Goal: Task Accomplishment & Management: Use online tool/utility

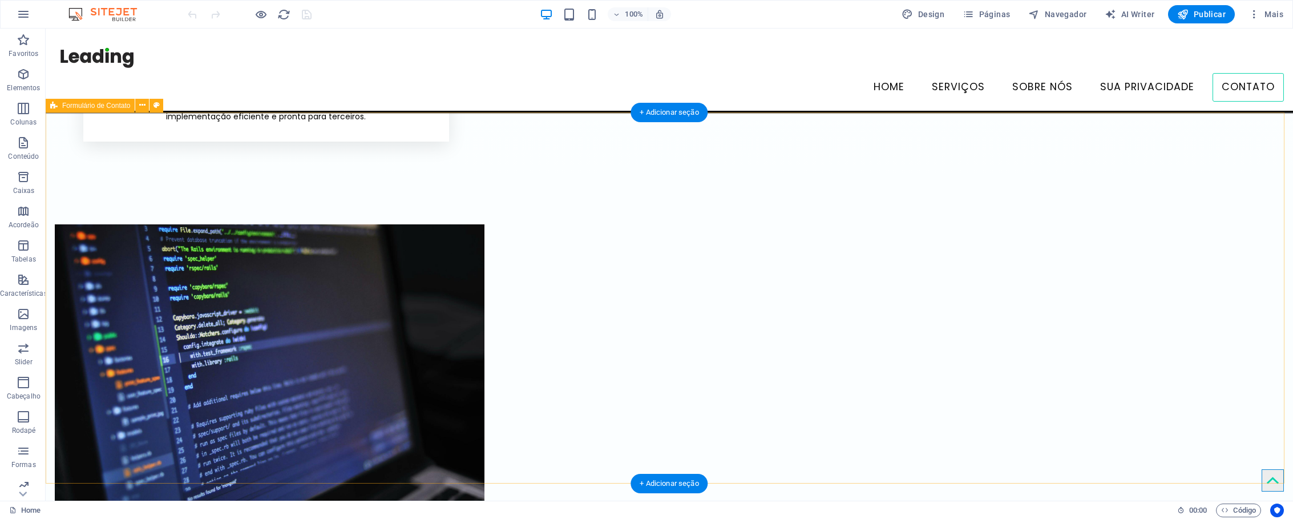
scroll to position [1578, 0]
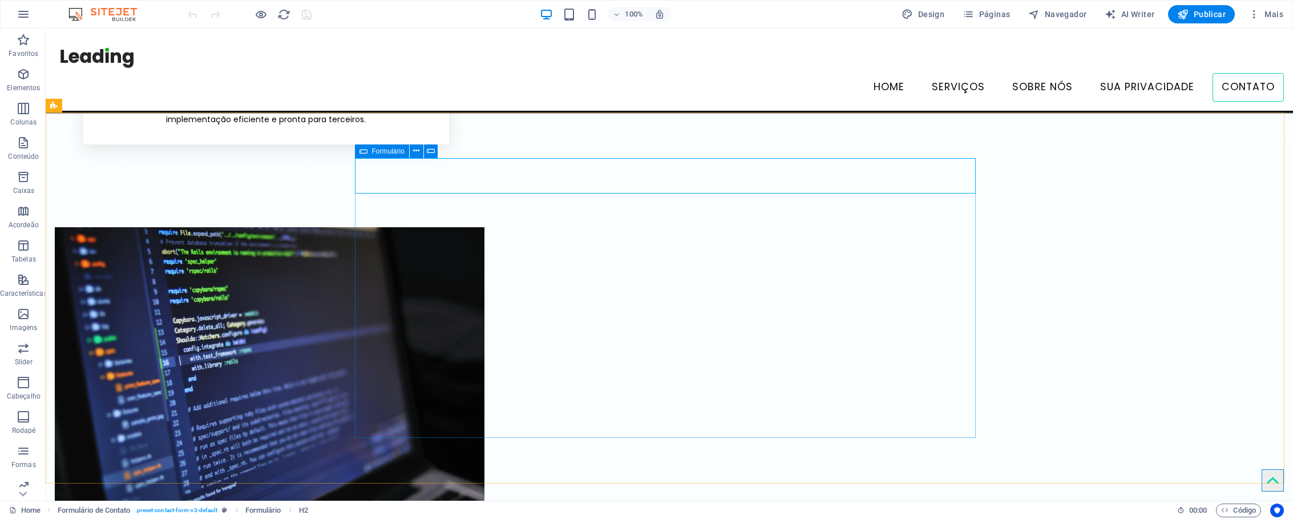
click at [361, 152] on icon at bounding box center [364, 151] width 8 height 14
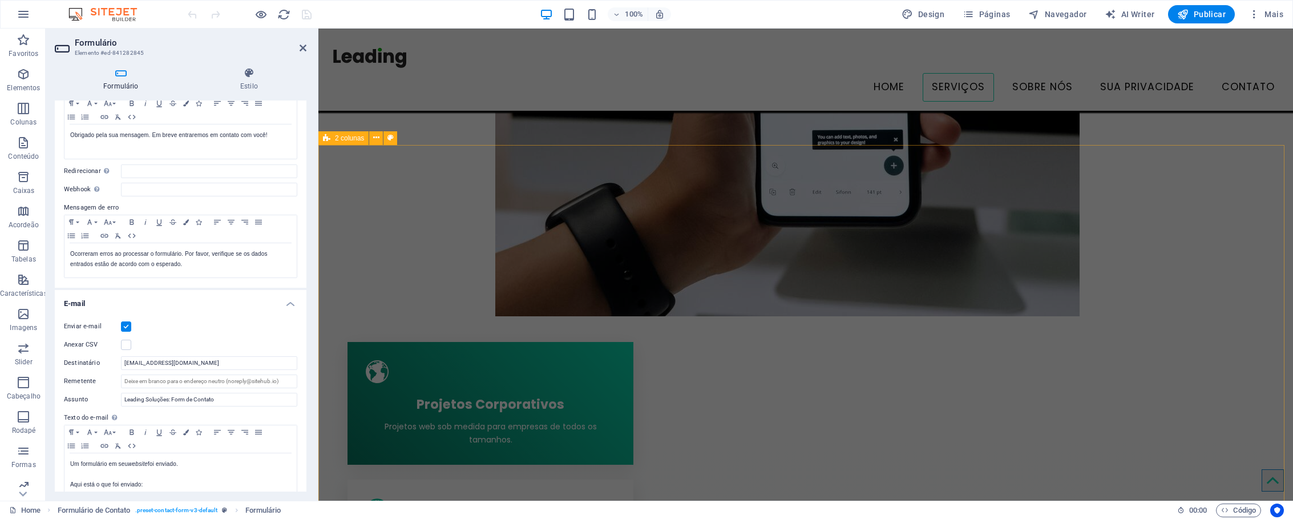
scroll to position [599, 0]
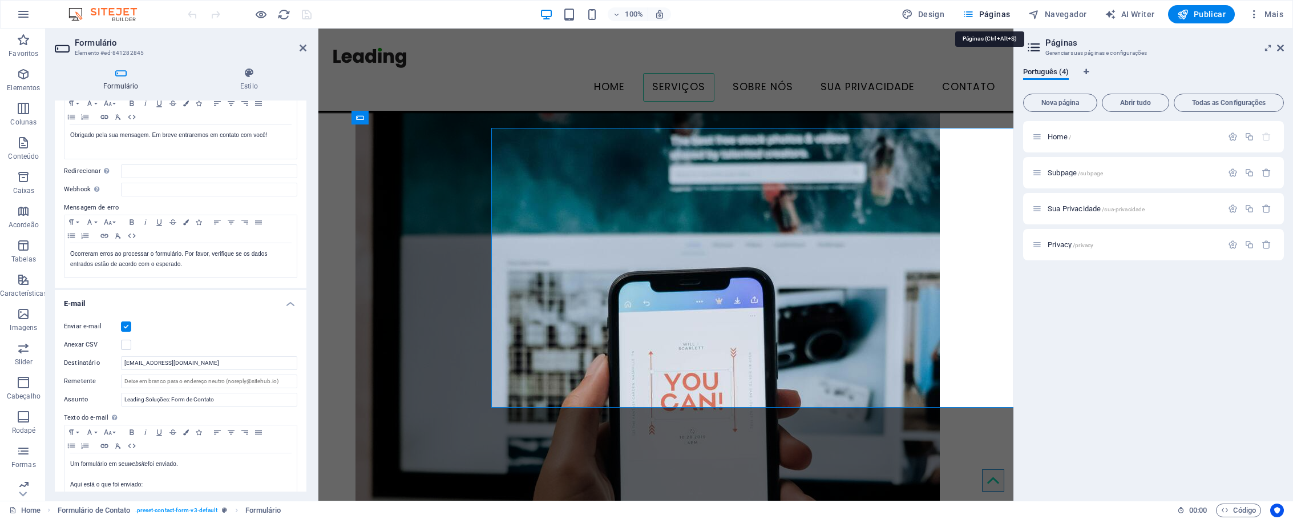
scroll to position [1622, 0]
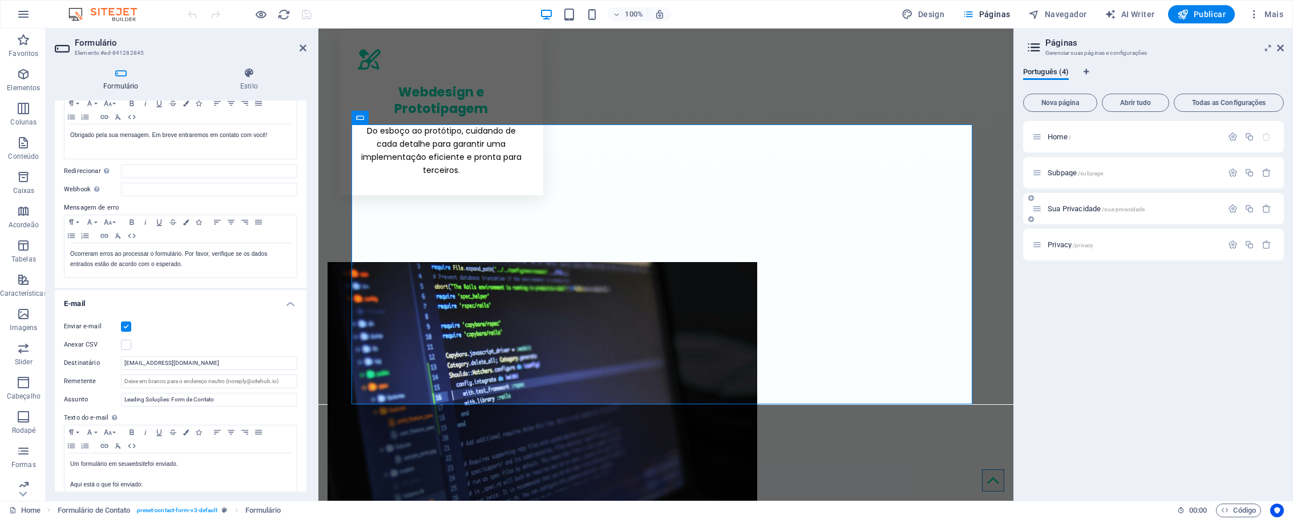
click at [1163, 209] on p "Sua Privacidade /sua-privacidade" at bounding box center [1133, 208] width 171 height 7
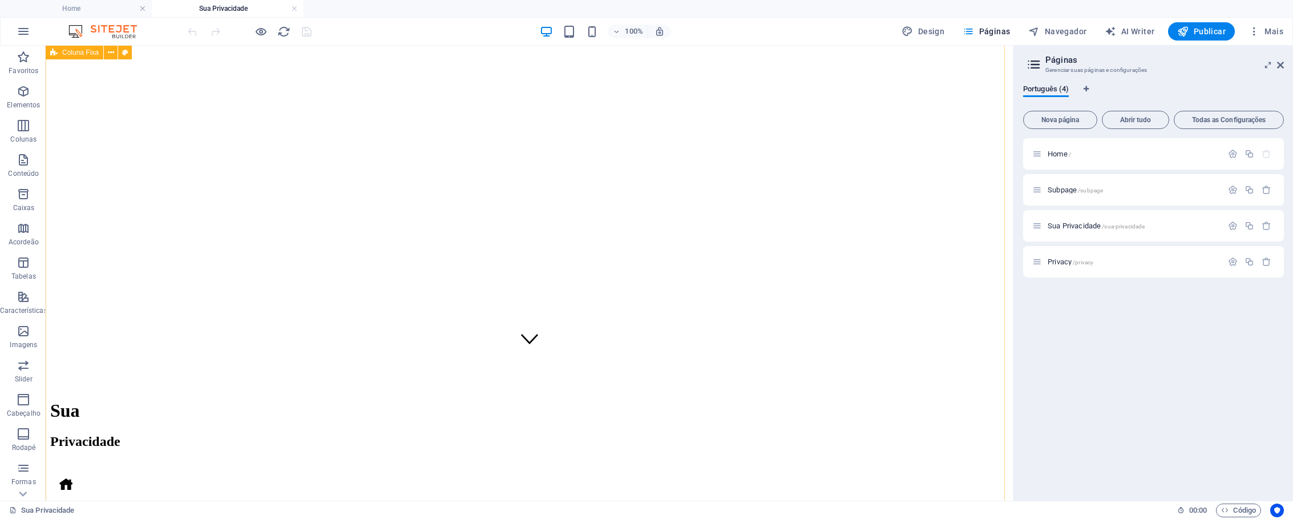
scroll to position [0, 0]
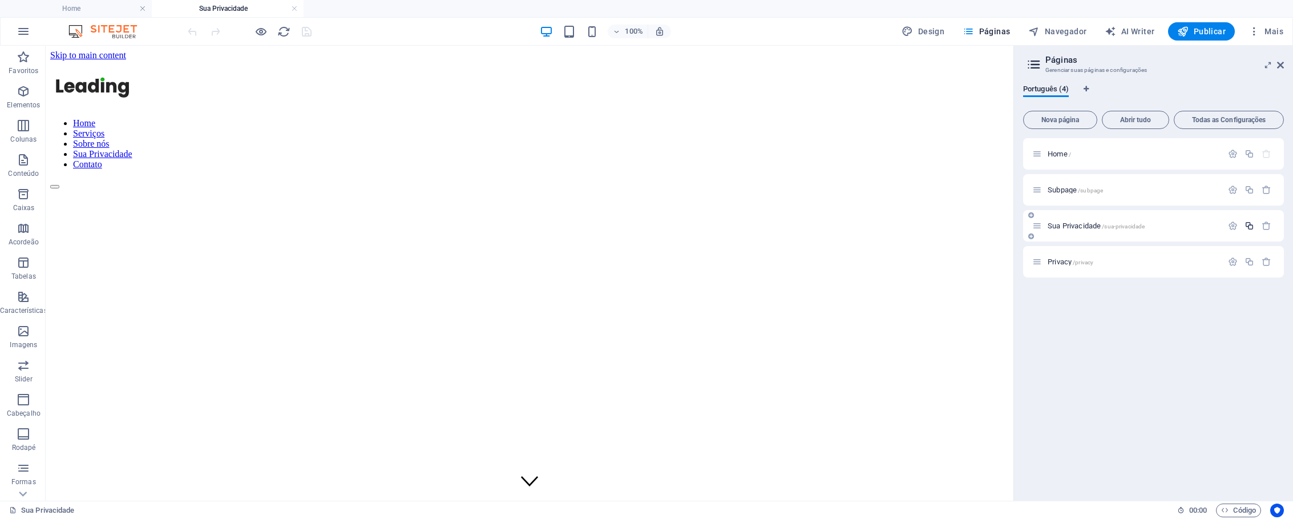
click at [1253, 228] on icon "button" at bounding box center [1250, 226] width 10 height 10
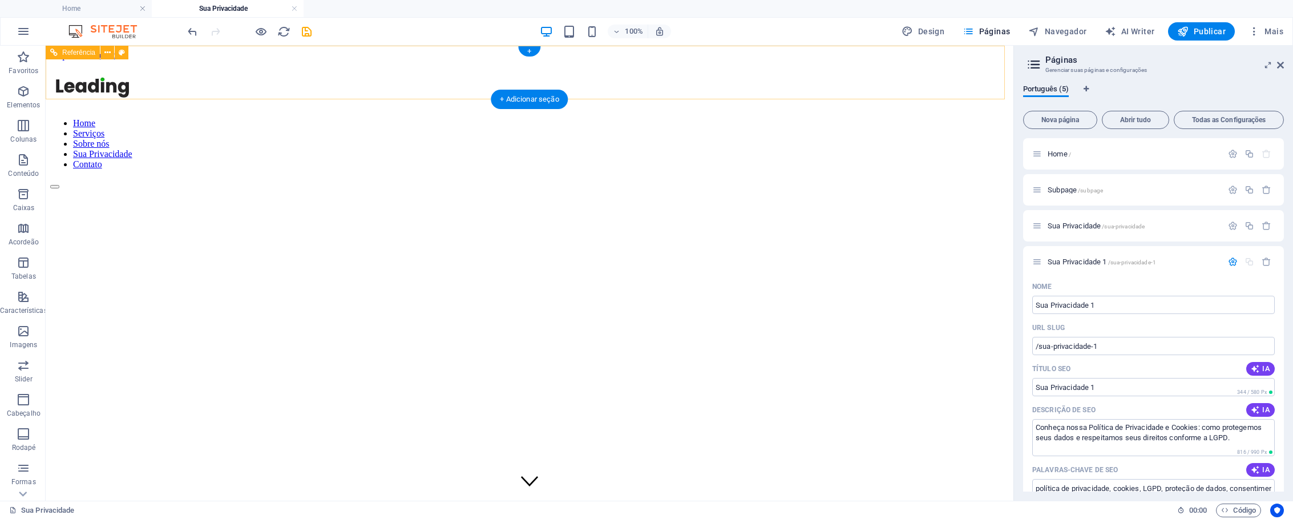
click at [966, 118] on nav "Home Serviços Sobre nós Sua Privacidade Contato" at bounding box center [529, 143] width 959 height 51
click at [1102, 345] on input "/sua-privacidade-1" at bounding box center [1154, 346] width 243 height 18
drag, startPoint x: 1039, startPoint y: 347, endPoint x: 1127, endPoint y: 348, distance: 87.9
click at [1127, 348] on input "/sua-privacidade-1" at bounding box center [1154, 346] width 243 height 18
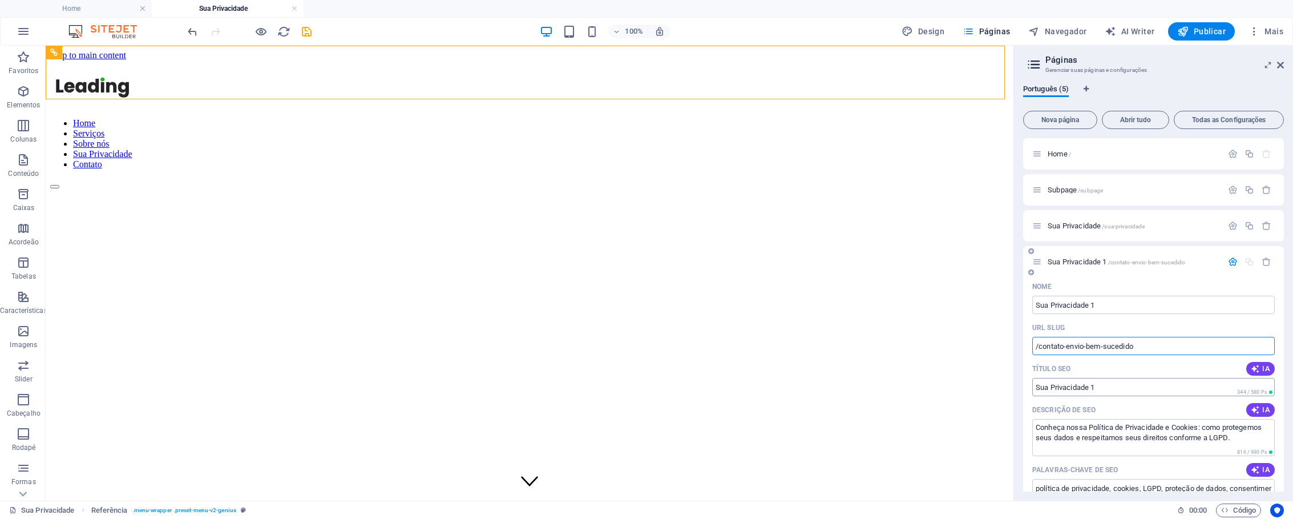
type input "/contato-envio-bem-sucedido"
click at [1122, 386] on input "Sua Privacidade 1" at bounding box center [1154, 387] width 243 height 18
type input "C"
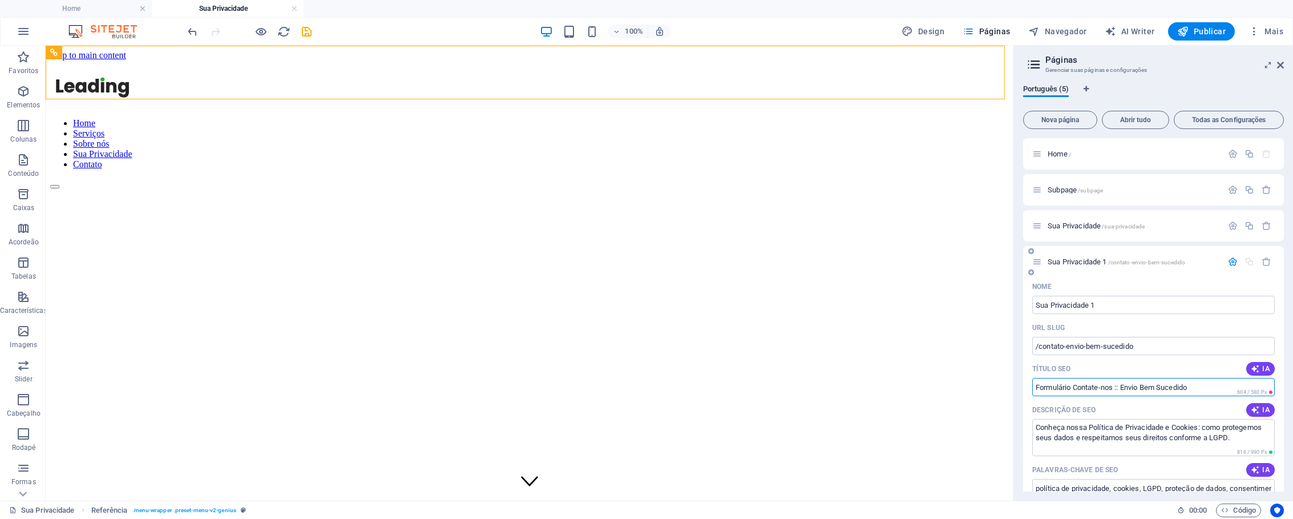
drag, startPoint x: 1077, startPoint y: 386, endPoint x: 1029, endPoint y: 384, distance: 47.4
click at [1030, 385] on div "Nome Sua Privacidade 1 ​ URL SLUG /contato-envio-bem-sucedido ​ Título SEO IA F…" at bounding box center [1153, 517] width 261 height 480
click at [1154, 388] on input "Contate-nos :: Envio Bem Sucedido" at bounding box center [1154, 387] width 243 height 18
type input "Contate-nos :: Envio Bem Sucedido"
click at [1064, 346] on input "/contato-envio-bem-sucedido" at bounding box center [1154, 346] width 243 height 18
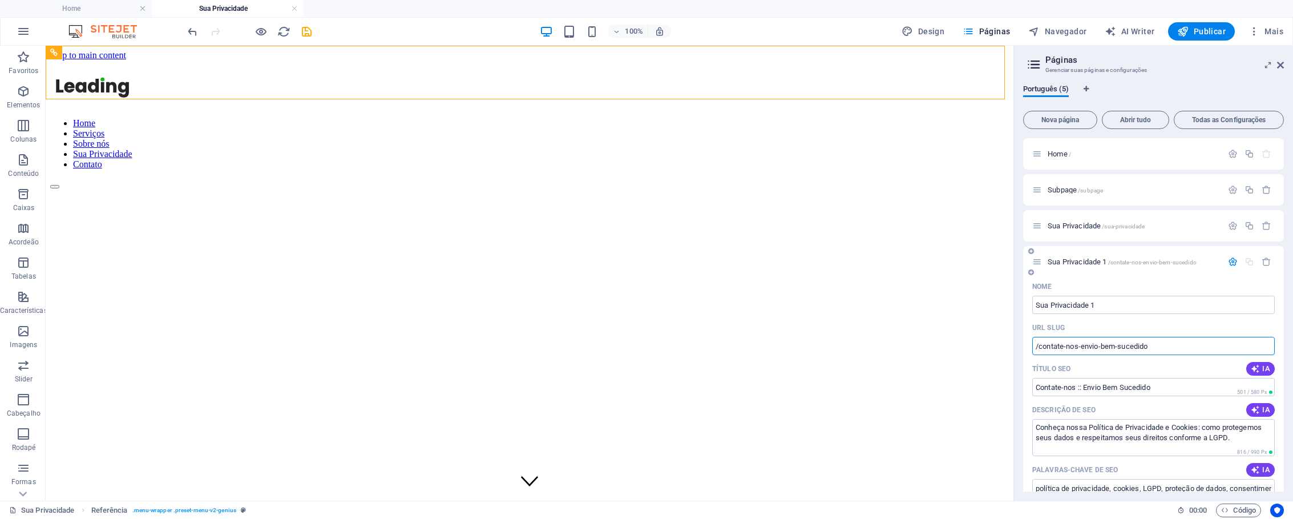
click at [1161, 350] on input "/contate-nos-envio-bem-sucedido" at bounding box center [1154, 346] width 243 height 18
type input "/contate-nos-envio-bem-sucedido"
click at [1160, 385] on input "Contate-nos :: Envio Bem Sucedido" at bounding box center [1154, 387] width 243 height 18
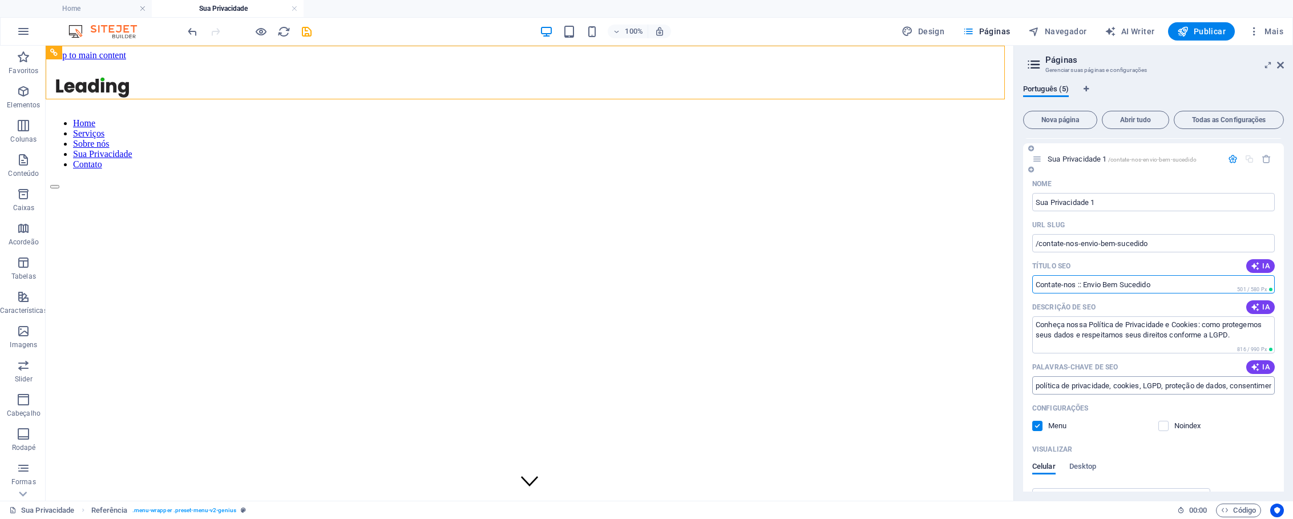
scroll to position [103, 0]
drag, startPoint x: 1239, startPoint y: 336, endPoint x: 1033, endPoint y: 320, distance: 206.1
click at [1033, 320] on textarea "Conheça nossa Política de Privacidade e Cookies: como protegemos seus dados e r…" at bounding box center [1154, 334] width 243 height 37
click at [1137, 325] on textarea "Obrigado por nos contactar." at bounding box center [1154, 334] width 243 height 37
drag, startPoint x: 1137, startPoint y: 325, endPoint x: 1034, endPoint y: 321, distance: 102.2
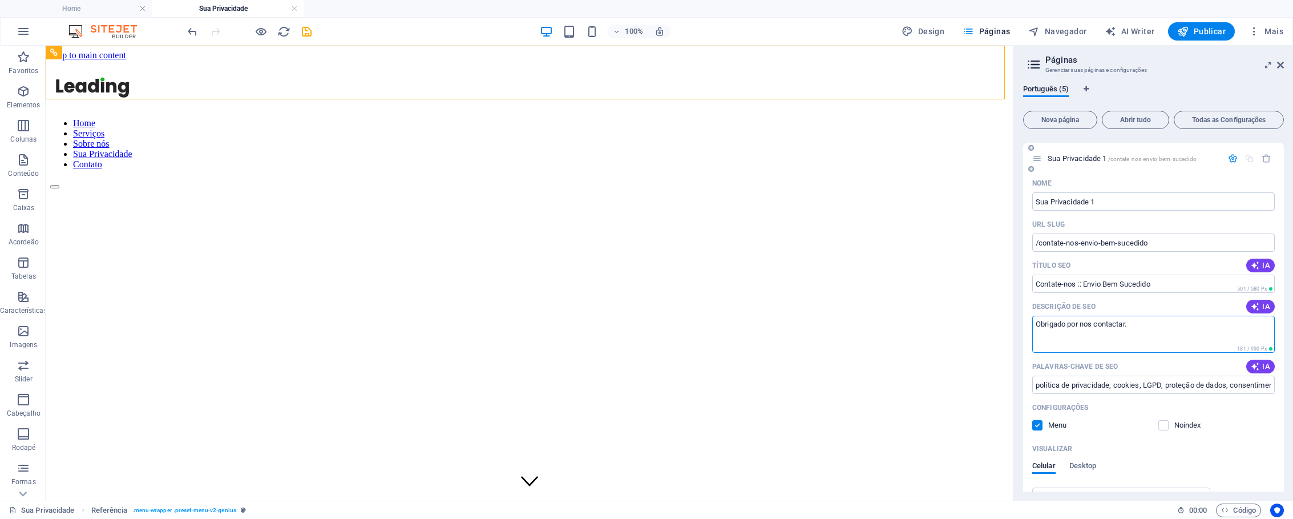
click at [1034, 321] on textarea "Obrigado por nos contactar." at bounding box center [1154, 334] width 243 height 37
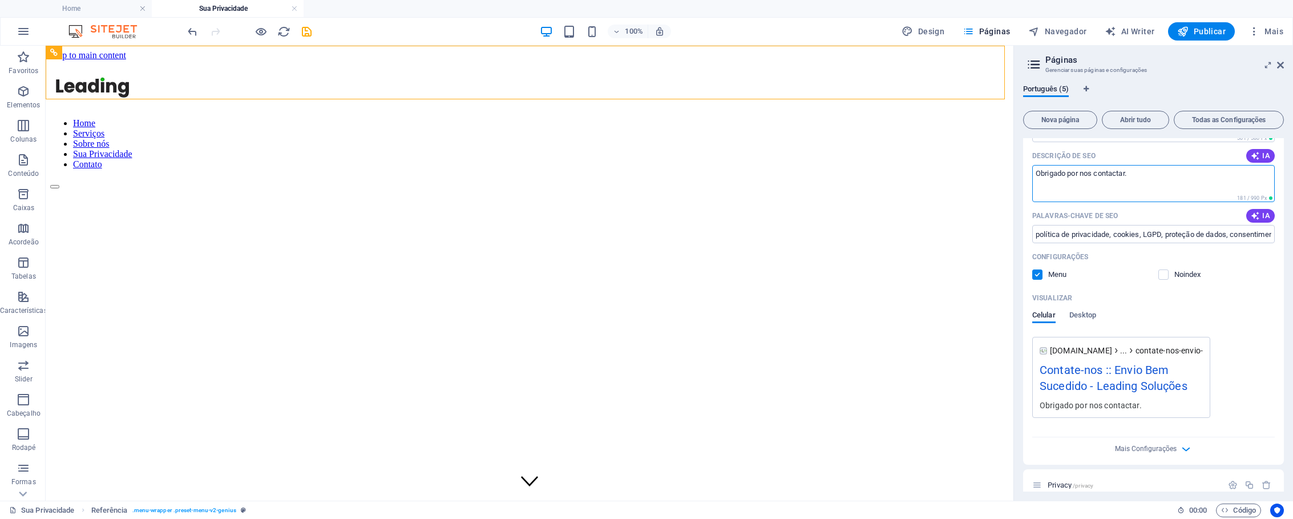
scroll to position [168, 0]
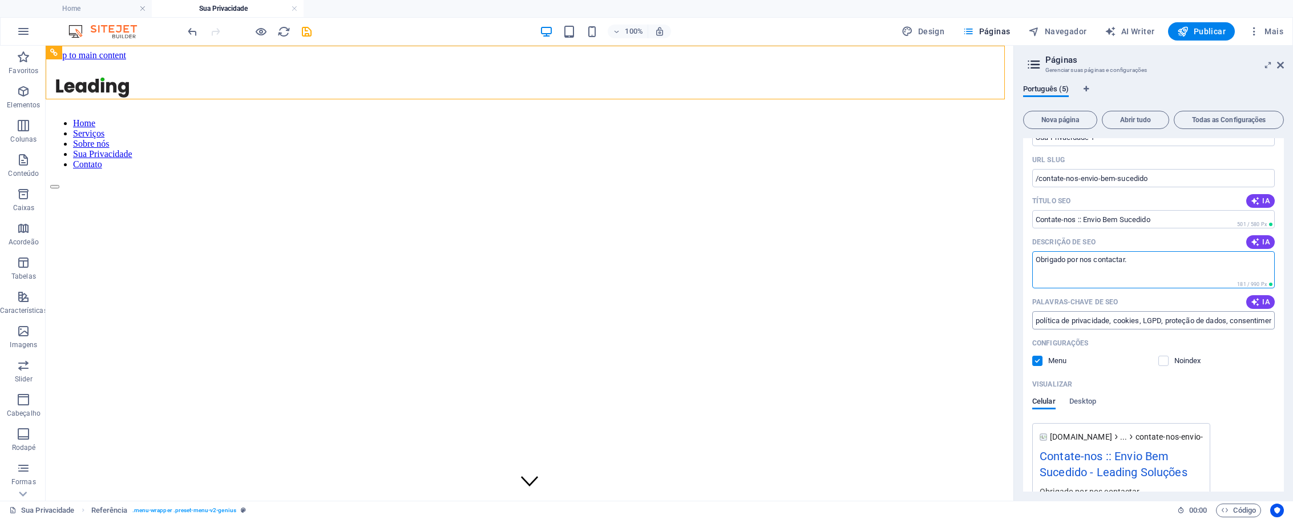
type textarea "Obrigado por nos contactar."
drag, startPoint x: 1037, startPoint y: 321, endPoint x: 1282, endPoint y: 320, distance: 244.3
click at [1282, 320] on div "Nome Sua Privacidade 1 ​ URL SLUG /contate-nos-envio-bem-sucedido ​ Título SEO …" at bounding box center [1153, 330] width 261 height 441
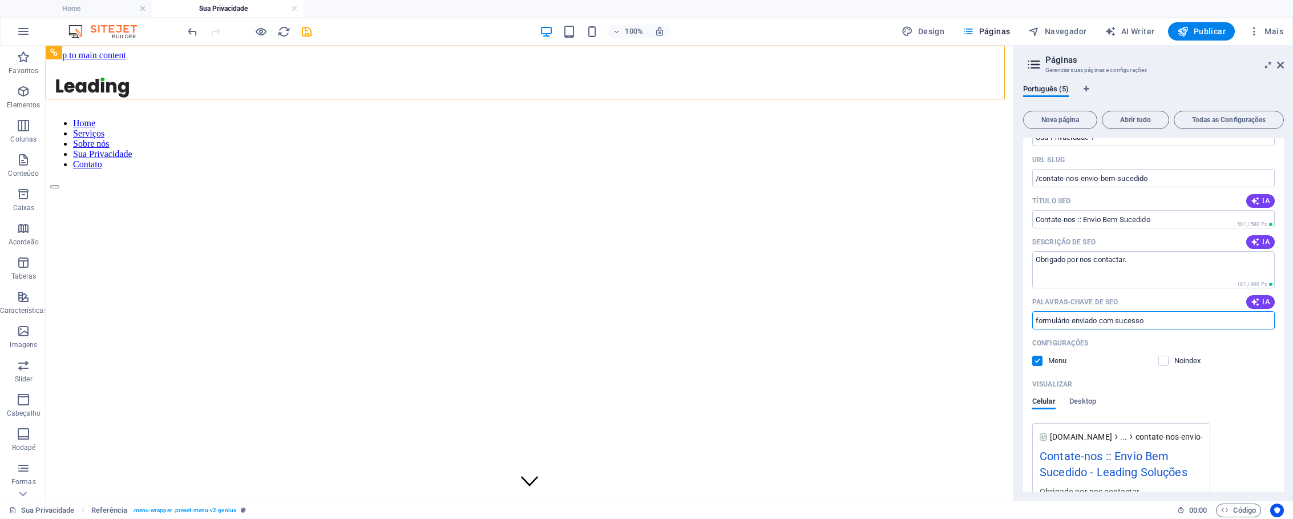
type input "formulário enviado com sucesso"
click at [1115, 354] on div "Configurações Menu Noindex" at bounding box center [1154, 352] width 243 height 37
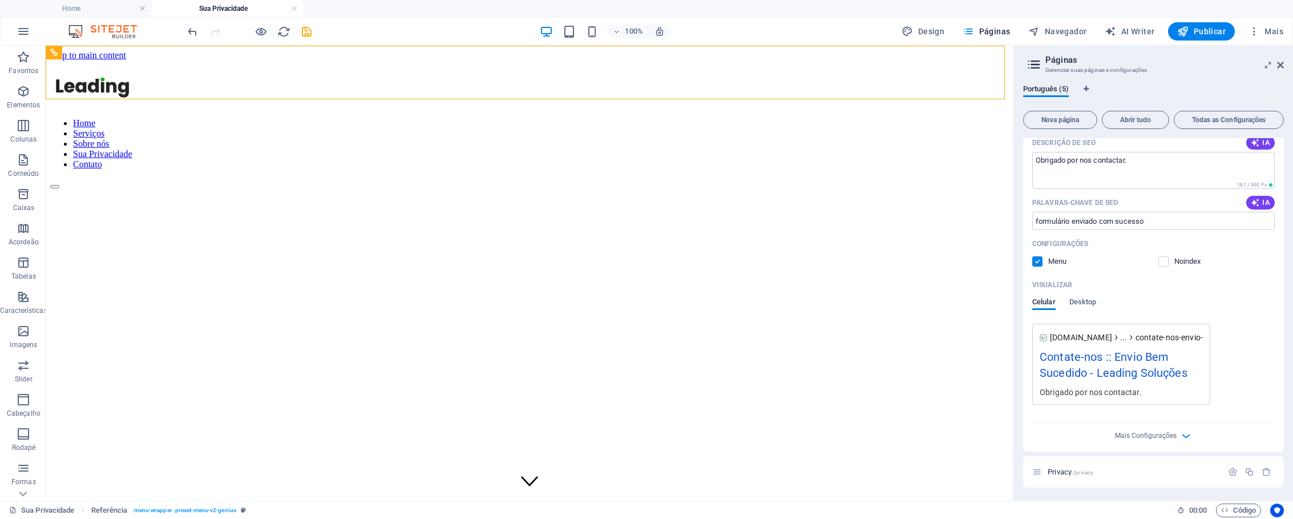
scroll to position [268, 0]
click at [1160, 263] on label at bounding box center [1164, 261] width 10 height 10
click at [0, 0] on input "checkbox" at bounding box center [0, 0] width 0 height 0
click at [1184, 432] on icon "button" at bounding box center [1186, 435] width 13 height 13
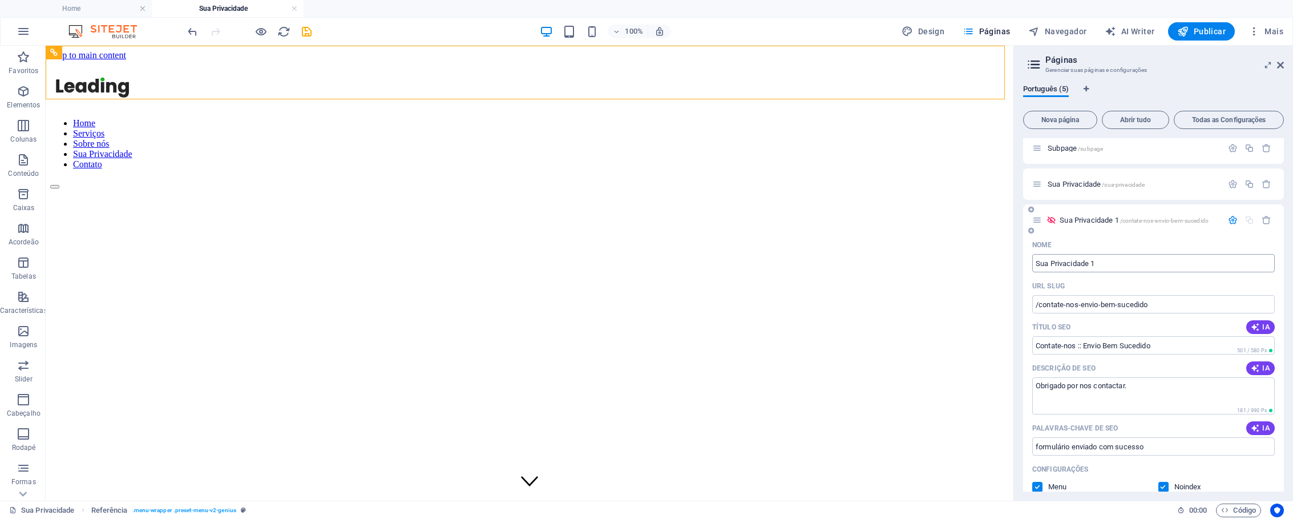
scroll to position [41, 0]
drag, startPoint x: 1109, startPoint y: 266, endPoint x: 1118, endPoint y: 264, distance: 8.9
click at [1118, 264] on input "Sua Privacidade 1" at bounding box center [1154, 264] width 243 height 18
type input "Contate-nos OK"
click at [1123, 281] on div "URL SLUG" at bounding box center [1154, 287] width 243 height 18
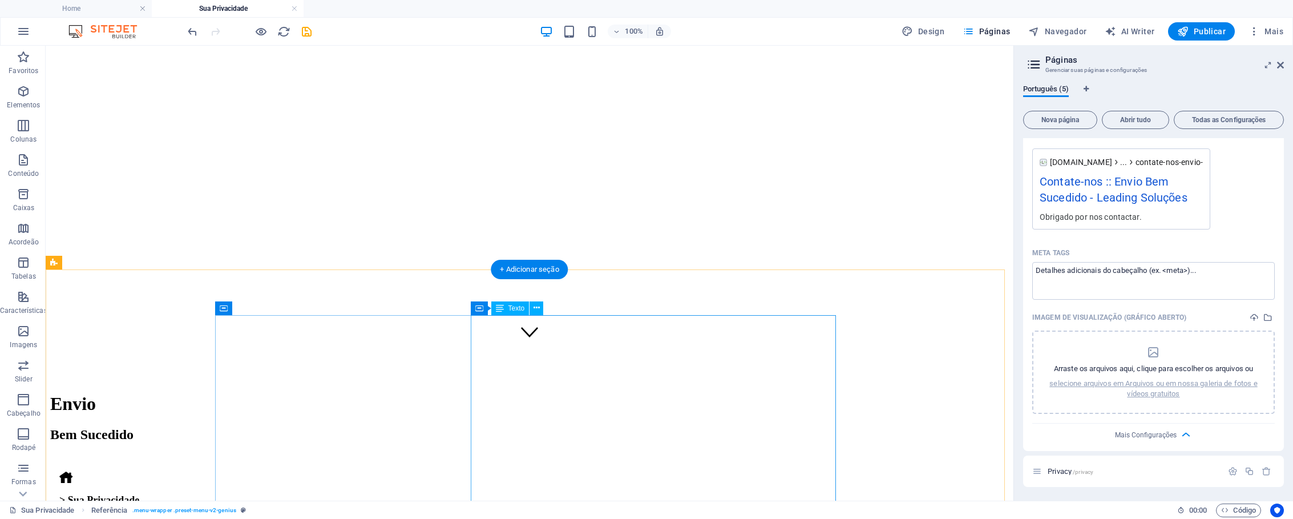
scroll to position [229, 0]
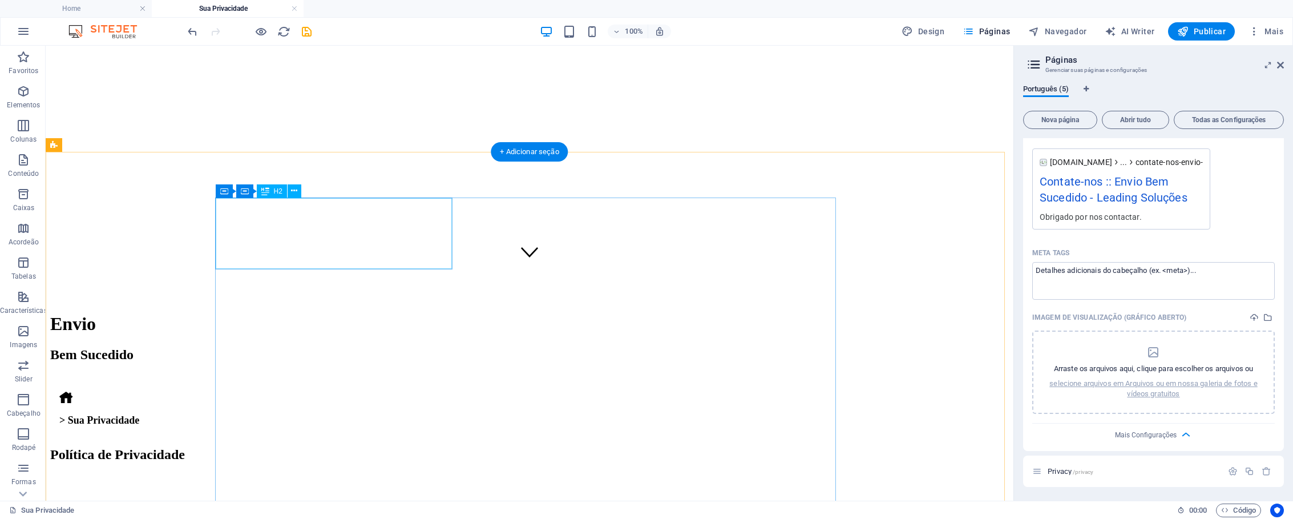
click at [347, 447] on div "Política de Privacidade" at bounding box center [529, 454] width 959 height 15
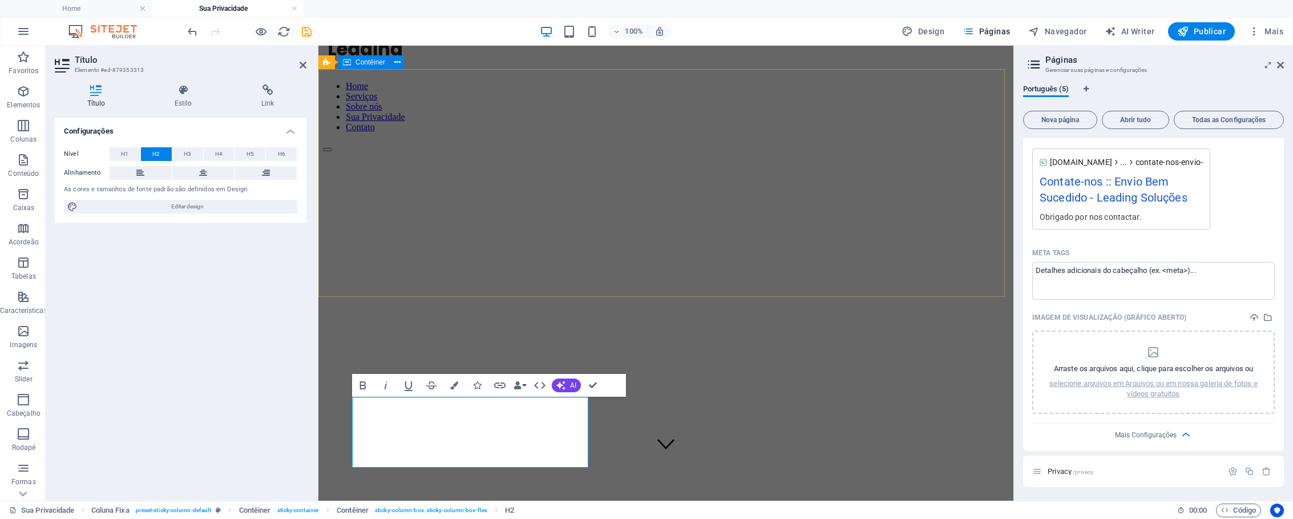
scroll to position [30, 0]
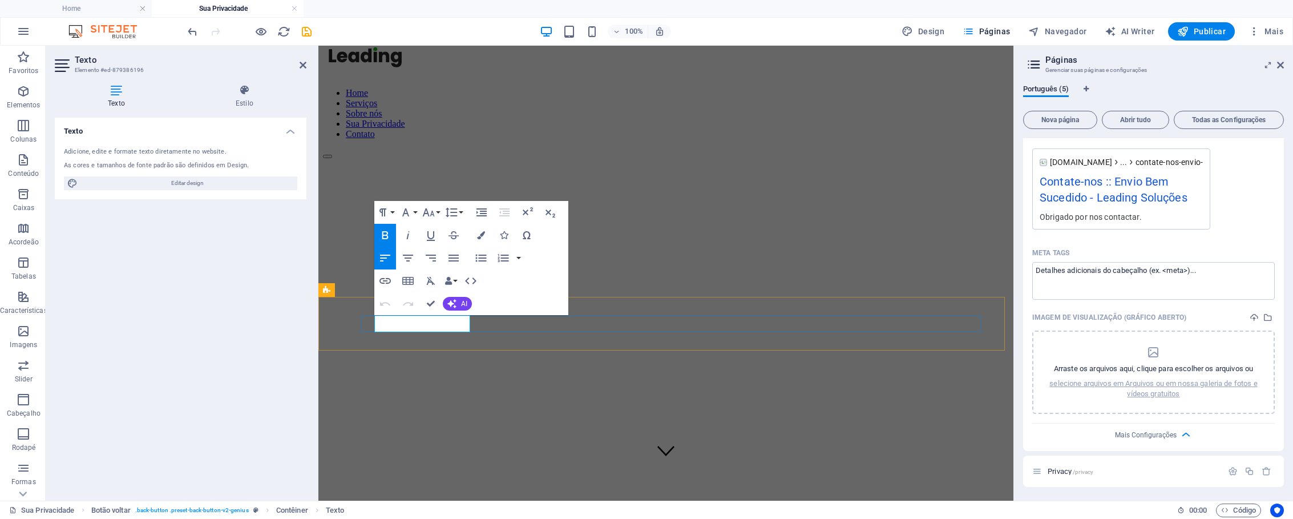
drag, startPoint x: 386, startPoint y: 321, endPoint x: 469, endPoint y: 327, distance: 82.4
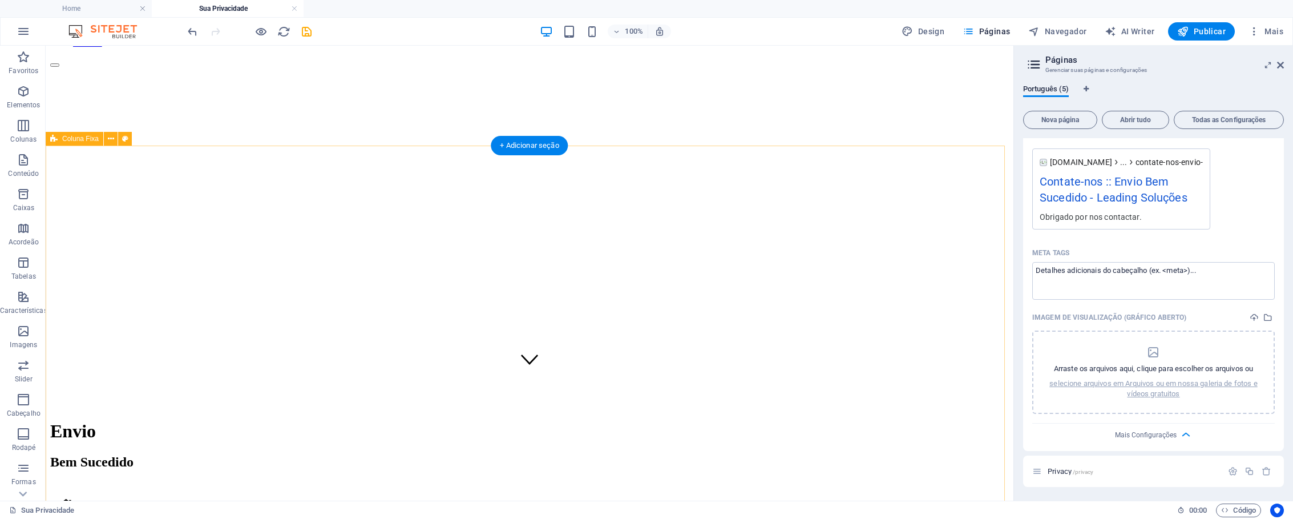
scroll to position [0, 0]
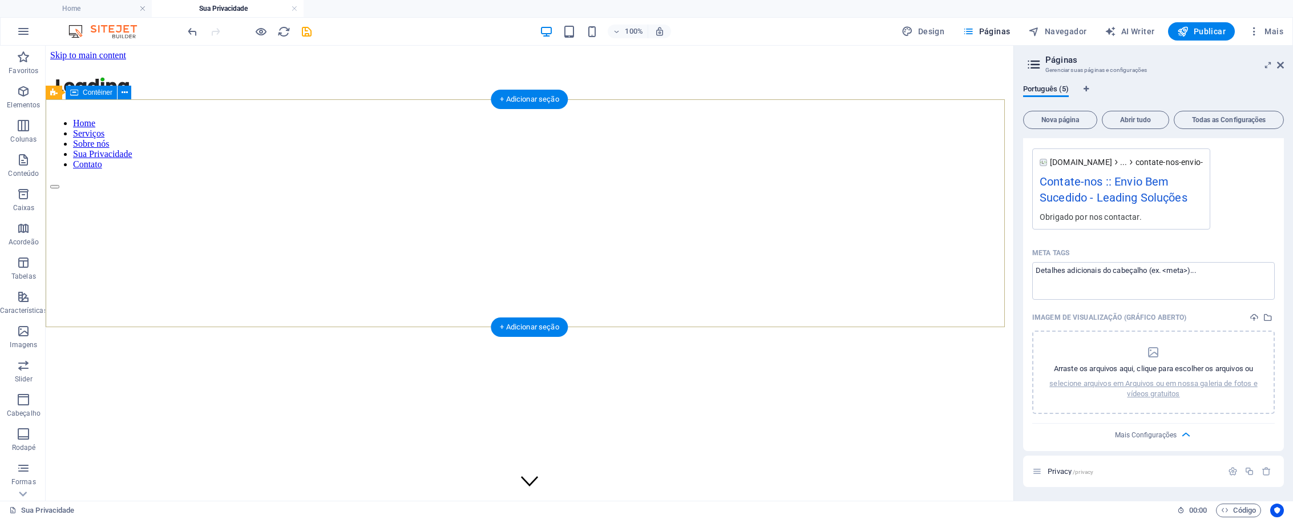
select select "banner"
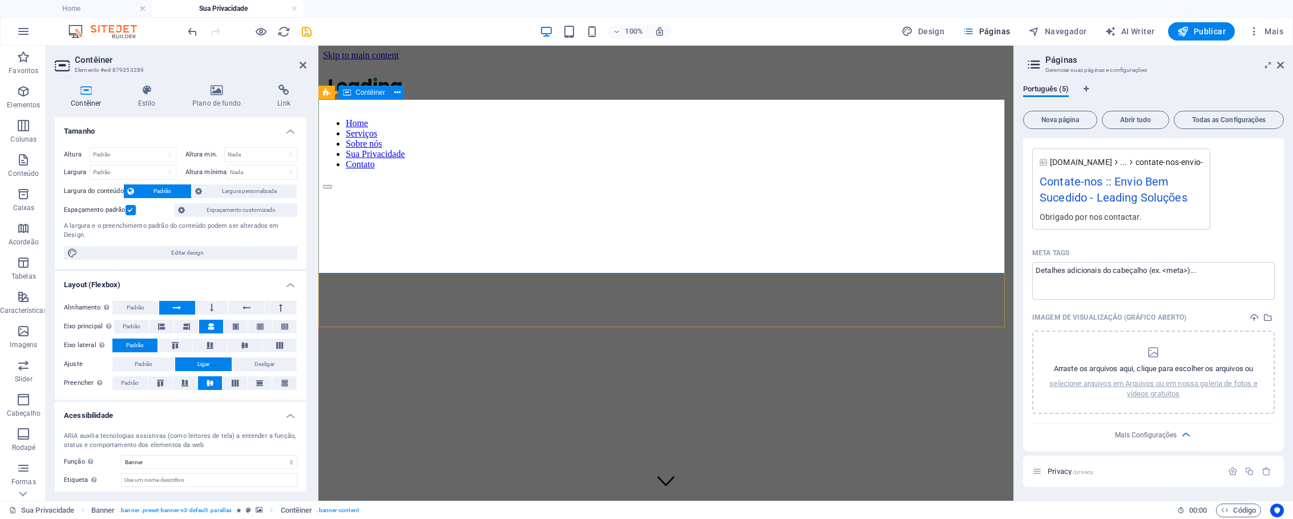
click at [372, 94] on span "Contêiner" at bounding box center [371, 92] width 30 height 7
click at [371, 94] on span "Contêiner" at bounding box center [371, 92] width 30 height 7
click at [225, 93] on icon at bounding box center [216, 89] width 80 height 11
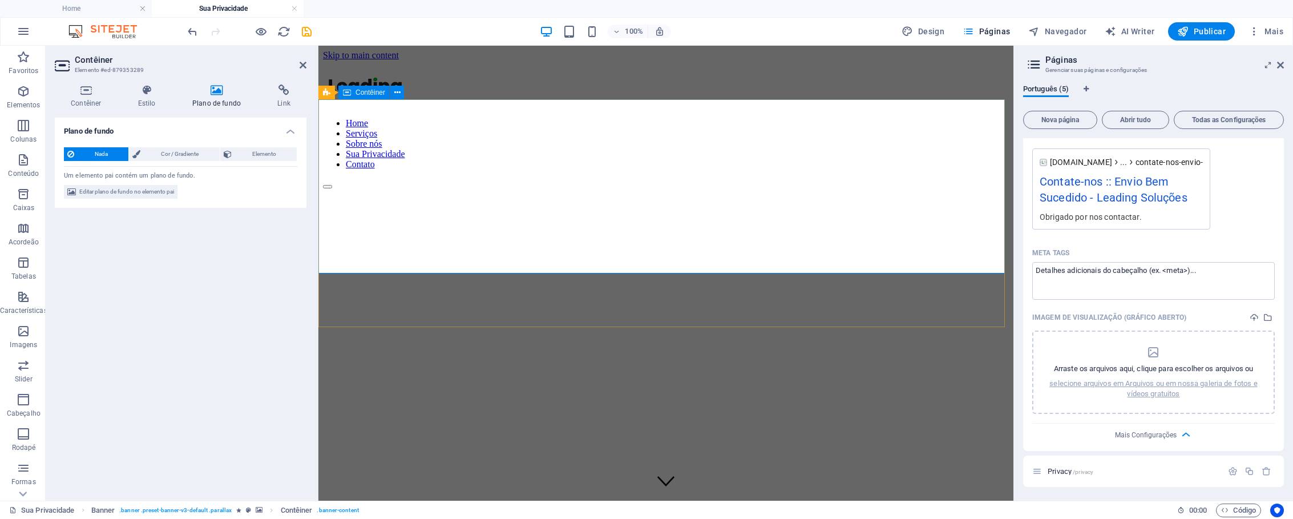
click at [366, 95] on span "Contêiner" at bounding box center [371, 92] width 30 height 7
click at [332, 93] on div "Banner" at bounding box center [340, 93] width 43 height 14
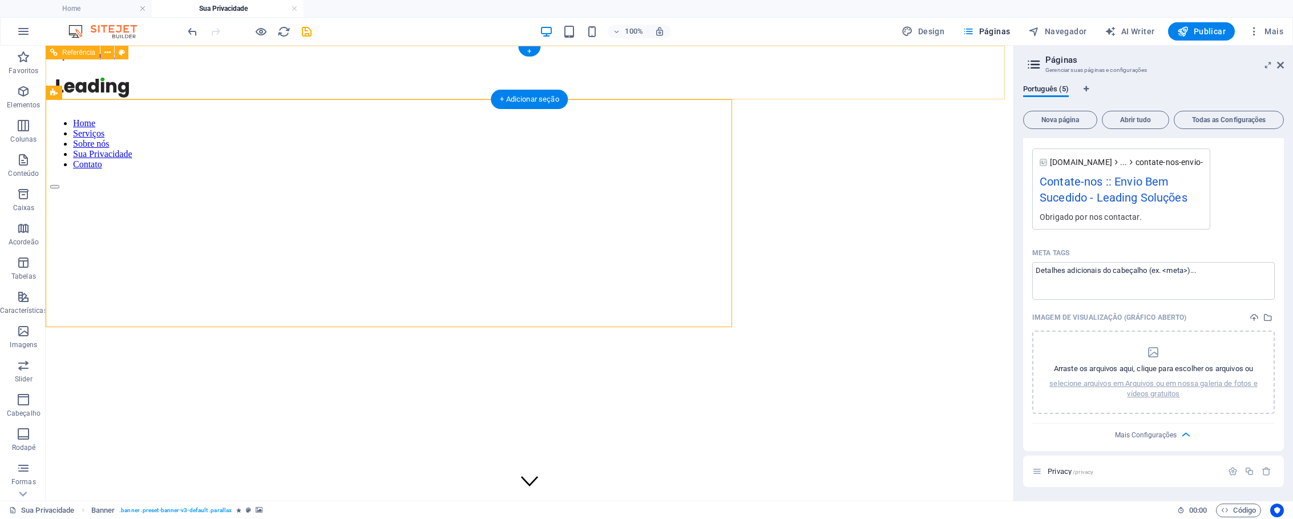
click at [332, 93] on div "Home Serviços Sobre nós Sua Privacidade Contato" at bounding box center [529, 125] width 959 height 128
select select "rem"
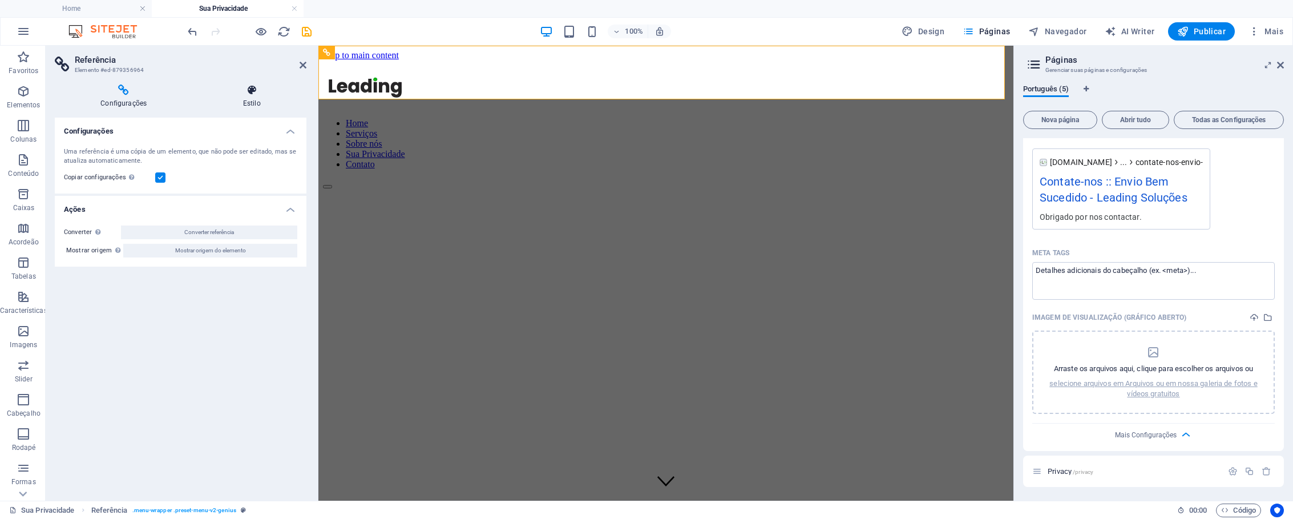
click at [248, 100] on h4 "Estilo" at bounding box center [252, 96] width 110 height 24
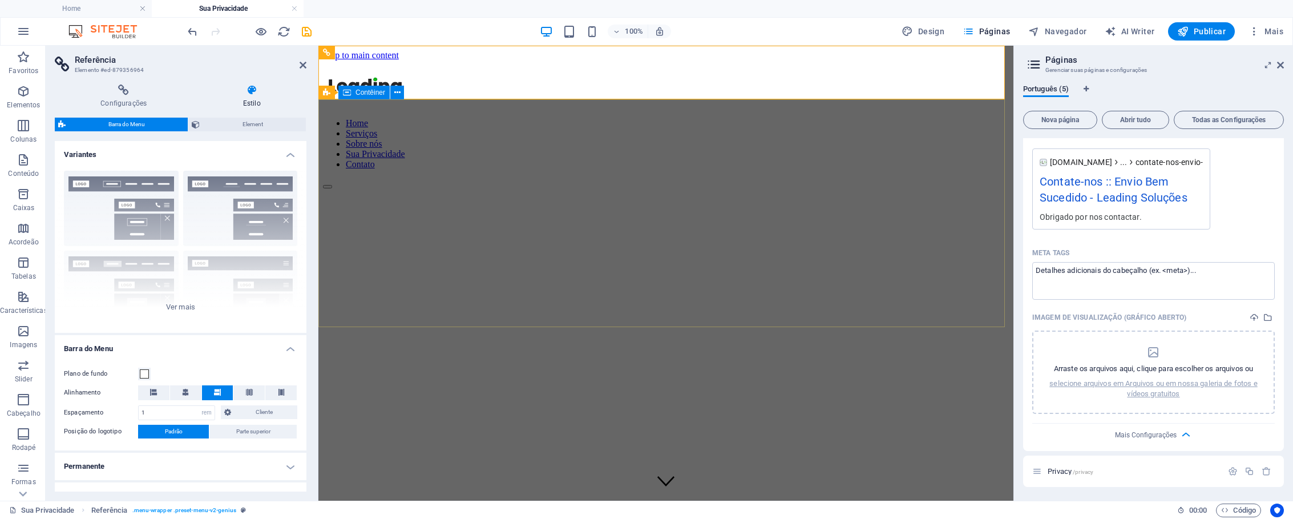
click at [365, 96] on span "Contêiner" at bounding box center [371, 92] width 30 height 7
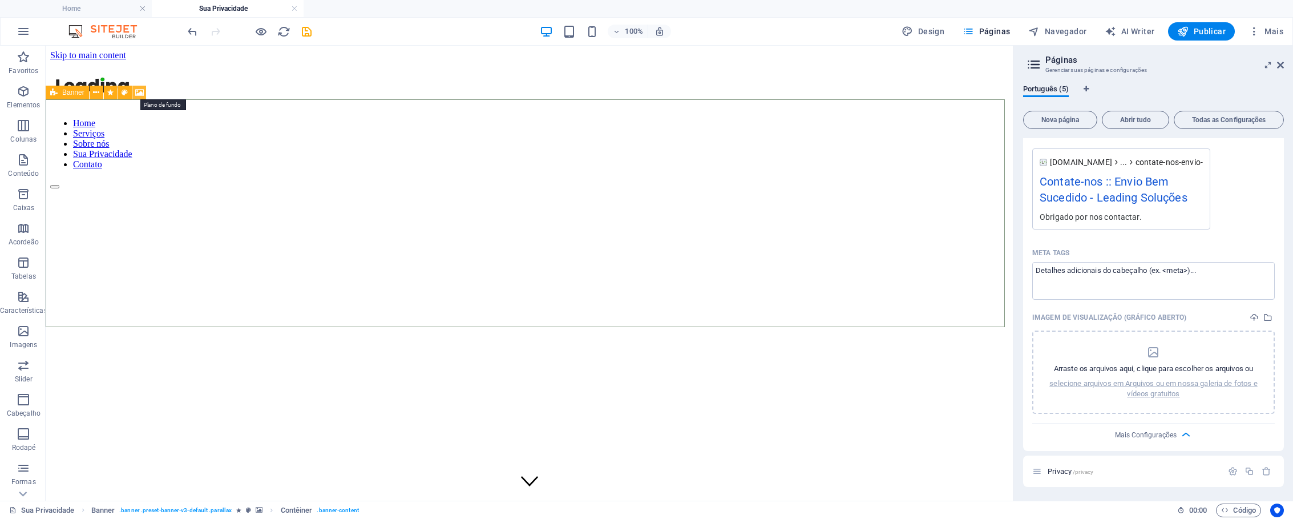
click at [141, 90] on icon at bounding box center [139, 93] width 9 height 12
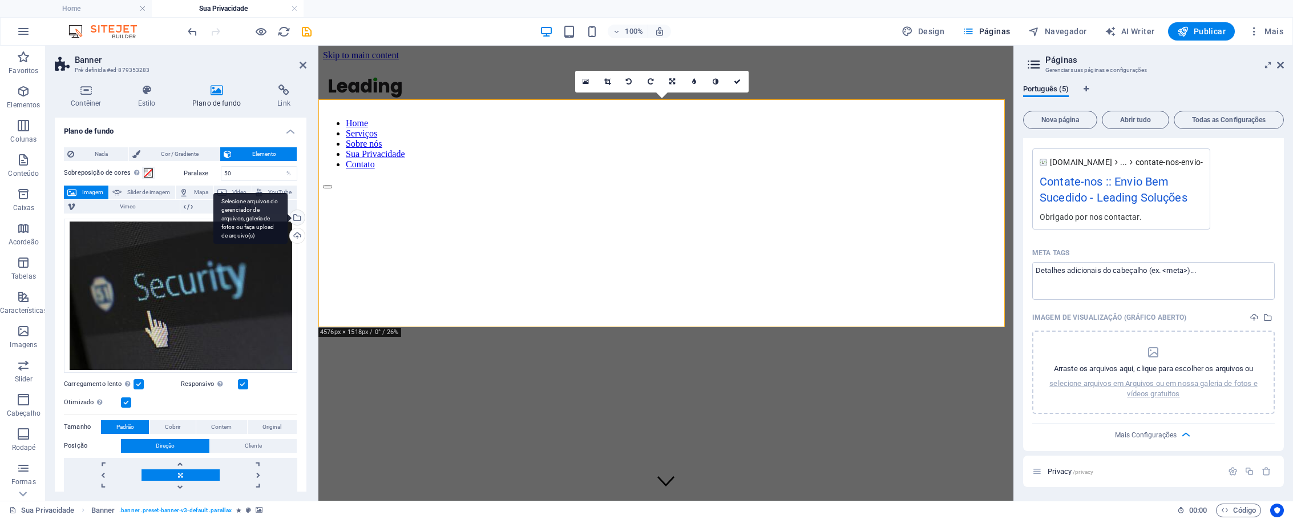
click at [294, 219] on div "Selecione arquivos do gerenciador de arquivos, galeria de fotos ou faça upload …" at bounding box center [296, 218] width 17 height 17
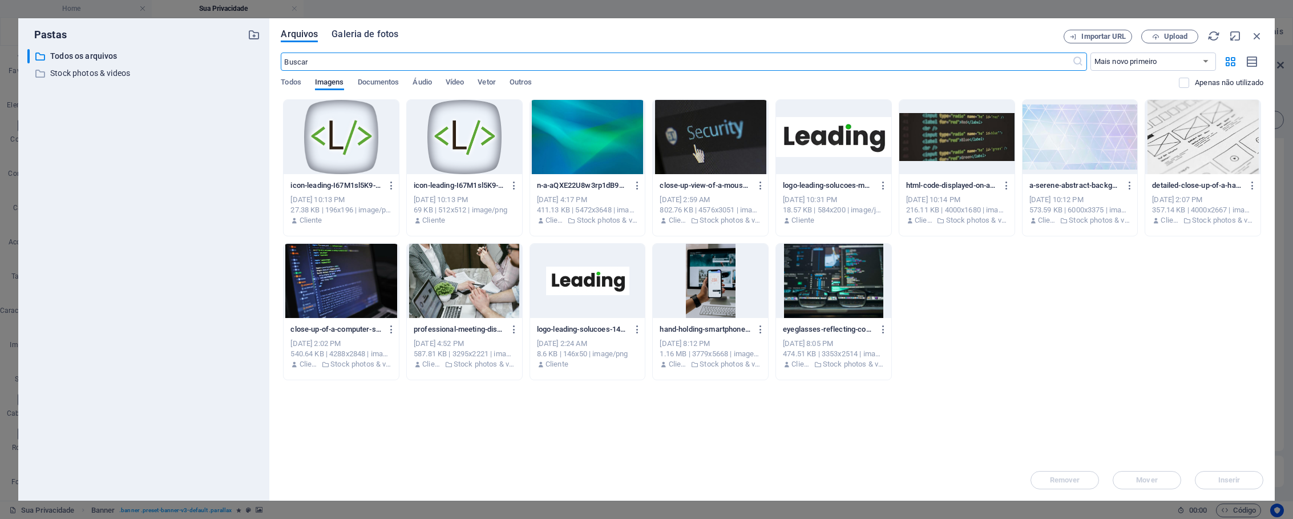
click at [360, 35] on span "Galeria de fotos" at bounding box center [365, 34] width 67 height 14
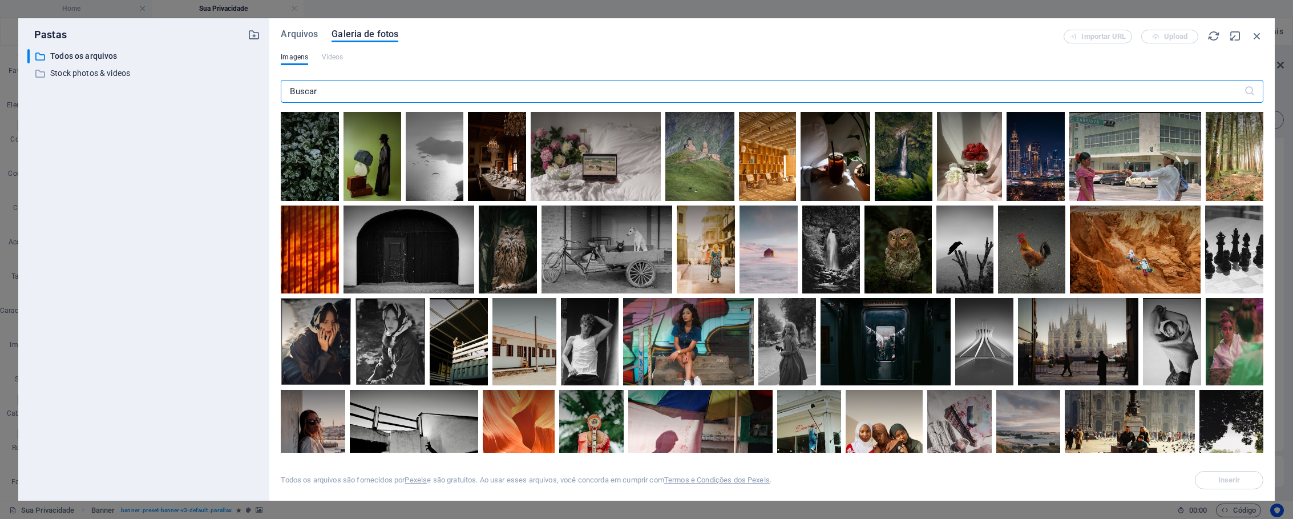
click at [349, 87] on input "text" at bounding box center [762, 91] width 963 height 23
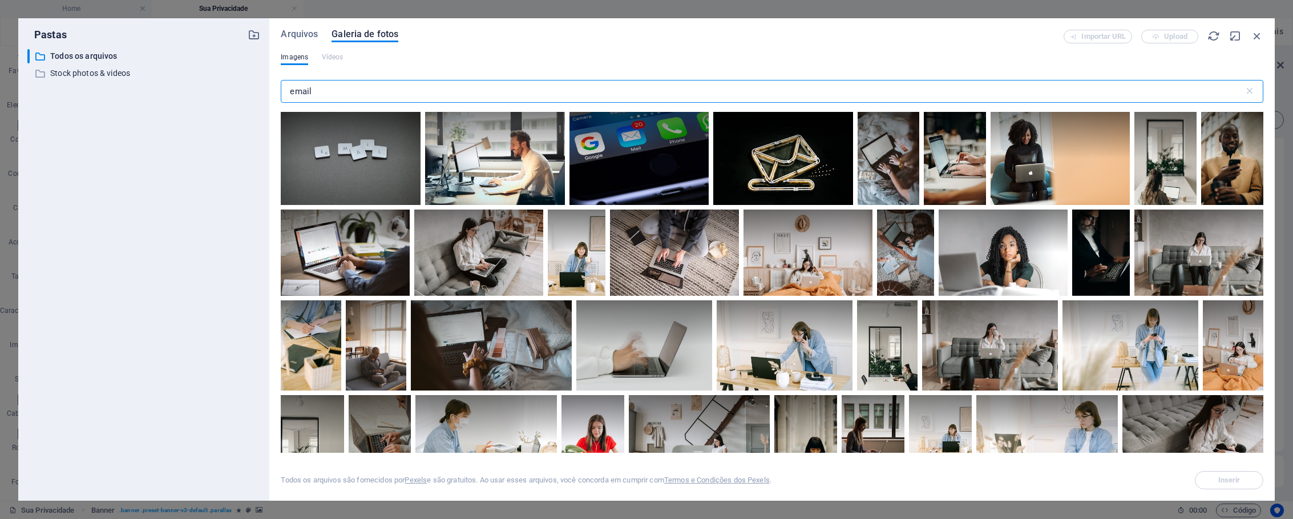
click at [475, 92] on input "email" at bounding box center [762, 91] width 963 height 23
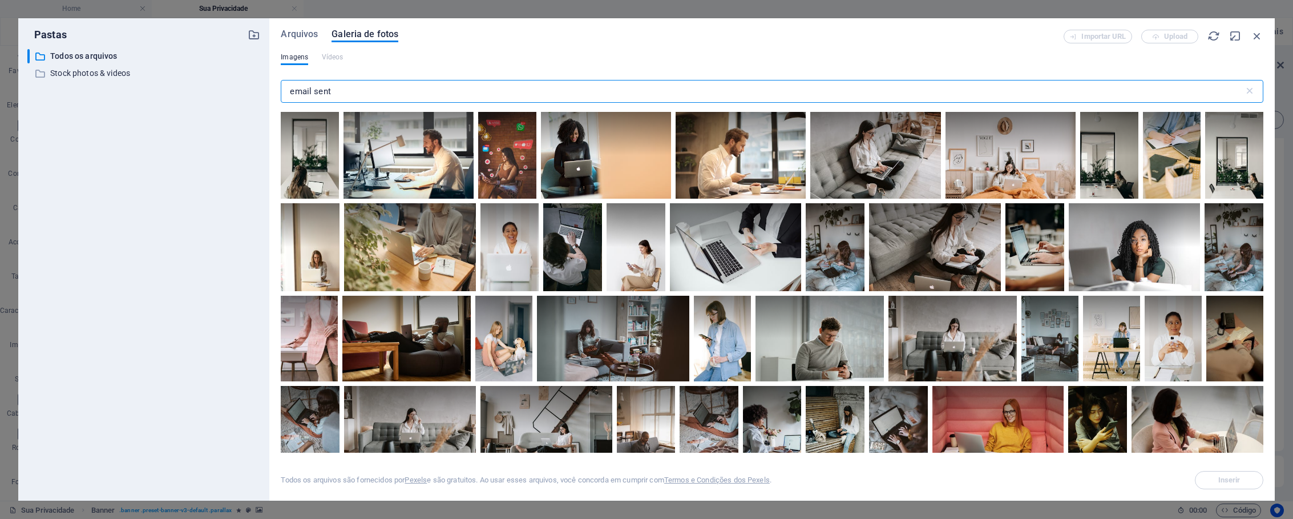
click at [325, 93] on input "email sent" at bounding box center [762, 91] width 963 height 23
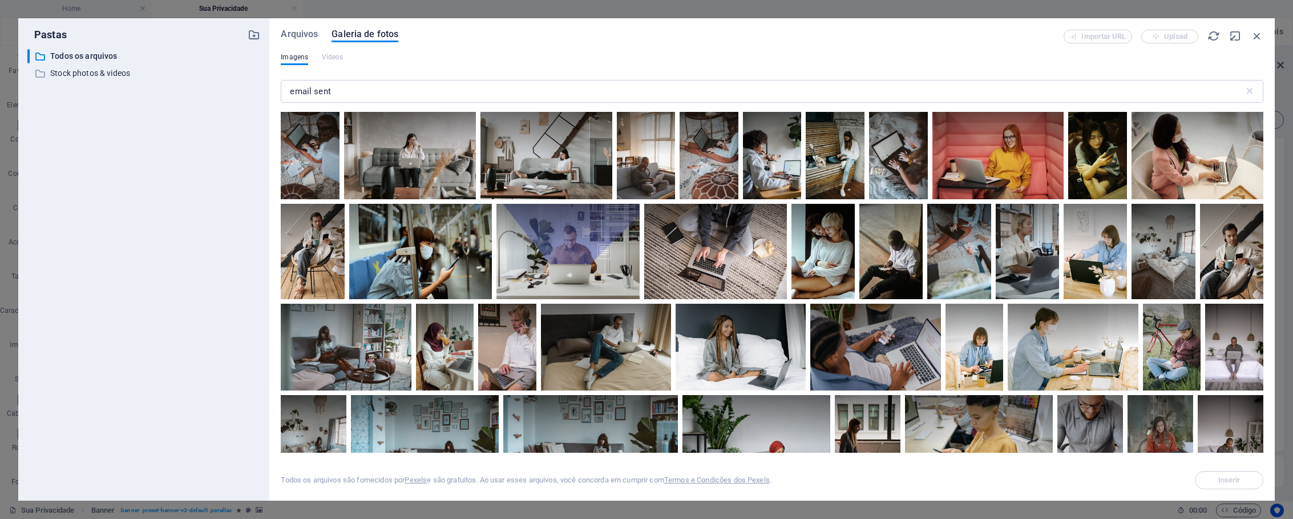
scroll to position [578, 0]
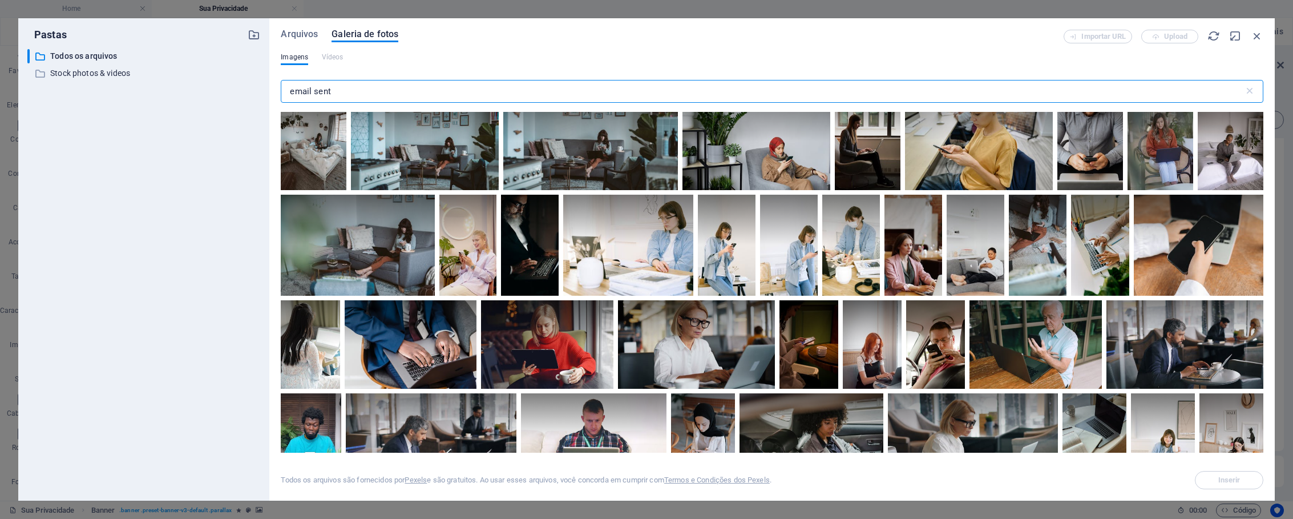
click at [345, 95] on input "email sent" at bounding box center [762, 91] width 963 height 23
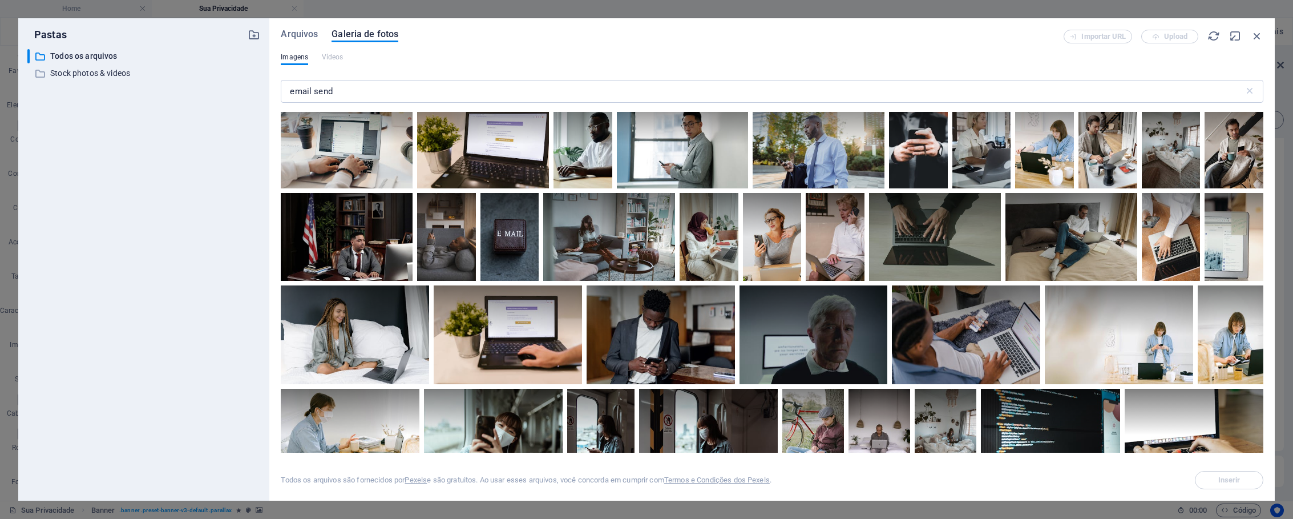
scroll to position [1349, 0]
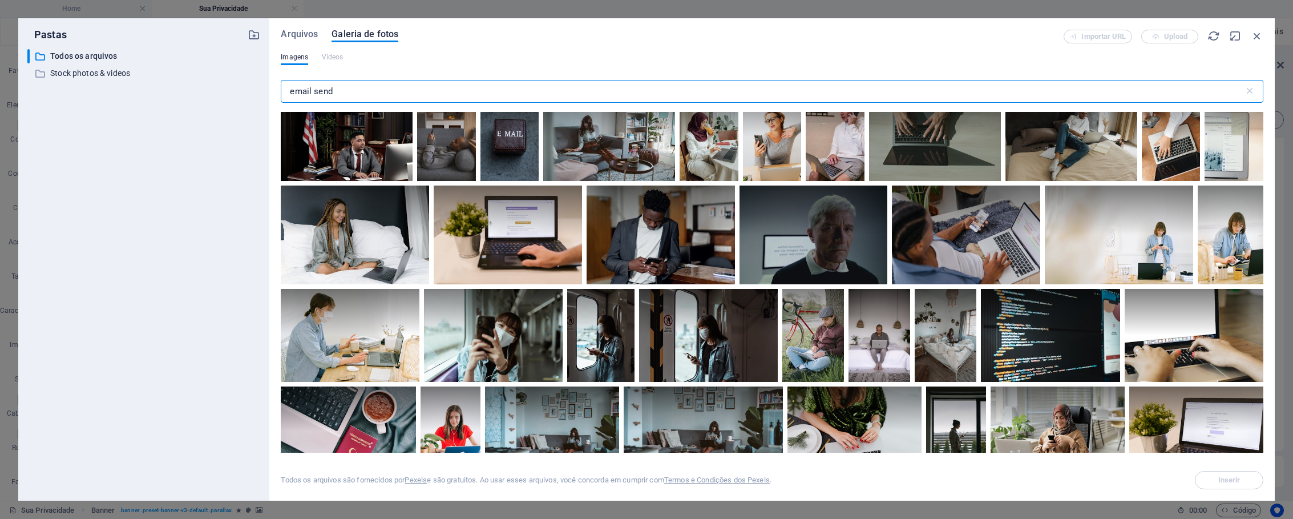
drag, startPoint x: 338, startPoint y: 92, endPoint x: 280, endPoint y: 88, distance: 57.8
click at [280, 88] on div "Arquivos Galeria de fotos Importar URL Upload Imagens Vídeos email send ​ Todos…" at bounding box center [772, 259] width 1006 height 482
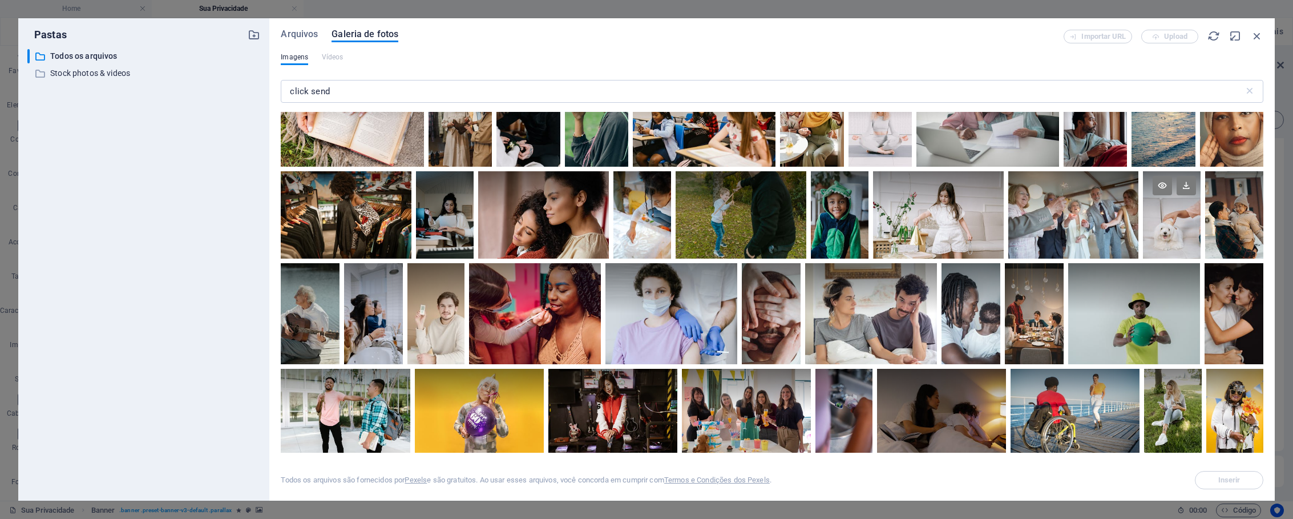
scroll to position [406, 0]
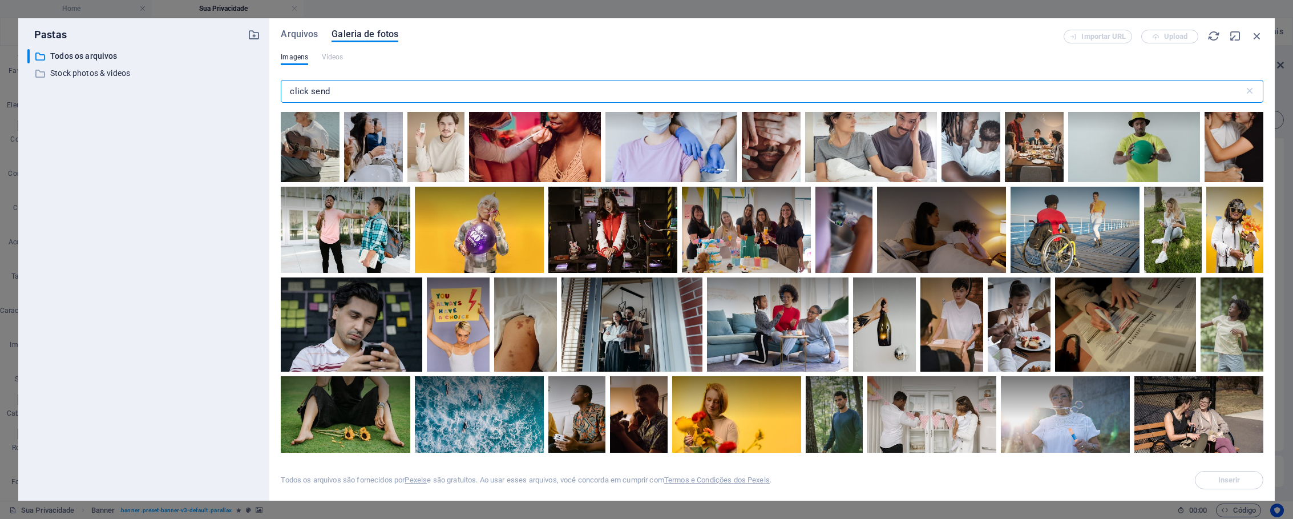
click at [292, 95] on input "click send" at bounding box center [762, 91] width 963 height 23
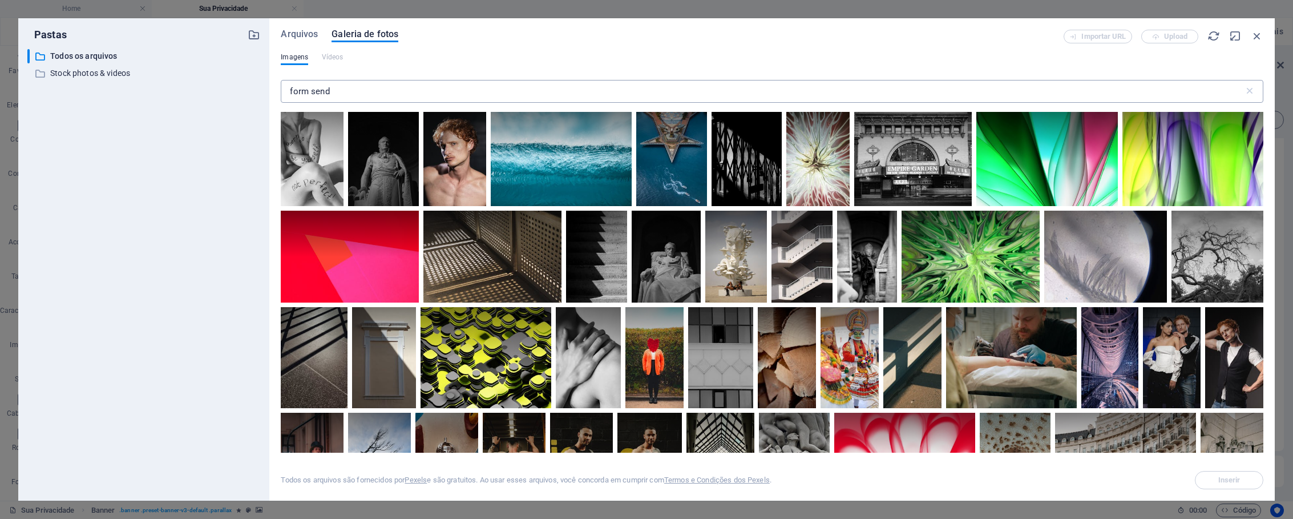
click at [380, 95] on input "form send" at bounding box center [762, 91] width 963 height 23
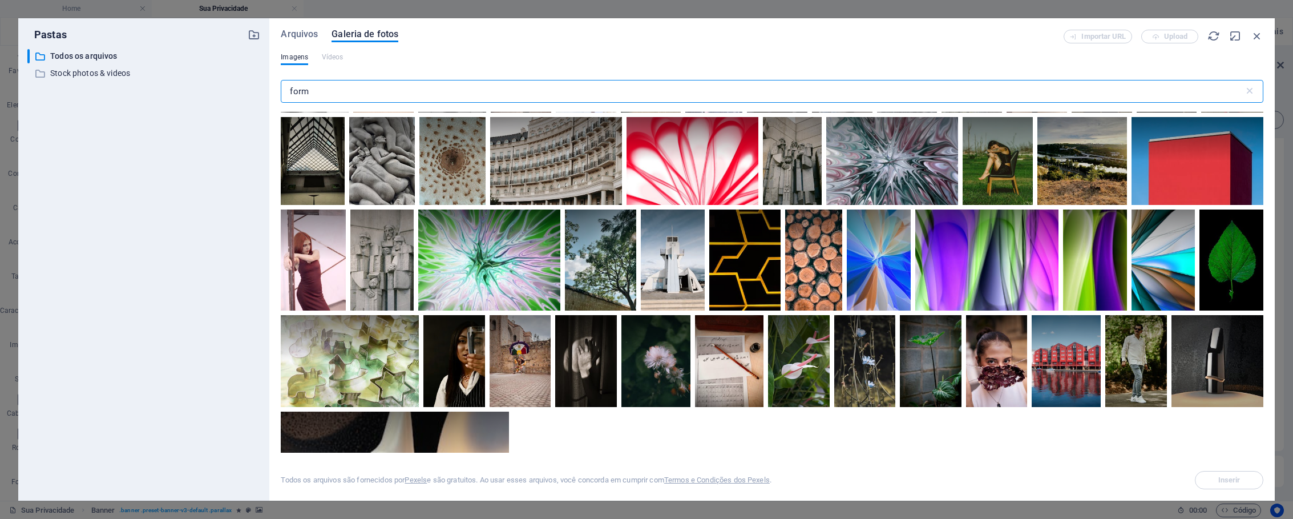
scroll to position [477, 0]
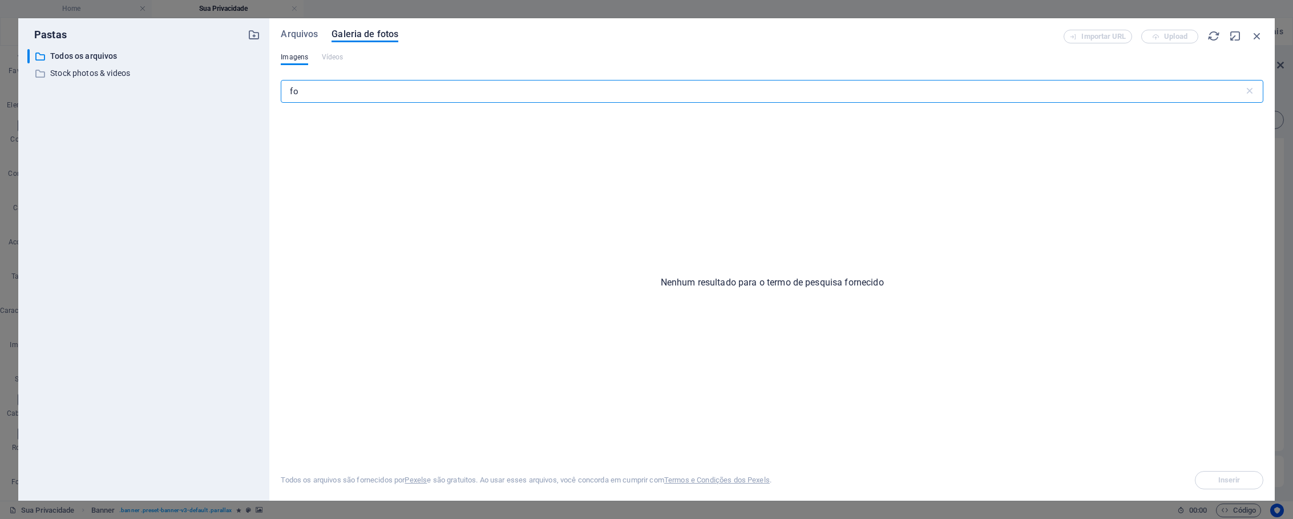
type input "f"
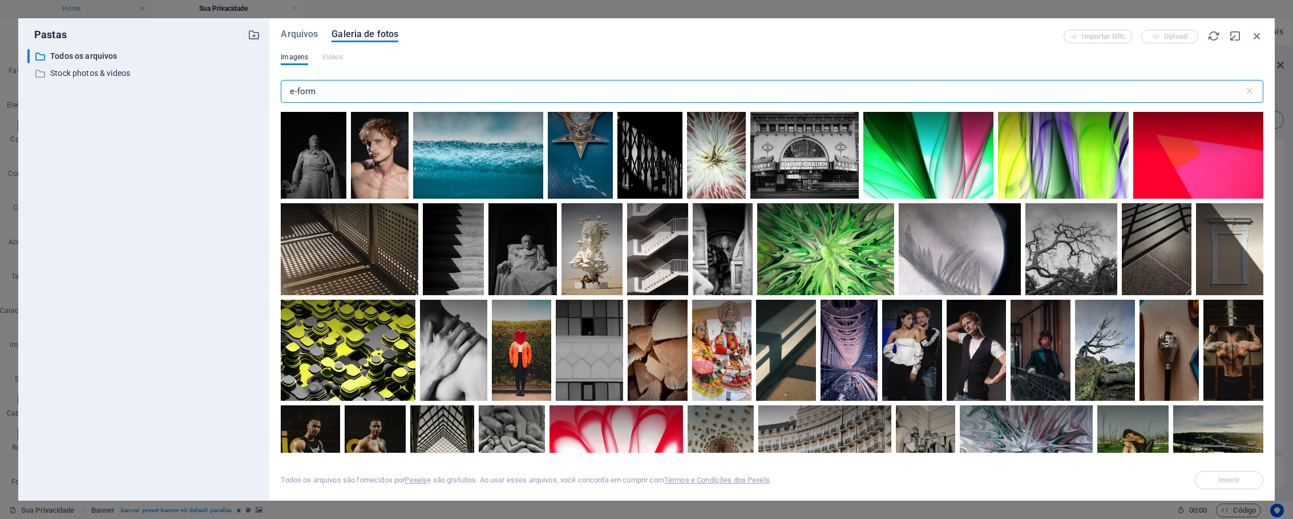
drag, startPoint x: 325, startPoint y: 92, endPoint x: 279, endPoint y: 91, distance: 46.2
click at [279, 91] on div "Arquivos Galeria de fotos Importar URL Upload Imagens Vídeos e-form ​ Todos os …" at bounding box center [772, 259] width 1006 height 482
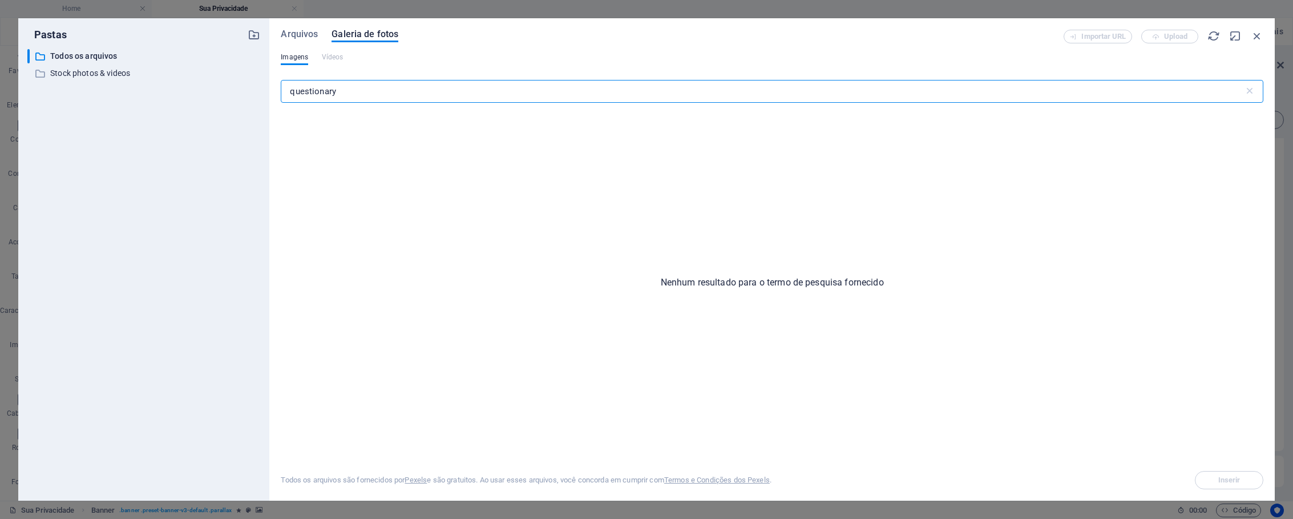
drag, startPoint x: 355, startPoint y: 91, endPoint x: 288, endPoint y: 91, distance: 67.4
click at [279, 90] on div "Arquivos Galeria de fotos Importar URL Upload Imagens Vídeos questionary ​ Nenh…" at bounding box center [772, 259] width 1006 height 482
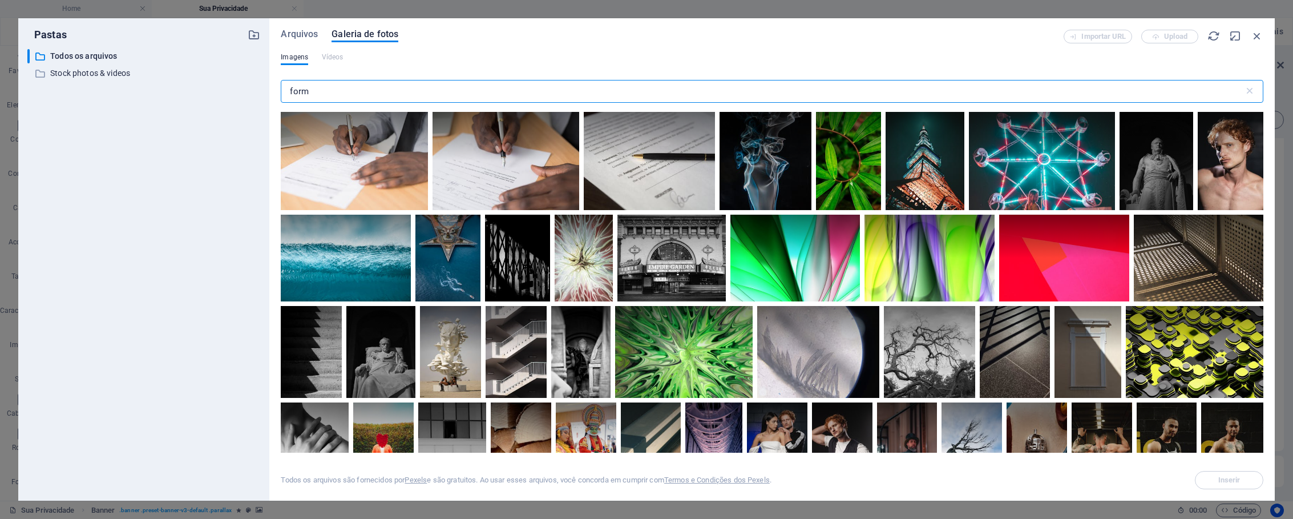
drag, startPoint x: 347, startPoint y: 91, endPoint x: 276, endPoint y: 91, distance: 71.4
click at [276, 91] on div "Arquivos Galeria de fotos Importar URL Upload Imagens Vídeos form ​ Todos os ar…" at bounding box center [772, 259] width 1006 height 482
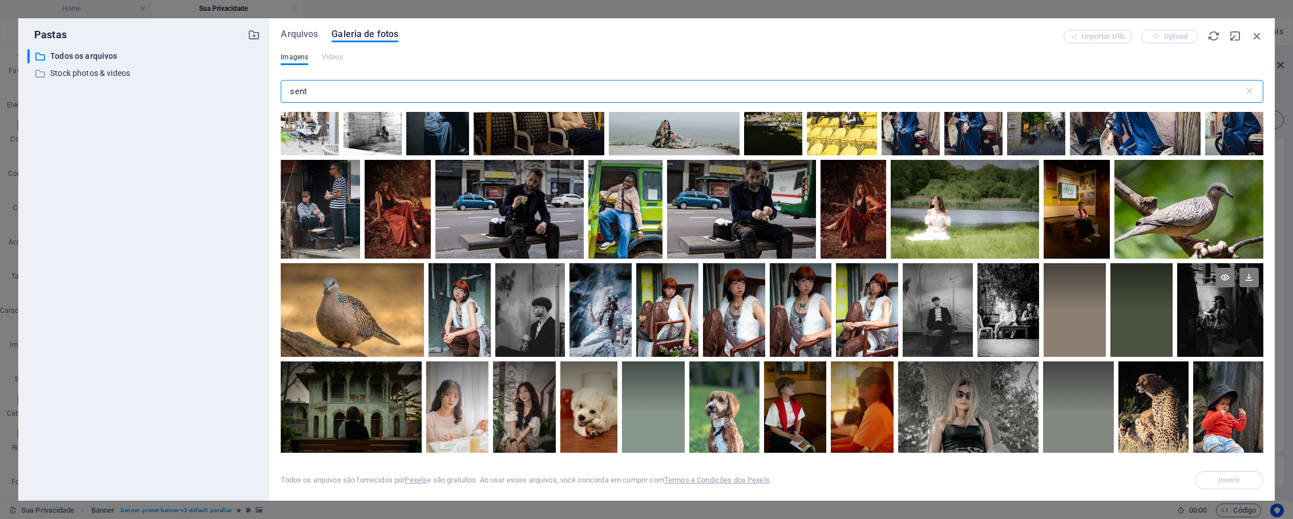
scroll to position [1854, 0]
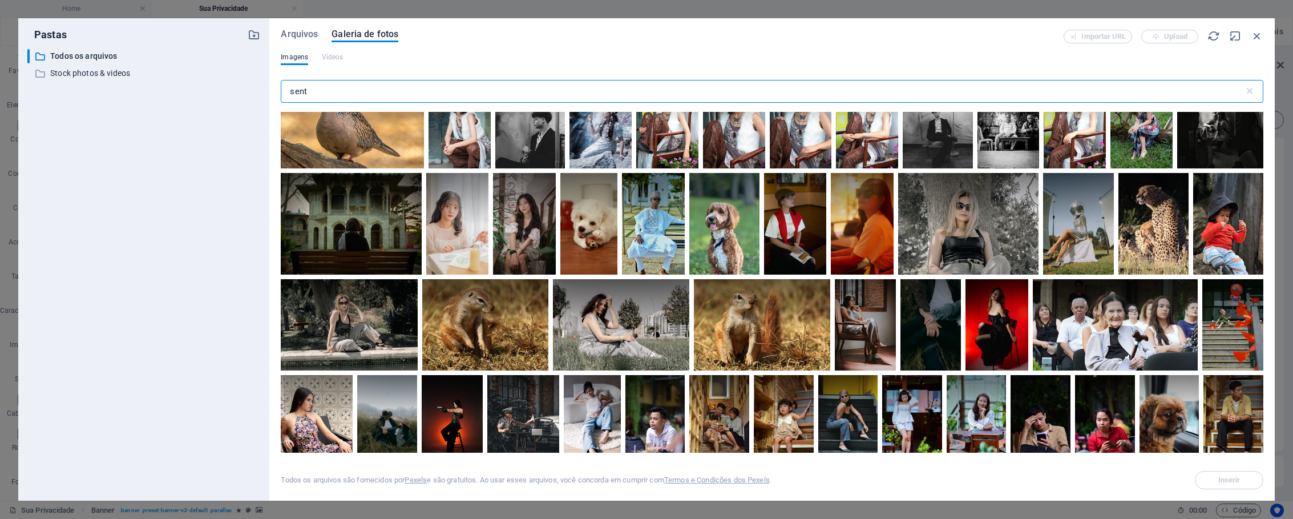
click at [297, 92] on input "sent" at bounding box center [762, 91] width 963 height 23
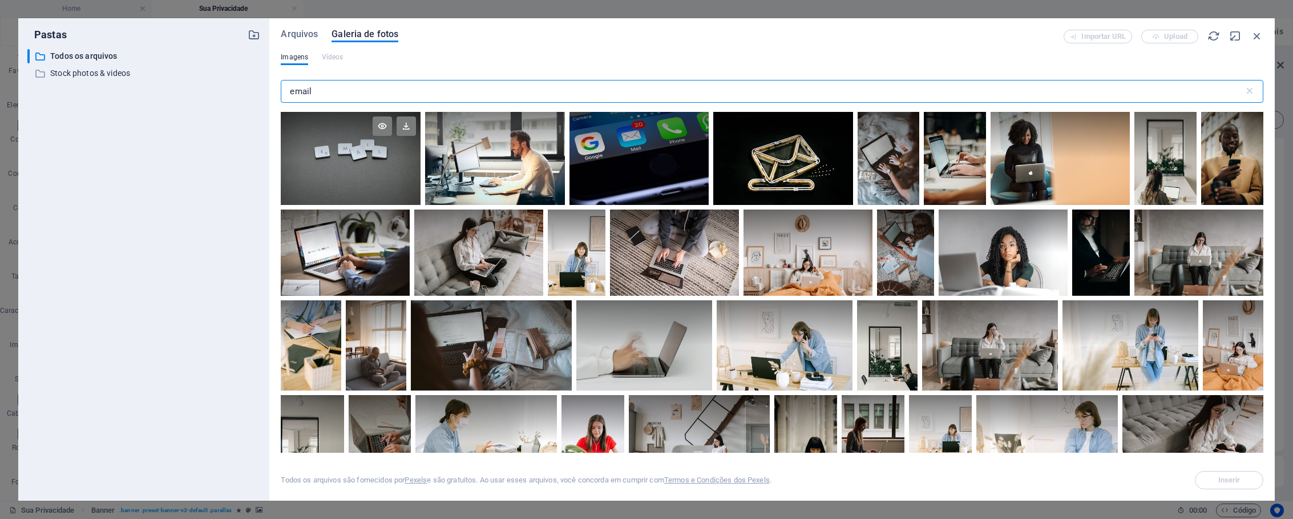
type input "email"
click at [400, 167] on div at bounding box center [351, 158] width 140 height 93
click at [1224, 479] on span "Inserir" at bounding box center [1230, 480] width 22 height 7
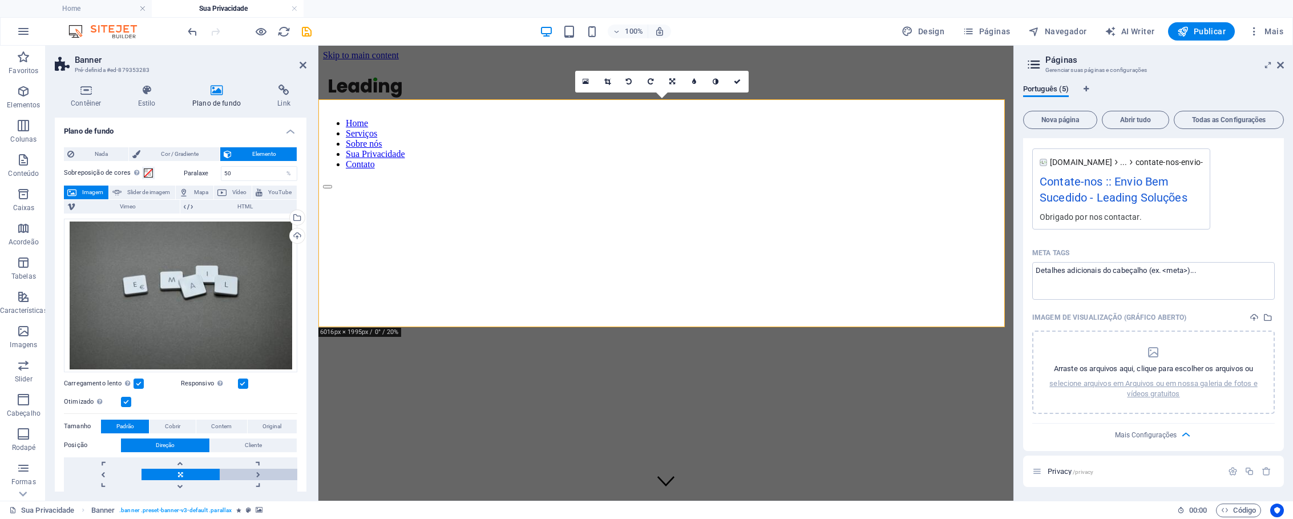
click at [257, 473] on link at bounding box center [259, 474] width 78 height 11
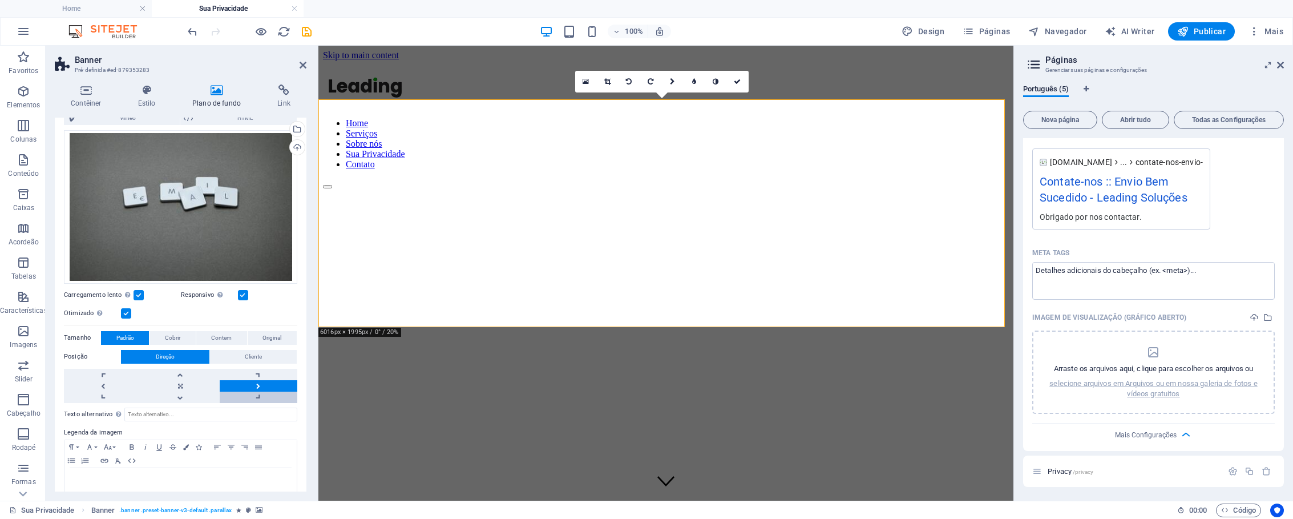
scroll to position [95, 0]
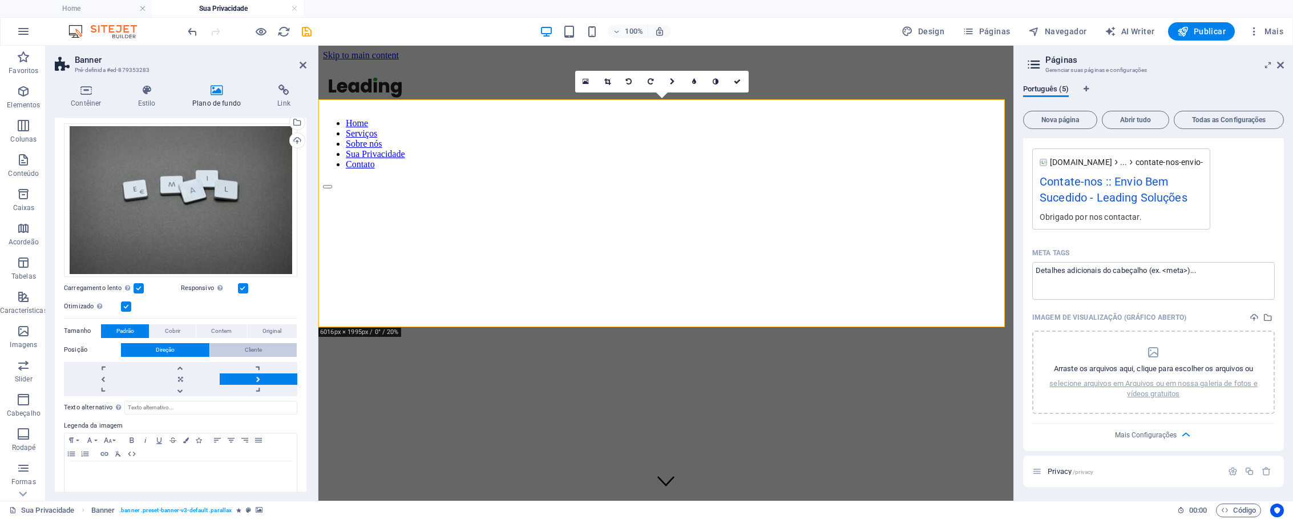
click at [260, 349] on span "Cliente" at bounding box center [253, 350] width 17 height 14
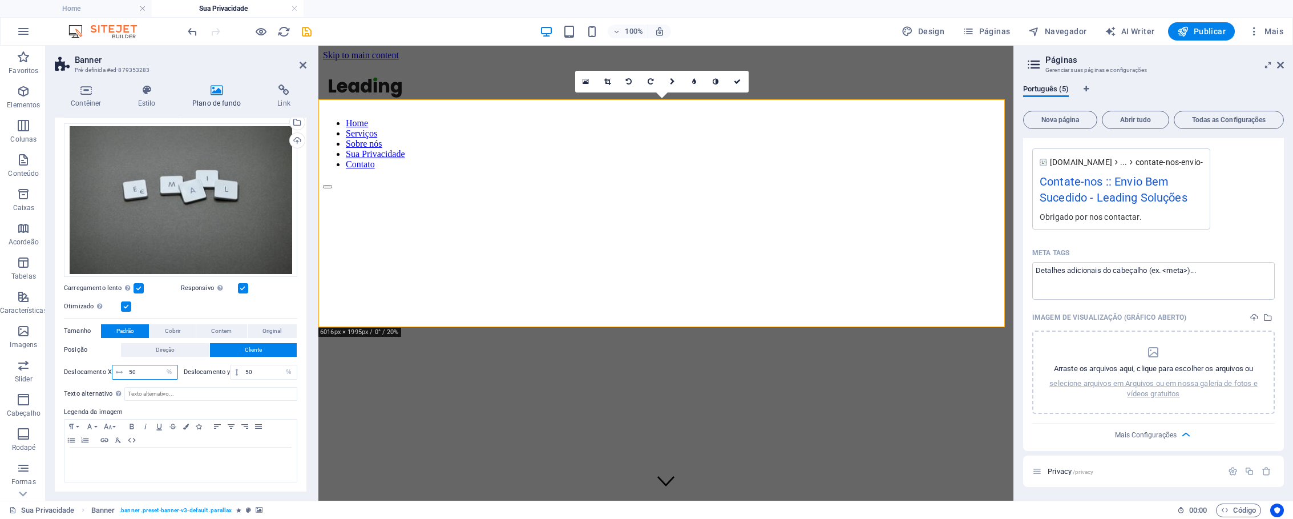
click at [144, 373] on input "50" at bounding box center [151, 372] width 51 height 14
type input "5"
type input "0"
click at [177, 333] on span "Cobrir" at bounding box center [172, 331] width 15 height 14
click at [214, 335] on span "Contem" at bounding box center [221, 331] width 21 height 14
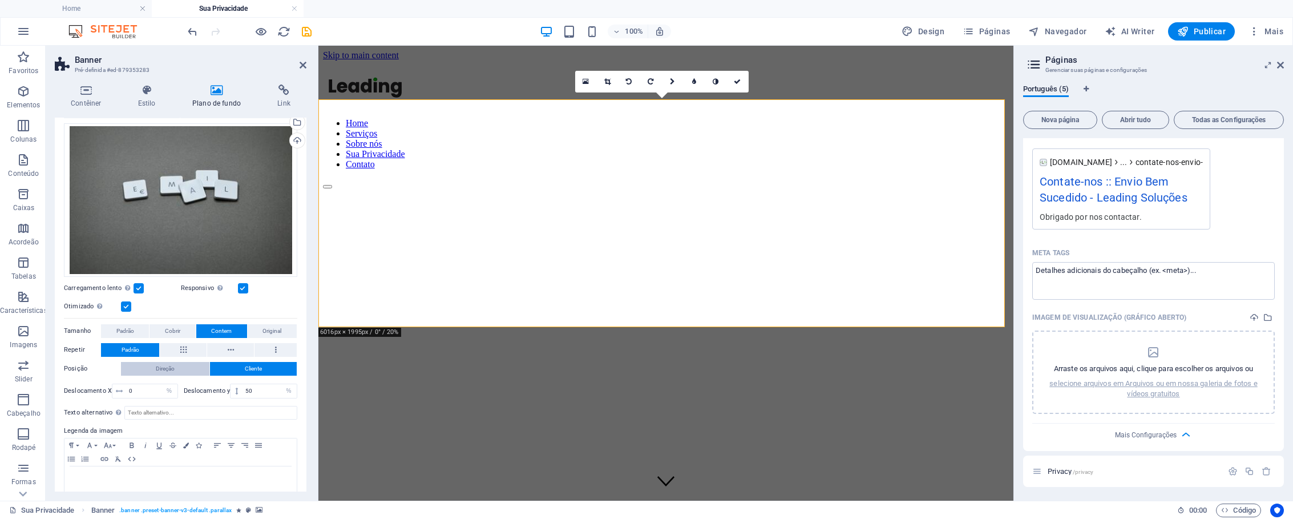
click at [171, 374] on span "Direção" at bounding box center [165, 369] width 19 height 14
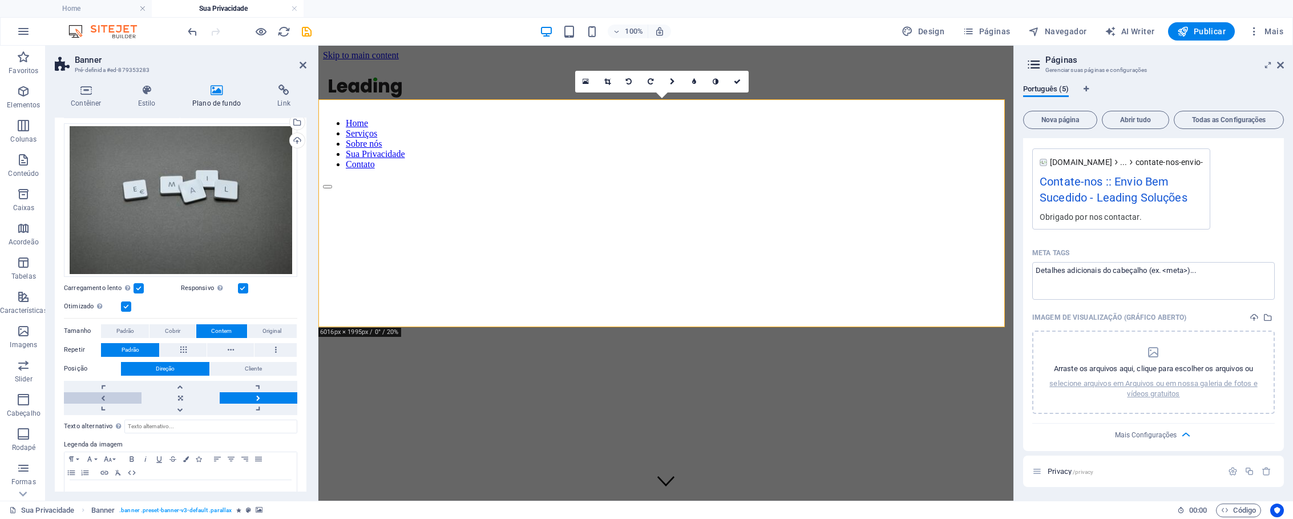
click at [110, 398] on link at bounding box center [103, 397] width 78 height 11
click at [176, 398] on link at bounding box center [181, 397] width 78 height 11
click at [185, 387] on link at bounding box center [181, 386] width 78 height 11
click at [184, 408] on link at bounding box center [181, 409] width 78 height 11
click at [106, 400] on link at bounding box center [103, 397] width 78 height 11
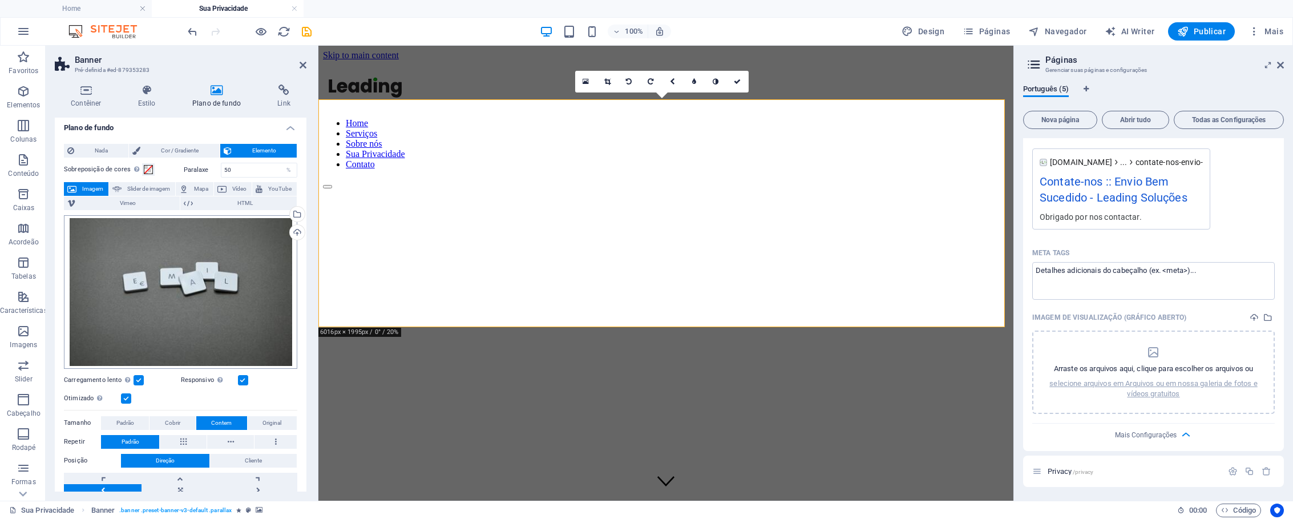
scroll to position [0, 0]
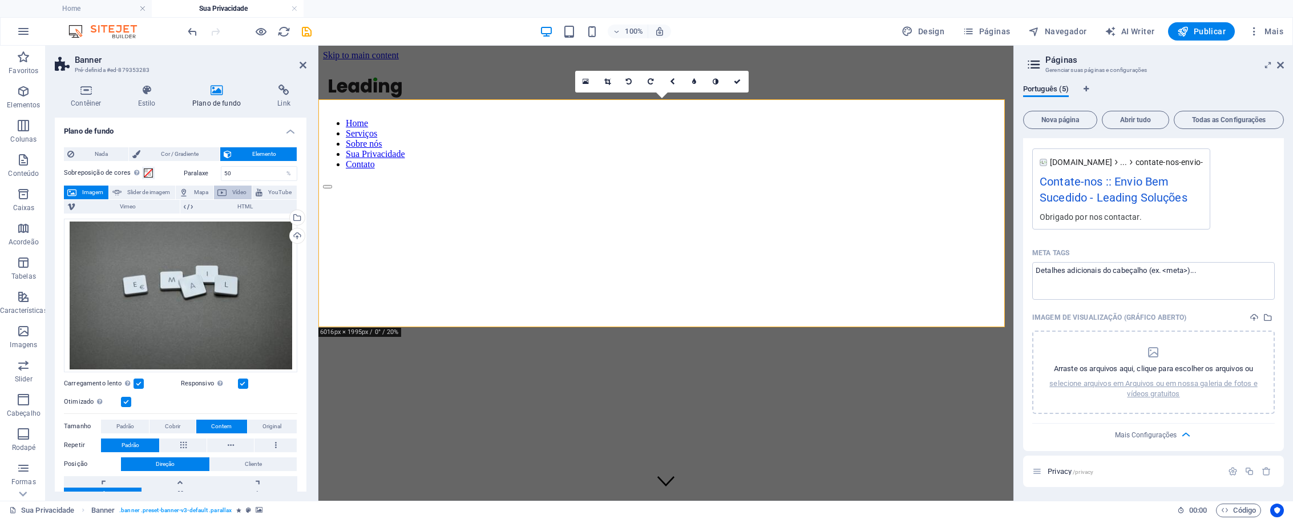
click at [232, 192] on span "Vídeo" at bounding box center [239, 193] width 18 height 14
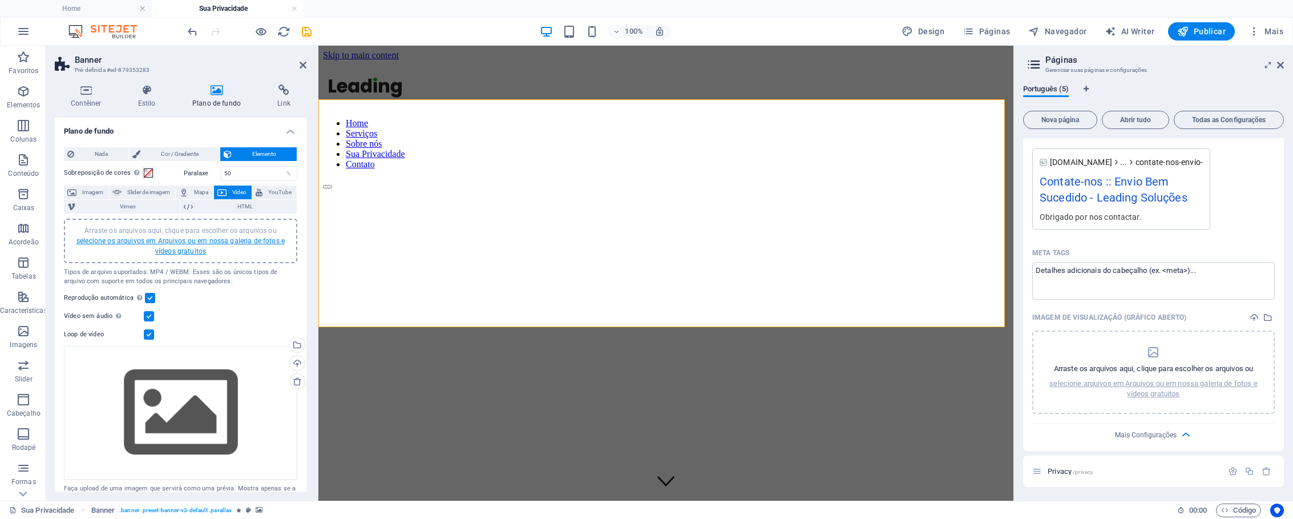
click at [214, 241] on link "selecione os arquivos em Arquivos ou em nossa galeria de fotos e vídeos gratuit…" at bounding box center [180, 246] width 208 height 18
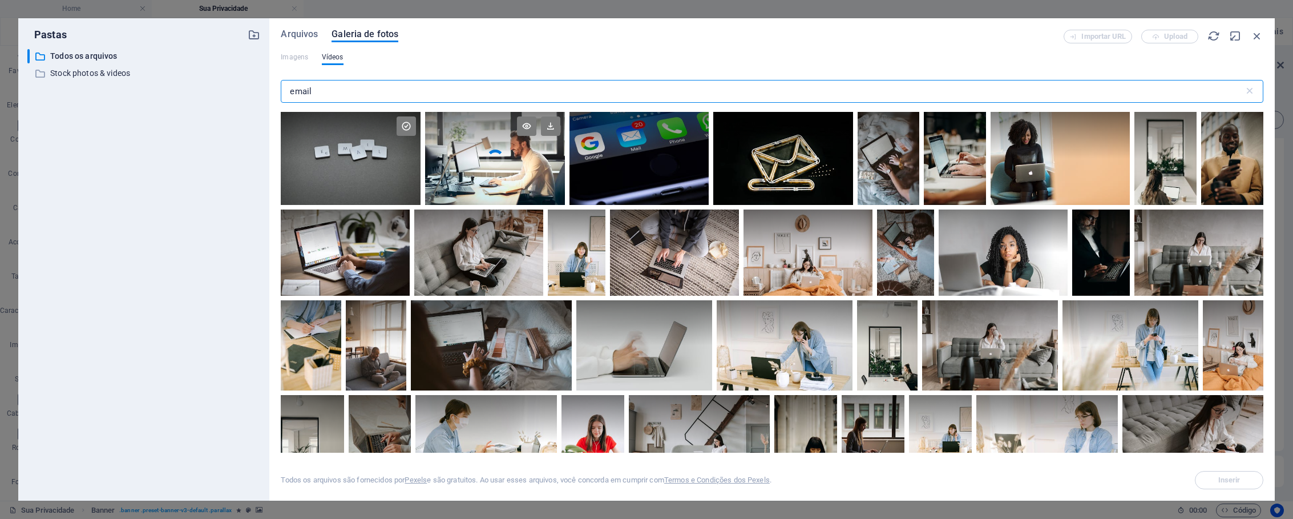
click at [522, 172] on video "Your browser does not support the video tag." at bounding box center [494, 158] width 139 height 93
click at [525, 129] on icon at bounding box center [526, 125] width 19 height 19
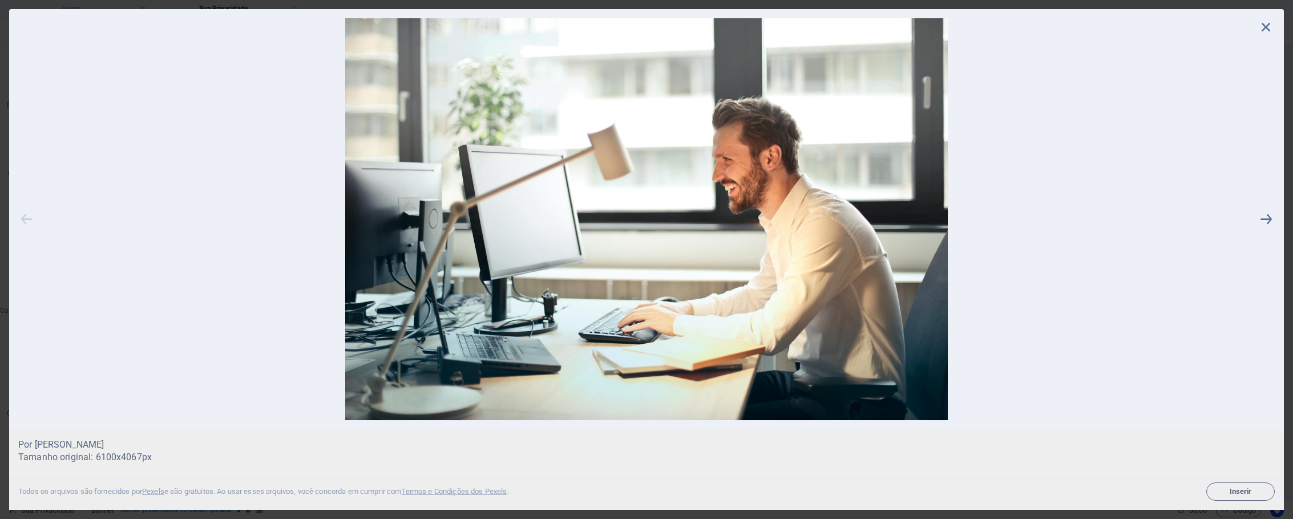
click at [26, 219] on icon at bounding box center [26, 219] width 17 height 402
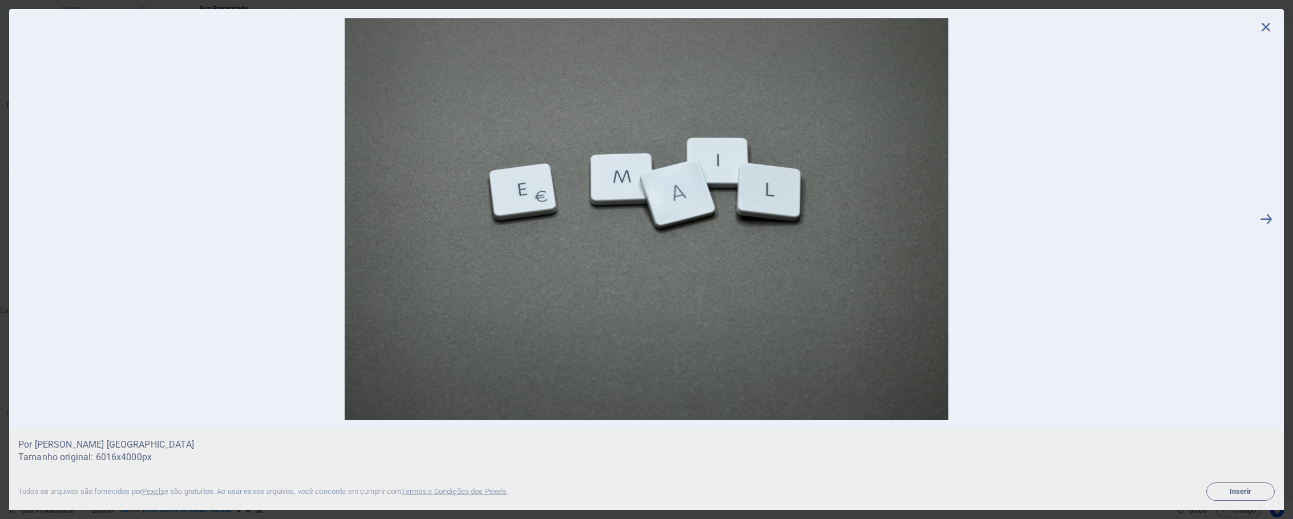
click at [1264, 29] on icon at bounding box center [1266, 26] width 17 height 17
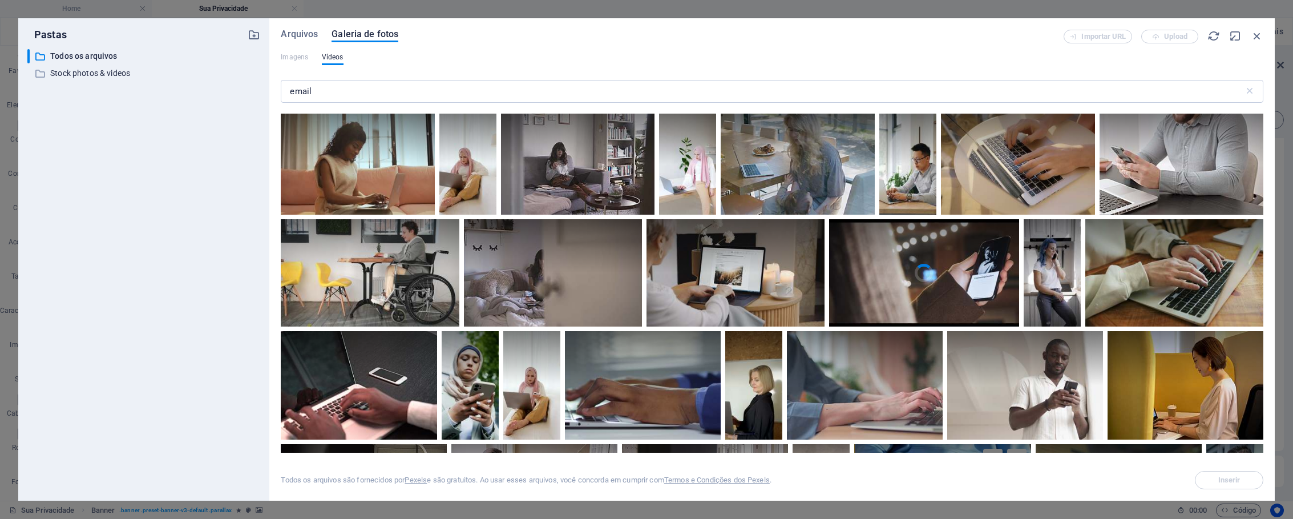
scroll to position [442, 0]
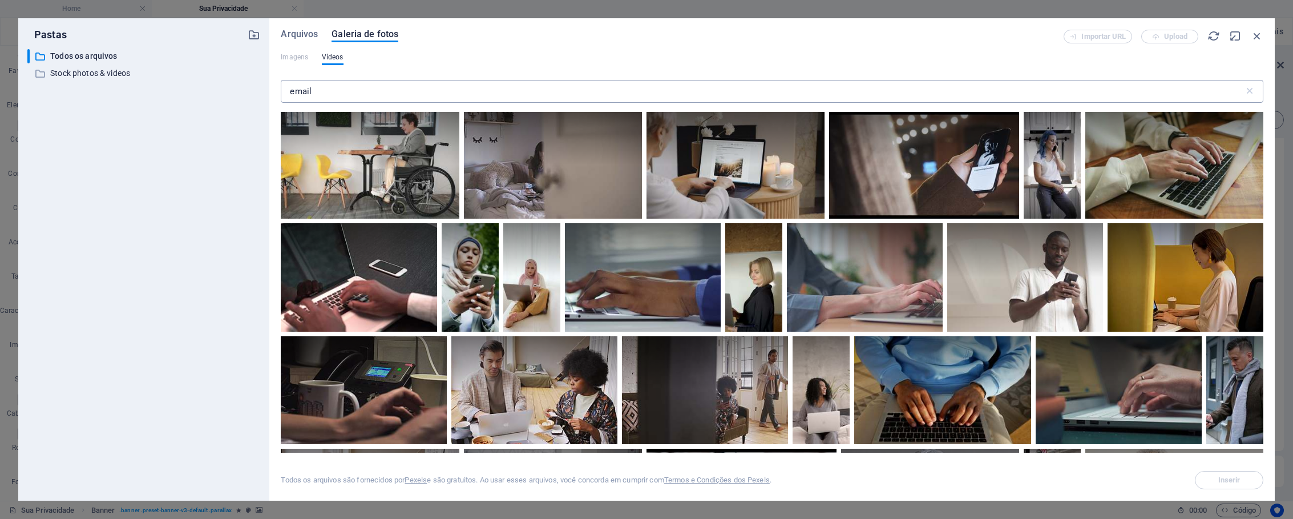
click at [325, 94] on input "email" at bounding box center [762, 91] width 963 height 23
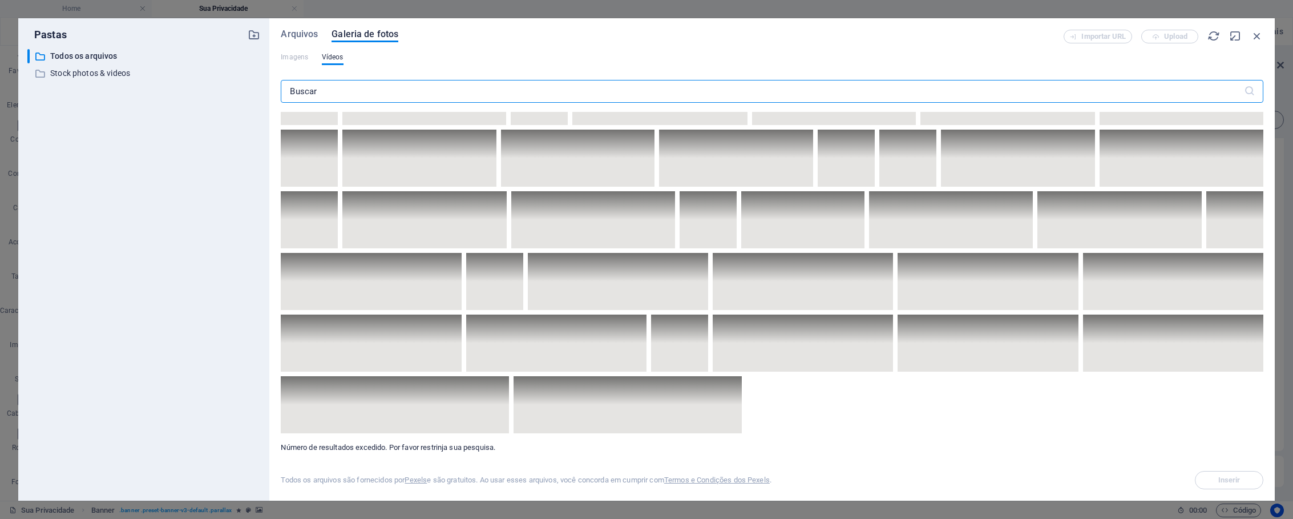
scroll to position [4044, 0]
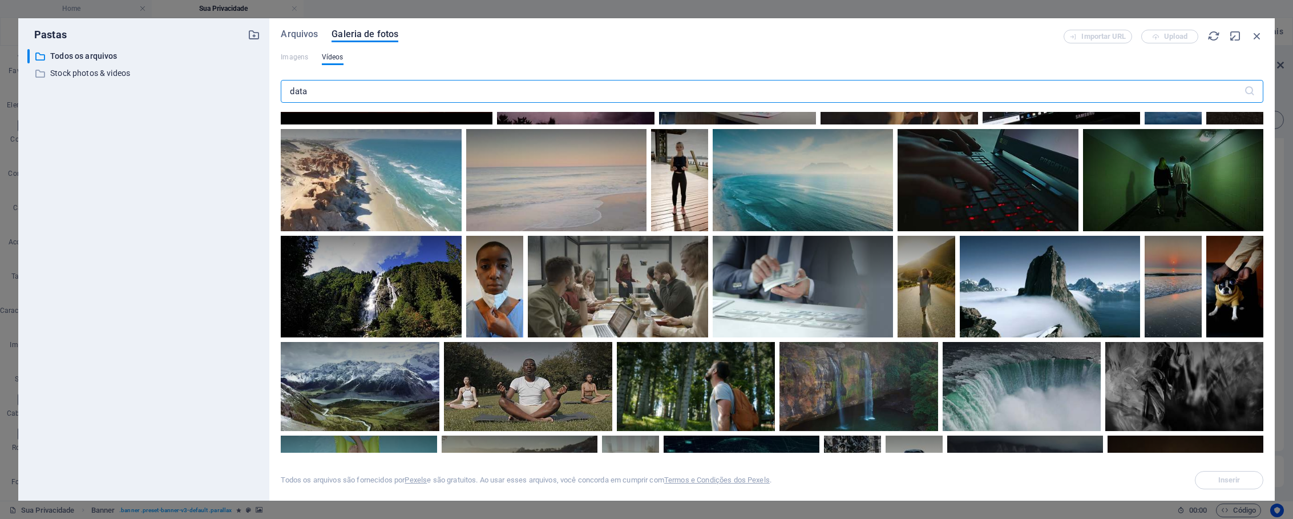
type input "data"
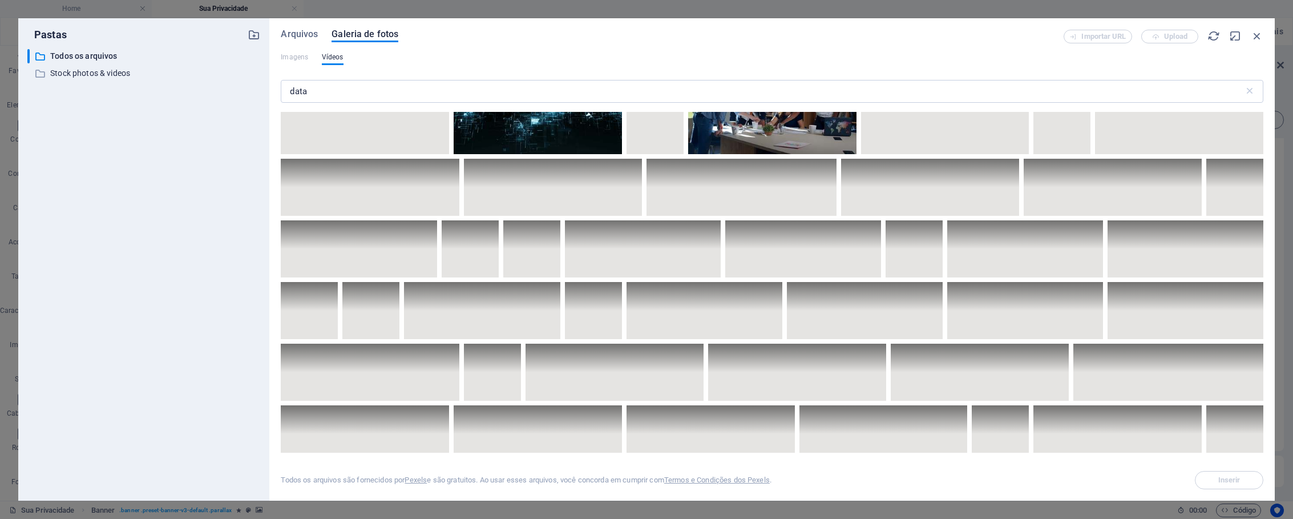
scroll to position [811, 0]
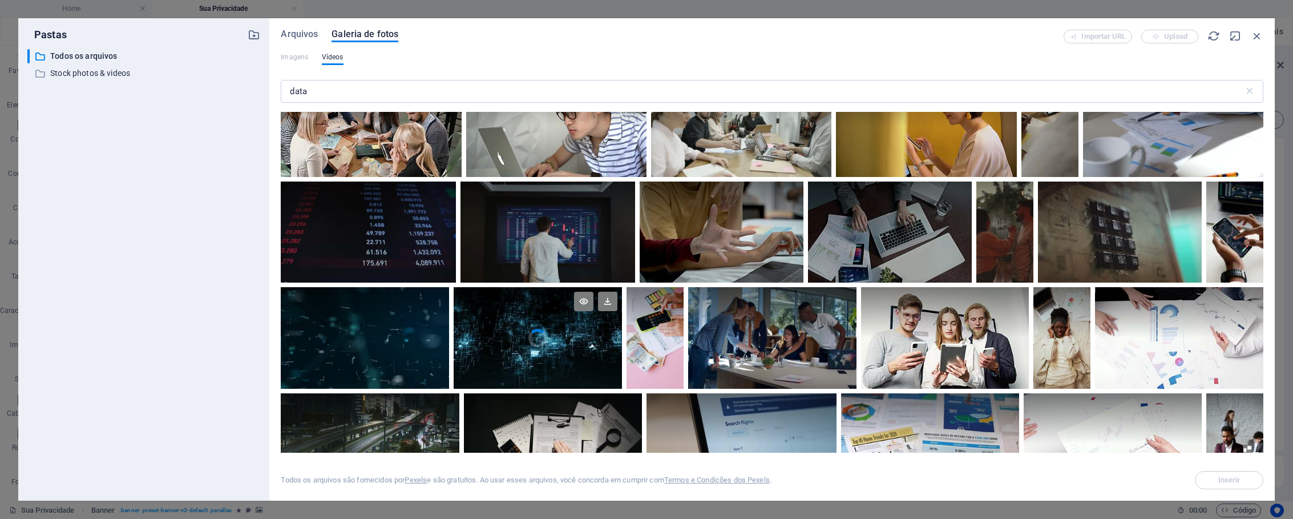
click at [539, 341] on video "Your browser does not support the video tag." at bounding box center [538, 337] width 168 height 101
click at [1211, 481] on span "Inserir" at bounding box center [1229, 480] width 58 height 7
click at [1231, 478] on span "Inserir" at bounding box center [1230, 480] width 22 height 7
click at [1255, 37] on icon "button" at bounding box center [1257, 36] width 13 height 13
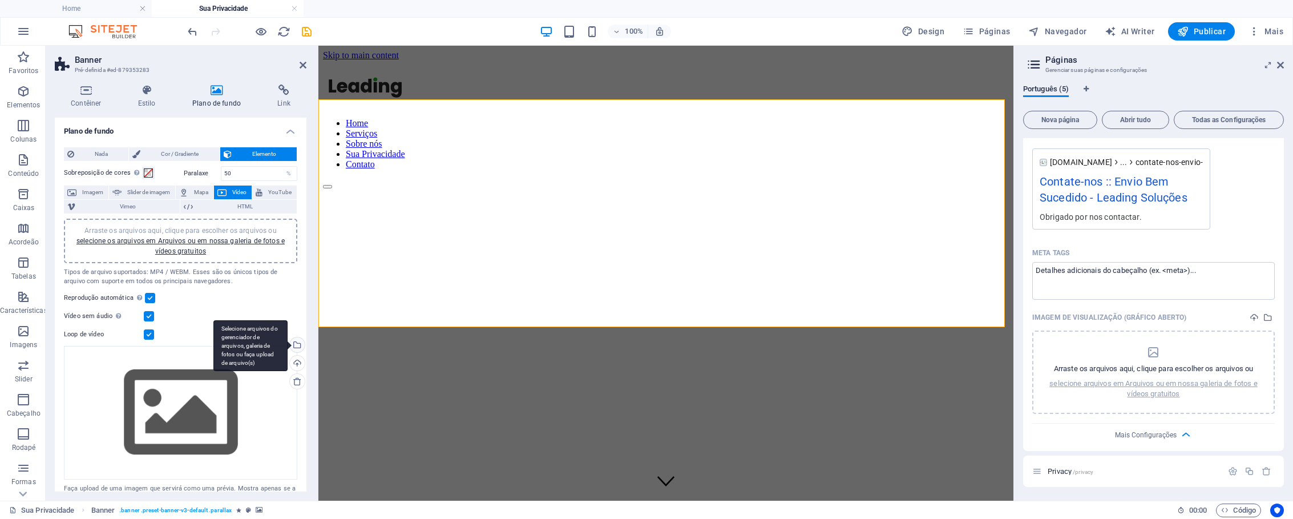
click at [297, 349] on div "Selecione arquivos do gerenciador de arquivos, galeria de fotos ou faça upload …" at bounding box center [296, 345] width 17 height 17
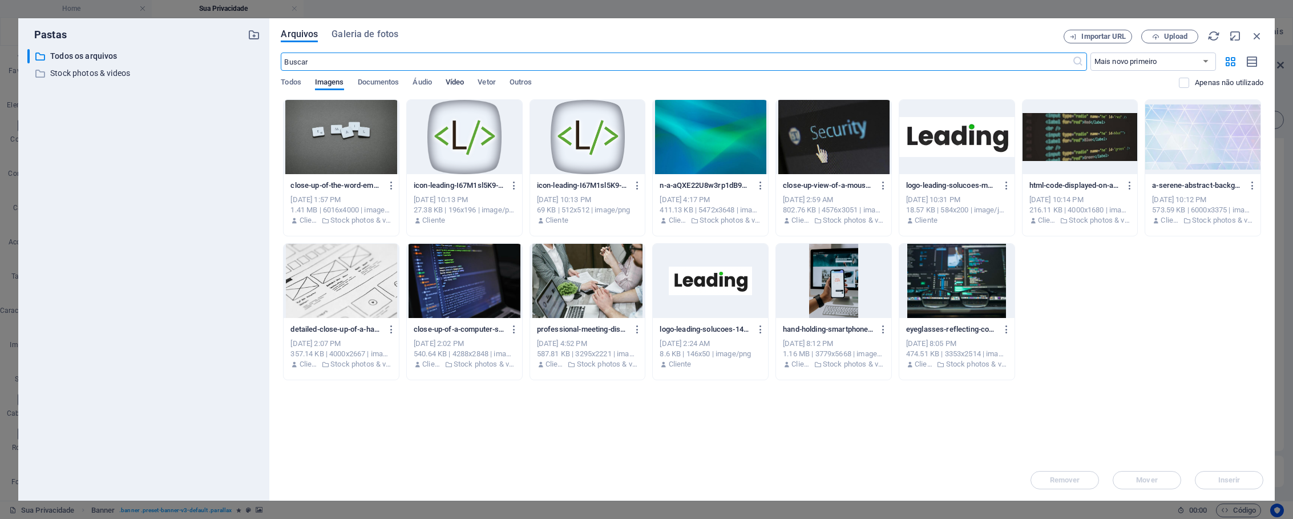
click at [457, 83] on span "Vídeo" at bounding box center [455, 83] width 18 height 16
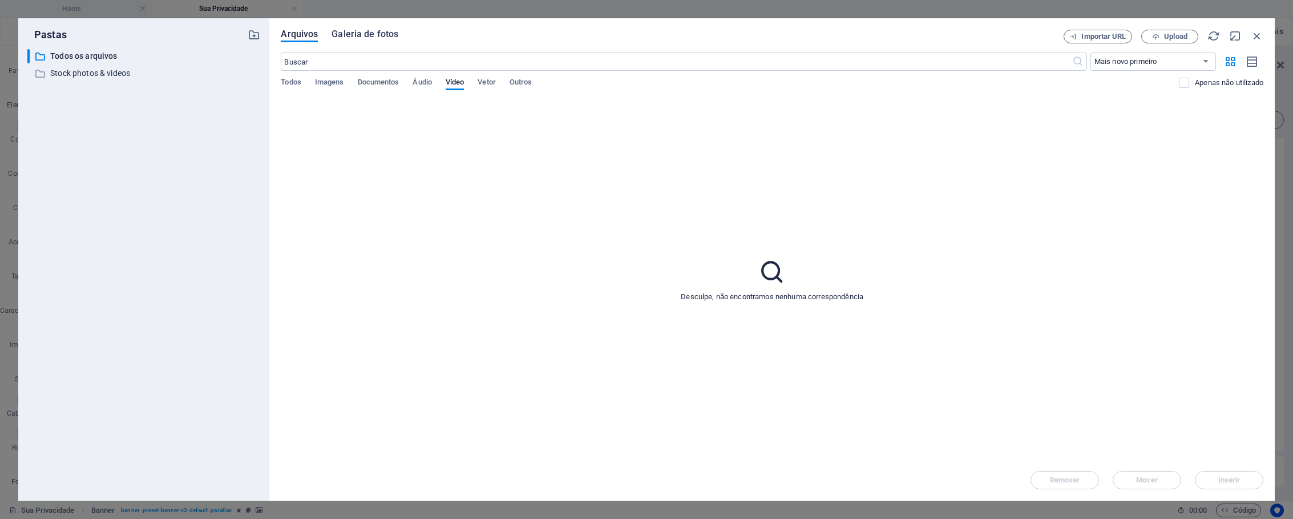
click at [389, 38] on span "Galeria de fotos" at bounding box center [365, 34] width 67 height 14
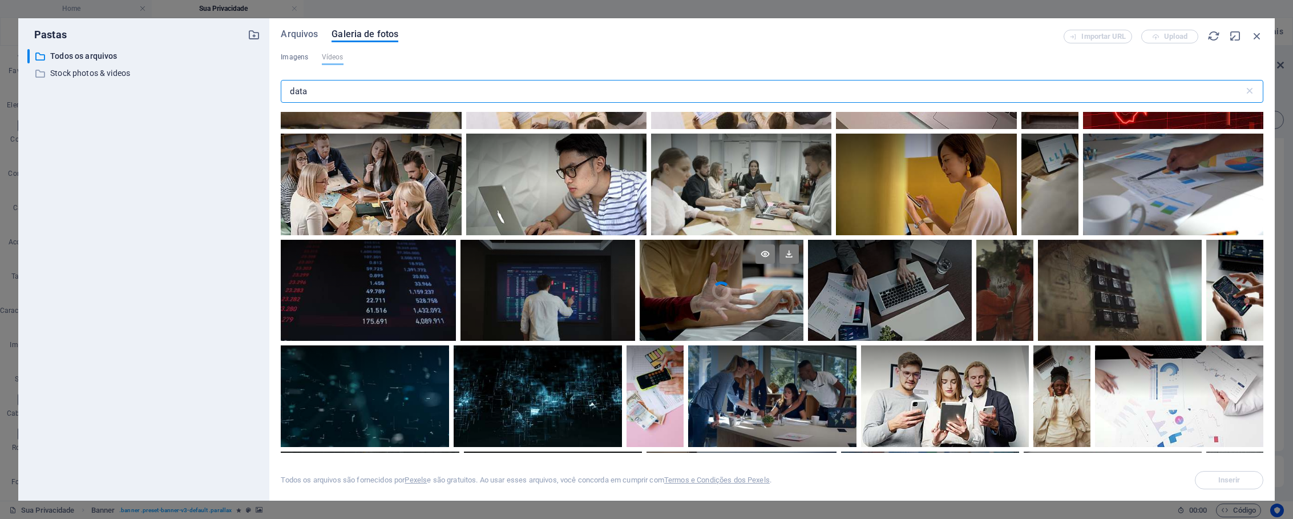
scroll to position [850, 0]
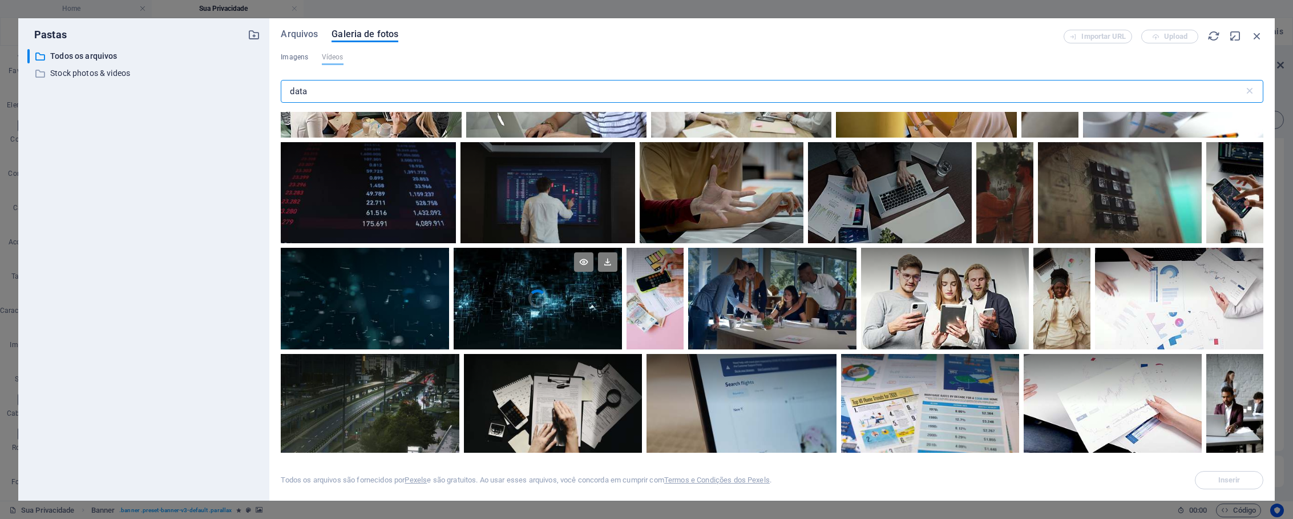
click at [562, 289] on div at bounding box center [538, 273] width 168 height 51
click at [1238, 482] on span "Inserir" at bounding box center [1230, 480] width 22 height 7
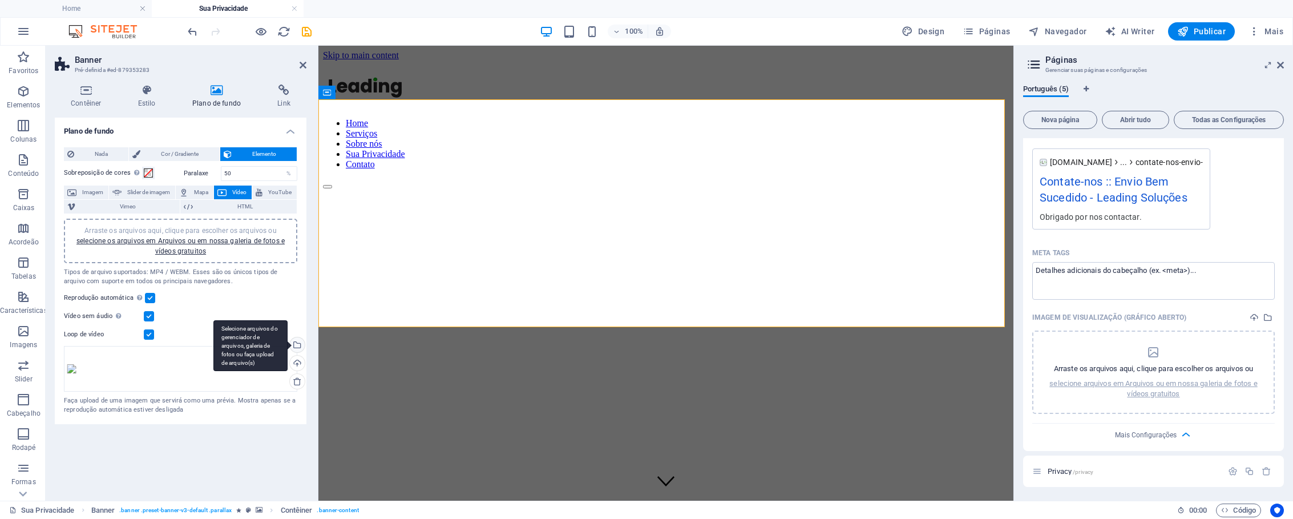
click at [299, 346] on div "Selecione arquivos do gerenciador de arquivos, galeria de fotos ou faça upload …" at bounding box center [296, 345] width 17 height 17
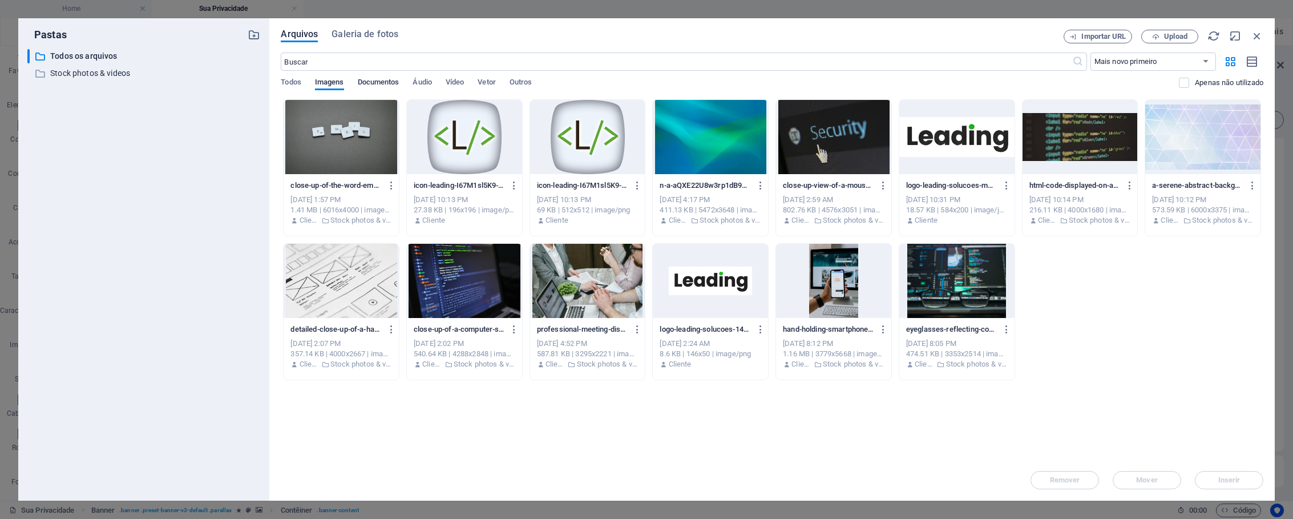
click at [393, 87] on span "Documentos" at bounding box center [379, 83] width 42 height 16
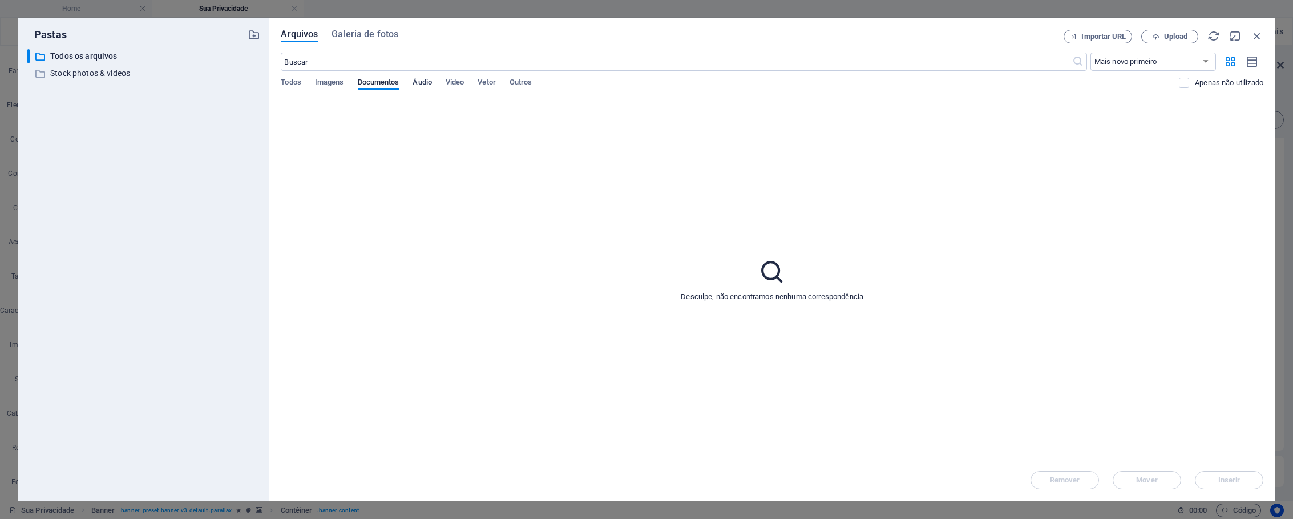
click at [423, 83] on span "Áudio" at bounding box center [422, 83] width 19 height 16
click at [455, 83] on span "Vídeo" at bounding box center [455, 83] width 18 height 16
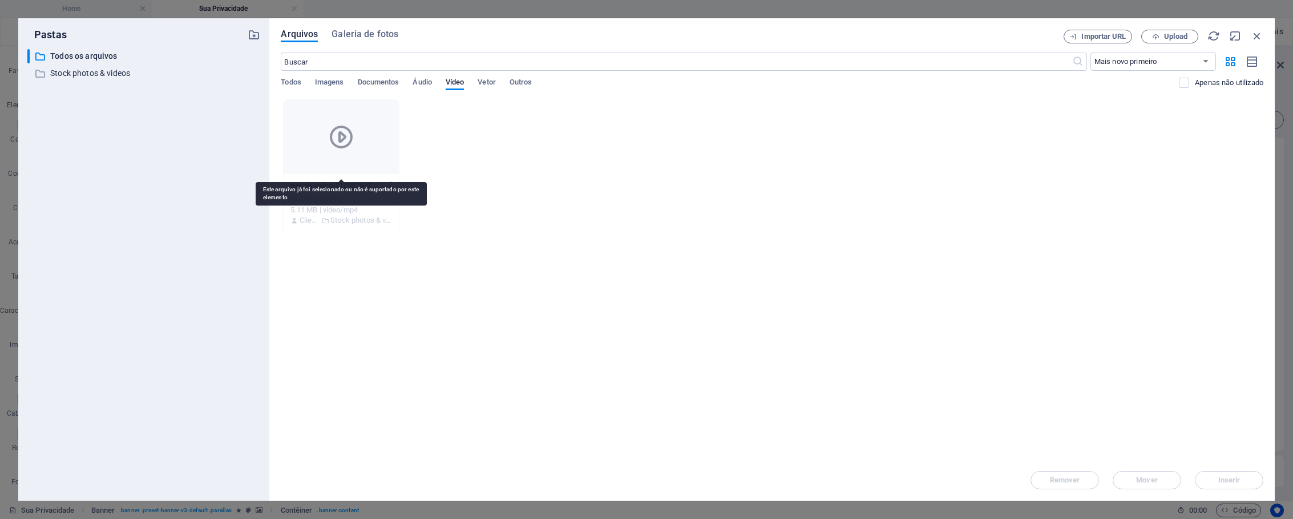
click at [373, 130] on div at bounding box center [341, 137] width 115 height 74
click at [377, 149] on div at bounding box center [341, 137] width 115 height 74
click at [332, 146] on icon at bounding box center [341, 136] width 27 height 27
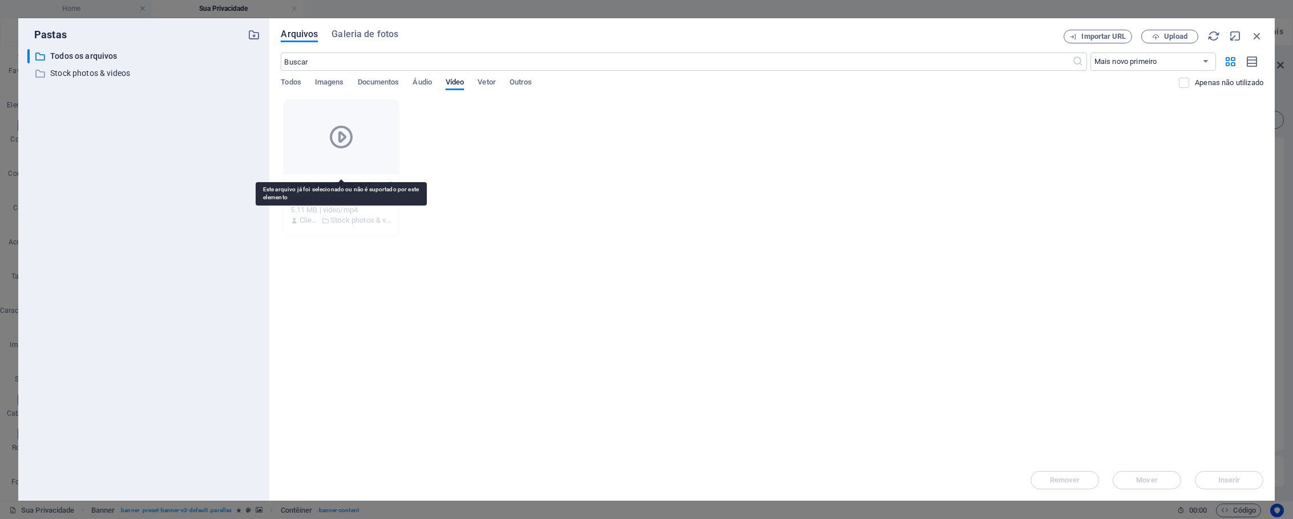
click at [332, 146] on icon at bounding box center [341, 136] width 27 height 27
click at [337, 144] on icon at bounding box center [341, 136] width 27 height 27
drag, startPoint x: 647, startPoint y: 120, endPoint x: 656, endPoint y: 117, distance: 10.1
click at [647, 120] on div "pexels-video-3129576-iTOac8w9dDTZrGRTCJ3ZPA.mp4 pexels-video-3129576-iTOac8w9dD…" at bounding box center [772, 167] width 983 height 137
click at [1255, 32] on icon "button" at bounding box center [1257, 36] width 13 height 13
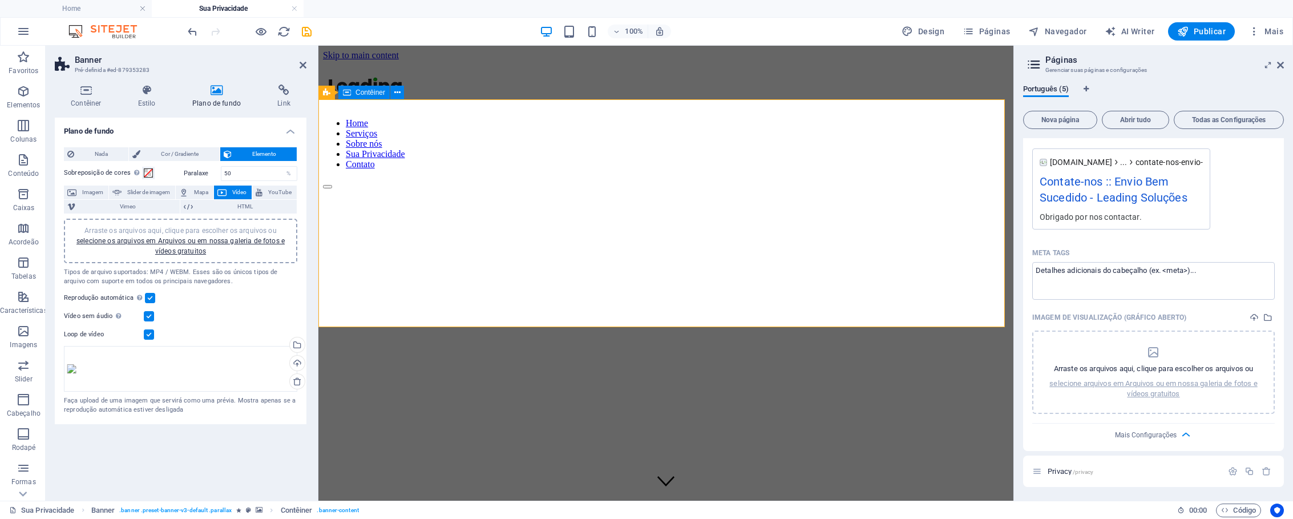
click at [358, 96] on span "Contêiner" at bounding box center [371, 92] width 30 height 7
click at [325, 93] on icon at bounding box center [326, 93] width 7 height 14
click at [326, 94] on icon at bounding box center [326, 93] width 7 height 14
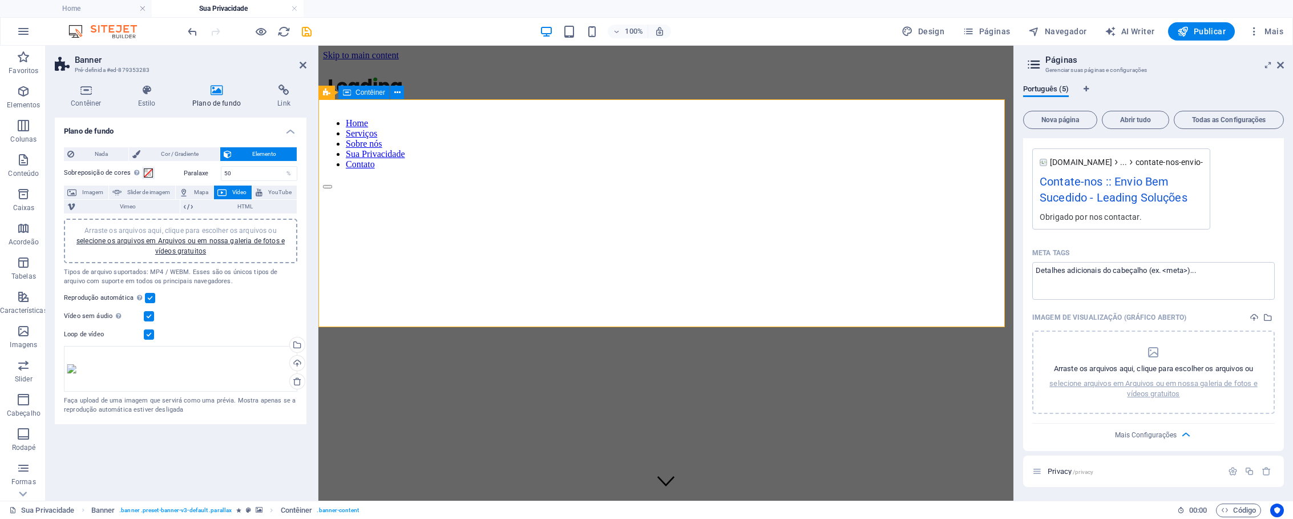
click at [356, 89] on span "Contêiner" at bounding box center [371, 92] width 30 height 7
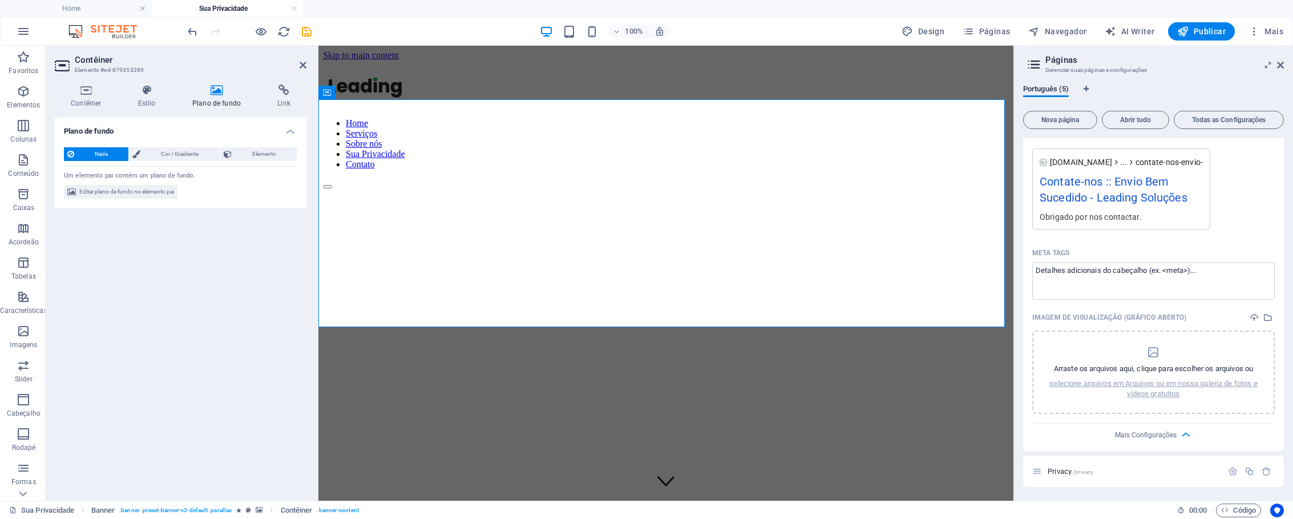
click at [246, 146] on div "Nada Cor / Gradiente Elemento Esticar o plano de fundo para a largura total Sob…" at bounding box center [181, 173] width 252 height 70
click at [245, 152] on span "Elemento" at bounding box center [264, 154] width 58 height 14
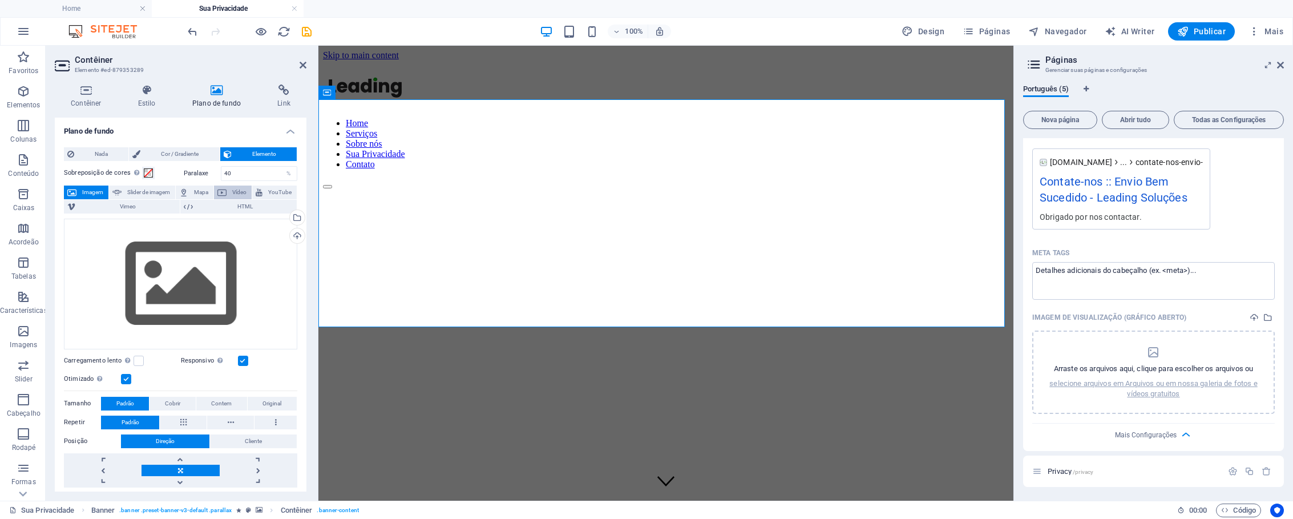
click at [236, 188] on span "Vídeo" at bounding box center [239, 193] width 18 height 14
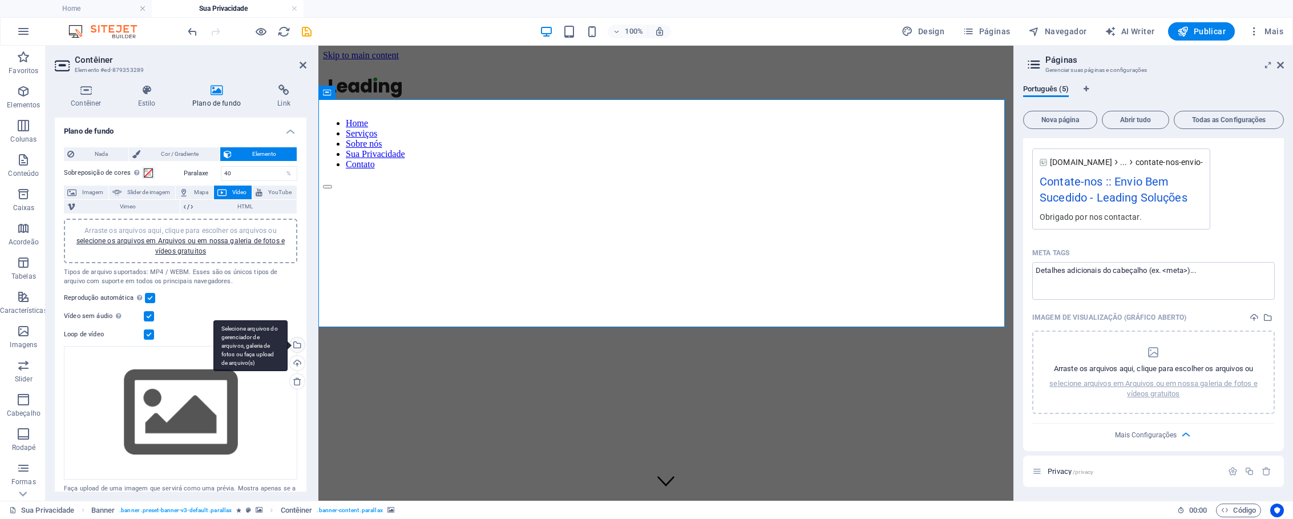
click at [294, 345] on div "Selecione arquivos do gerenciador de arquivos, galeria de fotos ou faça upload …" at bounding box center [296, 345] width 17 height 17
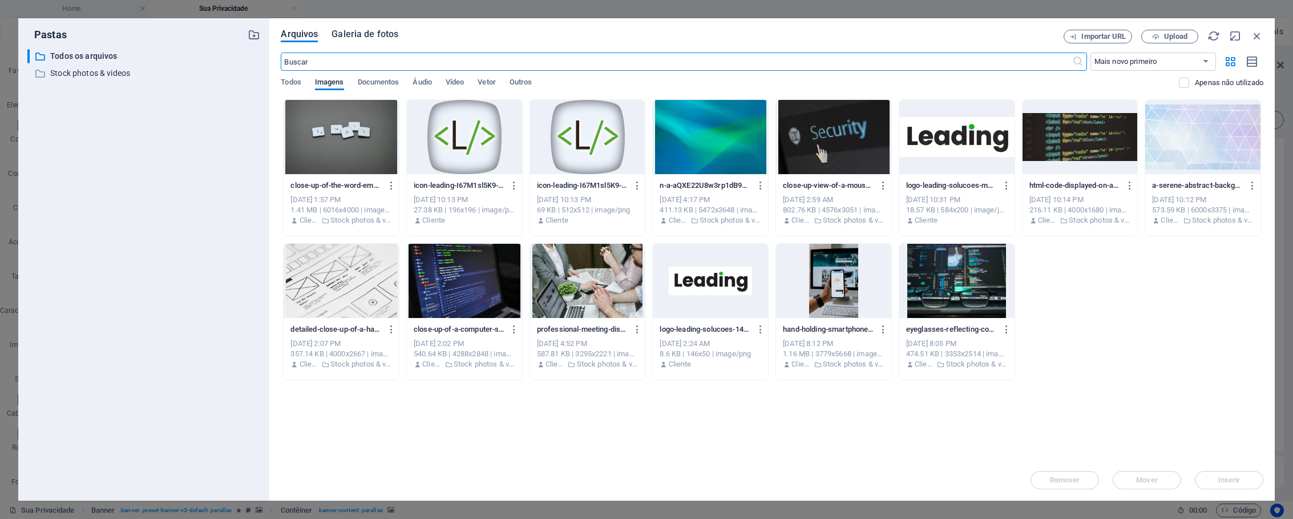
click at [385, 30] on span "Galeria de fotos" at bounding box center [365, 34] width 67 height 14
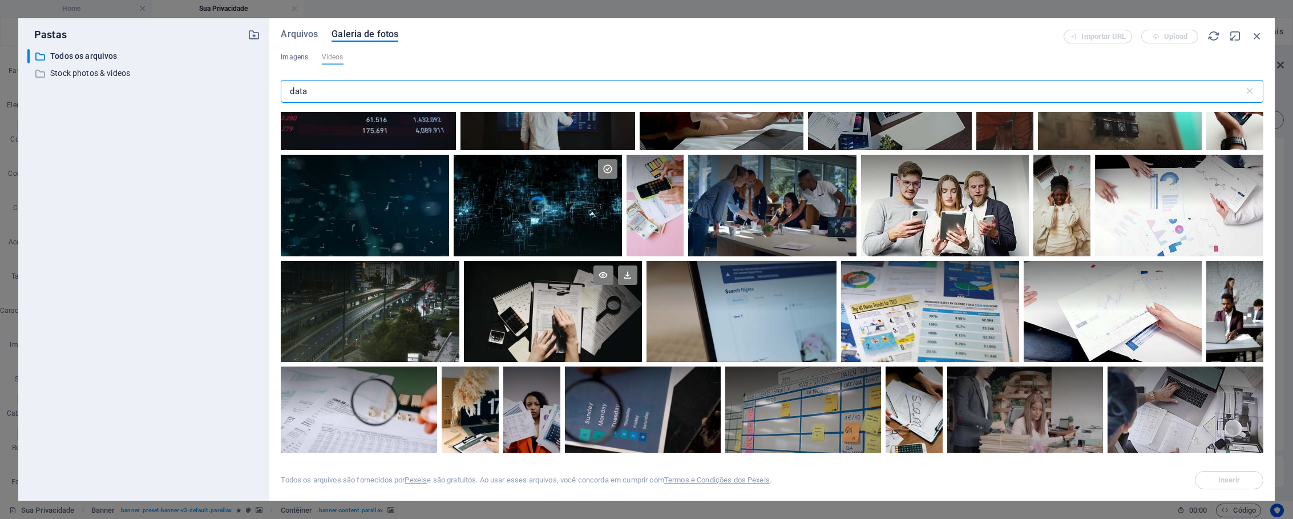
scroll to position [954, 0]
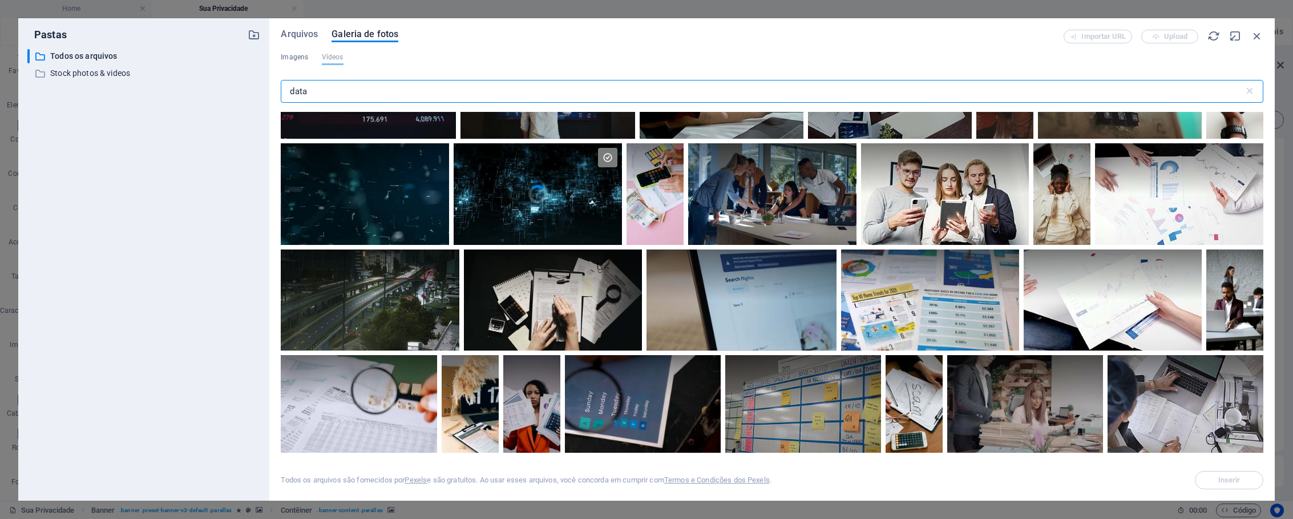
click at [558, 223] on video "Your browser does not support the video tag." at bounding box center [538, 193] width 168 height 101
click at [608, 160] on icon at bounding box center [607, 157] width 19 height 19
click at [593, 195] on video "Your browser does not support the video tag." at bounding box center [538, 193] width 168 height 101
click at [1203, 477] on span "Inserir" at bounding box center [1229, 480] width 58 height 7
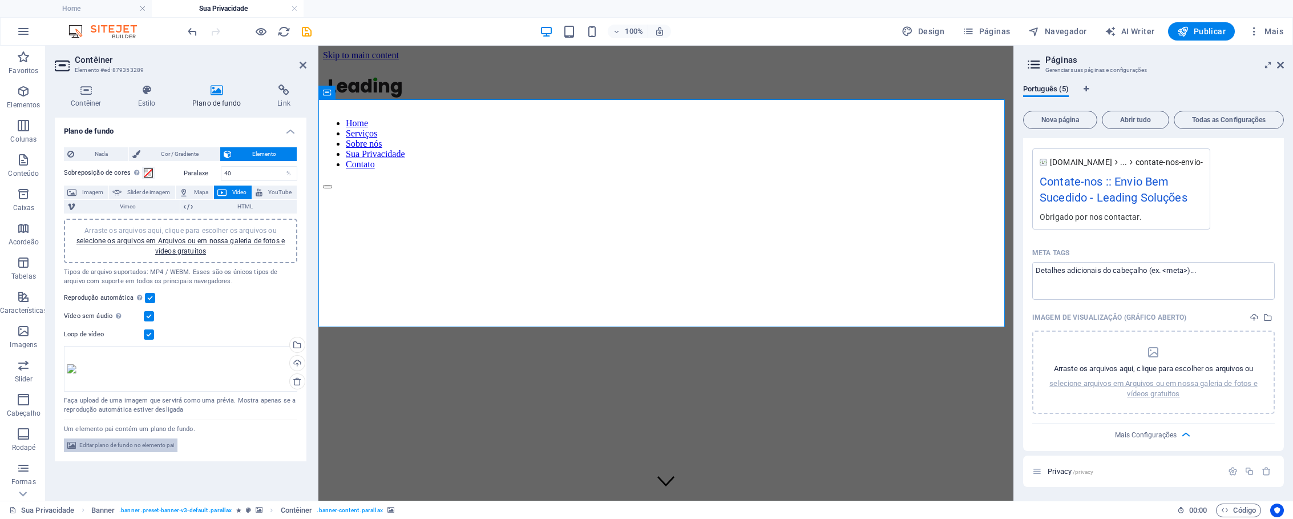
click at [172, 444] on span "Editar plano de fundo no elemento pai" at bounding box center [126, 445] width 95 height 14
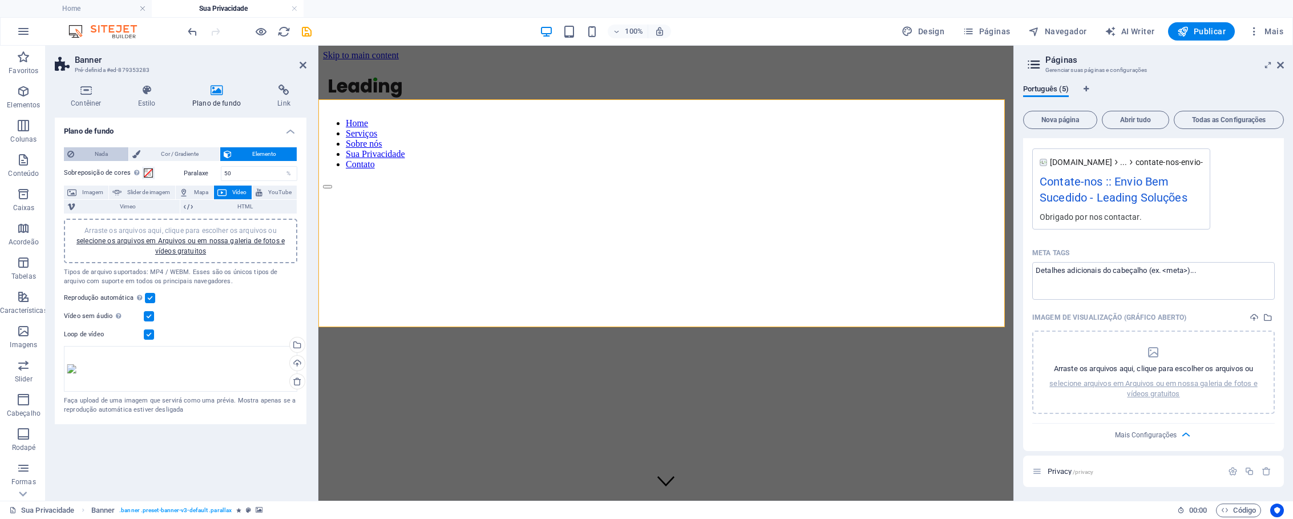
click at [110, 156] on span "Nada" at bounding box center [101, 154] width 47 height 14
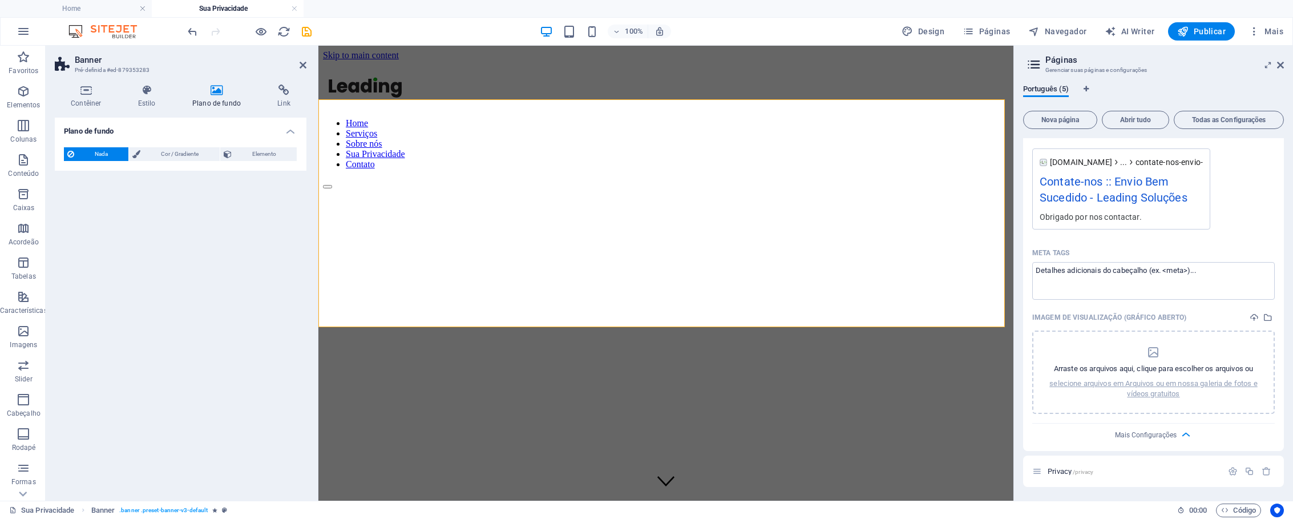
click at [236, 131] on h4 "Plano de fundo" at bounding box center [181, 128] width 252 height 21
click at [90, 96] on h4 "Contêiner" at bounding box center [88, 96] width 67 height 24
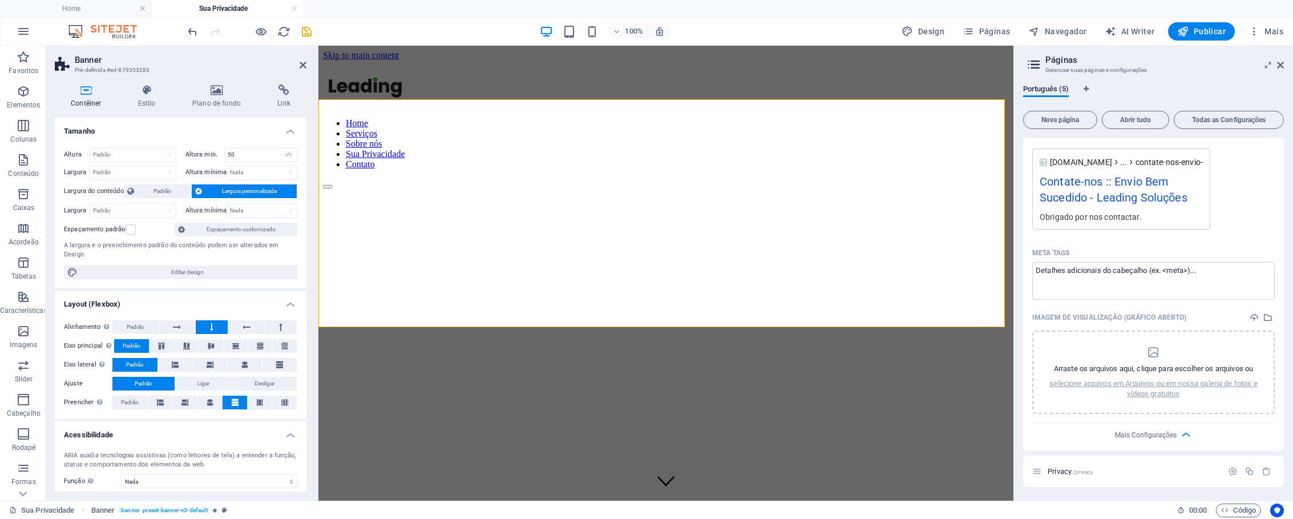
click at [419, 167] on figure at bounding box center [666, 339] width 686 height 345
click at [344, 96] on span "Banner" at bounding box center [346, 92] width 22 height 7
click at [346, 94] on span "Banner" at bounding box center [346, 92] width 22 height 7
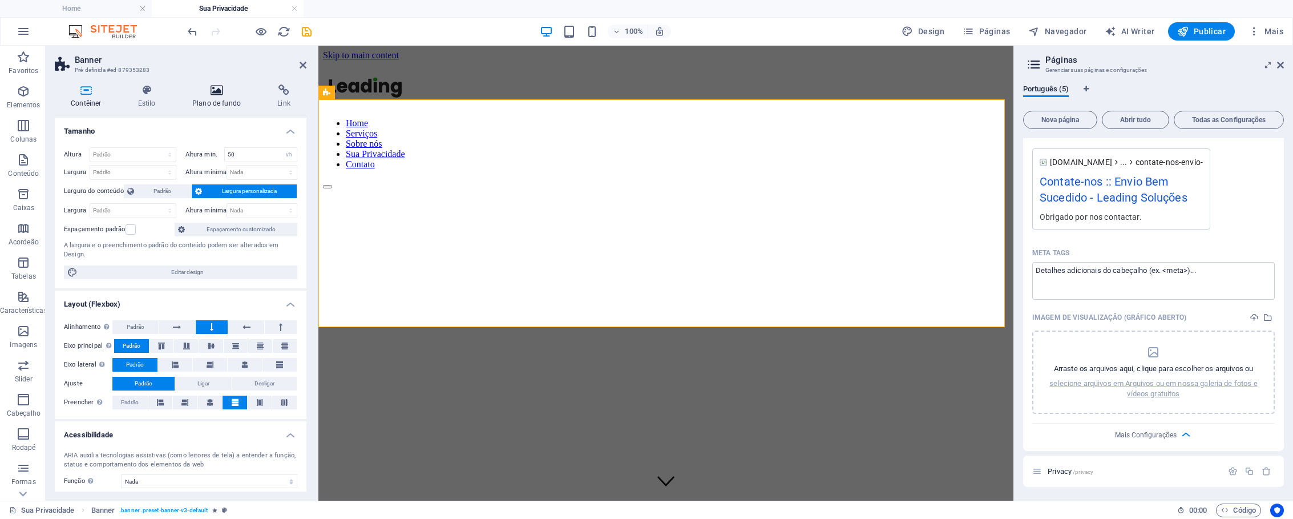
click at [213, 94] on icon at bounding box center [216, 89] width 80 height 11
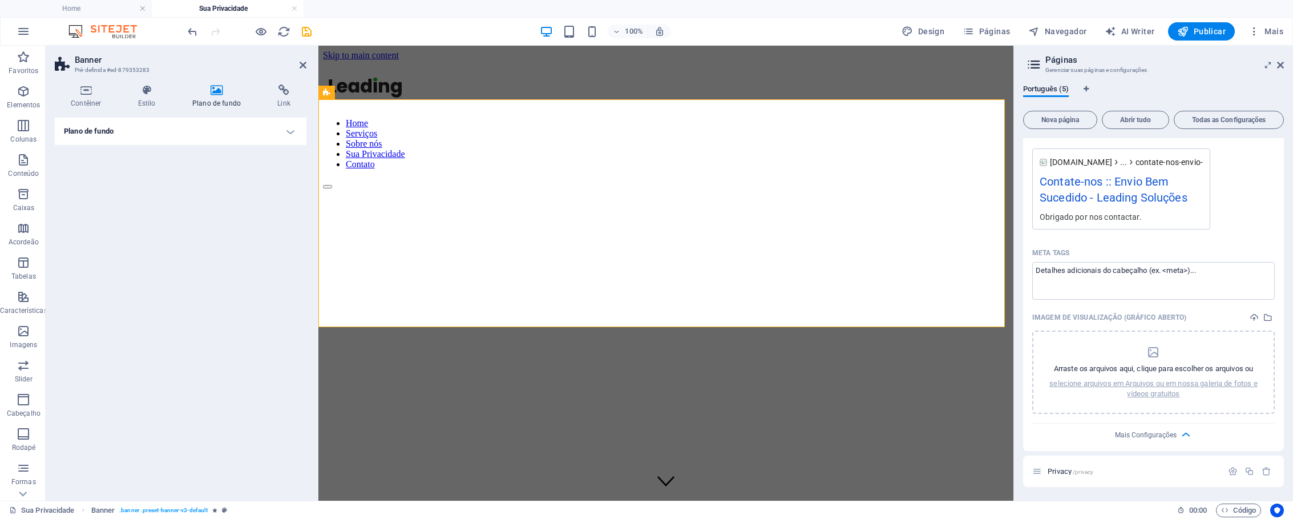
click at [289, 132] on h4 "Plano de fundo" at bounding box center [181, 131] width 252 height 27
click at [196, 158] on span "Cor / Gradiente" at bounding box center [180, 154] width 72 height 14
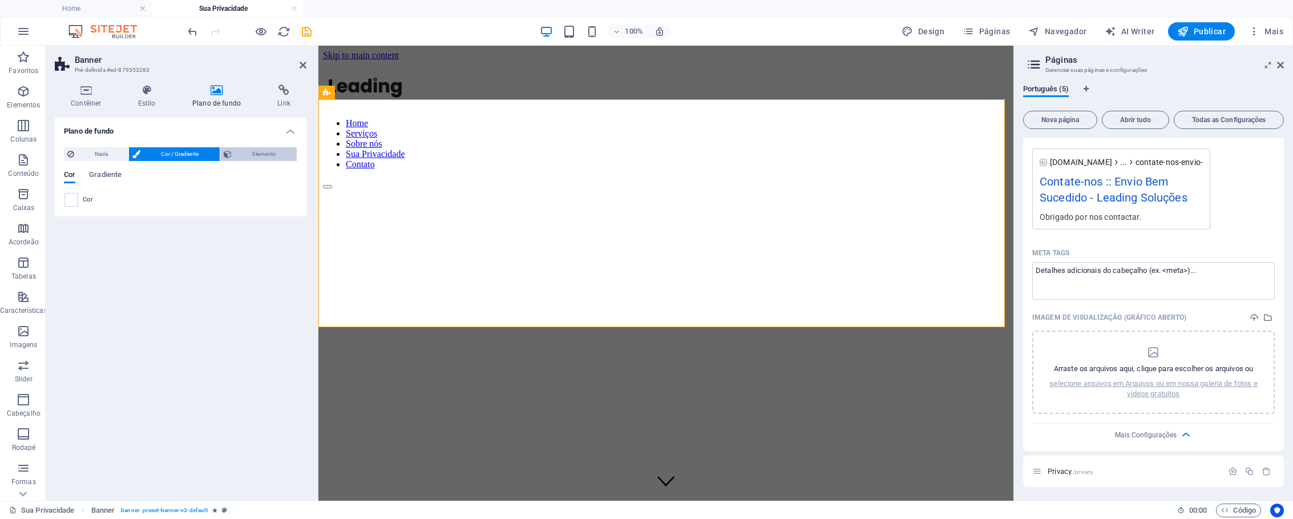
click at [249, 156] on span "Elemento" at bounding box center [264, 154] width 58 height 14
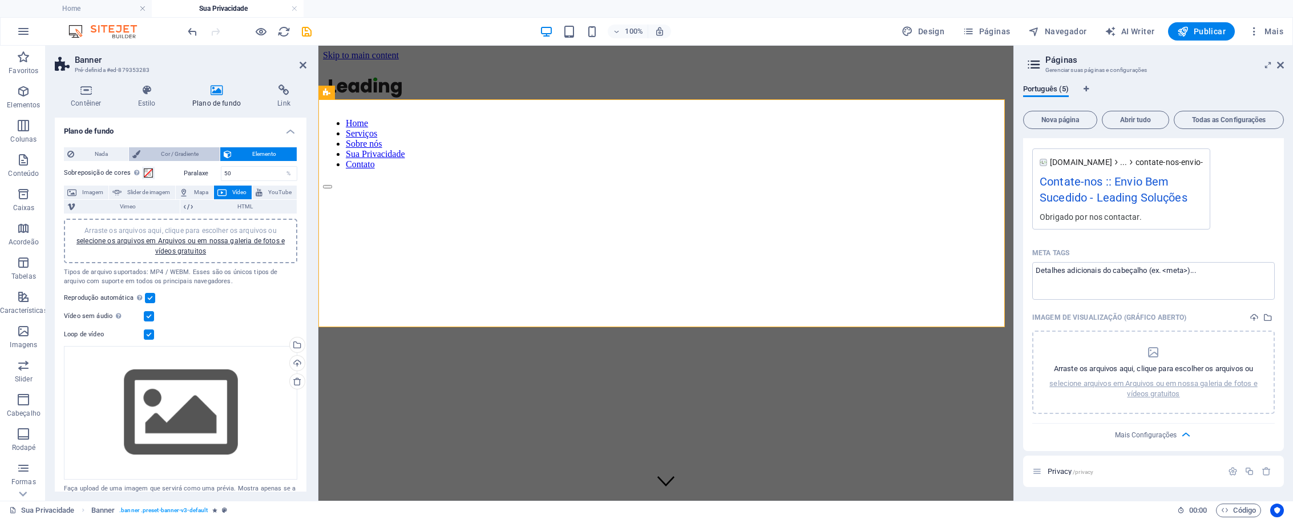
click at [178, 152] on span "Cor / Gradiente" at bounding box center [180, 154] width 72 height 14
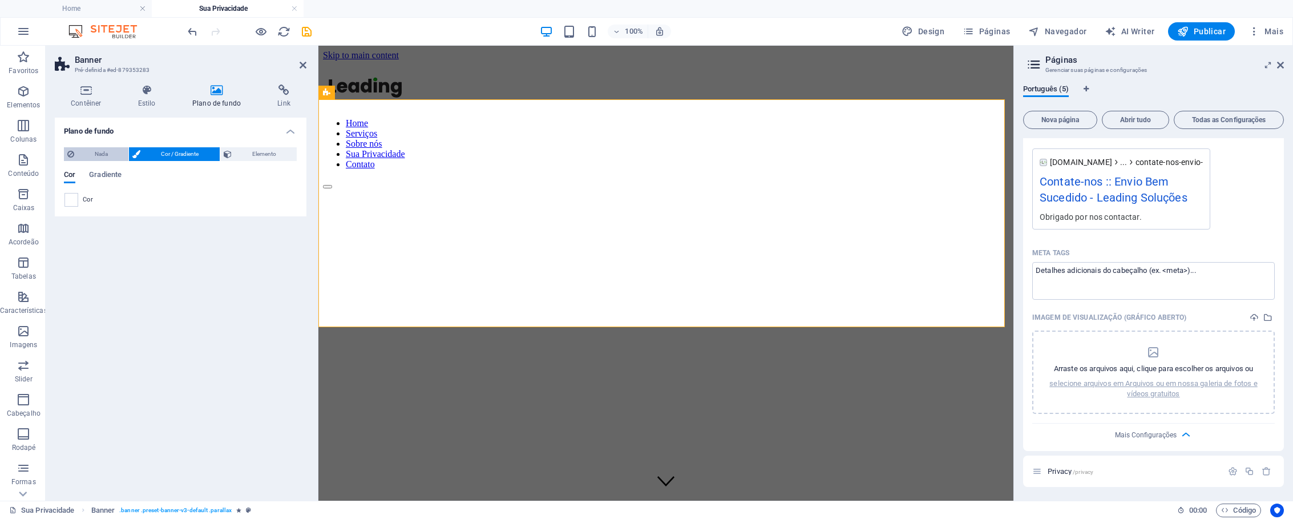
click at [84, 154] on span "Nada" at bounding box center [101, 154] width 47 height 14
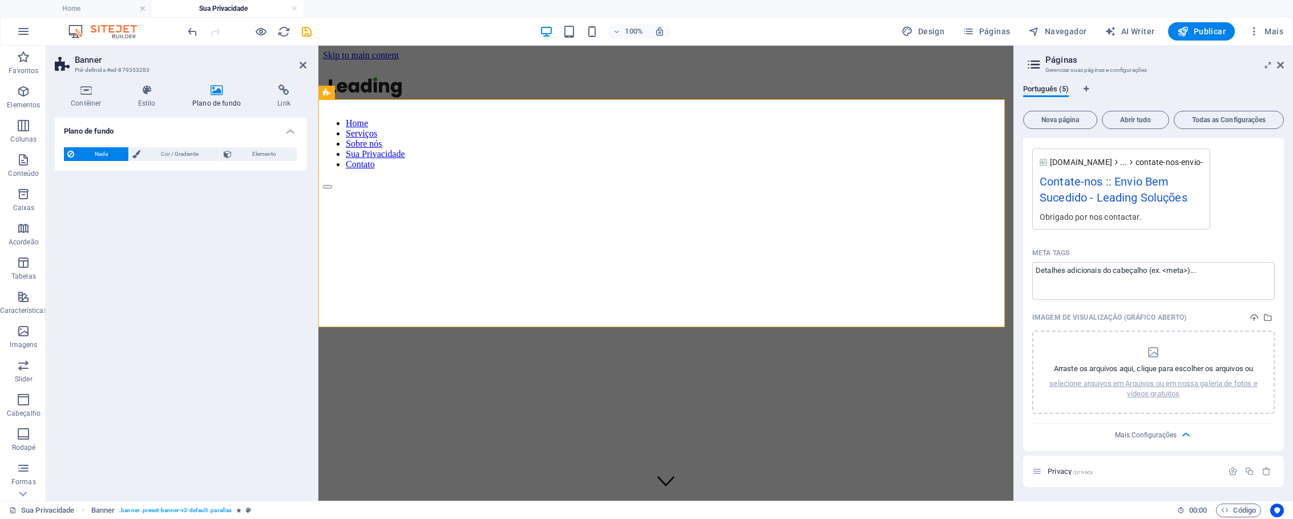
click at [371, 167] on figure at bounding box center [666, 339] width 686 height 345
click at [368, 167] on figure at bounding box center [666, 339] width 686 height 345
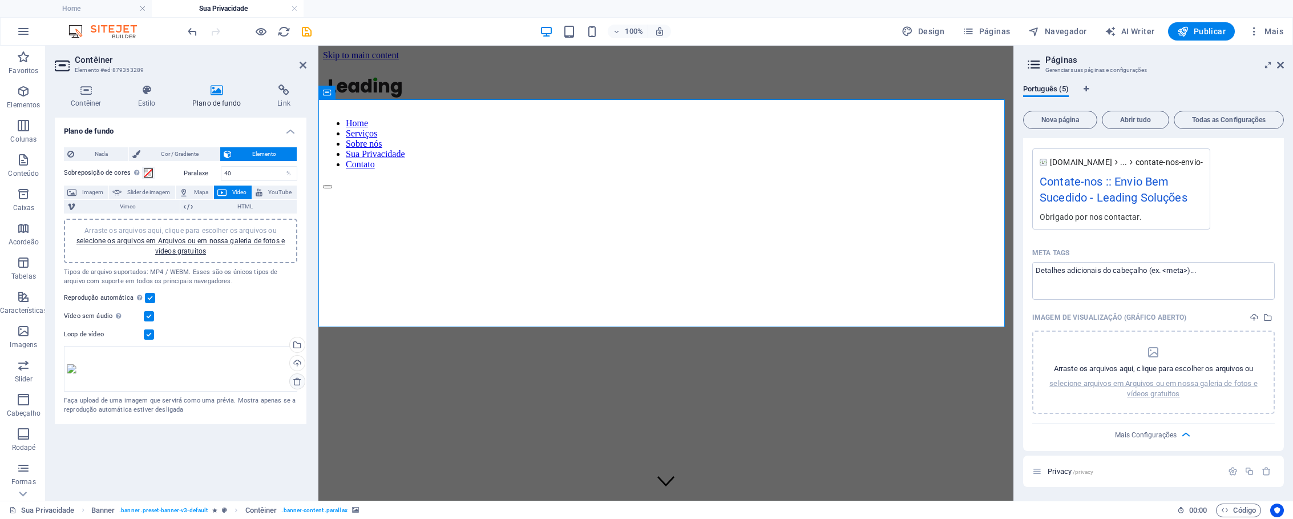
click at [295, 381] on icon at bounding box center [297, 381] width 9 height 9
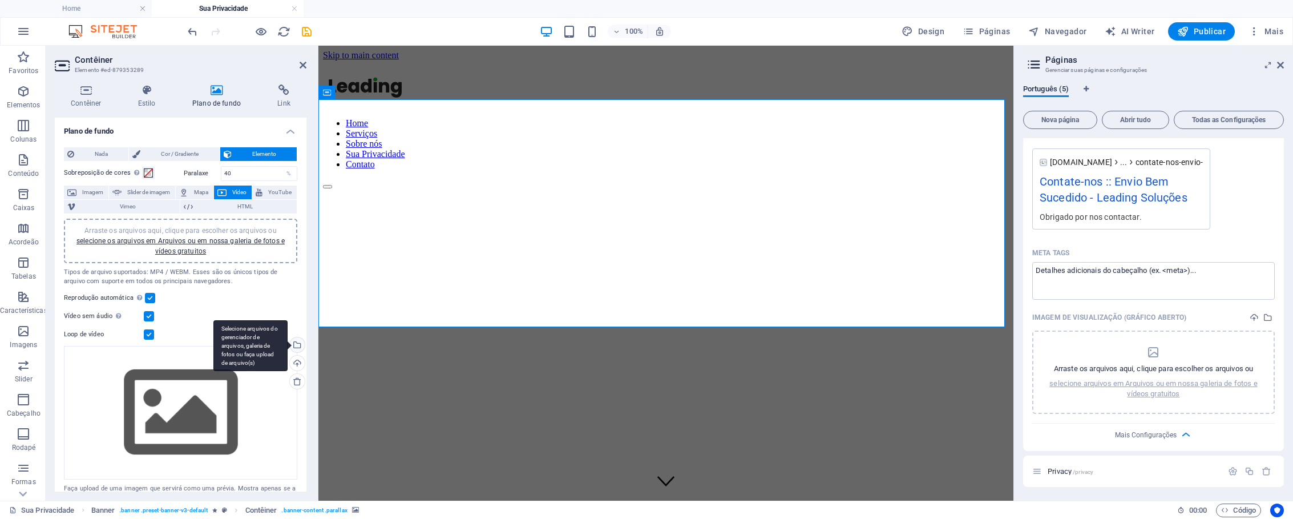
click at [295, 346] on div "Selecione arquivos do gerenciador de arquivos, galeria de fotos ou faça upload …" at bounding box center [296, 345] width 17 height 17
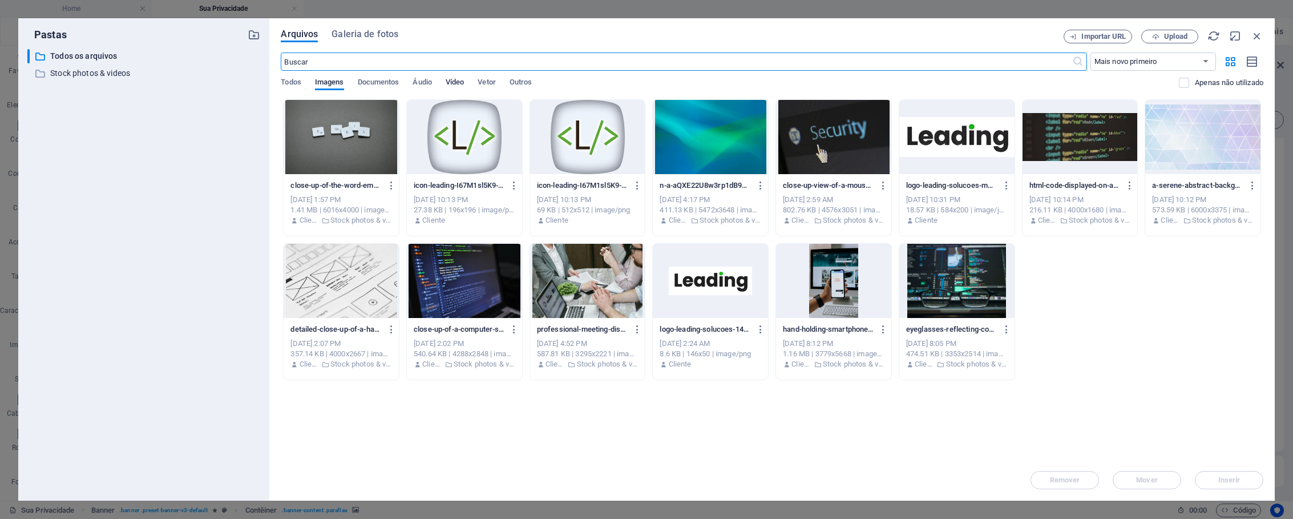
click at [459, 84] on span "Vídeo" at bounding box center [455, 83] width 18 height 16
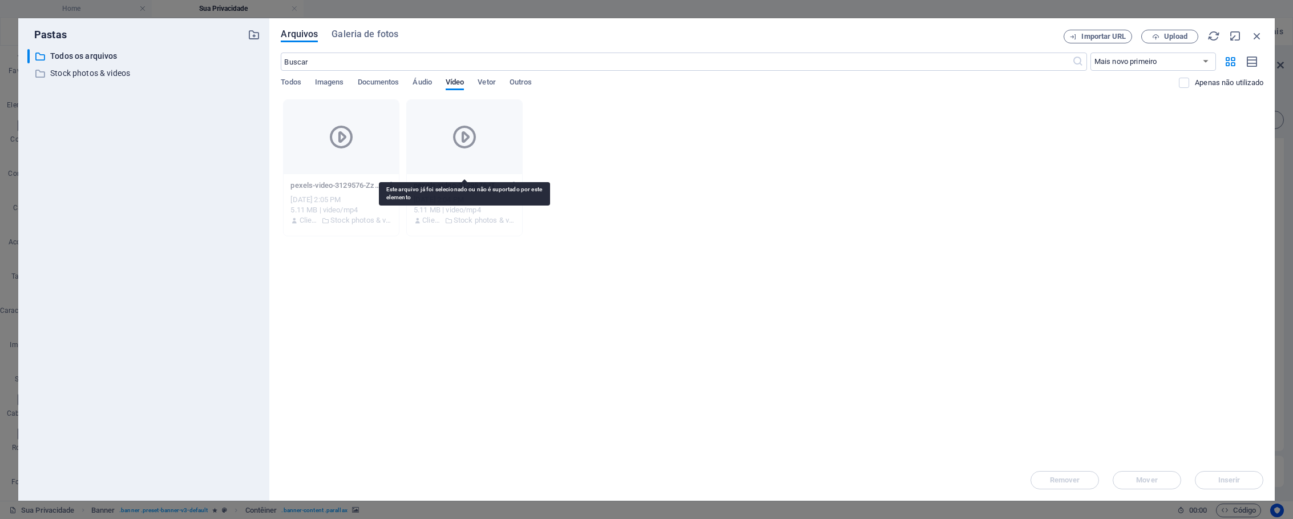
click at [462, 138] on icon at bounding box center [464, 136] width 27 height 27
click at [461, 143] on icon at bounding box center [464, 136] width 27 height 27
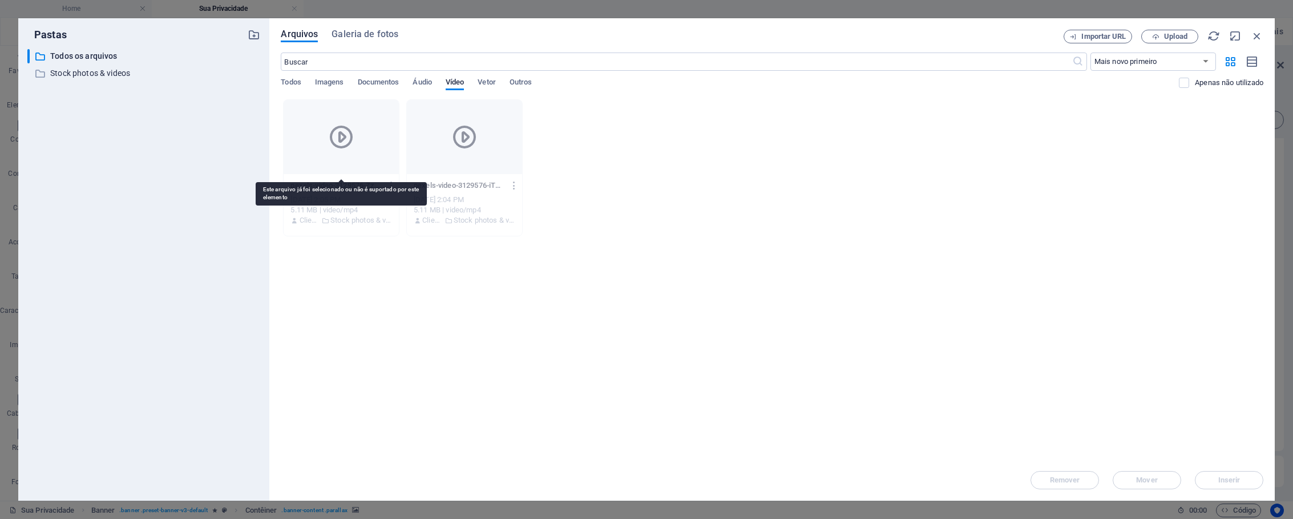
click at [352, 144] on icon at bounding box center [341, 136] width 27 height 27
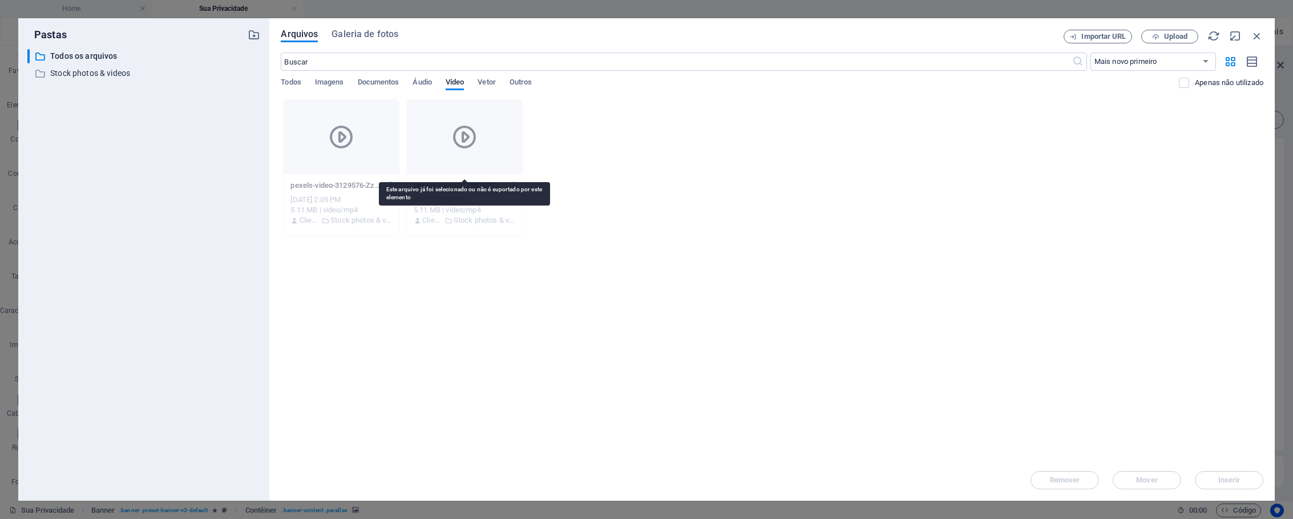
click at [474, 152] on div at bounding box center [464, 137] width 115 height 74
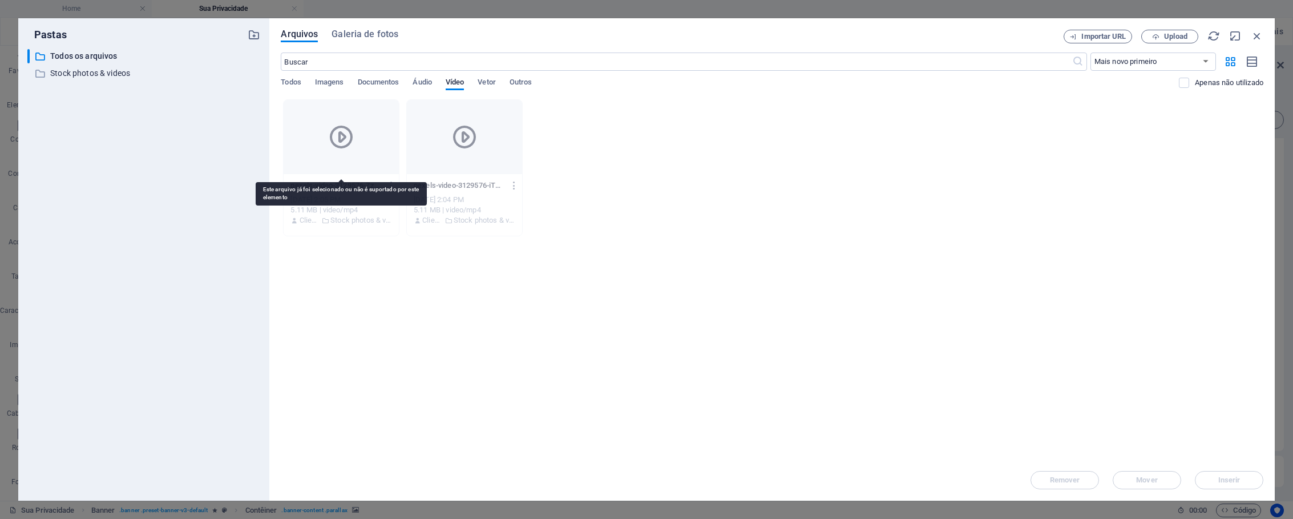
click at [364, 145] on div at bounding box center [341, 137] width 115 height 74
click at [365, 145] on div at bounding box center [341, 137] width 115 height 74
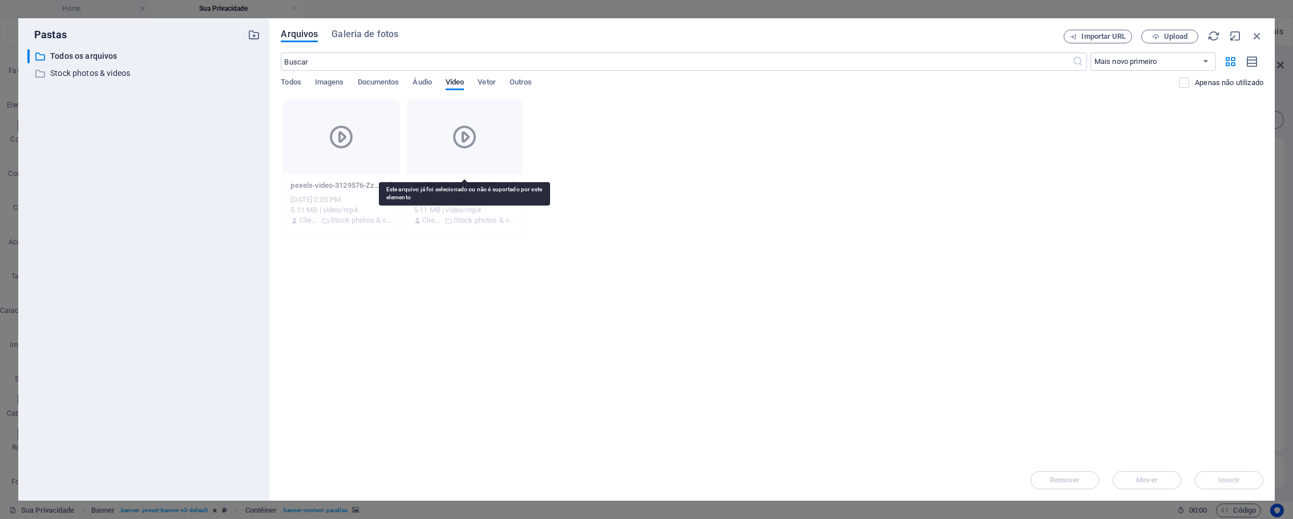
click at [483, 154] on div at bounding box center [464, 137] width 115 height 74
click at [103, 73] on p "Stock photos & videos" at bounding box center [145, 73] width 190 height 13
click at [102, 59] on p "Todos os arquivos" at bounding box center [145, 56] width 190 height 13
click at [1258, 36] on icon "button" at bounding box center [1257, 36] width 13 height 13
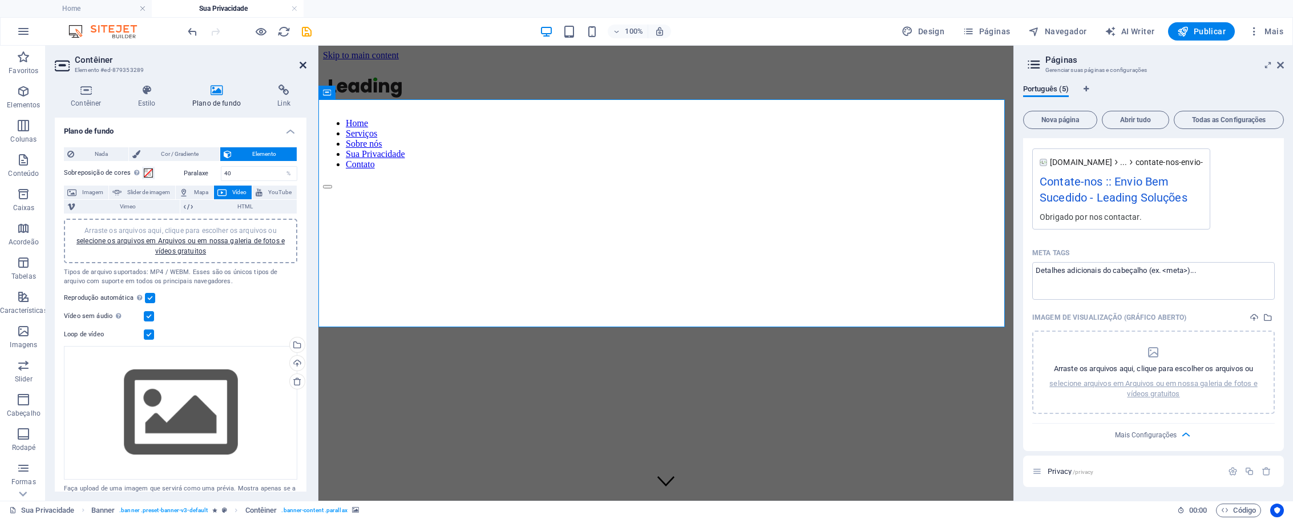
click at [302, 66] on icon at bounding box center [303, 65] width 7 height 9
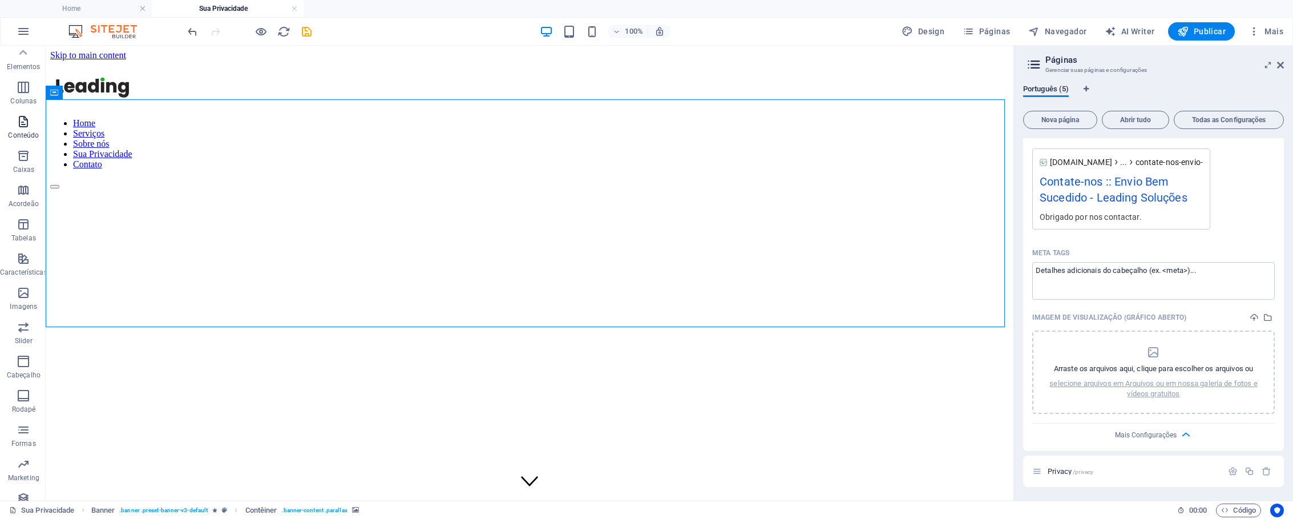
scroll to position [0, 0]
click at [23, 162] on icon "button" at bounding box center [24, 160] width 14 height 14
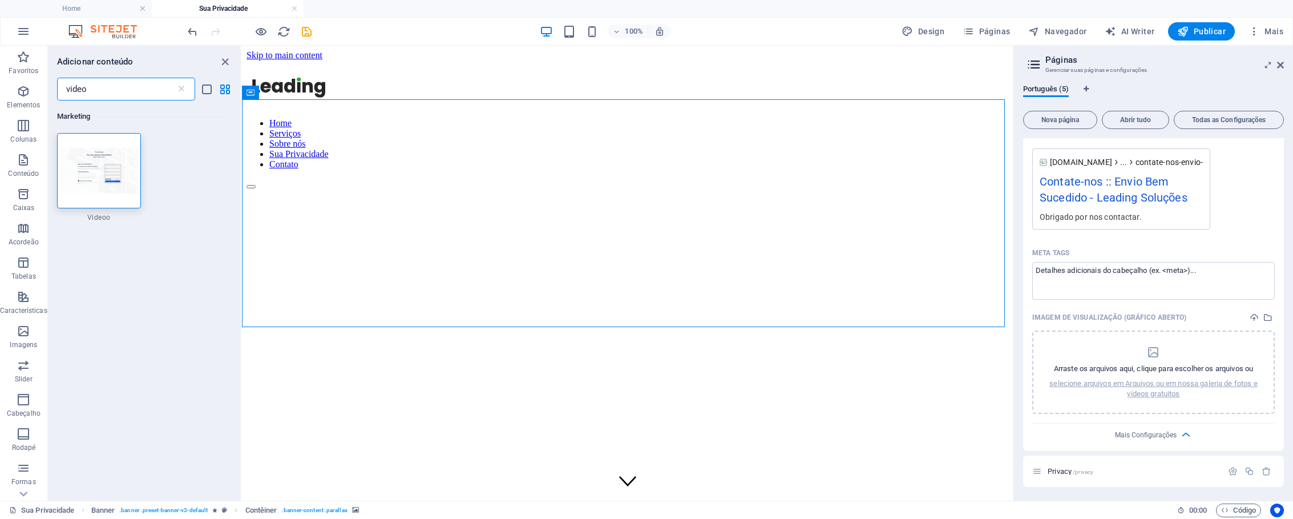
type input "video"
click at [186, 90] on icon at bounding box center [181, 88] width 11 height 11
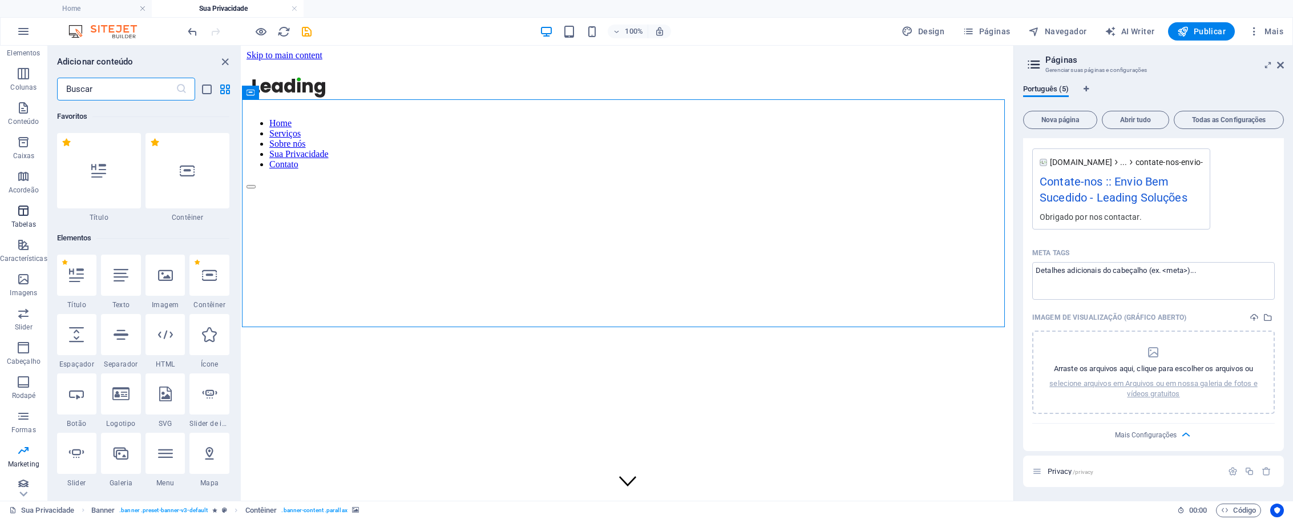
scroll to position [59, 0]
click at [30, 281] on p "Imagens" at bounding box center [23, 285] width 27 height 9
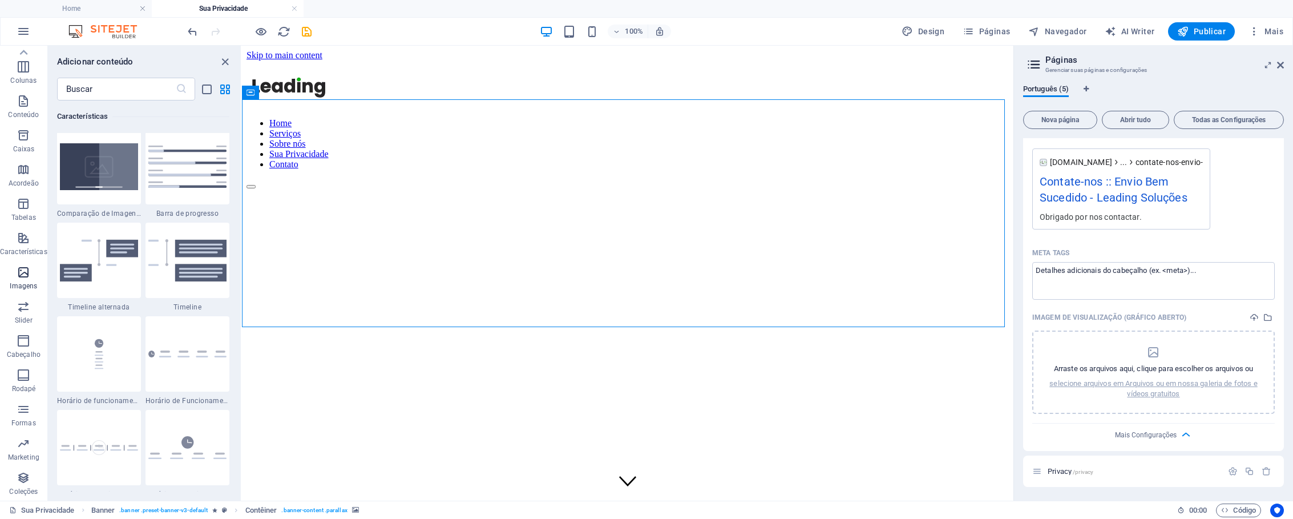
scroll to position [5788, 0]
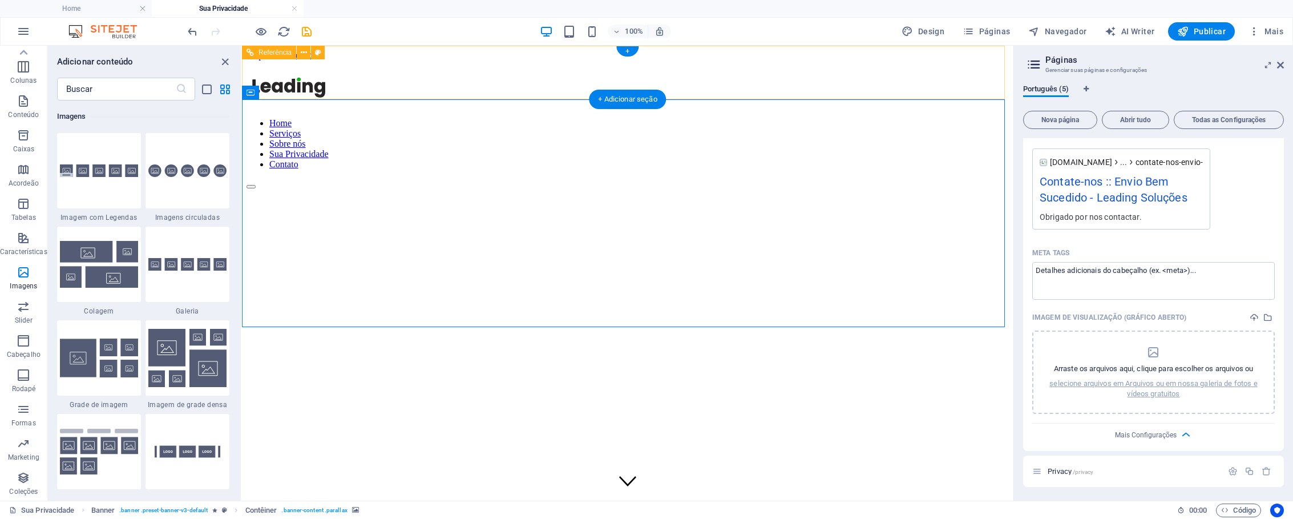
click at [869, 118] on nav "Home Serviços Sobre nós Sua Privacidade Contato" at bounding box center [628, 143] width 763 height 51
select select "rem"
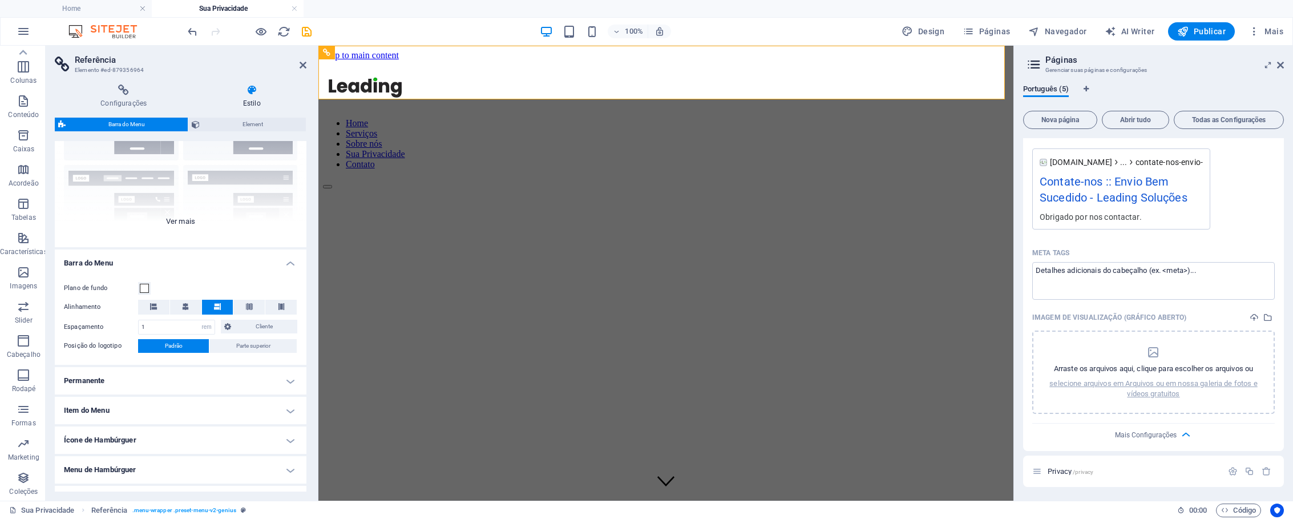
scroll to position [0, 0]
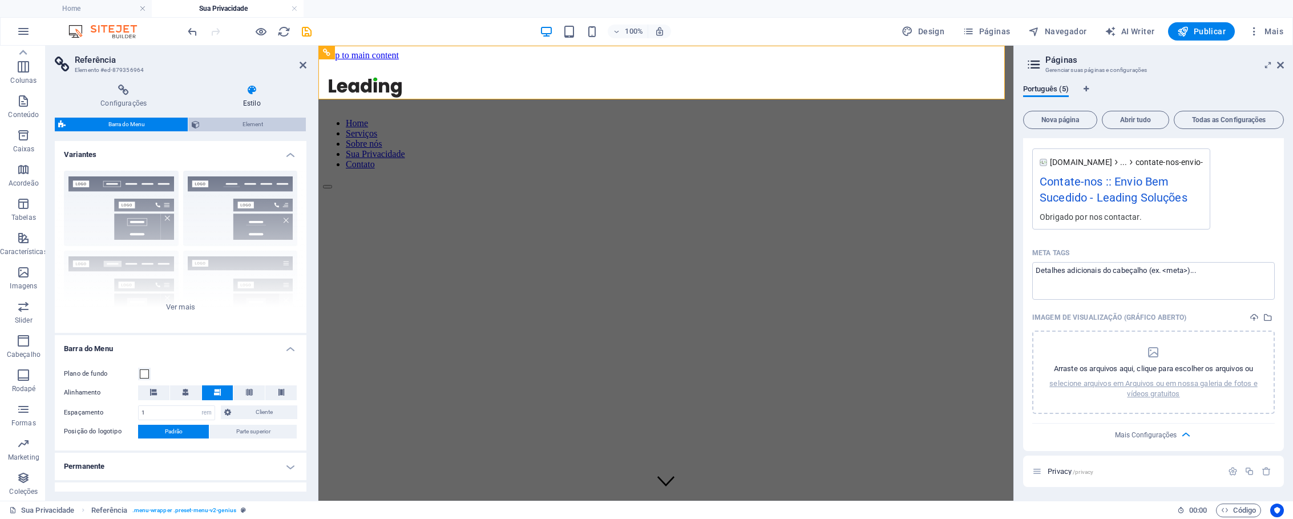
click at [259, 122] on span "Element" at bounding box center [252, 125] width 99 height 14
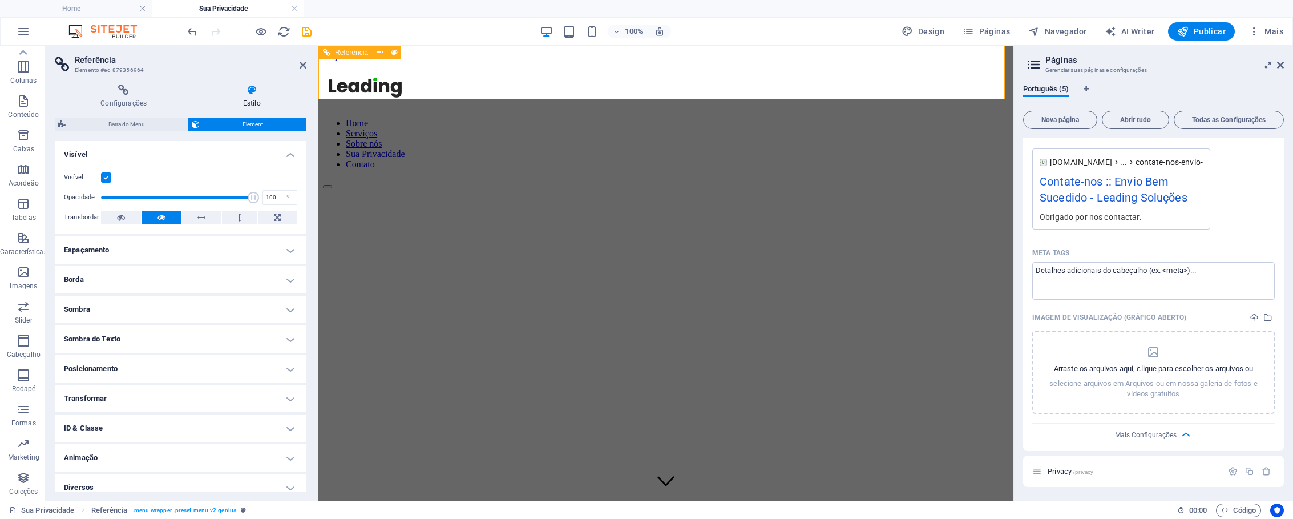
click at [948, 118] on nav "Home Serviços Sobre nós Sua Privacidade Contato" at bounding box center [666, 143] width 686 height 51
click at [126, 92] on icon at bounding box center [124, 89] width 138 height 11
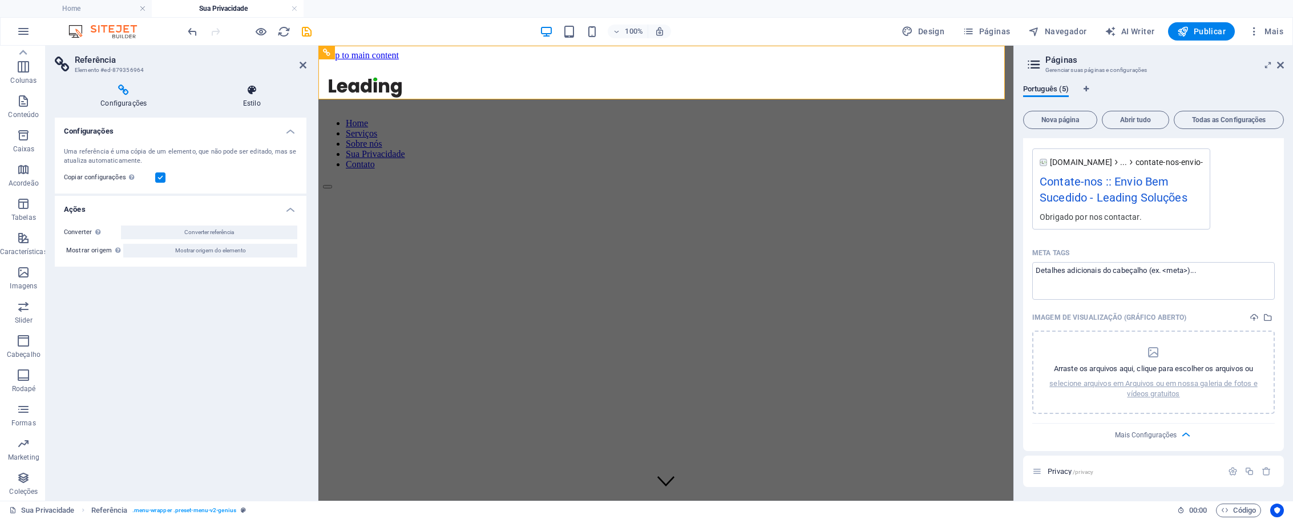
click at [250, 88] on icon at bounding box center [252, 89] width 110 height 11
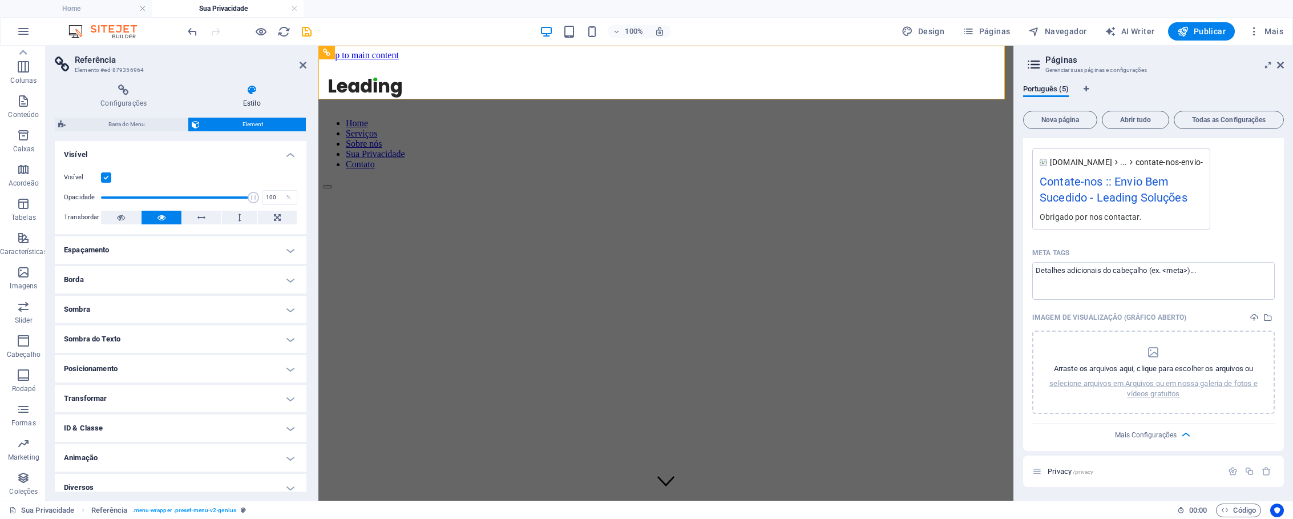
scroll to position [10, 0]
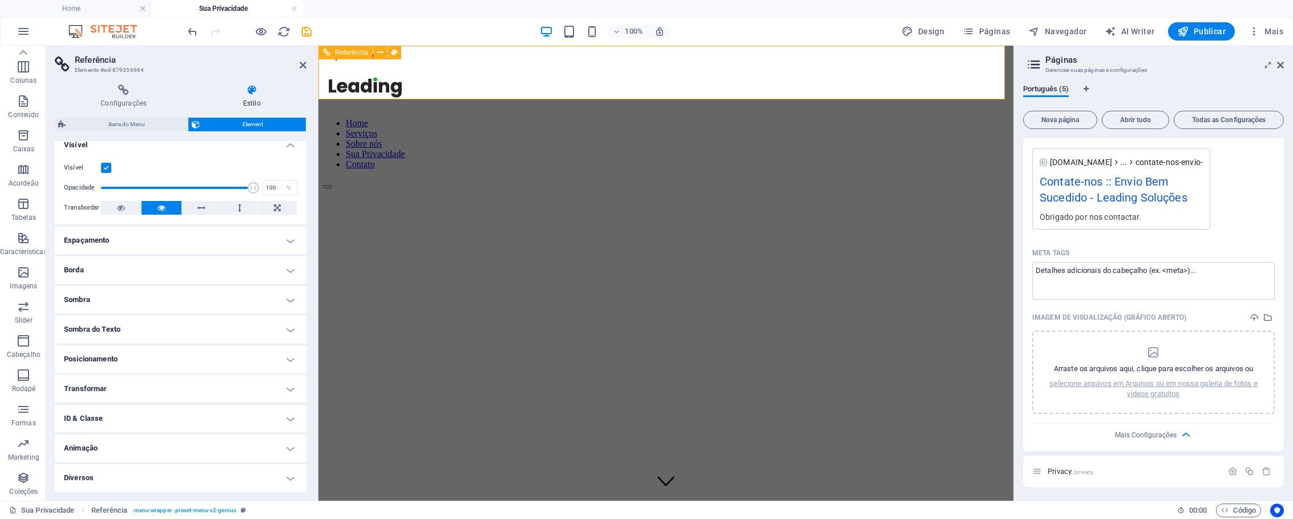
click at [948, 118] on nav "Home Serviços Sobre nós Sua Privacidade Contato" at bounding box center [666, 143] width 686 height 51
click at [361, 55] on span "Referência" at bounding box center [351, 52] width 33 height 7
click at [378, 53] on icon at bounding box center [380, 53] width 6 height 12
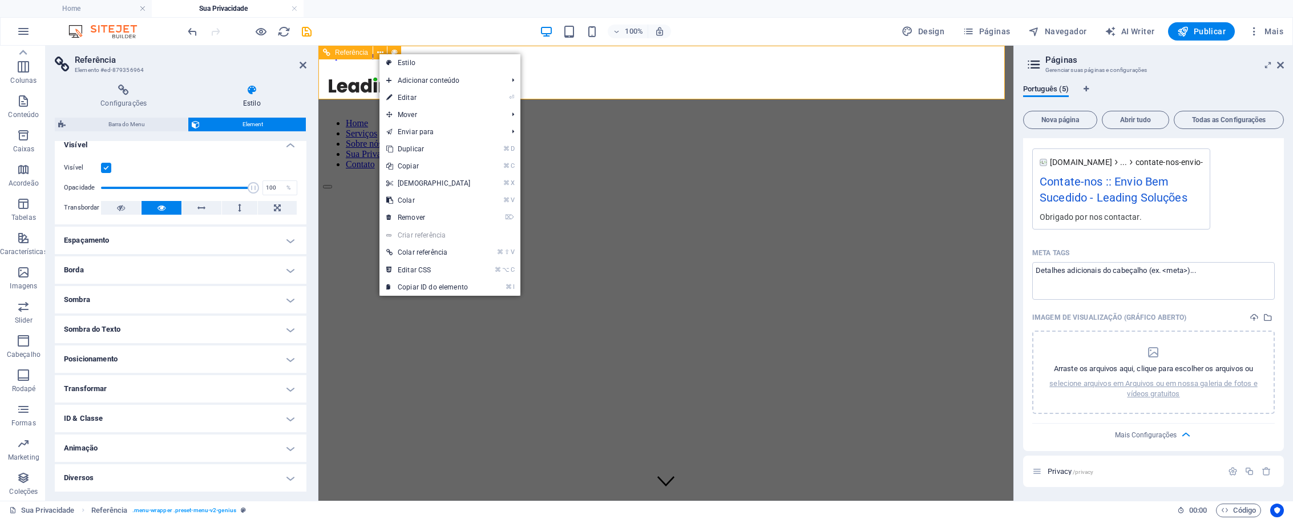
click at [354, 54] on span "Referência" at bounding box center [351, 52] width 33 height 7
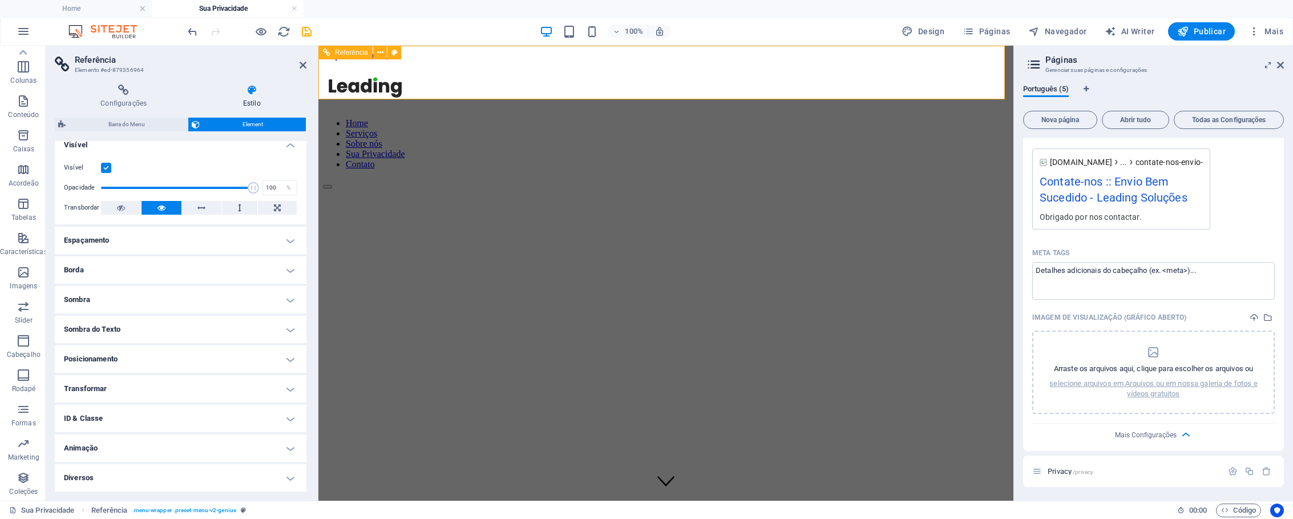
click at [970, 118] on nav "Home Serviços Sobre nós Sua Privacidade Contato" at bounding box center [666, 143] width 686 height 51
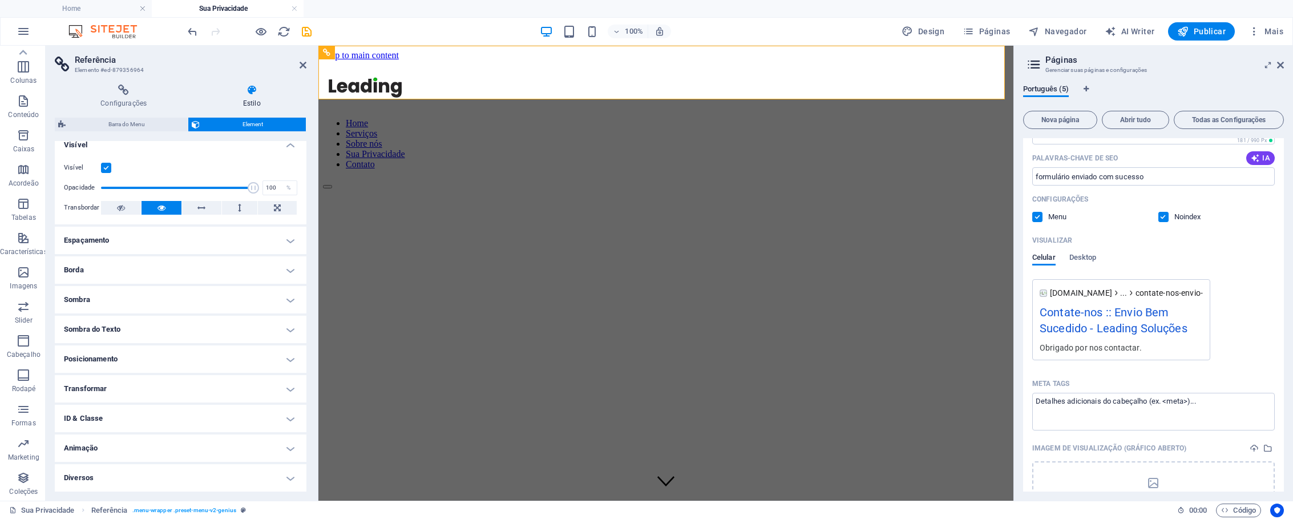
scroll to position [292, 0]
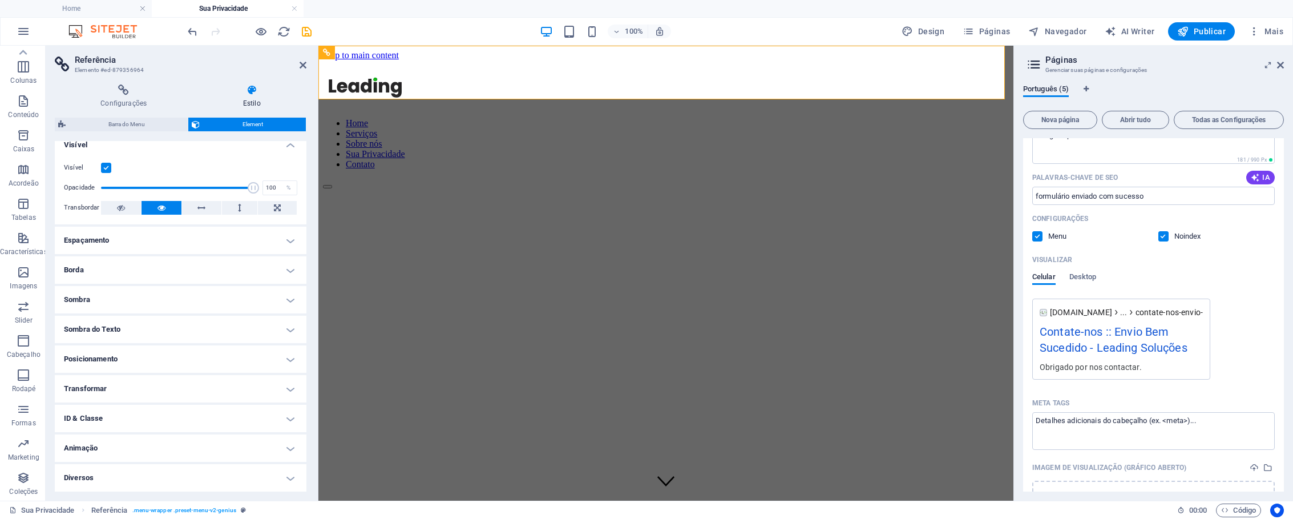
click at [1037, 236] on label at bounding box center [1038, 236] width 10 height 10
click at [0, 0] on input "checkbox" at bounding box center [0, 0] width 0 height 0
click at [1037, 236] on label at bounding box center [1038, 236] width 10 height 10
click at [0, 0] on input "checkbox" at bounding box center [0, 0] width 0 height 0
click at [1038, 236] on label at bounding box center [1038, 236] width 10 height 10
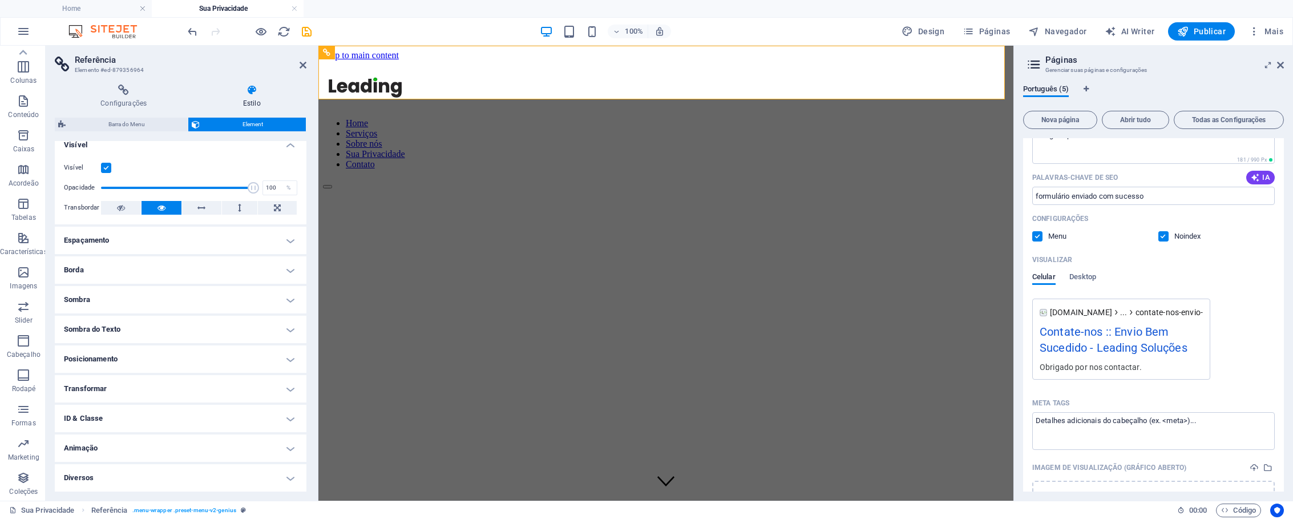
click at [0, 0] on input "checkbox" at bounding box center [0, 0] width 0 height 0
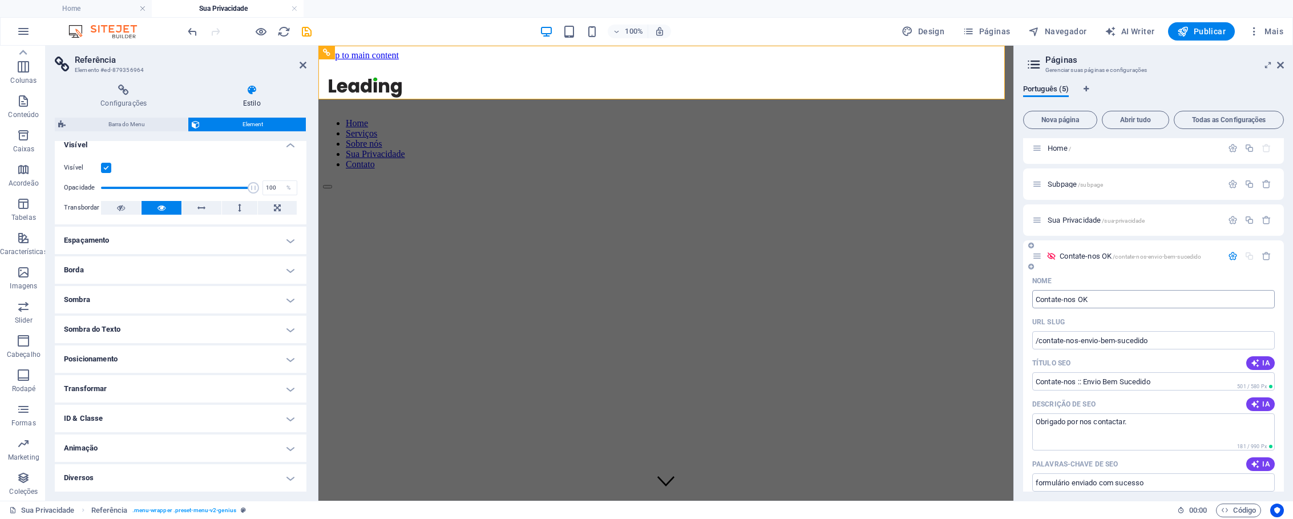
scroll to position [0, 0]
click at [1101, 228] on span "Sua Privacidade /sua-privacidade" at bounding box center [1096, 225] width 97 height 9
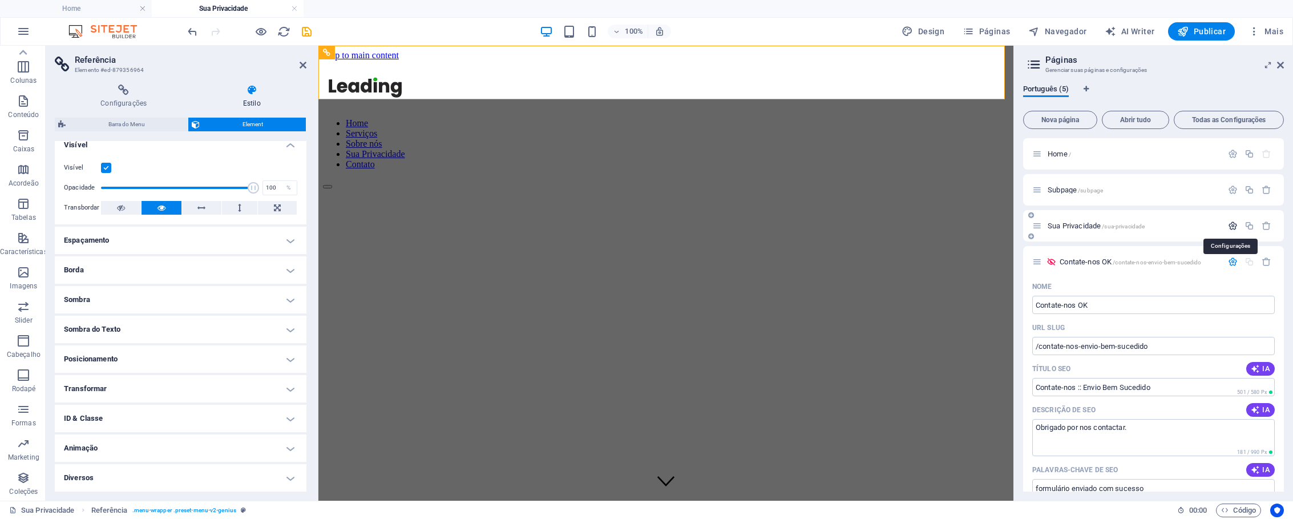
click at [1228, 225] on icon "button" at bounding box center [1233, 226] width 10 height 10
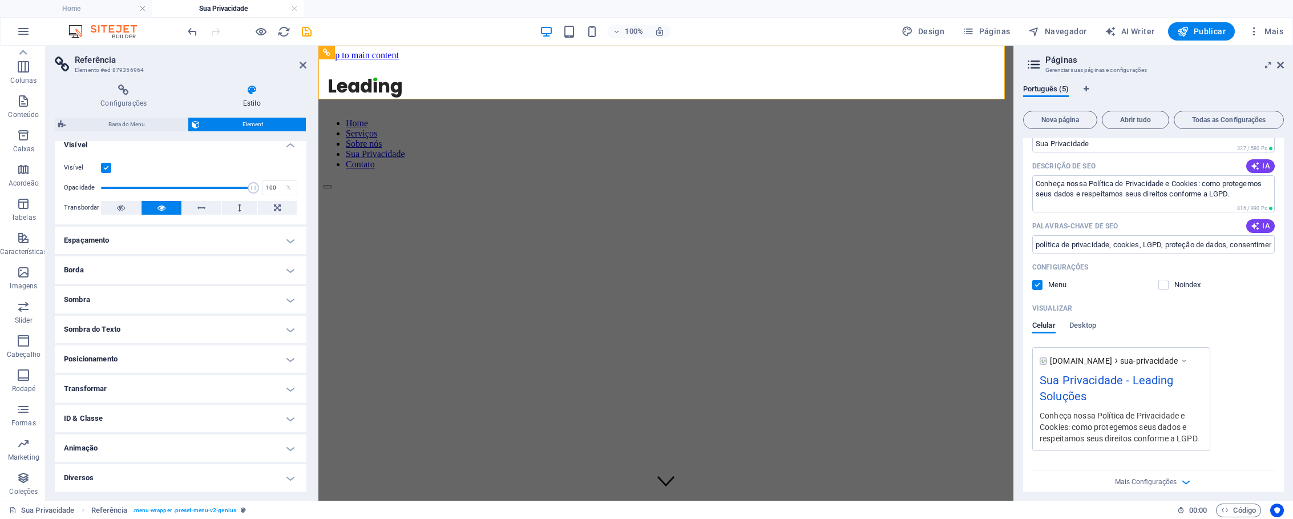
scroll to position [217, 0]
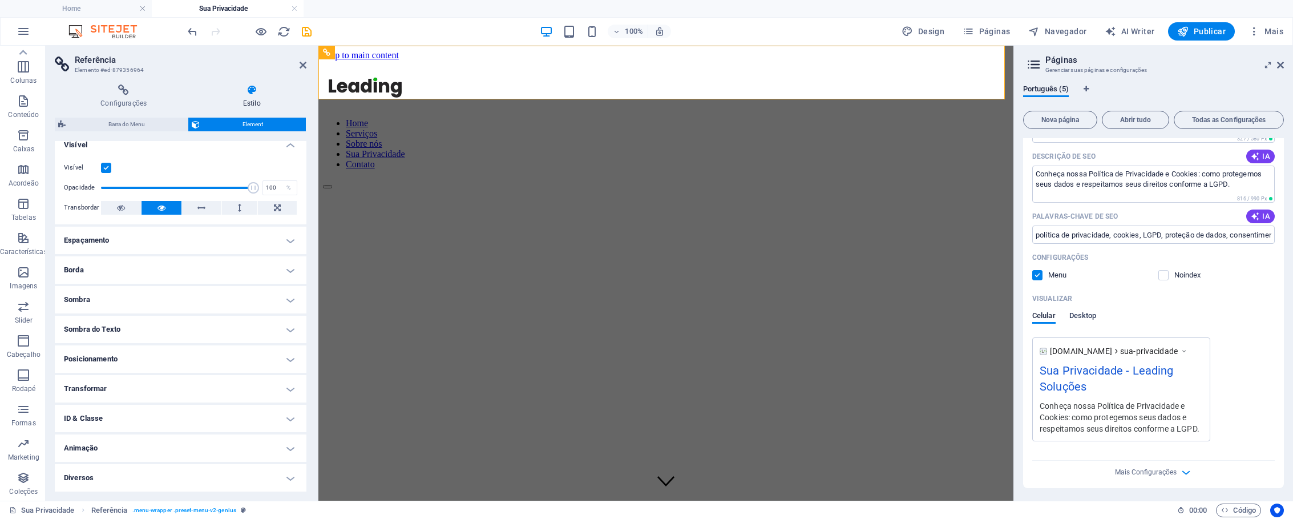
click at [1085, 316] on span "Desktop" at bounding box center [1083, 317] width 27 height 16
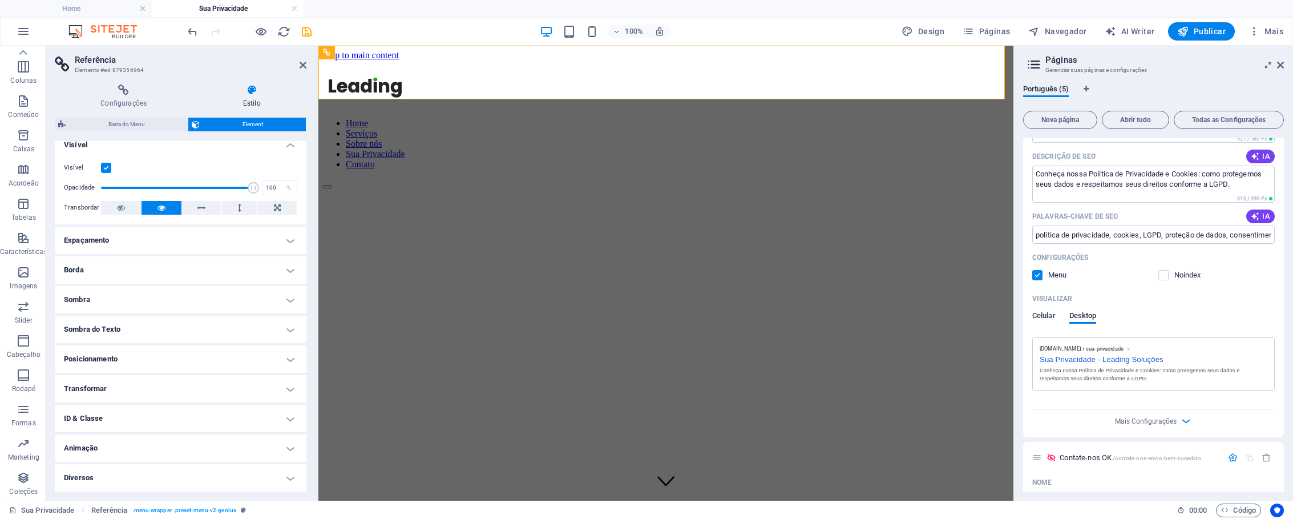
click at [1042, 316] on span "Celular" at bounding box center [1044, 317] width 23 height 16
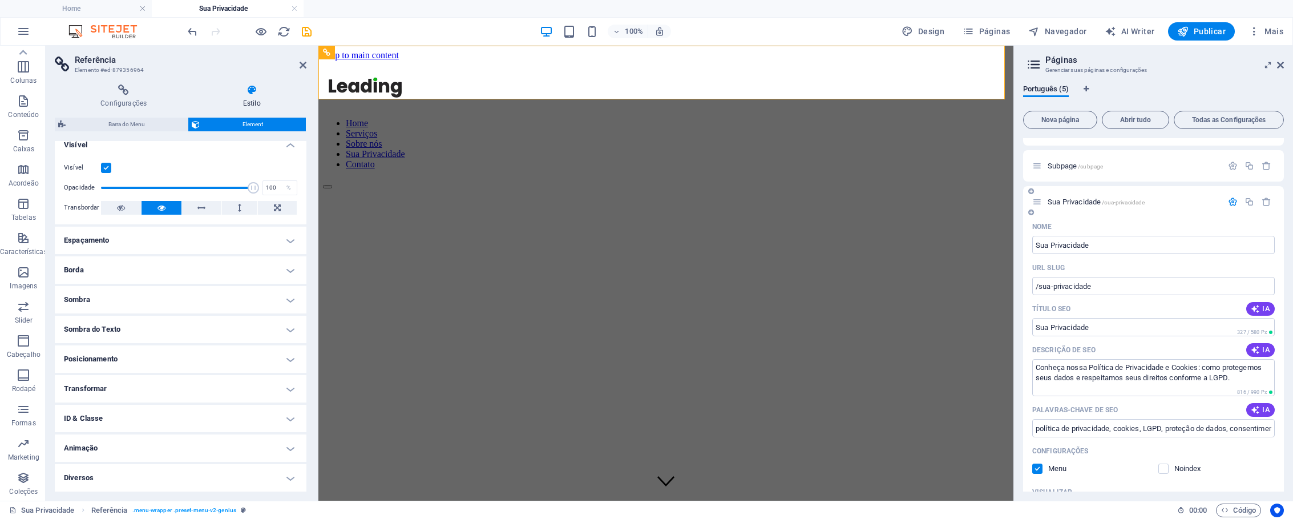
scroll to position [0, 0]
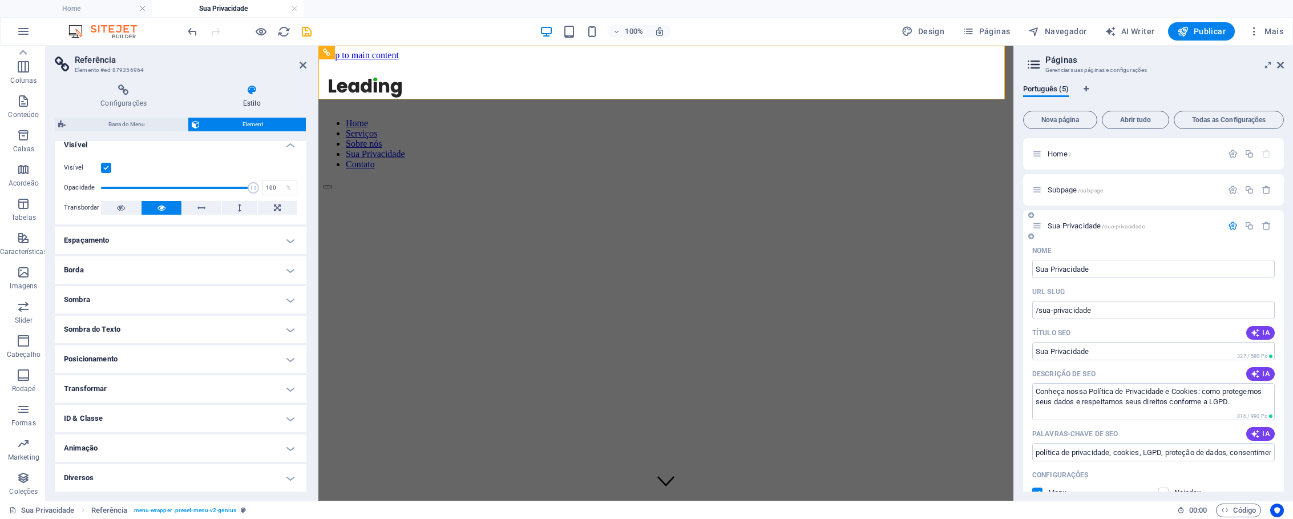
click at [1090, 227] on span "Sua Privacidade /sua-privacidade" at bounding box center [1096, 225] width 97 height 9
click at [966, 118] on nav "Home Serviços Sobre nós Sua Privacidade Contato" at bounding box center [666, 143] width 686 height 51
click at [965, 118] on nav "Home Serviços Sobre nós Sua Privacidade Contato" at bounding box center [666, 143] width 686 height 51
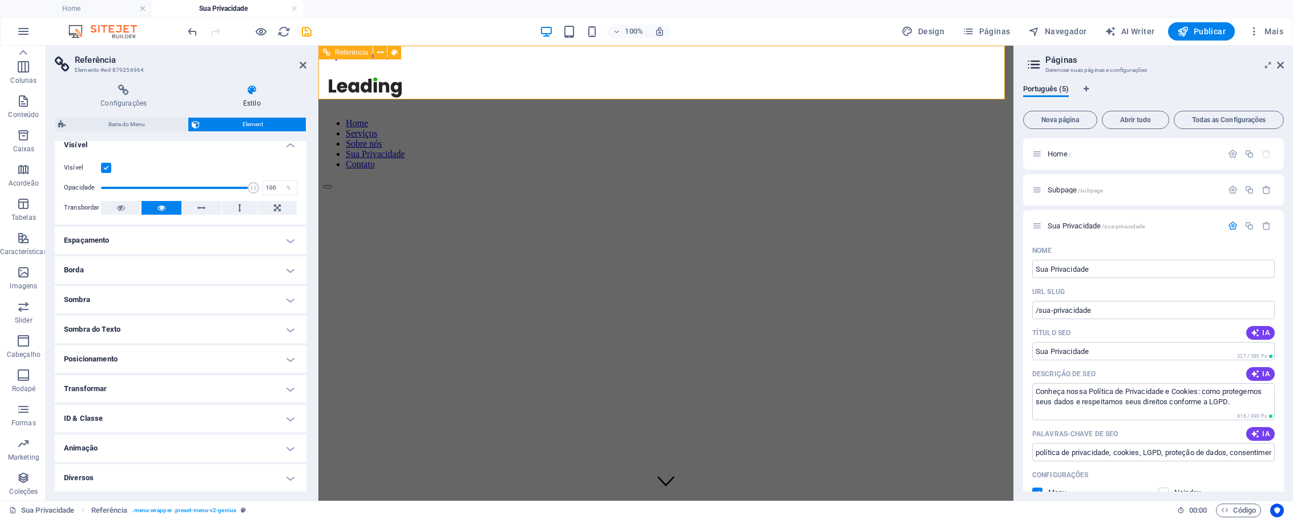
click at [965, 118] on nav "Home Serviços Sobre nós Sua Privacidade Contato" at bounding box center [666, 143] width 686 height 51
click at [147, 127] on span "Barra do Menu" at bounding box center [126, 125] width 115 height 14
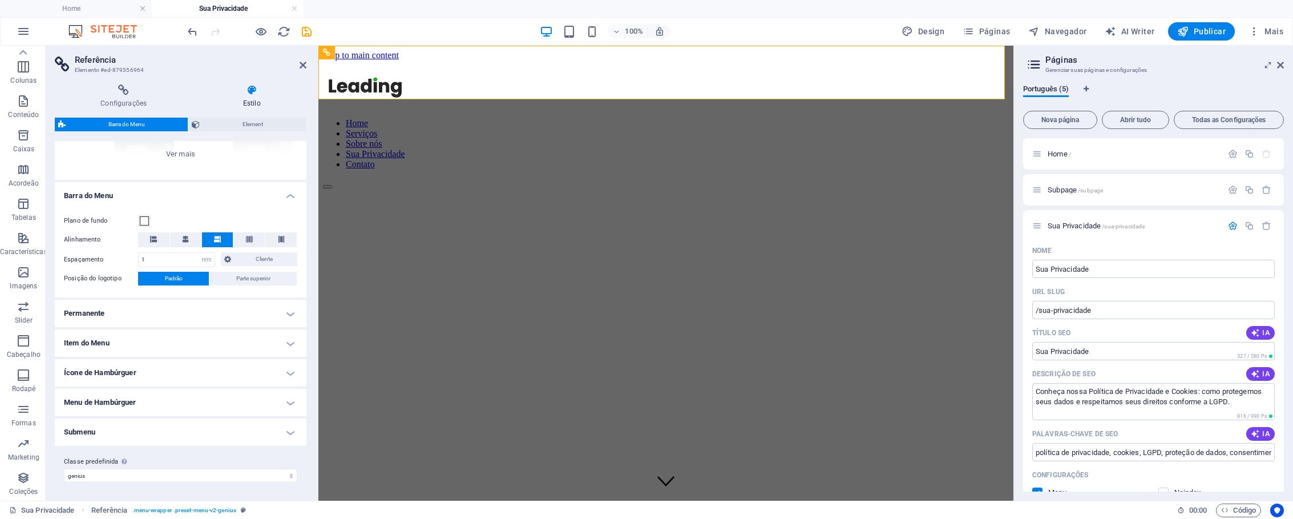
click at [711, 31] on div "100% Design Páginas Navegador AI Writer Publicar Mais" at bounding box center [737, 31] width 1103 height 18
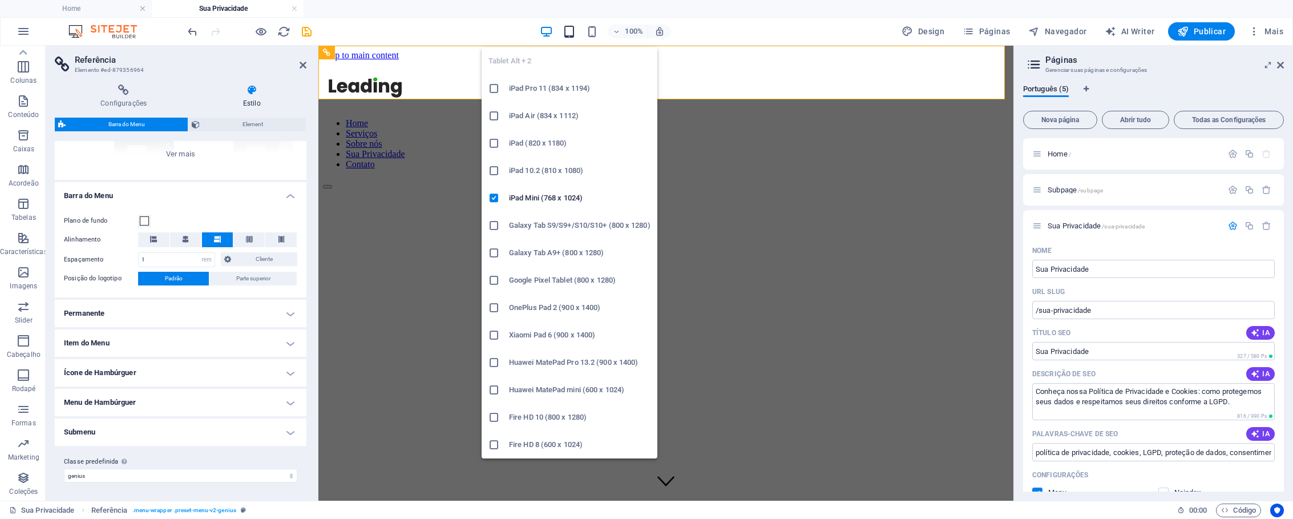
click at [570, 33] on icon "button" at bounding box center [569, 31] width 13 height 13
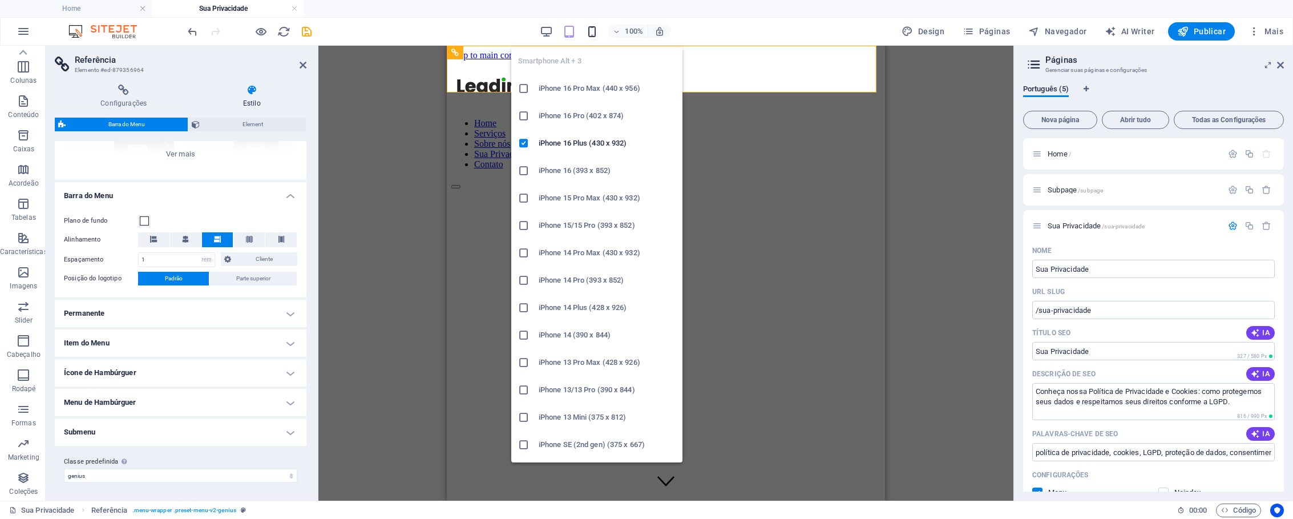
click at [591, 32] on icon "button" at bounding box center [592, 31] width 13 height 13
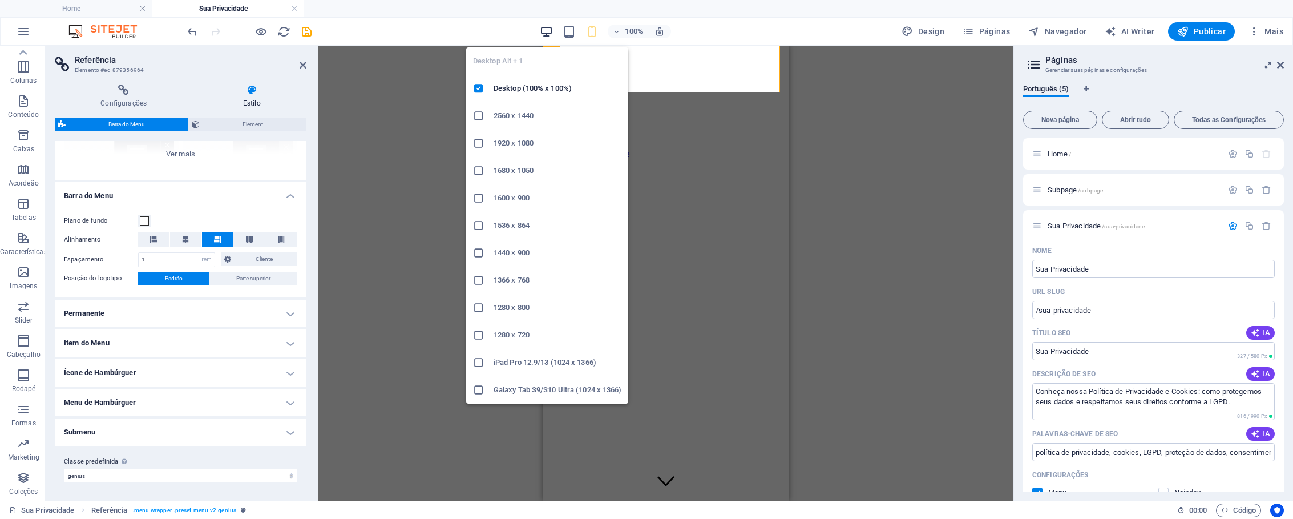
click at [549, 31] on icon "button" at bounding box center [546, 31] width 13 height 13
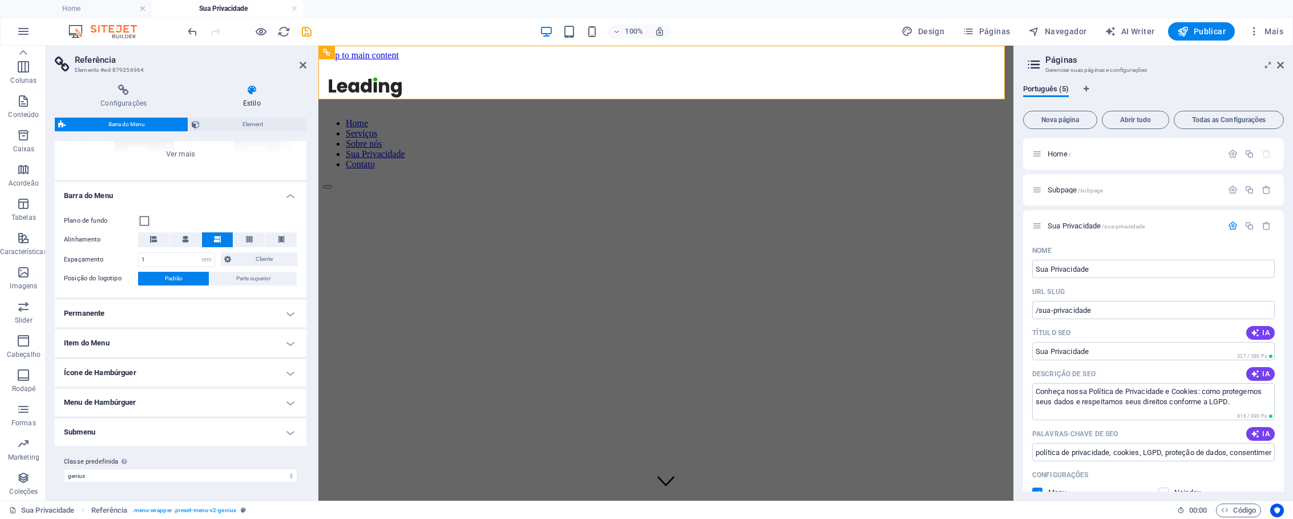
click at [289, 95] on icon at bounding box center [252, 89] width 110 height 11
click at [242, 159] on div "Borda Centralizada Padrão Fixo Loki Trigger Largo XXL" at bounding box center [181, 94] width 252 height 171
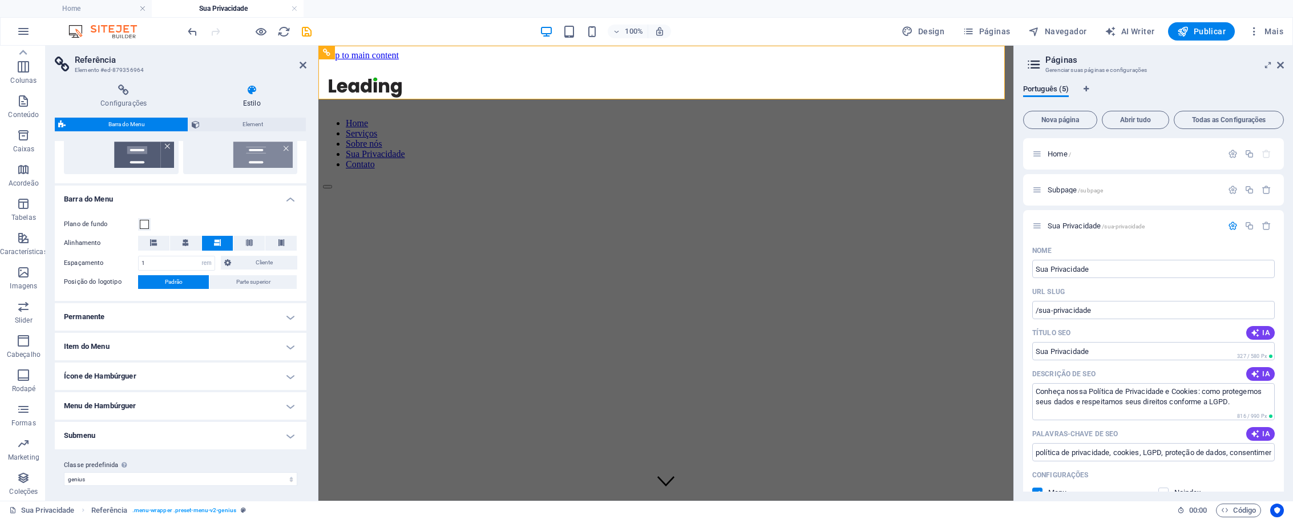
scroll to position [315, 0]
click at [164, 349] on h4 "Item do Menu" at bounding box center [181, 342] width 252 height 27
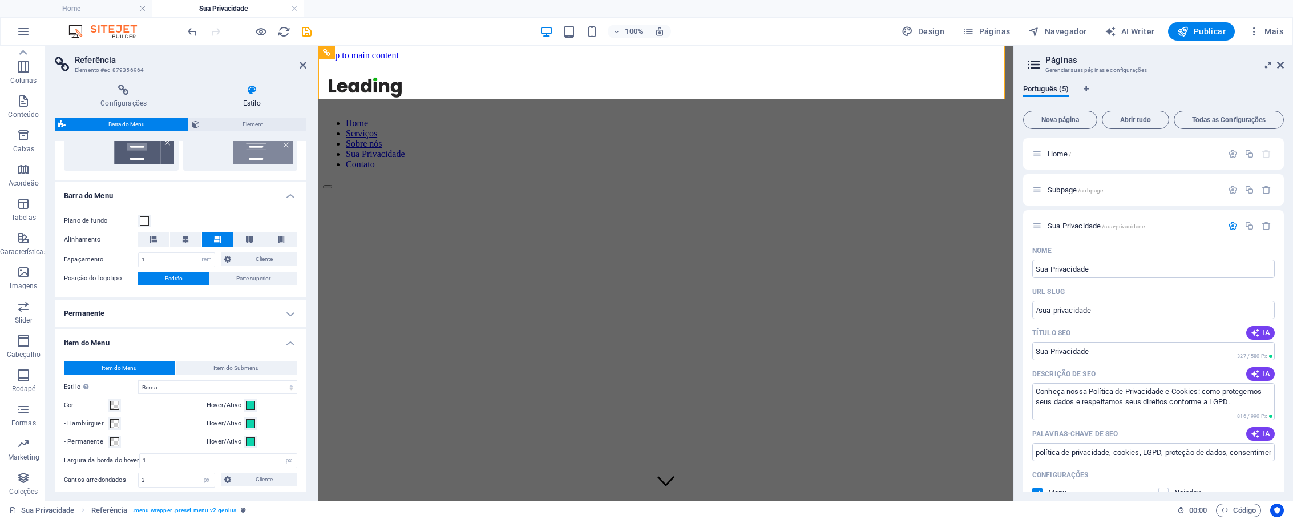
click at [408, 31] on div "100% Design Páginas Navegador AI Writer Publicar Mais" at bounding box center [737, 31] width 1103 height 18
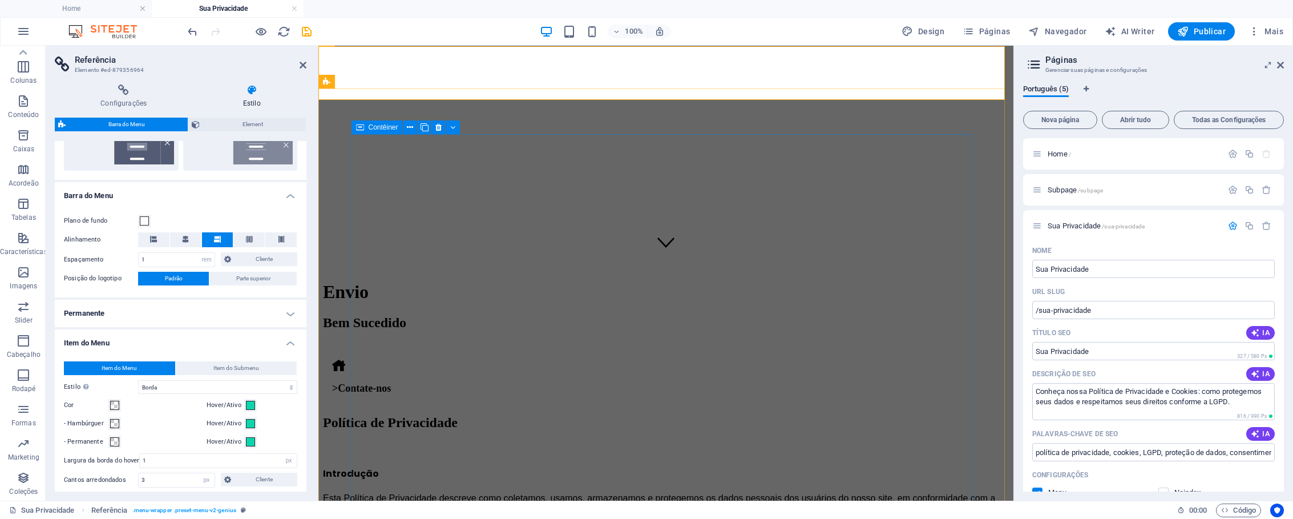
scroll to position [215, 0]
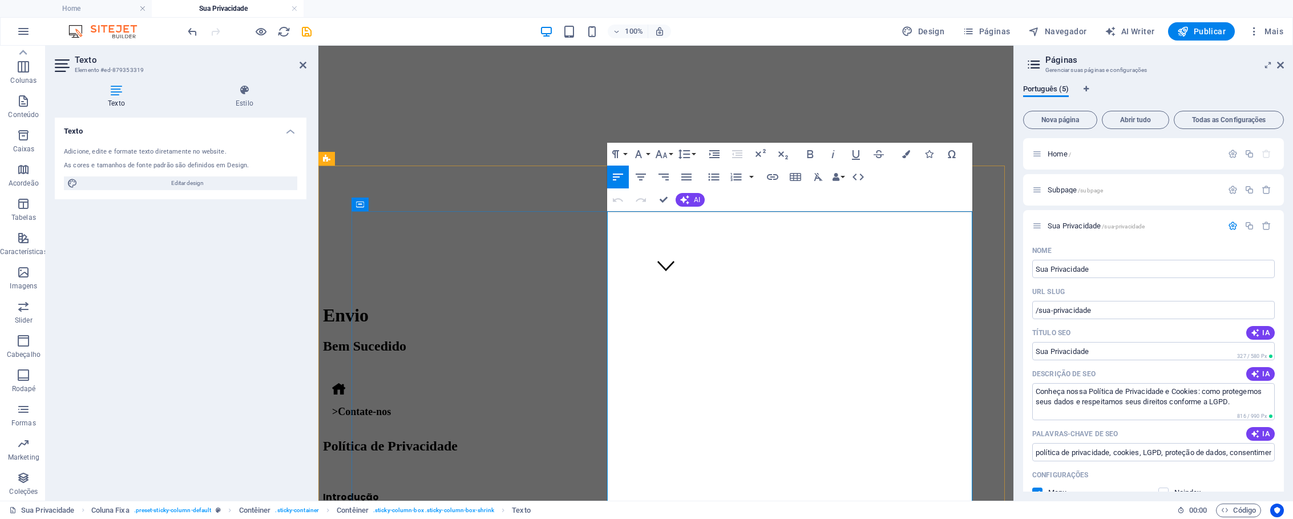
click at [379, 490] on span "Introdução" at bounding box center [351, 496] width 56 height 13
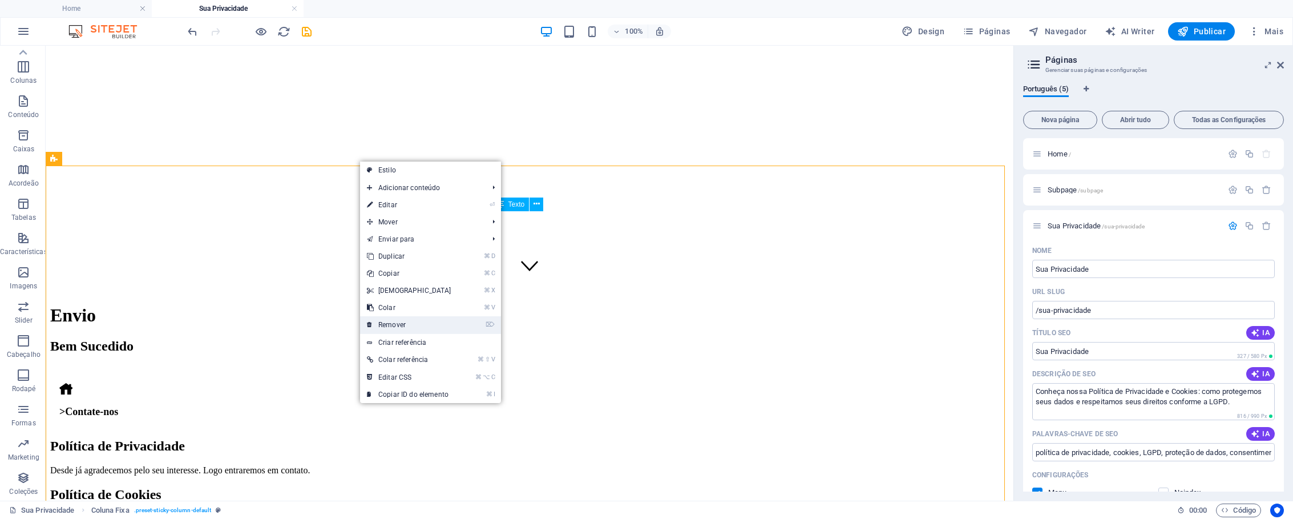
click at [401, 321] on link "⌦ Remover" at bounding box center [409, 324] width 98 height 17
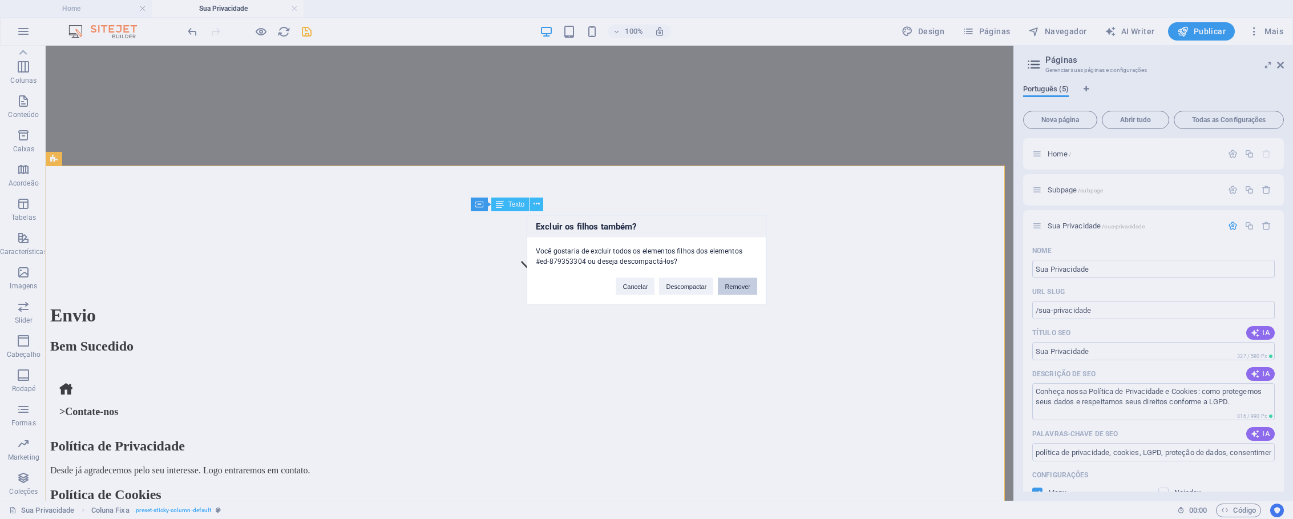
click at [741, 288] on button "Remover" at bounding box center [737, 285] width 39 height 17
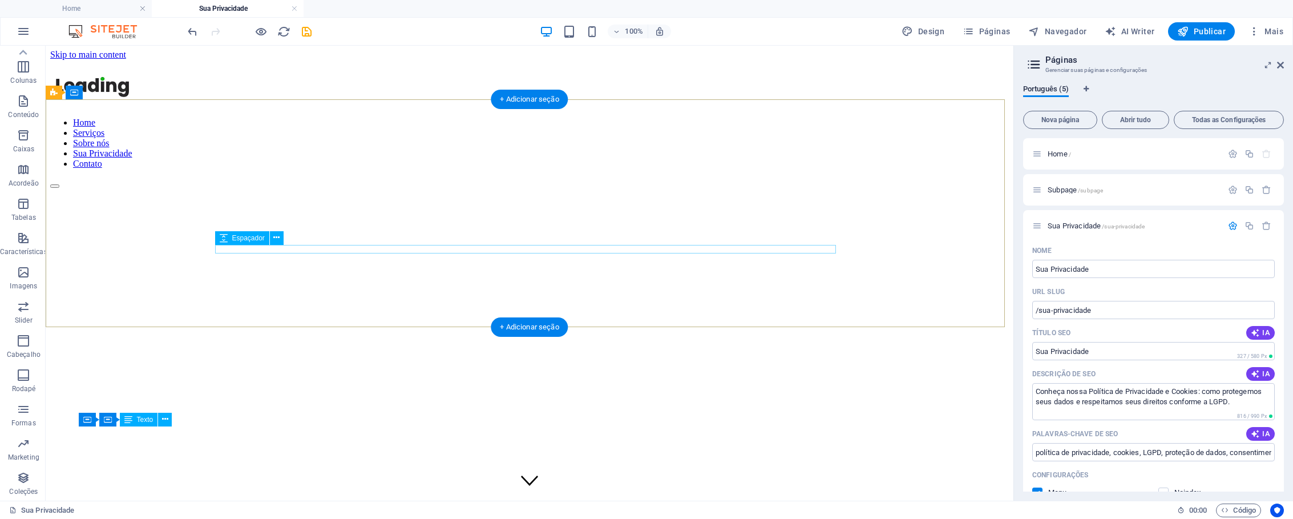
scroll to position [0, 0]
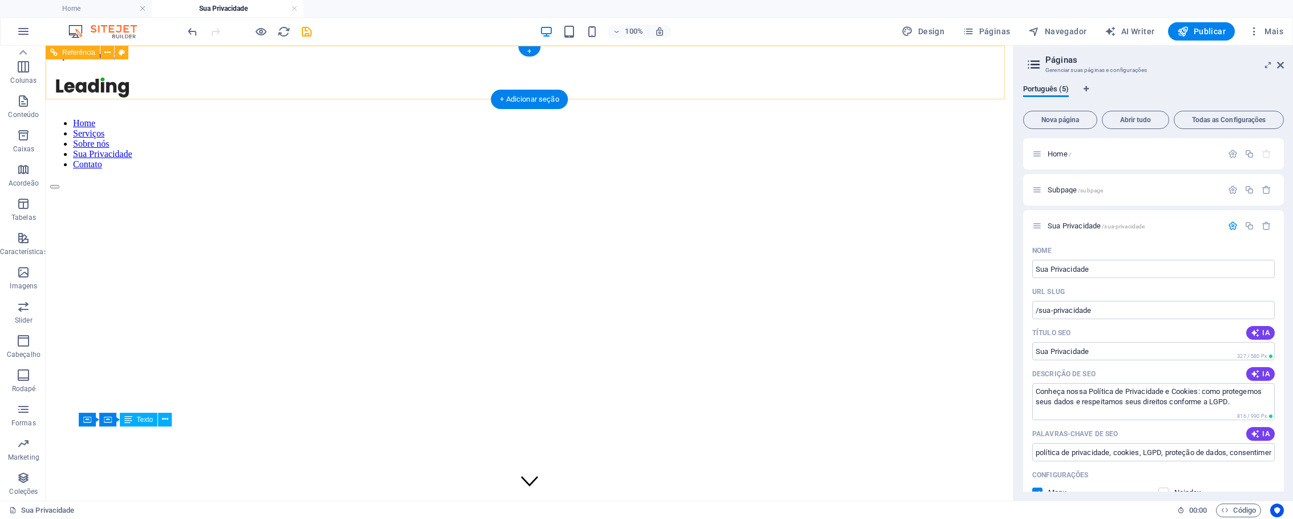
click at [965, 118] on nav "Home Serviços Sobre nós Sua Privacidade Contato" at bounding box center [529, 143] width 959 height 51
select select "rem"
select select "hover_border"
select select "px"
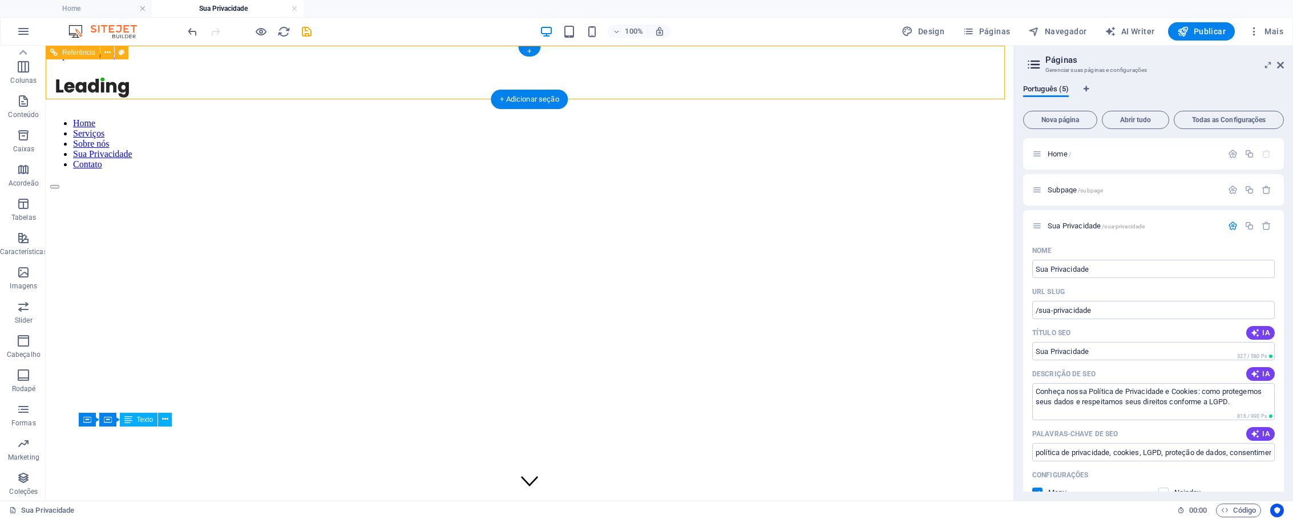
select select "px"
select select "rem"
select select "link-special-font"
select select "rem"
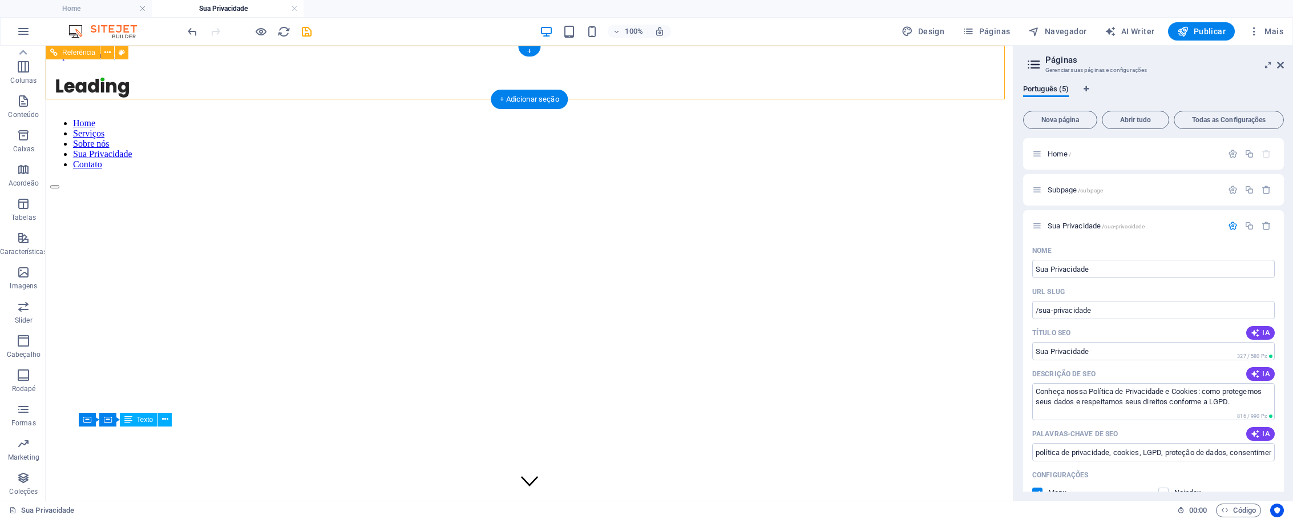
select select "400"
select select "px"
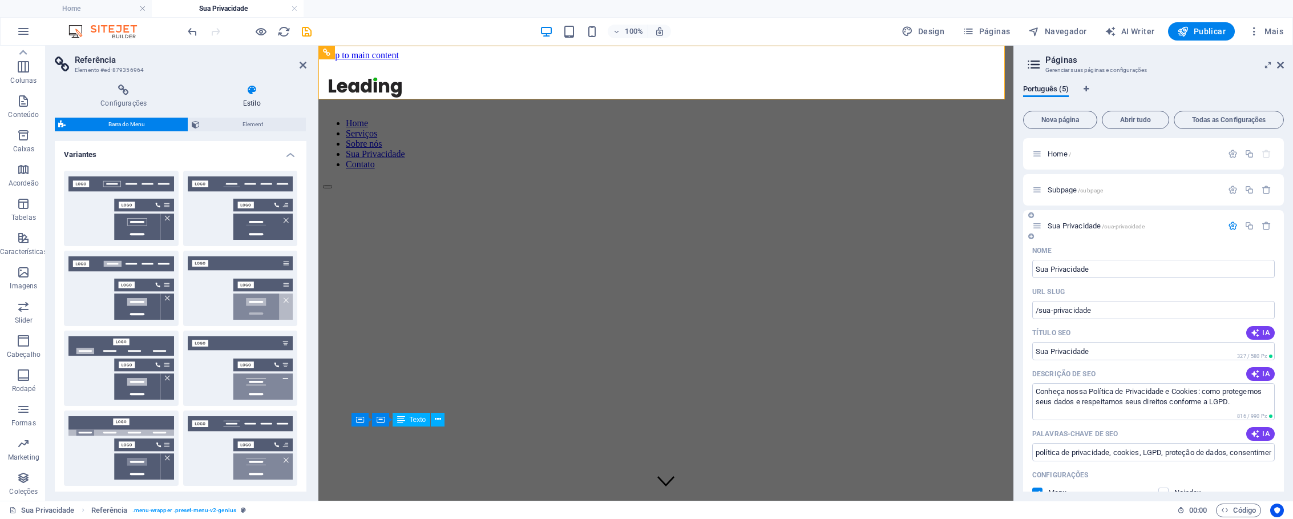
click at [1163, 217] on div "Sua Privacidade /sua-privacidade" at bounding box center [1153, 225] width 261 height 31
click at [1152, 225] on p "Sua Privacidade /sua-privacidade" at bounding box center [1133, 225] width 171 height 7
click at [1144, 223] on span "/sua-privacidade" at bounding box center [1123, 226] width 43 height 6
click at [1263, 192] on icon "button" at bounding box center [1267, 190] width 10 height 10
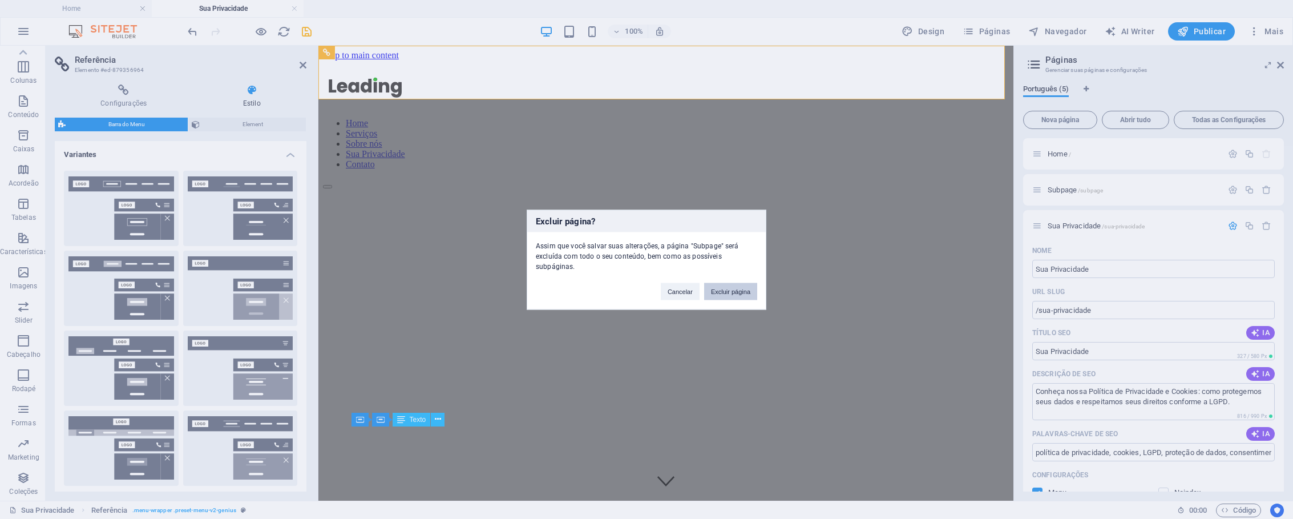
click at [746, 296] on button "Excluir página" at bounding box center [730, 291] width 53 height 17
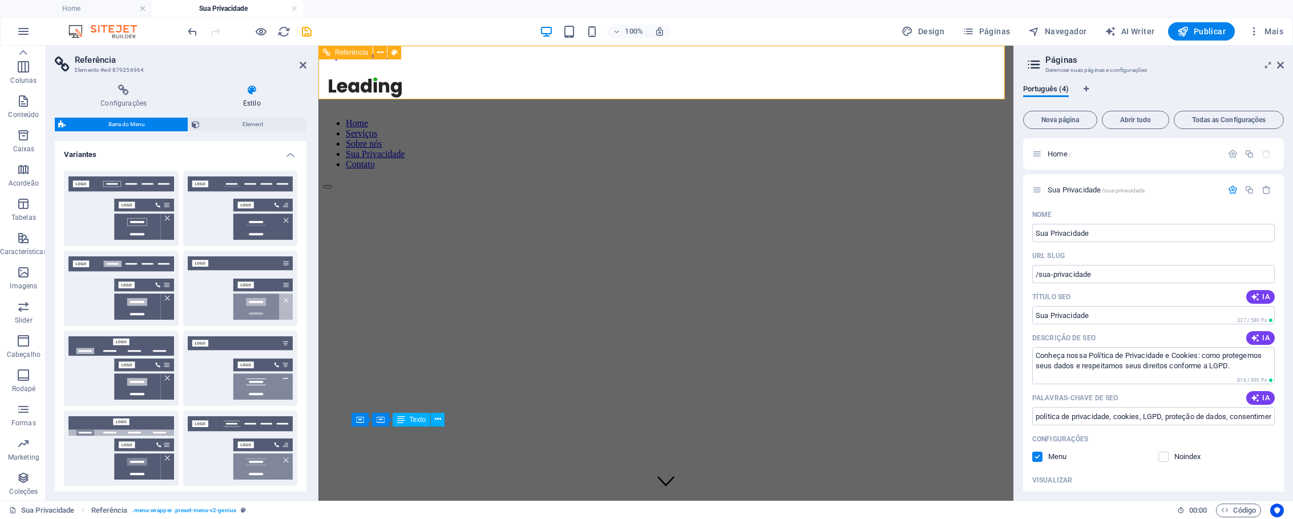
click at [970, 118] on nav "Home Serviços Sobre nós Sua Privacidade Contato" at bounding box center [666, 143] width 686 height 51
click at [1283, 65] on icon at bounding box center [1281, 65] width 7 height 9
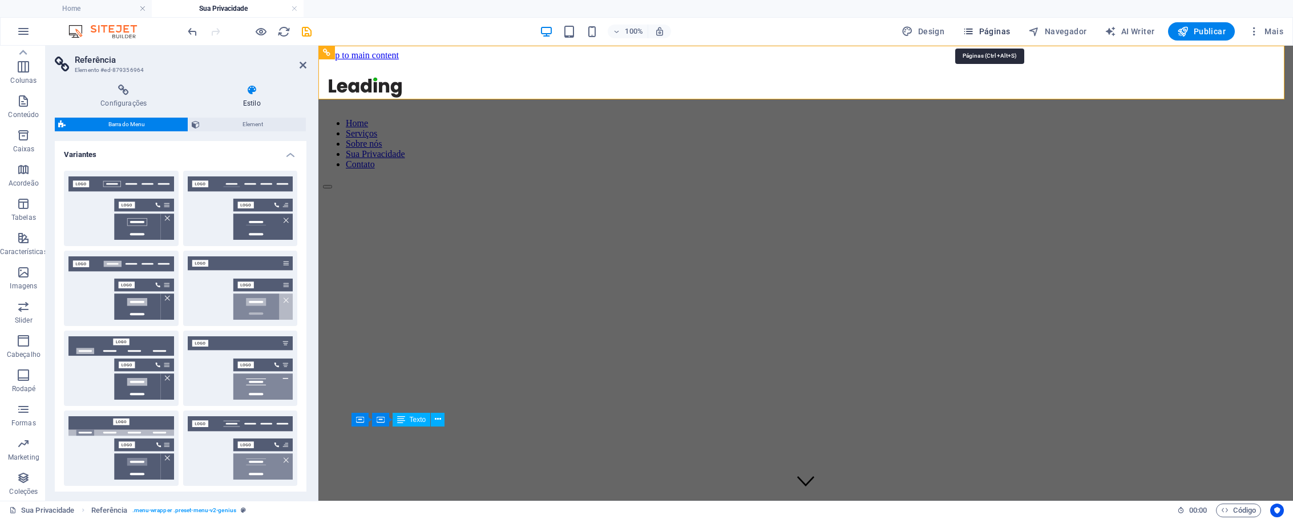
click at [1000, 30] on span "Páginas" at bounding box center [986, 31] width 47 height 11
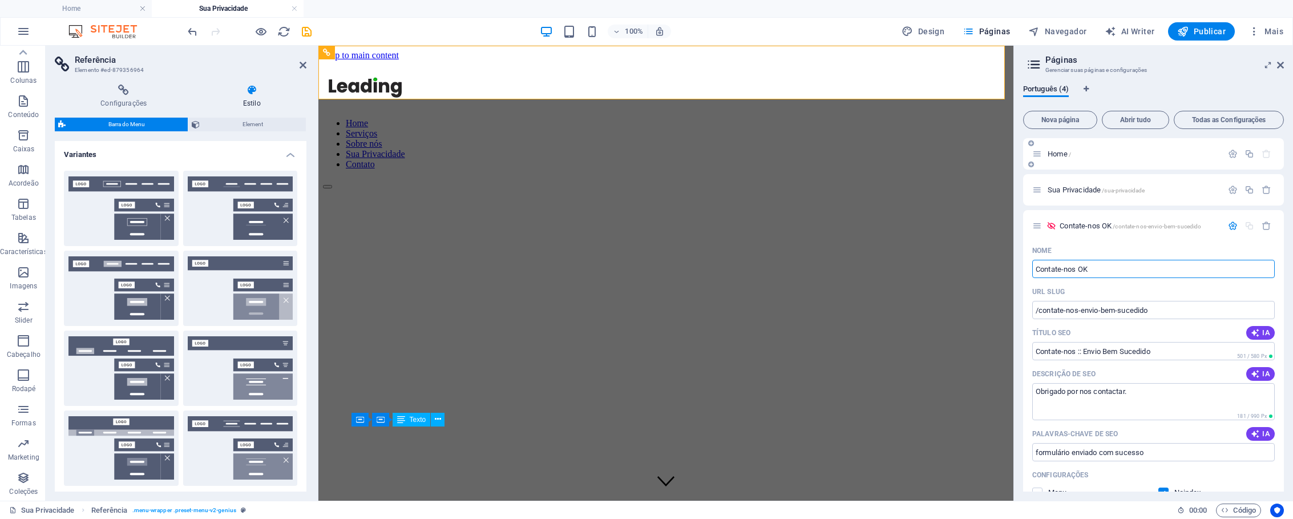
click at [1109, 152] on p "Home /" at bounding box center [1133, 153] width 171 height 7
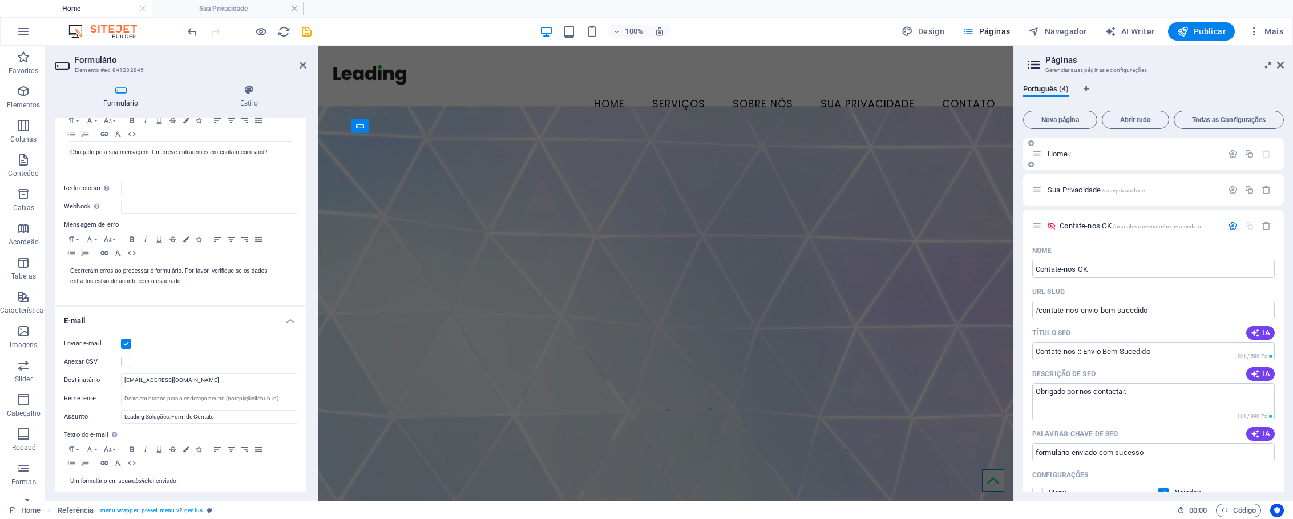
scroll to position [1622, 0]
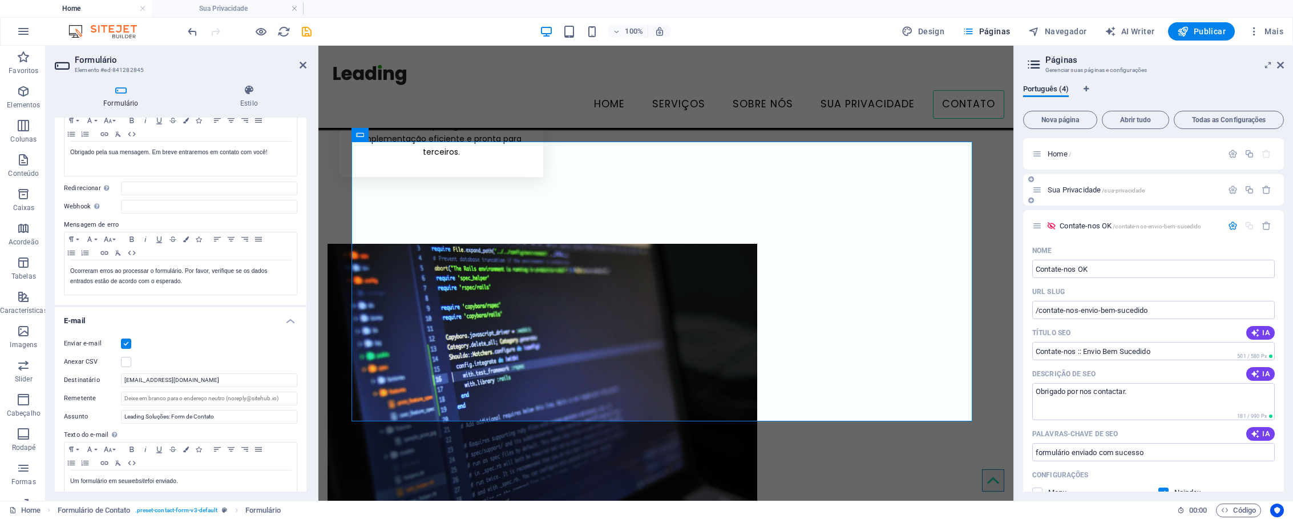
click at [1100, 189] on span "Sua Privacidade /sua-privacidade" at bounding box center [1096, 190] width 97 height 9
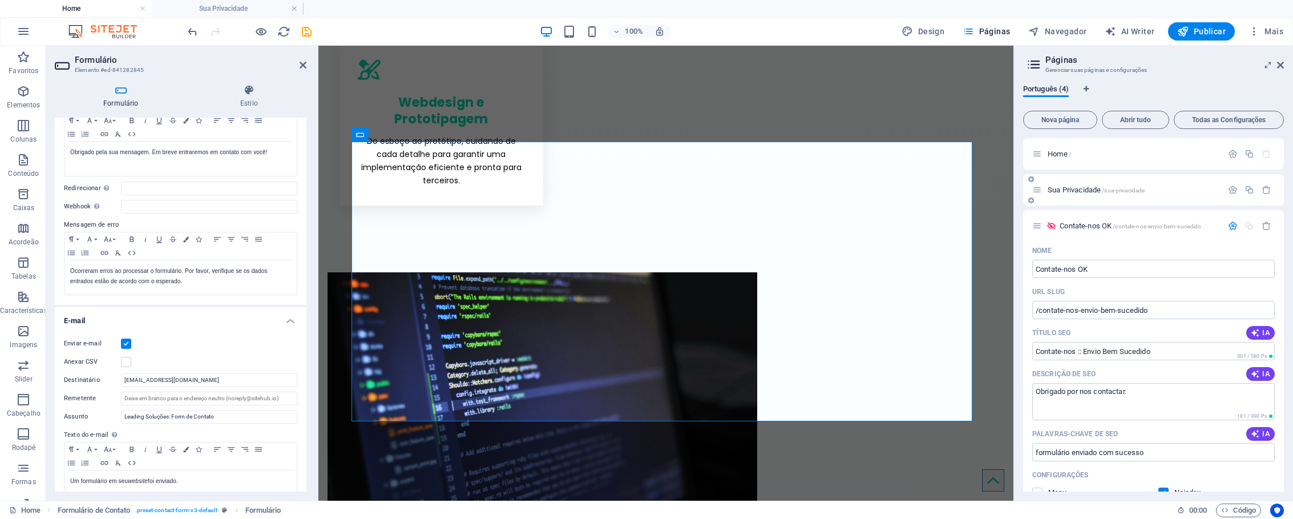
scroll to position [0, 0]
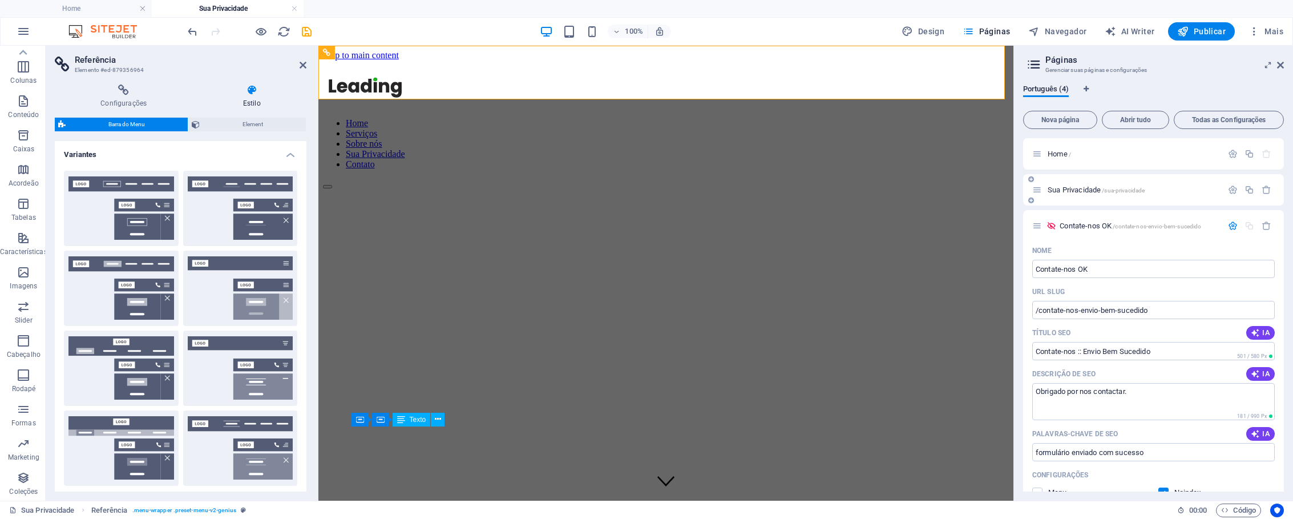
click at [1103, 188] on span "/sua-privacidade" at bounding box center [1123, 190] width 43 height 6
click at [1099, 227] on span "Contate-nos OK /contate-nos-envio-bem-sucedido" at bounding box center [1131, 225] width 142 height 9
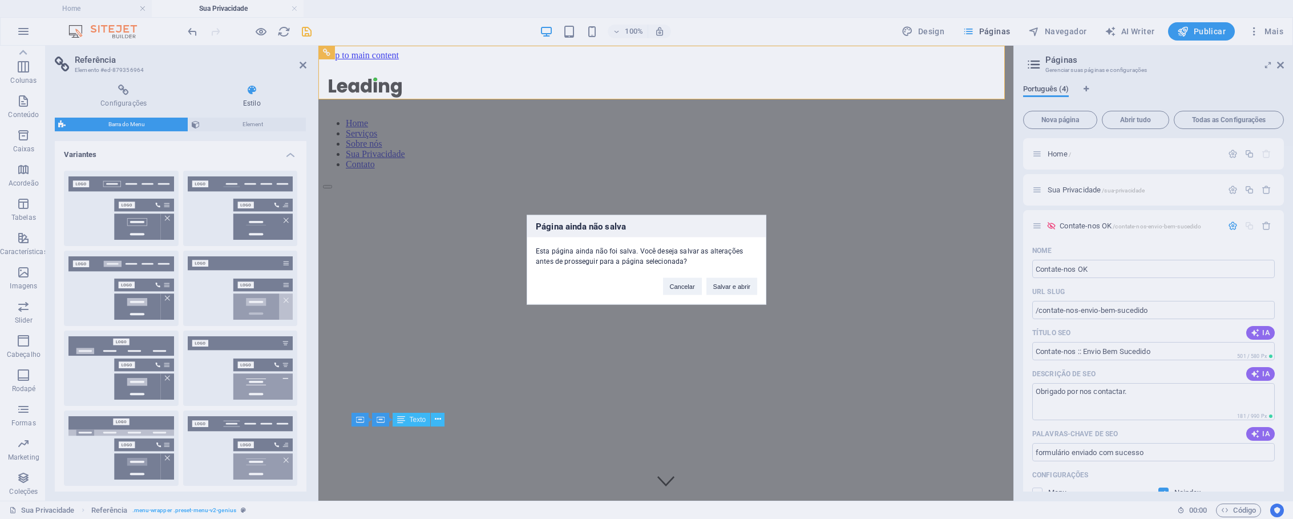
click at [1107, 195] on div "Página ainda não salva Esta página ainda não foi salva. Você deseja salvar as a…" at bounding box center [646, 259] width 1293 height 519
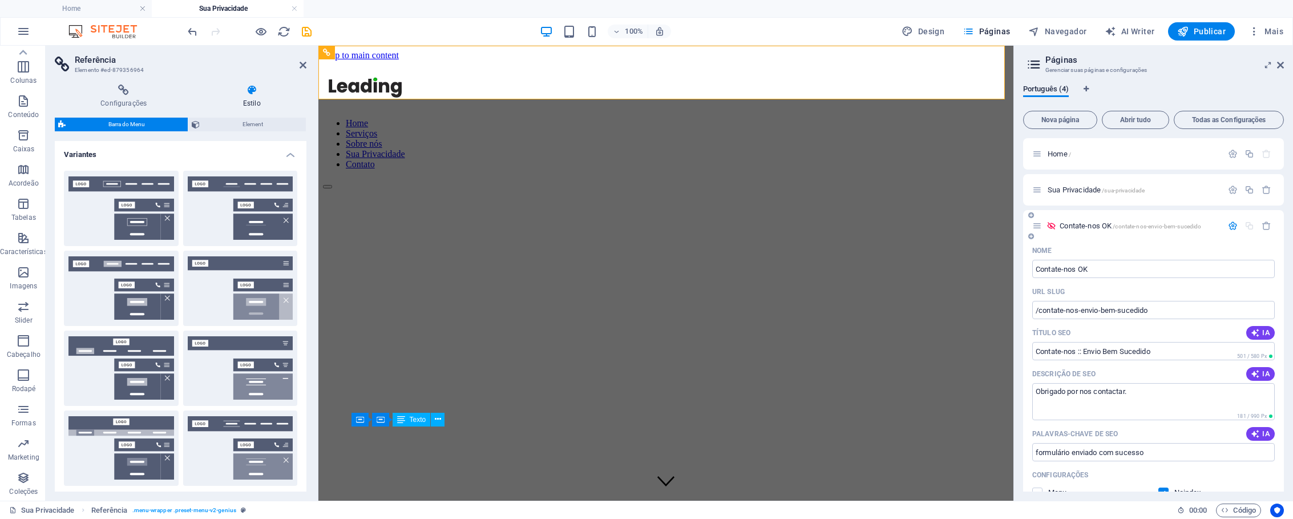
click at [1081, 225] on span "Contate-nos OK /contate-nos-envio-bem-sucedido" at bounding box center [1131, 225] width 142 height 9
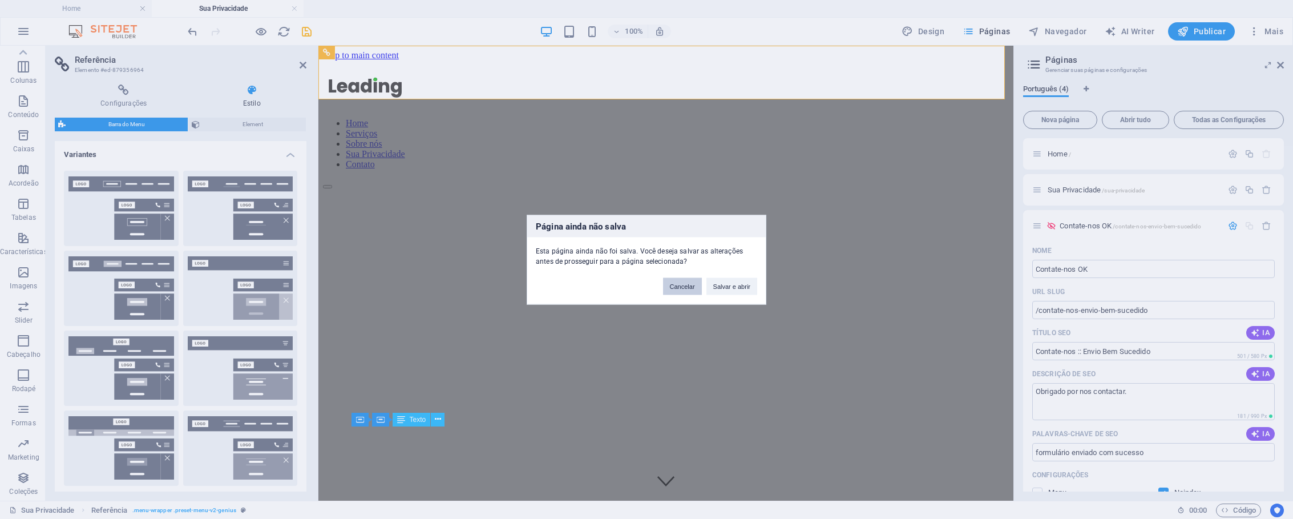
click at [681, 289] on button "Cancelar" at bounding box center [682, 285] width 39 height 17
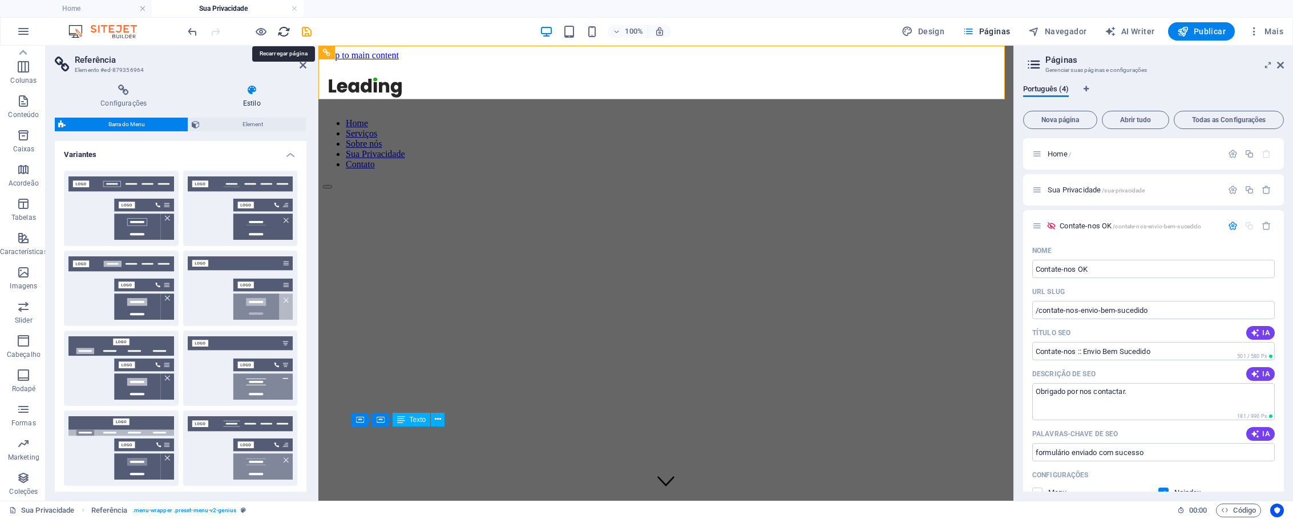
click at [286, 34] on icon "reload" at bounding box center [283, 31] width 13 height 13
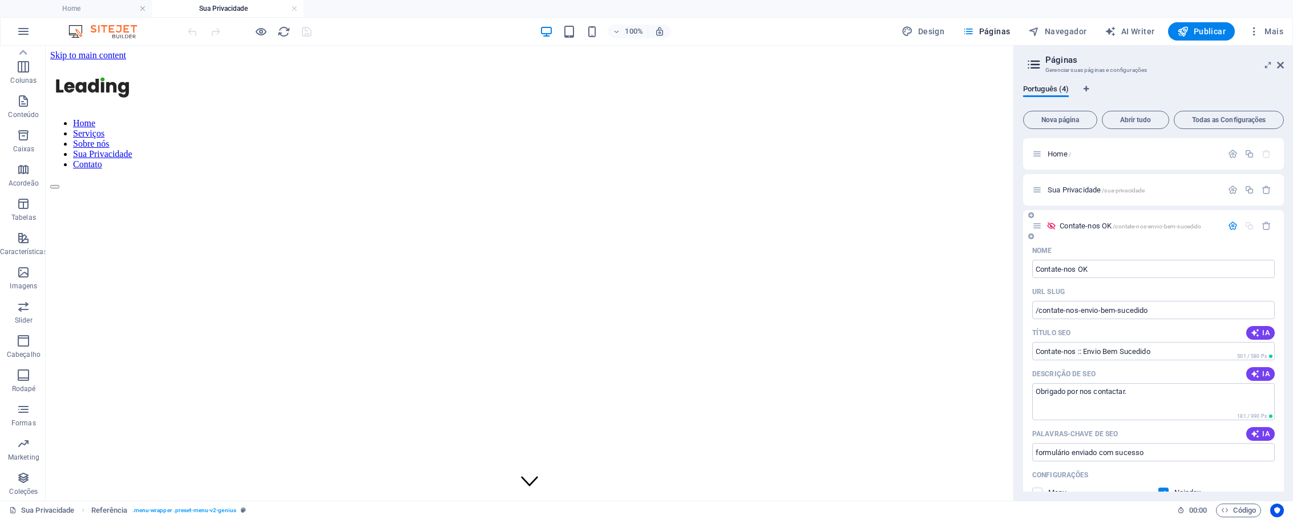
click at [1121, 228] on span "/contate-nos-envio-bem-sucedido" at bounding box center [1157, 226] width 88 height 6
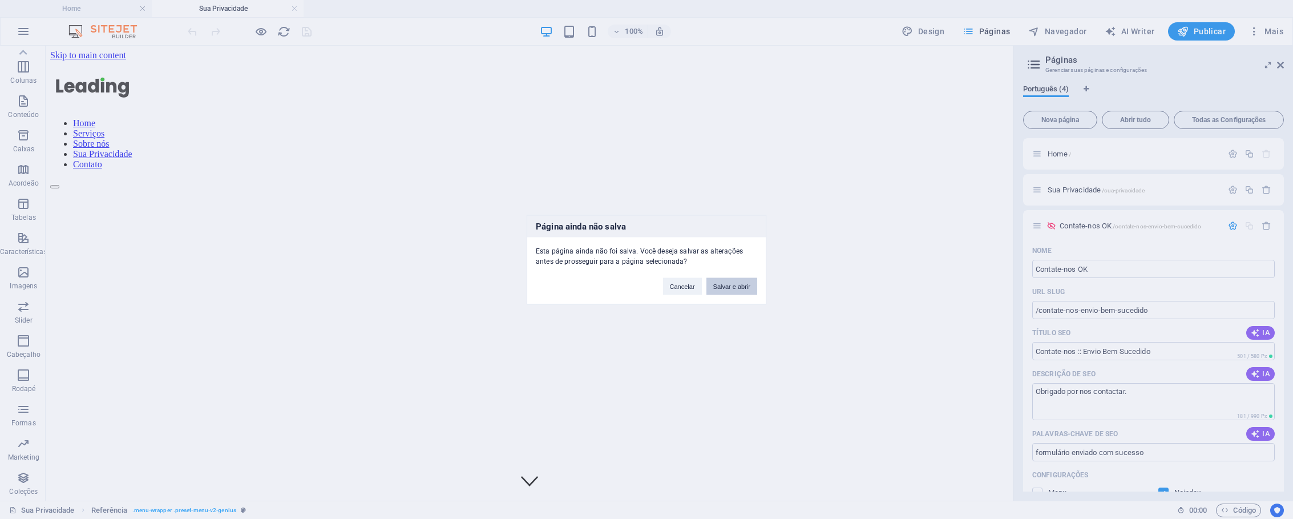
click at [735, 287] on button "Salvar e abrir" at bounding box center [732, 285] width 51 height 17
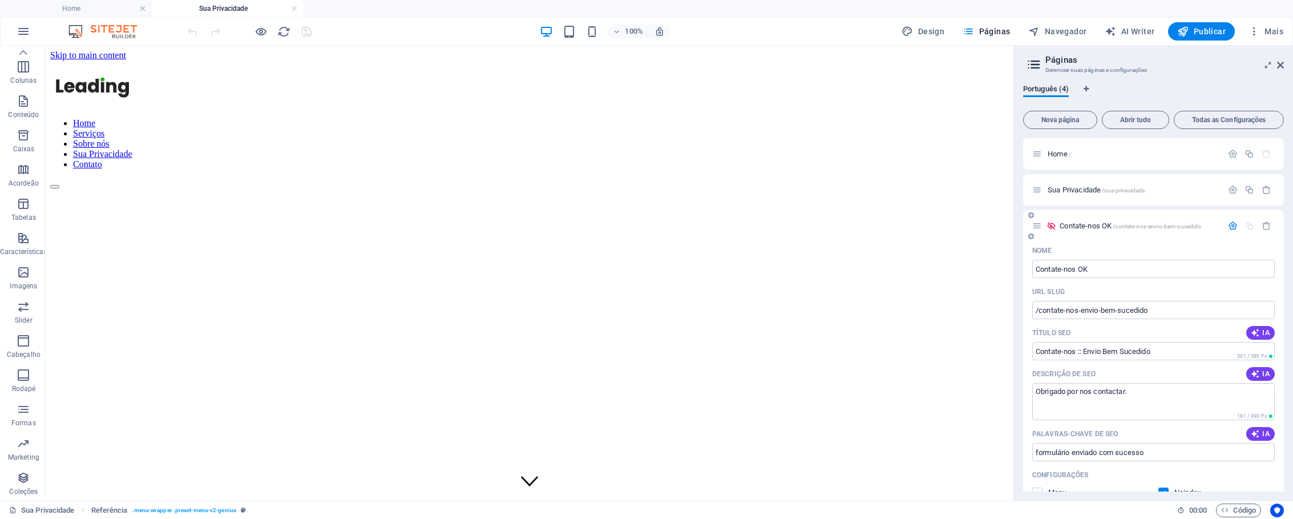
click at [1094, 227] on span "Contate-nos OK /contate-nos-envio-bem-sucedido" at bounding box center [1131, 225] width 142 height 9
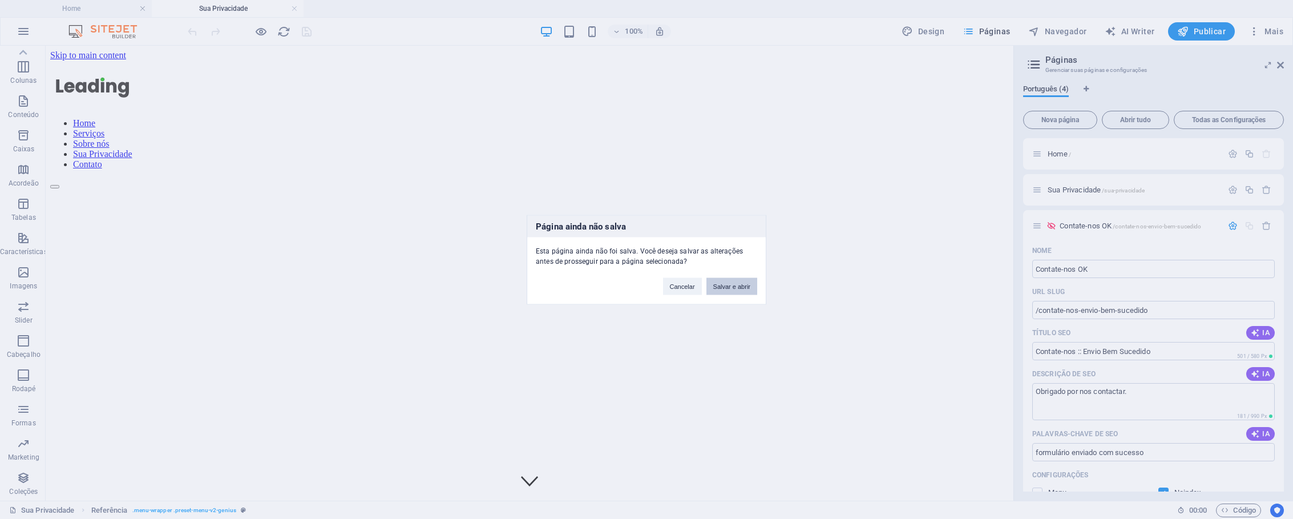
click at [741, 288] on button "Salvar e abrir" at bounding box center [732, 285] width 51 height 17
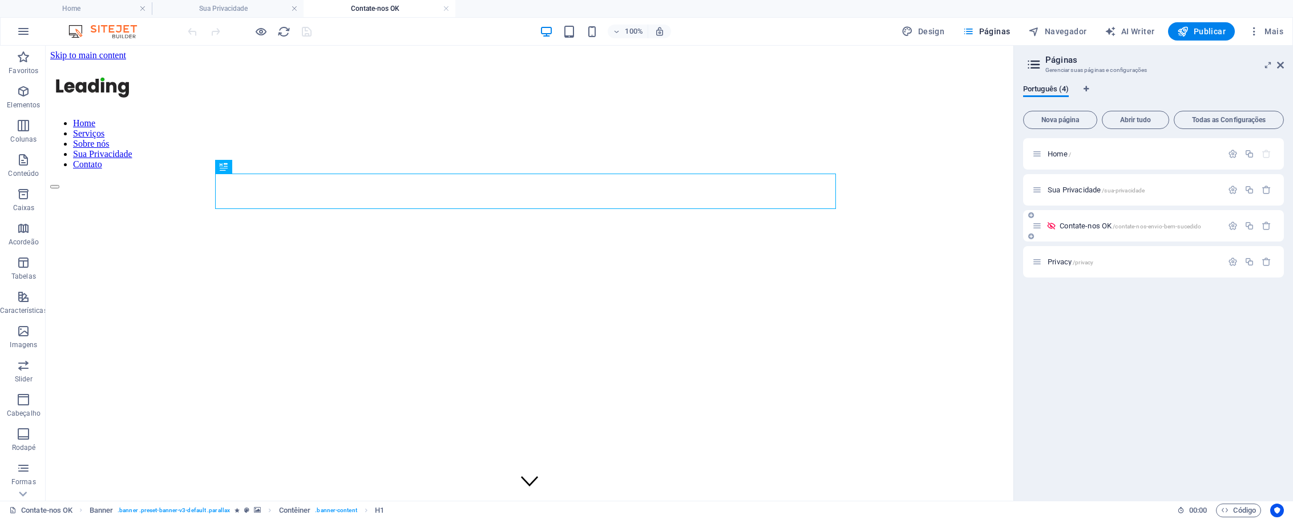
click at [1111, 228] on span "Contate-nos OK /contate-nos-envio-bem-sucedido" at bounding box center [1131, 225] width 142 height 9
click at [1098, 224] on span "Contate-nos OK /contate-nos-envio-bem-sucedido" at bounding box center [1131, 225] width 142 height 9
click at [1097, 224] on span "Contate-nos OK /contate-nos-envio-bem-sucedido" at bounding box center [1131, 225] width 142 height 9
click at [1101, 224] on span "Contate-nos OK /contate-nos-envio-bem-sucedido" at bounding box center [1131, 225] width 142 height 9
click at [1103, 225] on span "Contate-nos OK /contate-nos-envio-bem-sucedido" at bounding box center [1131, 225] width 142 height 9
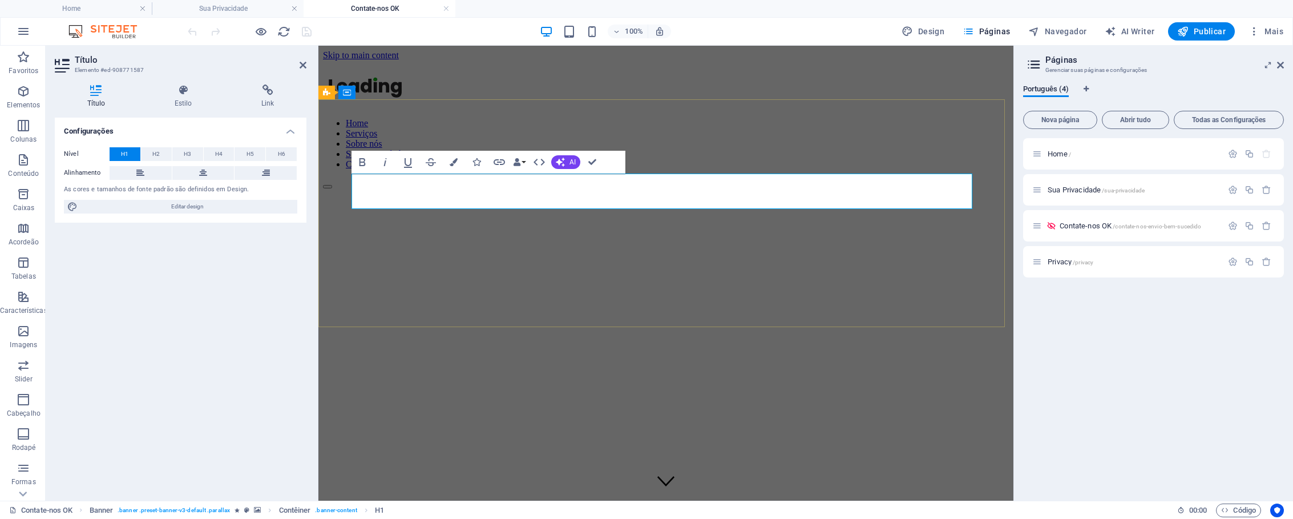
drag, startPoint x: 664, startPoint y: 198, endPoint x: 670, endPoint y: 195, distance: 5.9
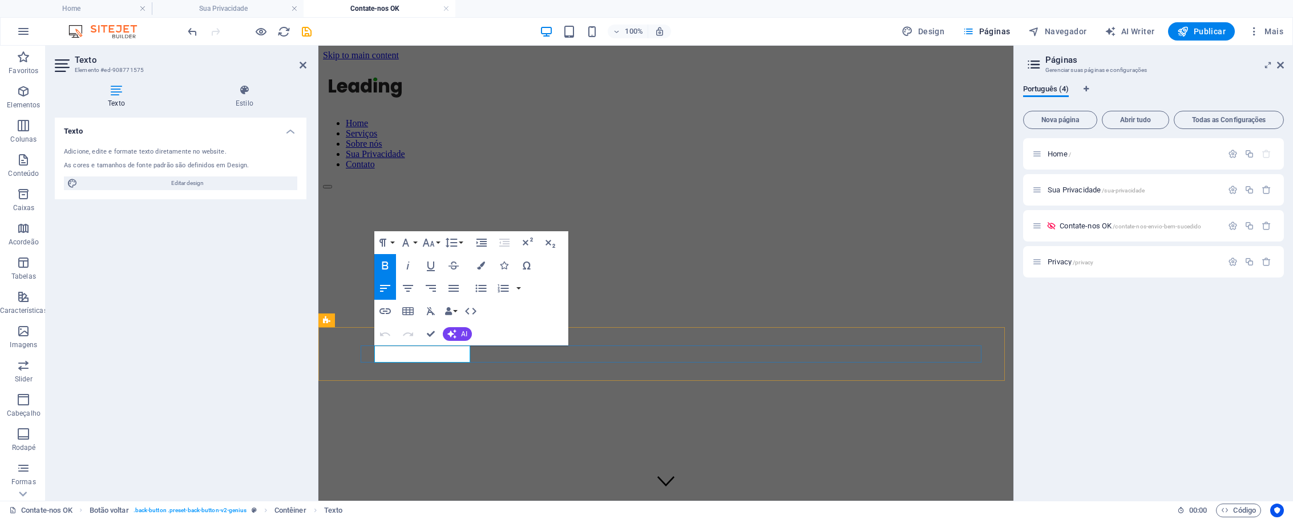
drag, startPoint x: 385, startPoint y: 356, endPoint x: 472, endPoint y: 355, distance: 87.3
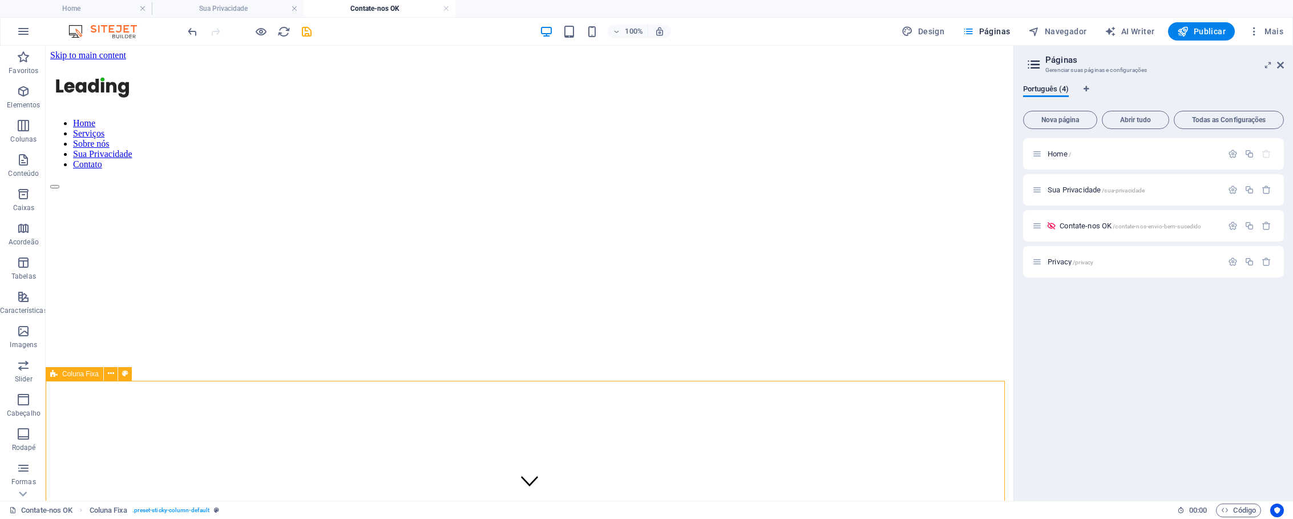
click at [80, 377] on span "Coluna Fixa" at bounding box center [80, 373] width 37 height 7
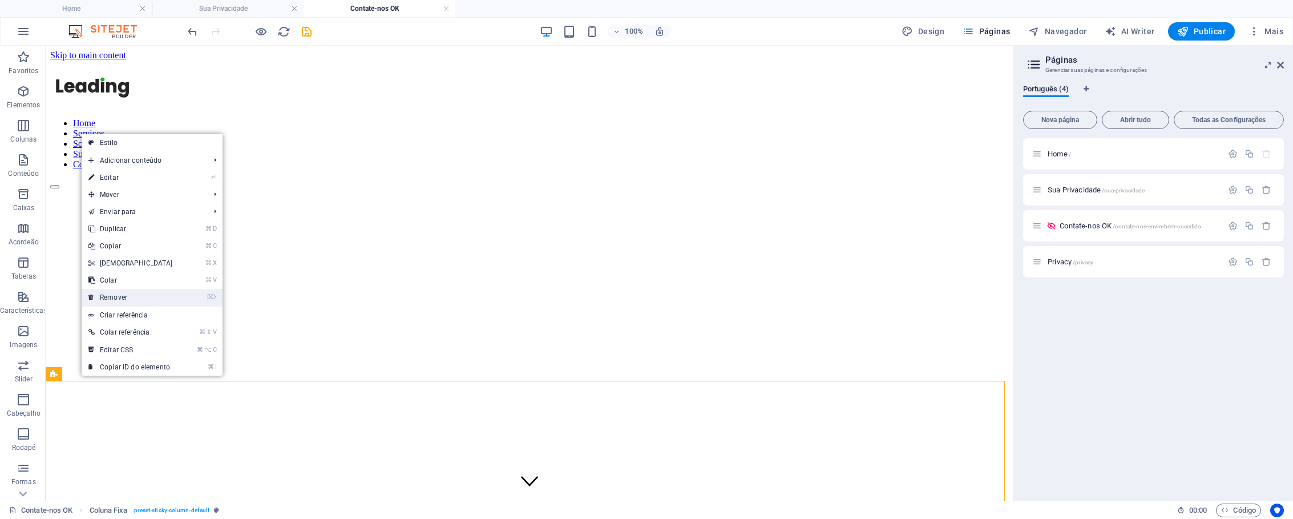
click at [150, 298] on link "⌦ Remover" at bounding box center [131, 297] width 98 height 17
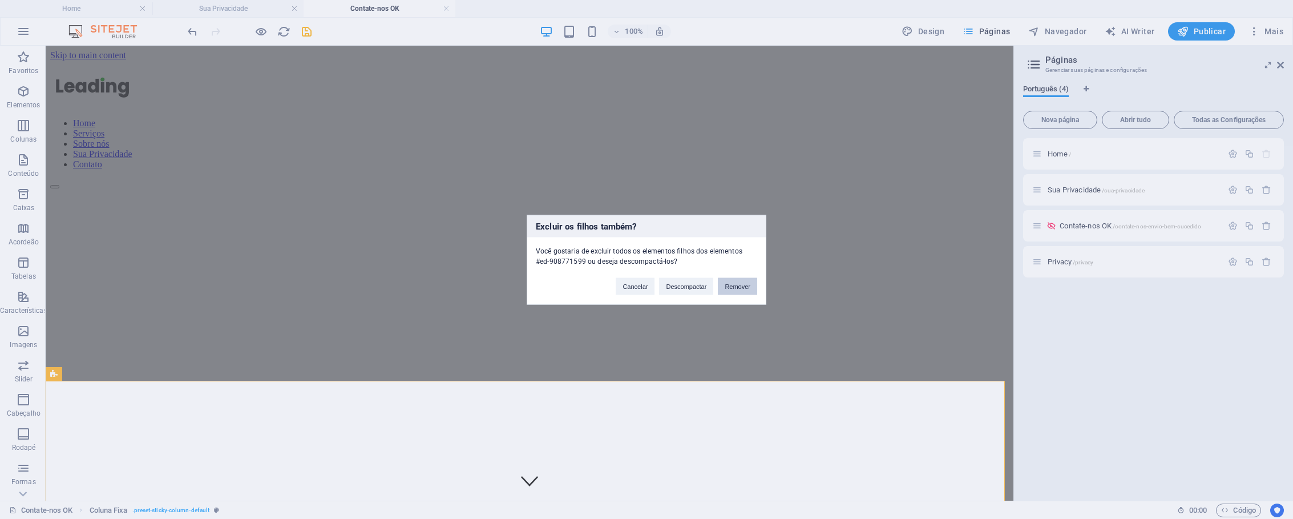
drag, startPoint x: 731, startPoint y: 288, endPoint x: 684, endPoint y: 242, distance: 65.0
click at [731, 288] on button "Remover" at bounding box center [737, 285] width 39 height 17
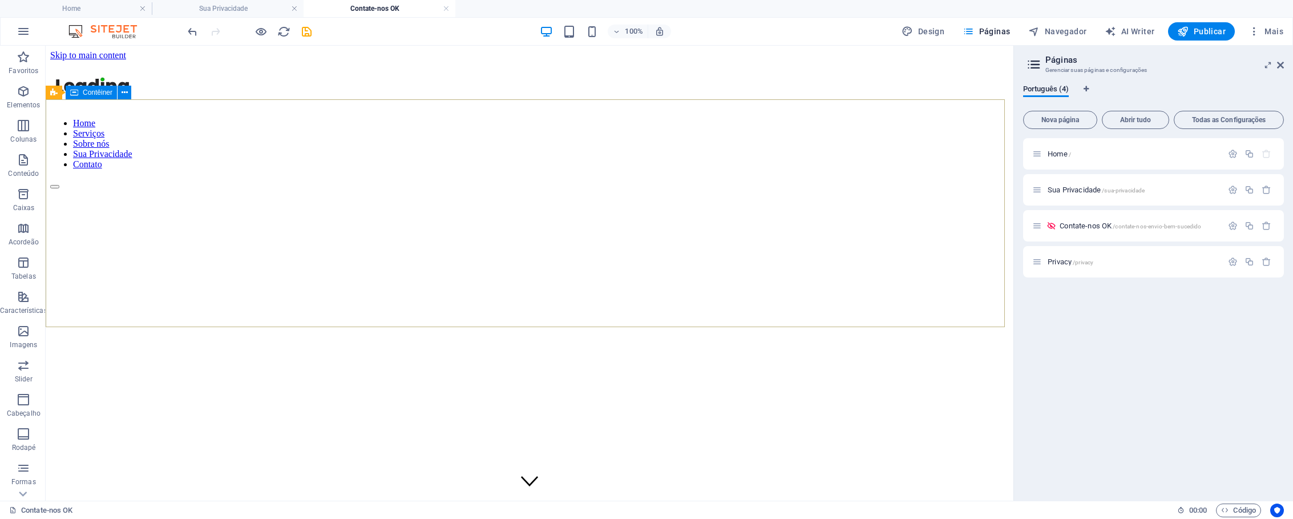
click at [101, 94] on span "Contêiner" at bounding box center [98, 92] width 30 height 7
select select "banner"
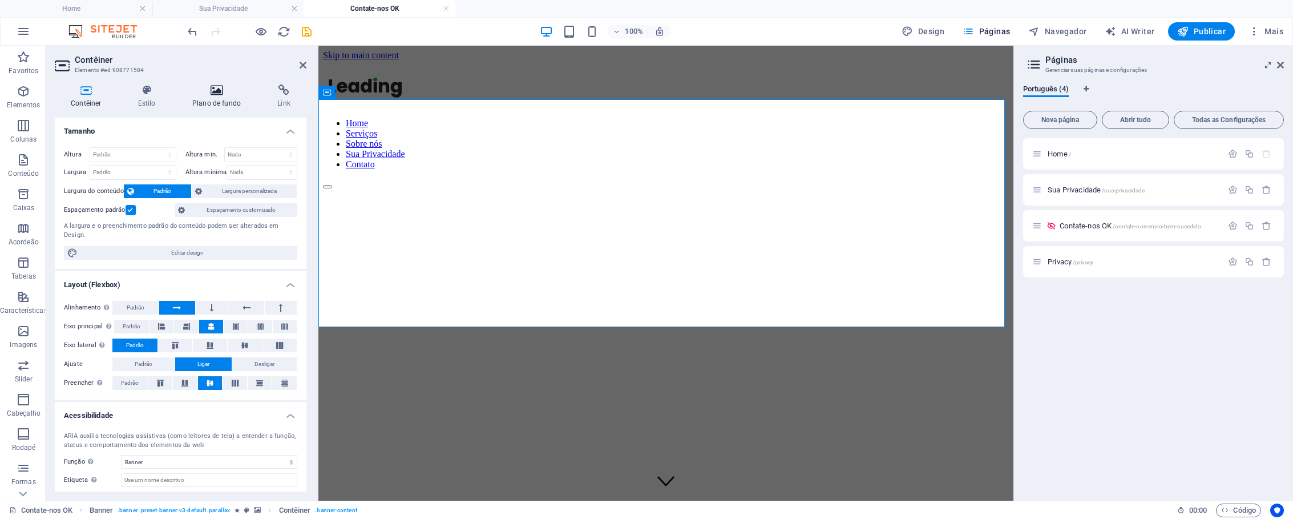
click at [218, 94] on icon at bounding box center [216, 89] width 80 height 11
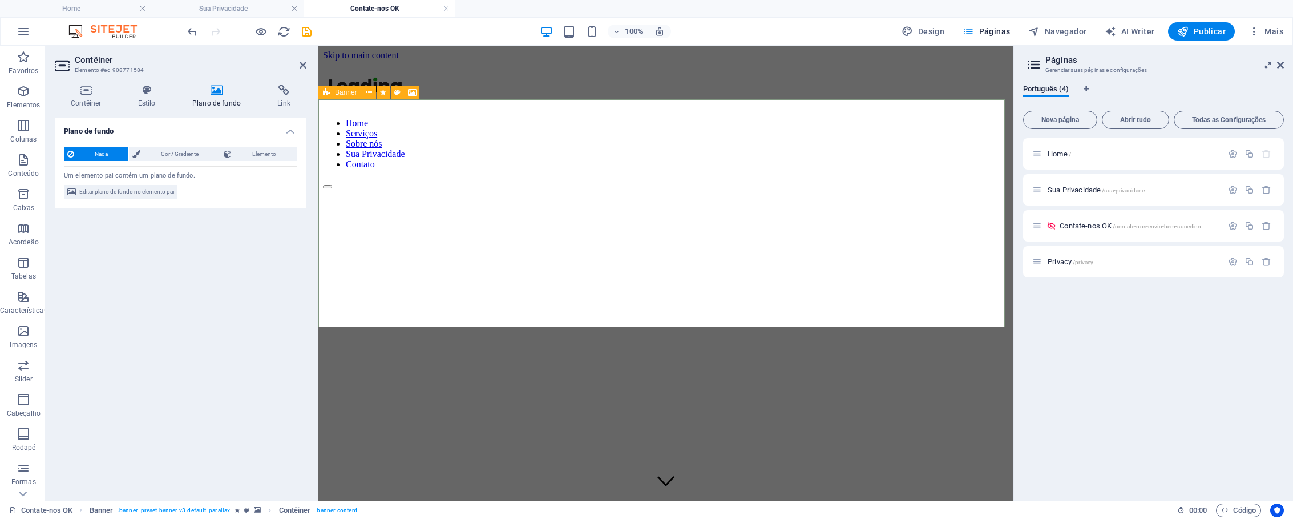
click at [330, 95] on icon at bounding box center [326, 93] width 7 height 14
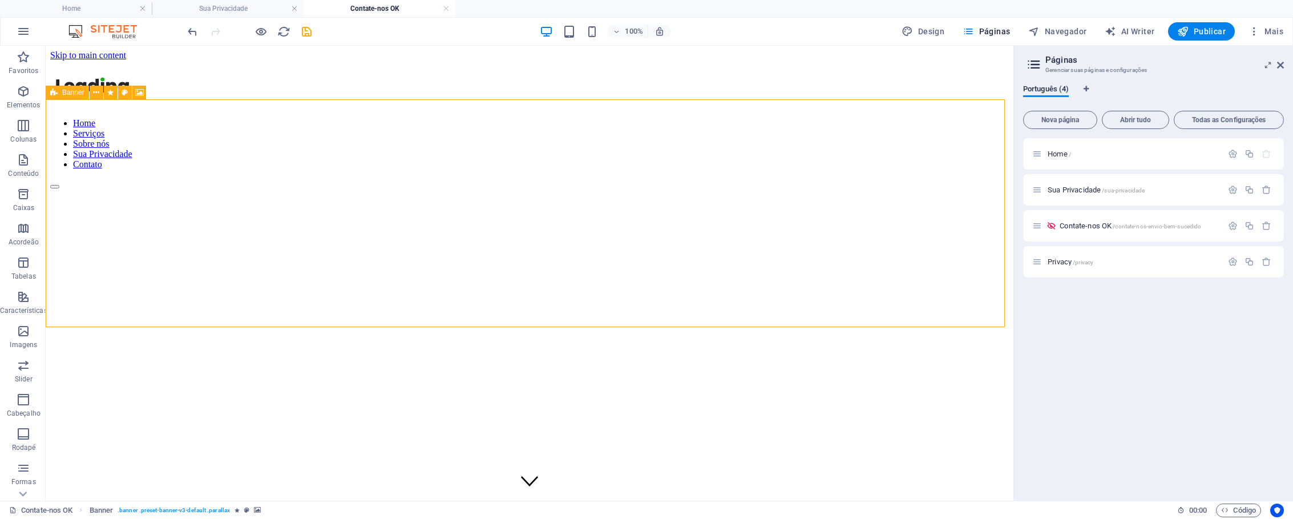
click at [54, 91] on icon at bounding box center [53, 93] width 7 height 14
select select "vh"
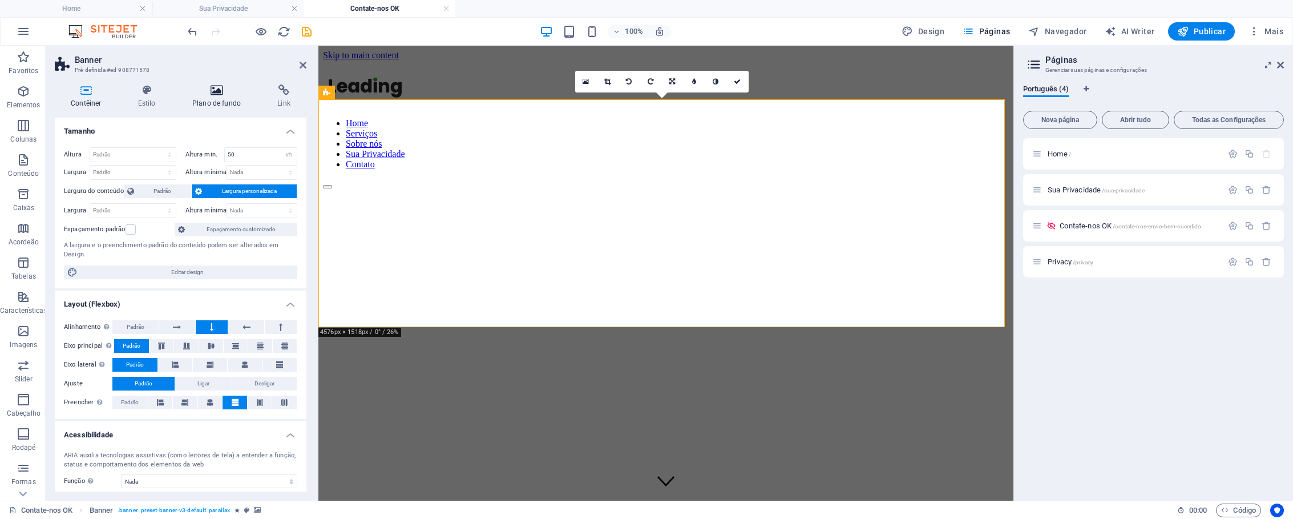
click at [216, 93] on icon at bounding box center [216, 89] width 80 height 11
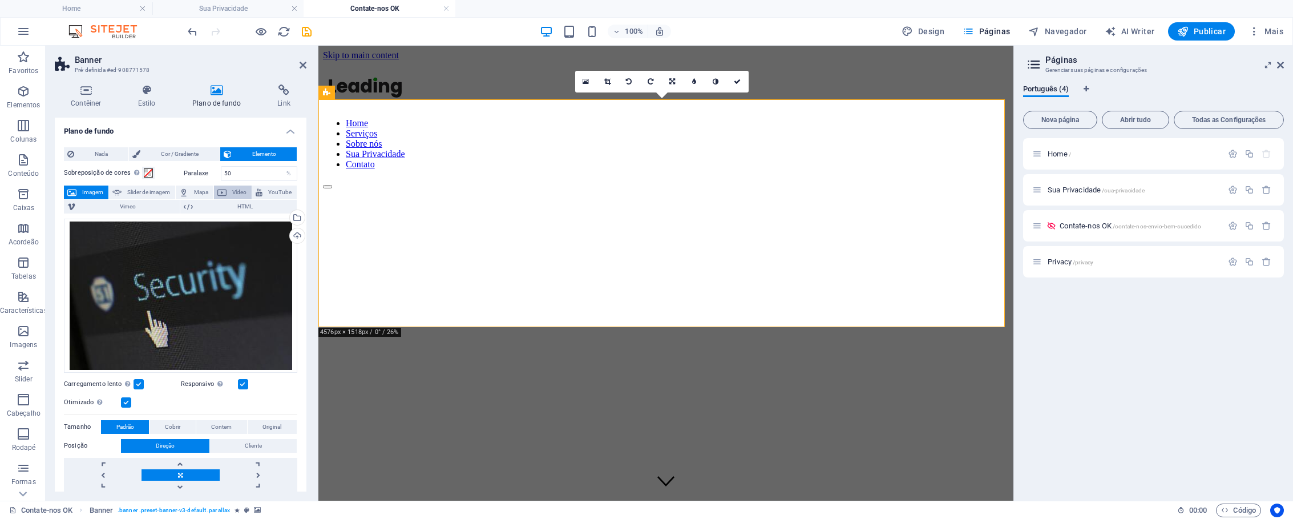
click at [230, 190] on span "Vídeo" at bounding box center [239, 193] width 18 height 14
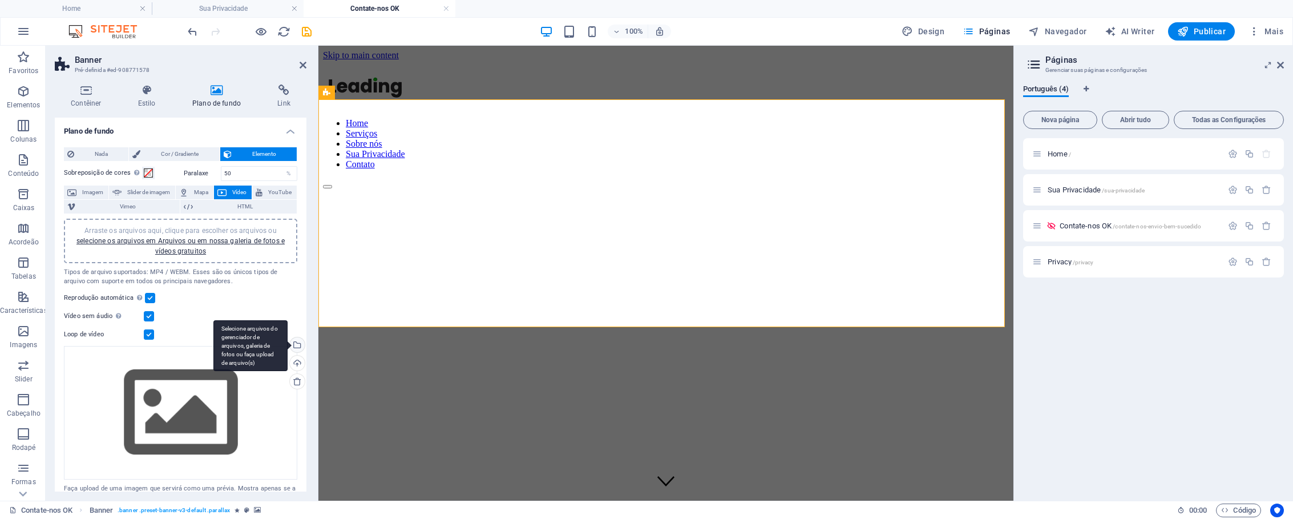
click at [300, 343] on div "Selecione arquivos do gerenciador de arquivos, galeria de fotos ou faça upload …" at bounding box center [296, 345] width 17 height 17
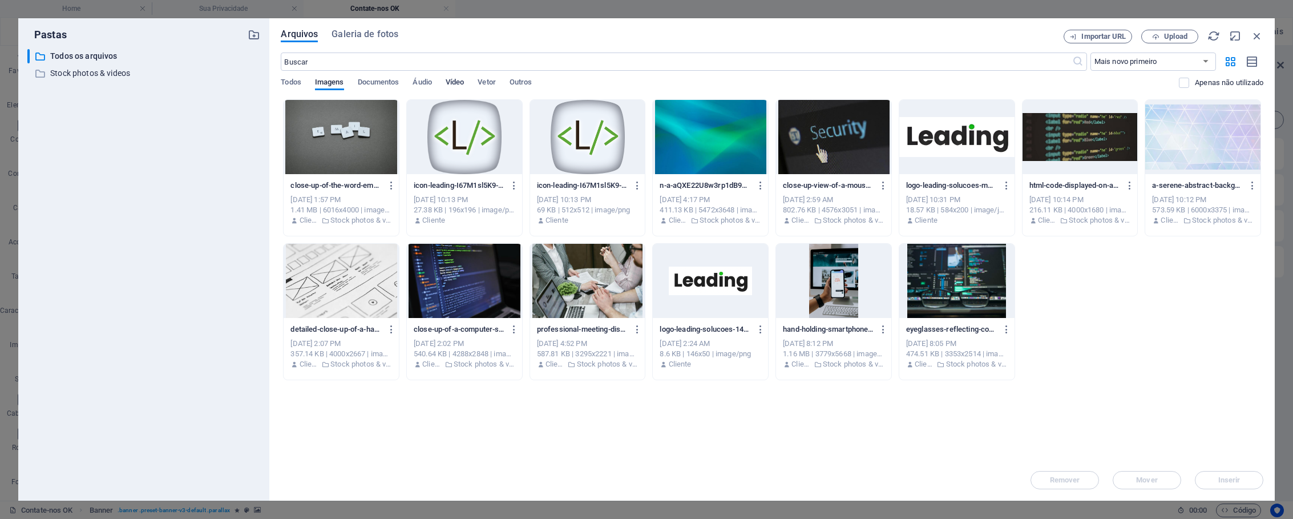
click at [456, 82] on span "Vídeo" at bounding box center [455, 83] width 18 height 16
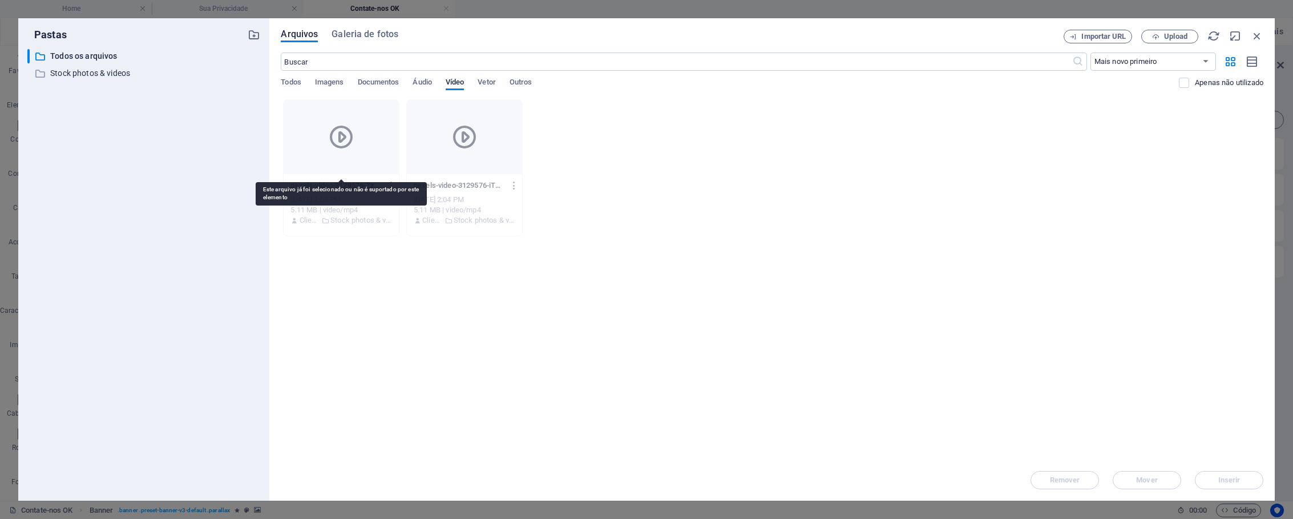
click at [345, 139] on icon at bounding box center [341, 136] width 27 height 27
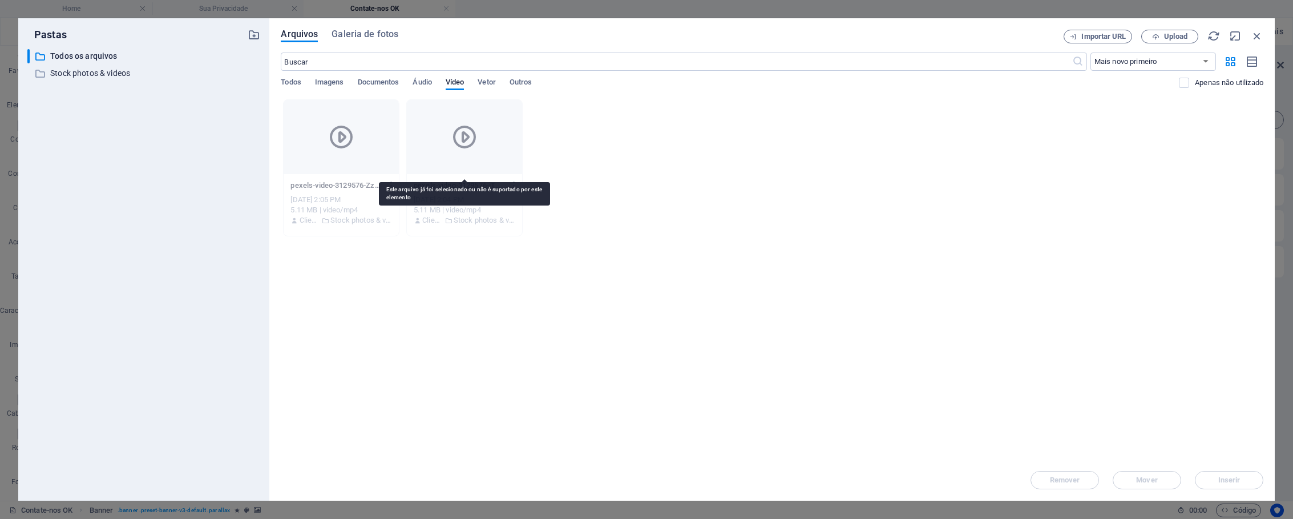
click at [441, 140] on div at bounding box center [464, 137] width 115 height 74
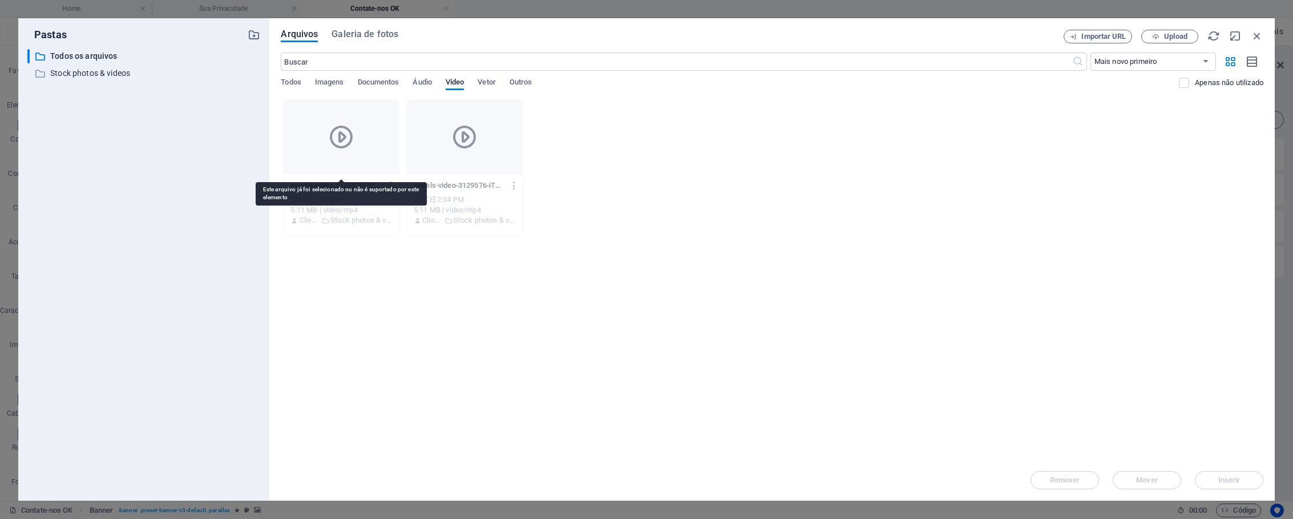
click at [368, 136] on div at bounding box center [341, 137] width 115 height 74
click at [572, 156] on div "pexels-video-3129576-ZzOdunbTlwT20E5E7ExSWQ.mp4 pexels-video-3129576-ZzOdunbTlw…" at bounding box center [772, 167] width 983 height 137
drag, startPoint x: 398, startPoint y: 129, endPoint x: 457, endPoint y: 131, distance: 58.8
click at [401, 129] on div "pexels-video-3129576-ZzOdunbTlwT20E5E7ExSWQ.mp4 pexels-video-3129576-ZzOdunbTlw…" at bounding box center [772, 167] width 983 height 137
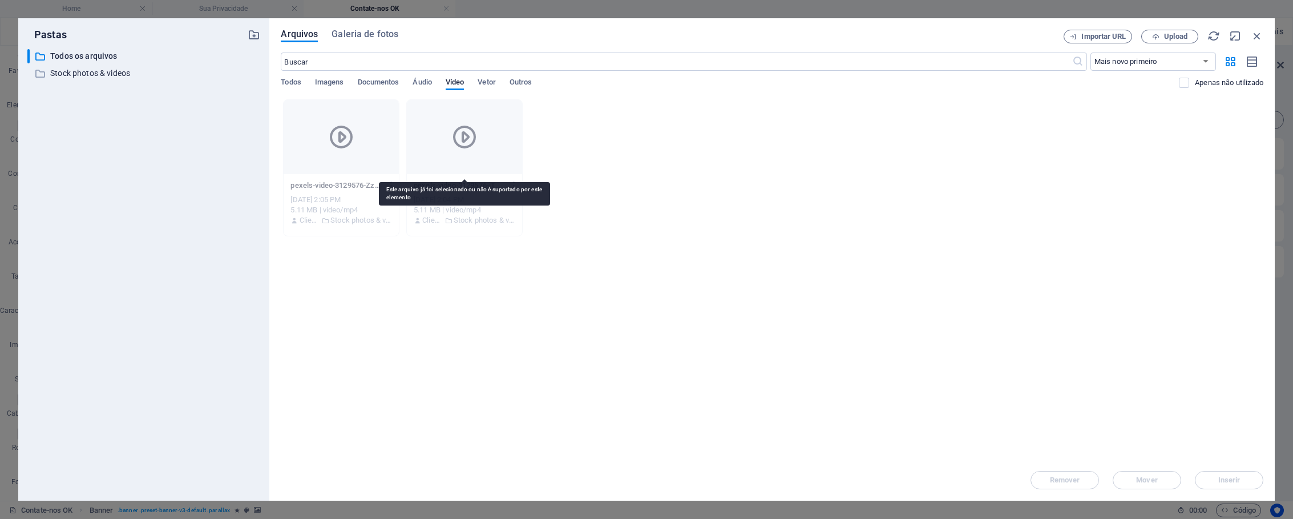
drag, startPoint x: 465, startPoint y: 132, endPoint x: 760, endPoint y: 134, distance: 294.6
click at [465, 132] on icon at bounding box center [464, 136] width 27 height 27
click at [1184, 83] on label at bounding box center [1184, 83] width 10 height 10
click at [0, 0] on input "checkbox" at bounding box center [0, 0] width 0 height 0
click at [1181, 84] on label at bounding box center [1184, 83] width 10 height 10
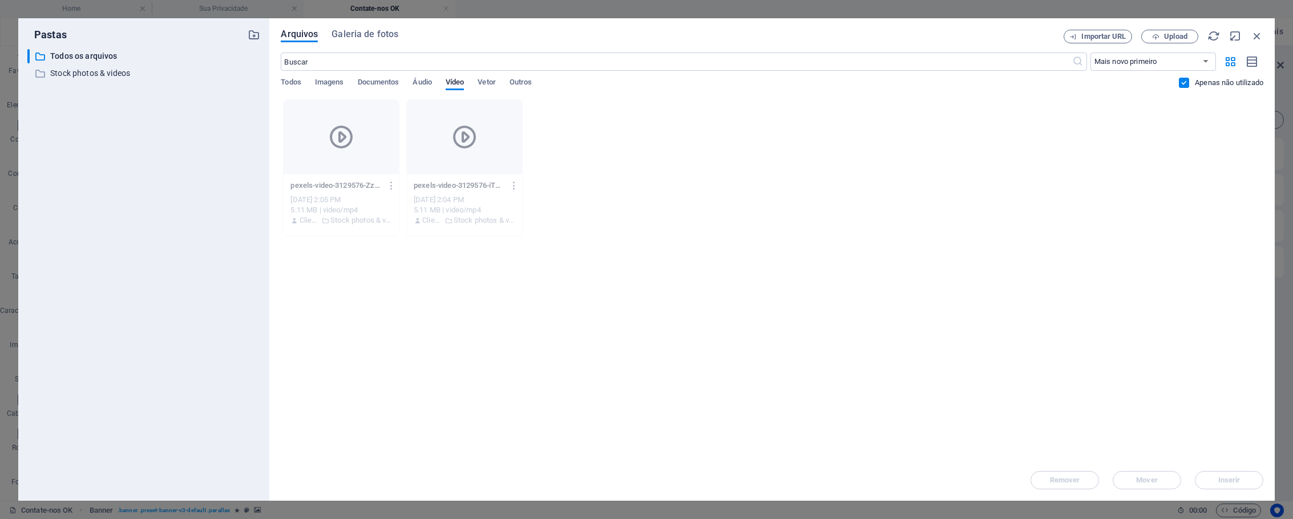
click at [0, 0] on input "checkbox" at bounding box center [0, 0] width 0 height 0
click at [364, 155] on div at bounding box center [341, 137] width 115 height 74
click at [457, 150] on icon at bounding box center [464, 136] width 27 height 27
click at [497, 325] on h6 "Remover" at bounding box center [491, 326] width 64 height 14
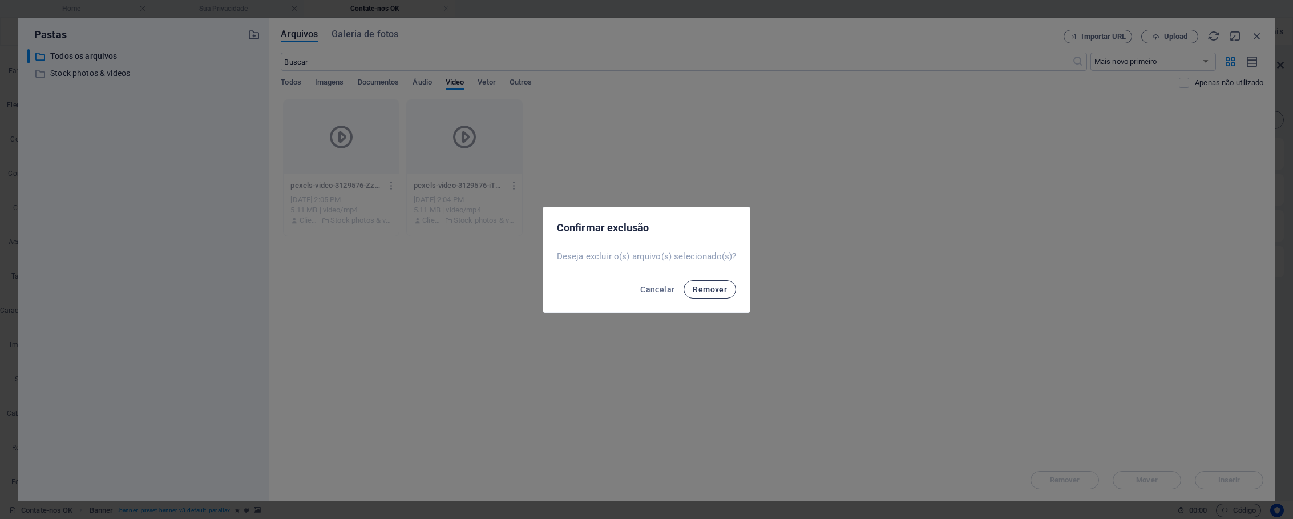
click at [707, 291] on span "Remover" at bounding box center [710, 289] width 34 height 9
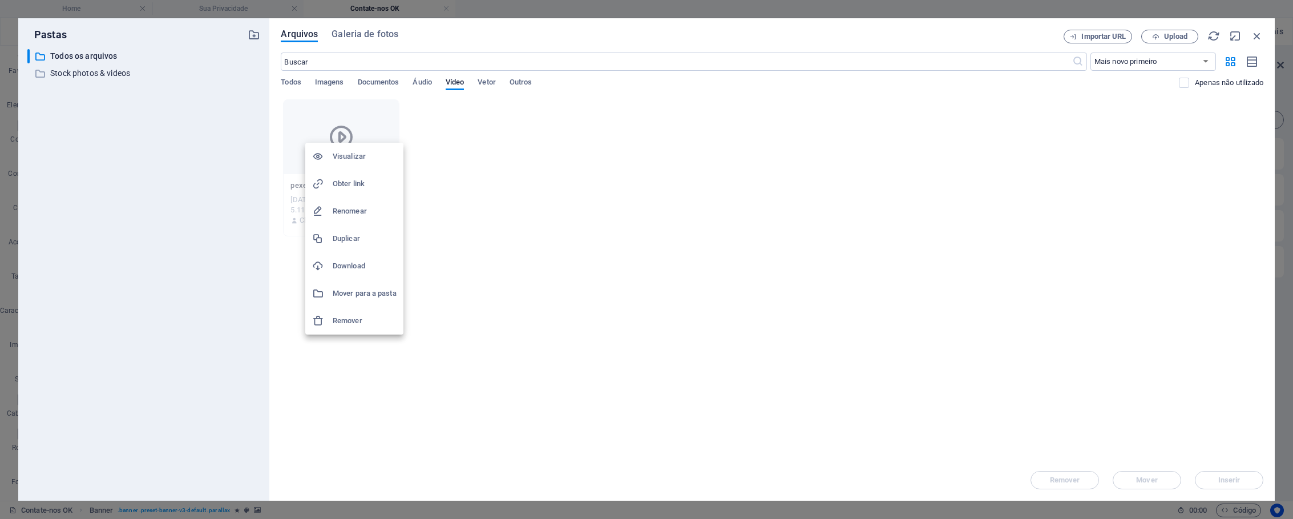
click at [359, 314] on h6 "Remover" at bounding box center [365, 321] width 64 height 14
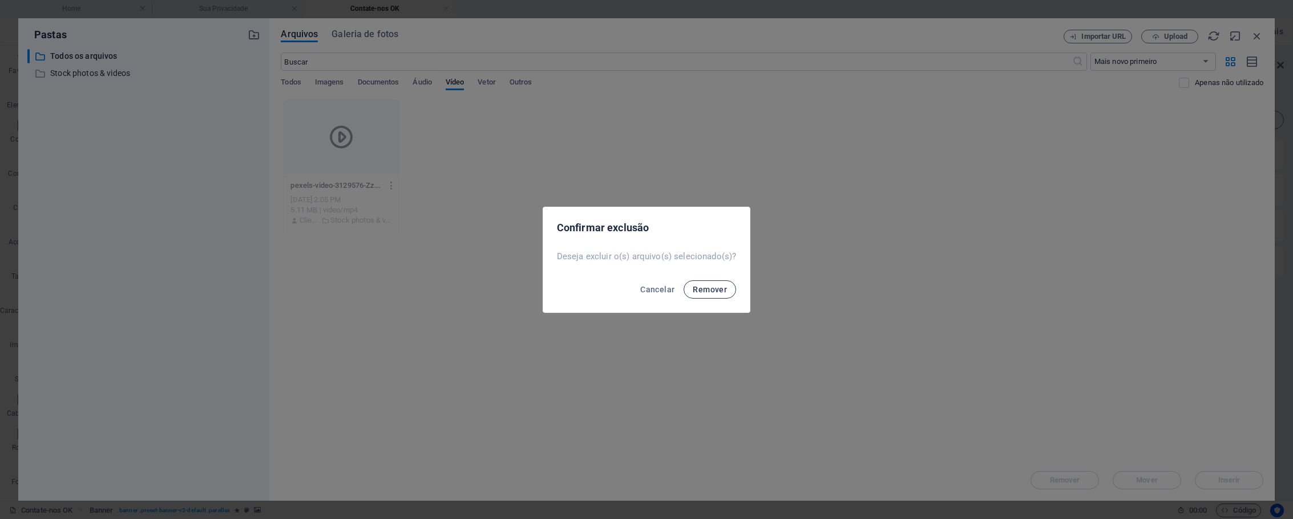
click at [710, 291] on span "Remover" at bounding box center [710, 289] width 34 height 9
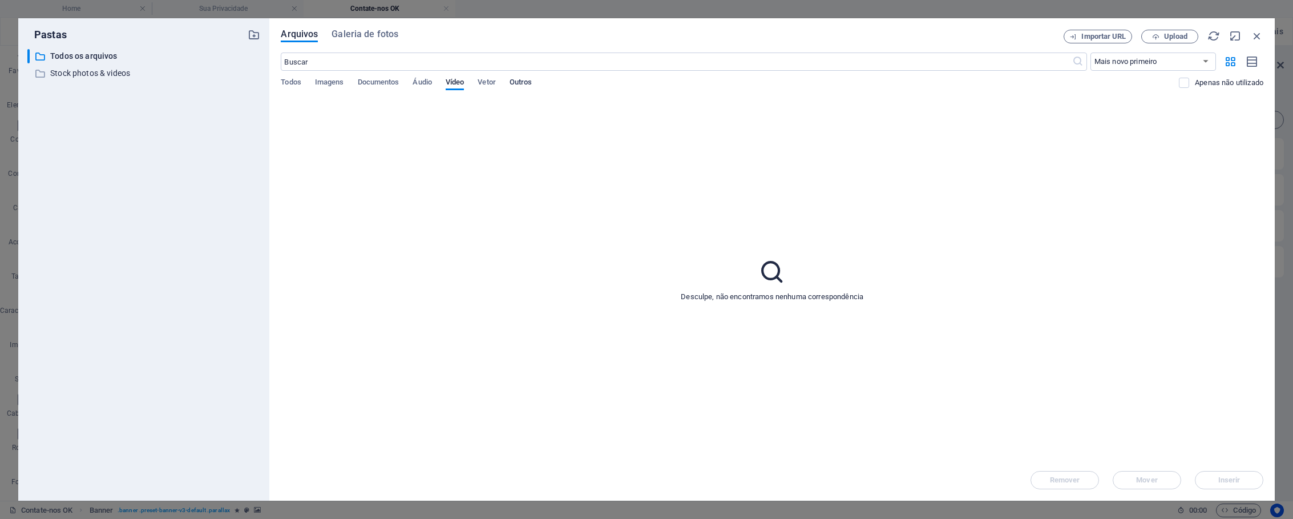
click at [521, 80] on span "Outros" at bounding box center [521, 83] width 23 height 16
click at [490, 85] on span "Vetor" at bounding box center [487, 83] width 18 height 16
click at [456, 84] on span "Vídeo" at bounding box center [455, 83] width 18 height 16
click at [370, 39] on span "Galeria de fotos" at bounding box center [365, 34] width 67 height 14
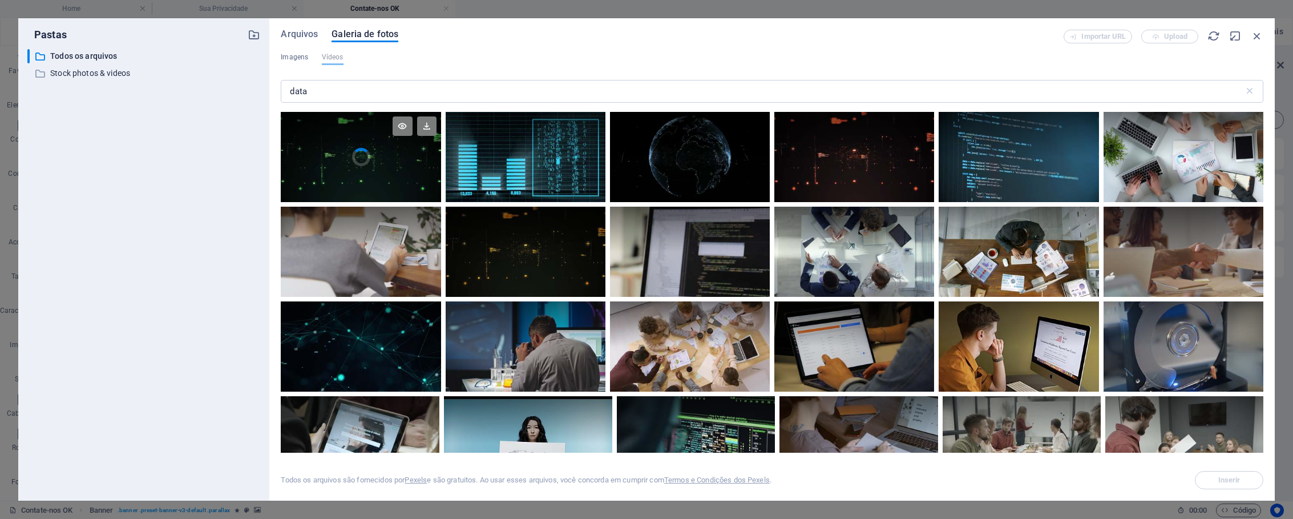
click at [408, 155] on div at bounding box center [361, 134] width 160 height 45
click at [1224, 477] on span "Inserir" at bounding box center [1230, 480] width 22 height 7
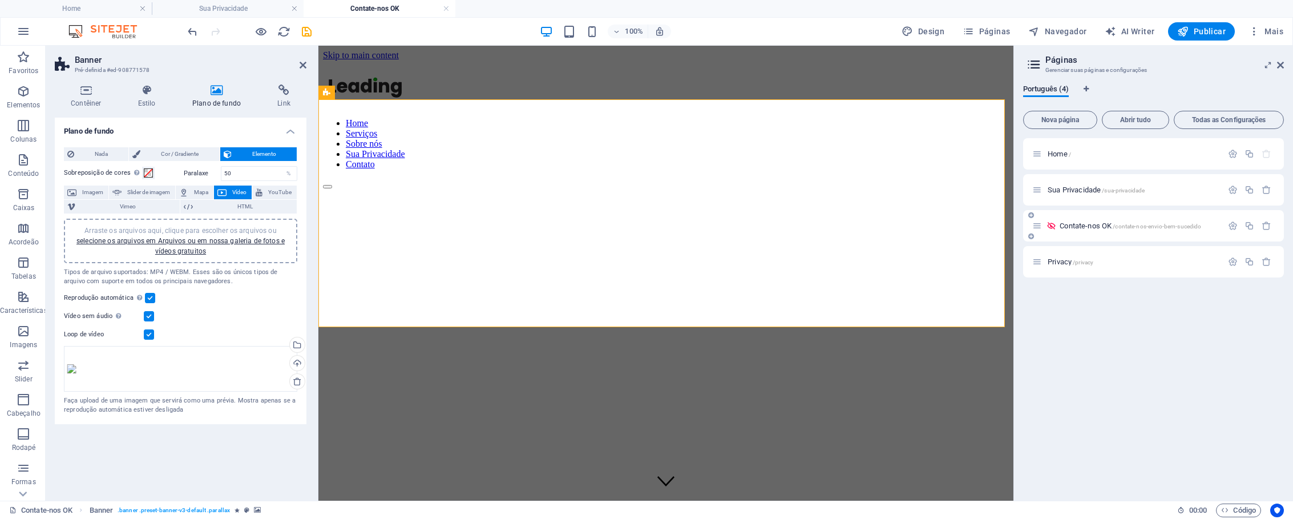
click at [1177, 230] on div "Contate-nos OK /contate-nos-envio-bem-sucedido" at bounding box center [1128, 225] width 190 height 13
click at [1218, 228] on p "Contate-nos OK /contate-nos-envio-bem-sucedido" at bounding box center [1139, 225] width 159 height 7
click at [1217, 228] on p "Contate-nos OK /contate-nos-envio-bem-sucedido" at bounding box center [1139, 225] width 159 height 7
click at [1175, 226] on span "/contate-nos-envio-bem-sucedido" at bounding box center [1157, 226] width 88 height 6
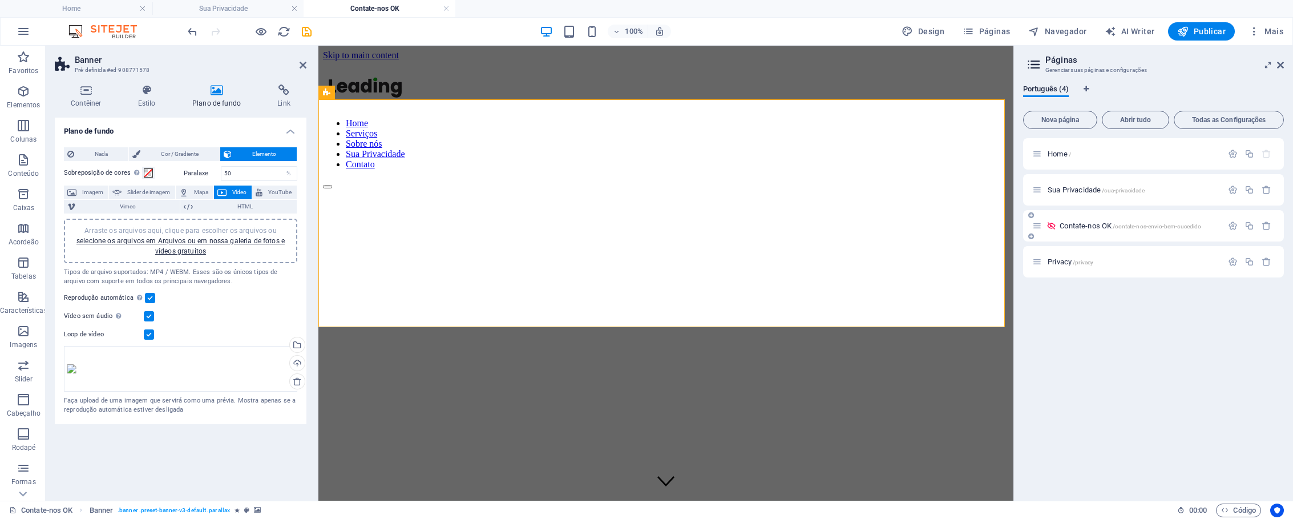
drag, startPoint x: 1175, startPoint y: 226, endPoint x: 1164, endPoint y: 227, distance: 10.9
click at [1175, 226] on span "/contate-nos-envio-bem-sucedido" at bounding box center [1157, 226] width 88 height 6
drag, startPoint x: 1158, startPoint y: 227, endPoint x: 1118, endPoint y: 223, distance: 40.2
click at [1155, 227] on span "/contate-nos-envio-bem-sucedido" at bounding box center [1157, 226] width 88 height 6
drag, startPoint x: 1118, startPoint y: 223, endPoint x: 1111, endPoint y: 224, distance: 7.5
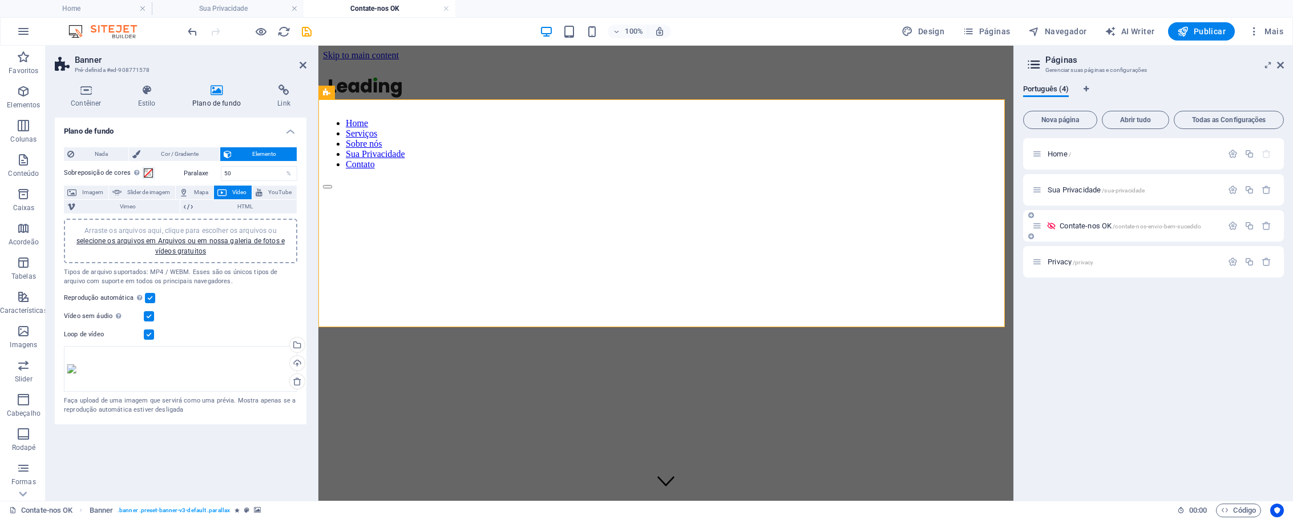
click at [1116, 223] on span "/contate-nos-envio-bem-sucedido" at bounding box center [1157, 226] width 88 height 6
click at [1109, 224] on span "Contate-nos OK /contate-nos-envio-bem-sucedido" at bounding box center [1131, 225] width 142 height 9
click at [1108, 224] on span "Contate-nos OK /contate-nos-envio-bem-sucedido" at bounding box center [1131, 225] width 142 height 9
click at [151, 316] on label at bounding box center [149, 316] width 10 height 10
click at [0, 0] on input "Vídeo sem áudio A reprodução automática estará disponível se a opção sem áudio …" at bounding box center [0, 0] width 0 height 0
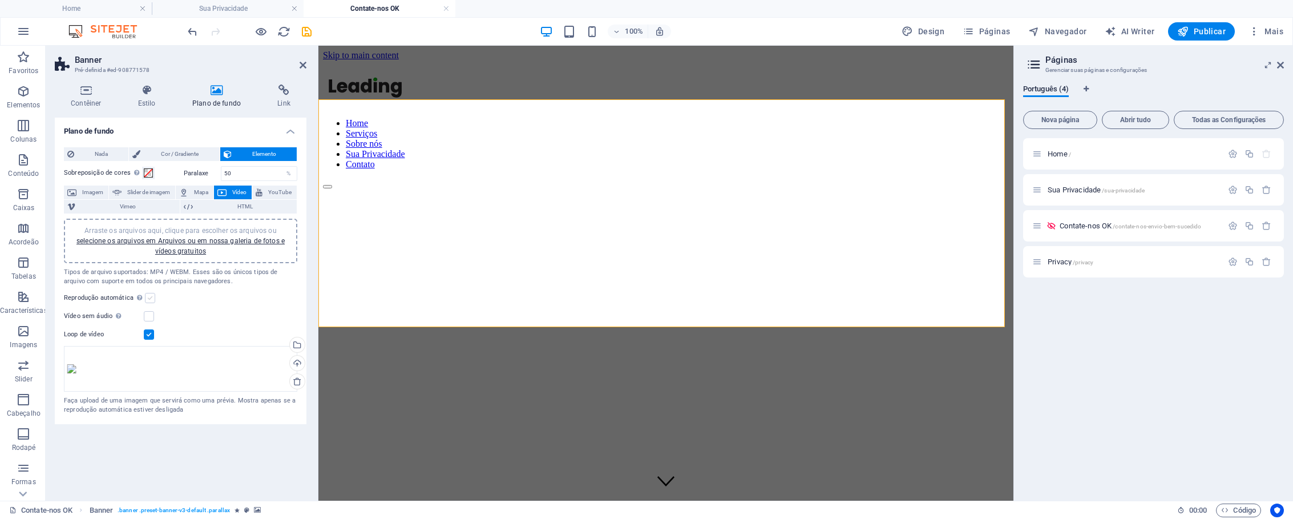
click at [150, 297] on label at bounding box center [150, 298] width 10 height 10
click at [0, 0] on input "Reprodução automática A reprodução automática só está disponível se o som estiv…" at bounding box center [0, 0] width 0 height 0
click at [150, 316] on label at bounding box center [149, 316] width 10 height 10
click at [0, 0] on input "Vídeo sem áudio A reprodução automática estará disponível se a opção sem áudio …" at bounding box center [0, 0] width 0 height 0
click at [152, 299] on label at bounding box center [150, 298] width 10 height 10
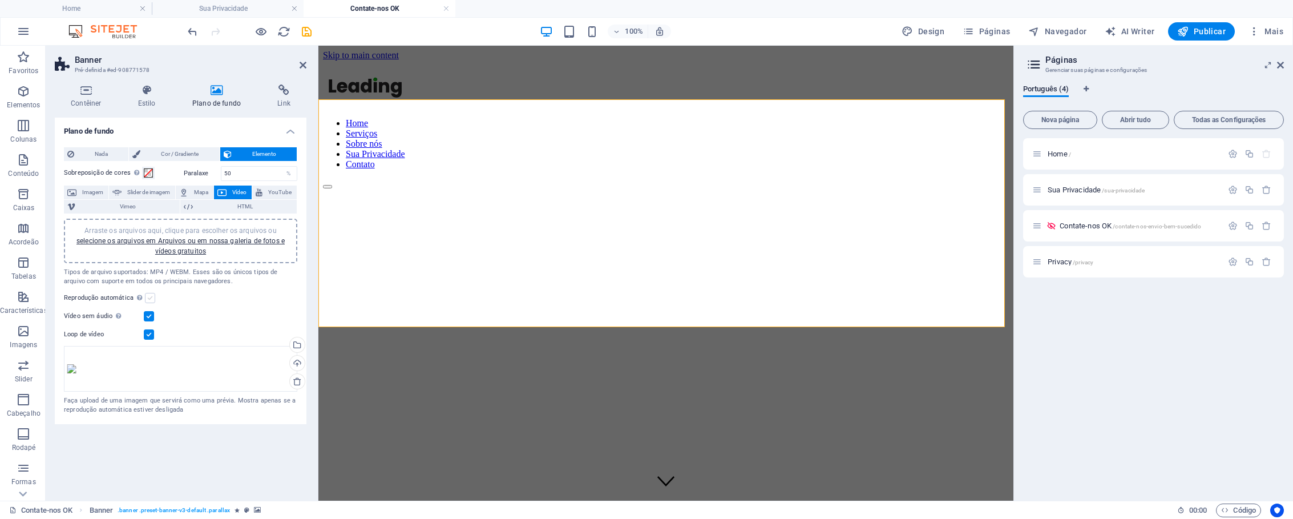
click at [0, 0] on input "Reprodução automática A reprodução automática só está disponível se o som estiv…" at bounding box center [0, 0] width 0 height 0
click at [147, 369] on div "Arraste os arquivos aqui, clique para escolher os arquivos ou selecione os arqu…" at bounding box center [180, 369] width 233 height 46
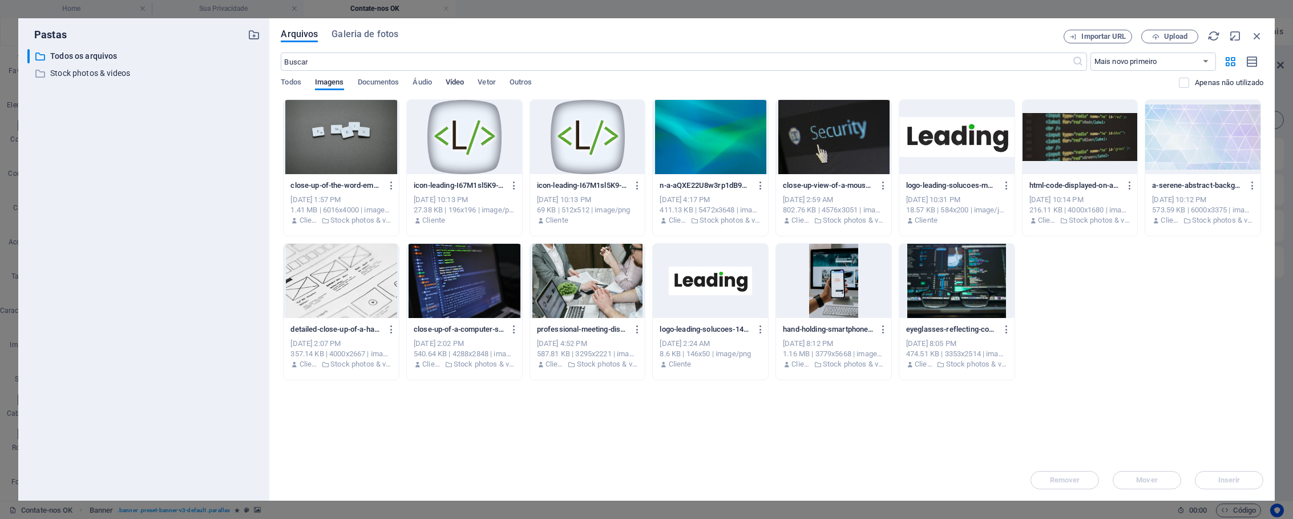
click at [450, 82] on span "Vídeo" at bounding box center [455, 83] width 18 height 16
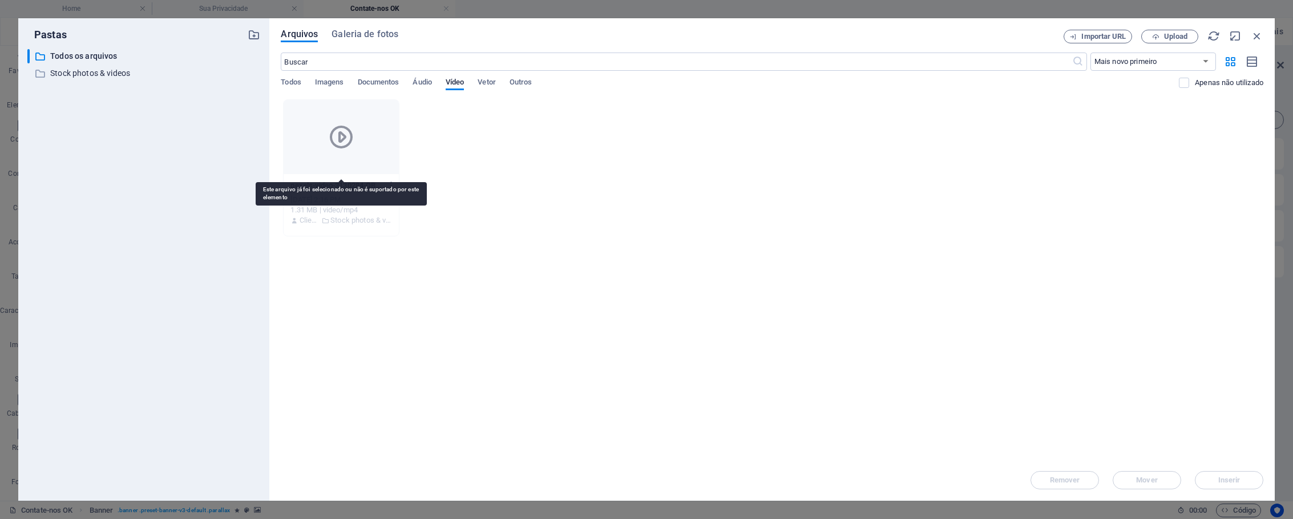
click at [342, 142] on icon at bounding box center [341, 136] width 27 height 27
click at [437, 139] on div "pexels-video-3130284-QBwxqcWV1Etwd-TJIJhBPA.mp4 pexels-video-3130284-QBwxqcWV1E…" at bounding box center [772, 167] width 983 height 137
click at [378, 35] on span "Galeria de fotos" at bounding box center [365, 34] width 67 height 14
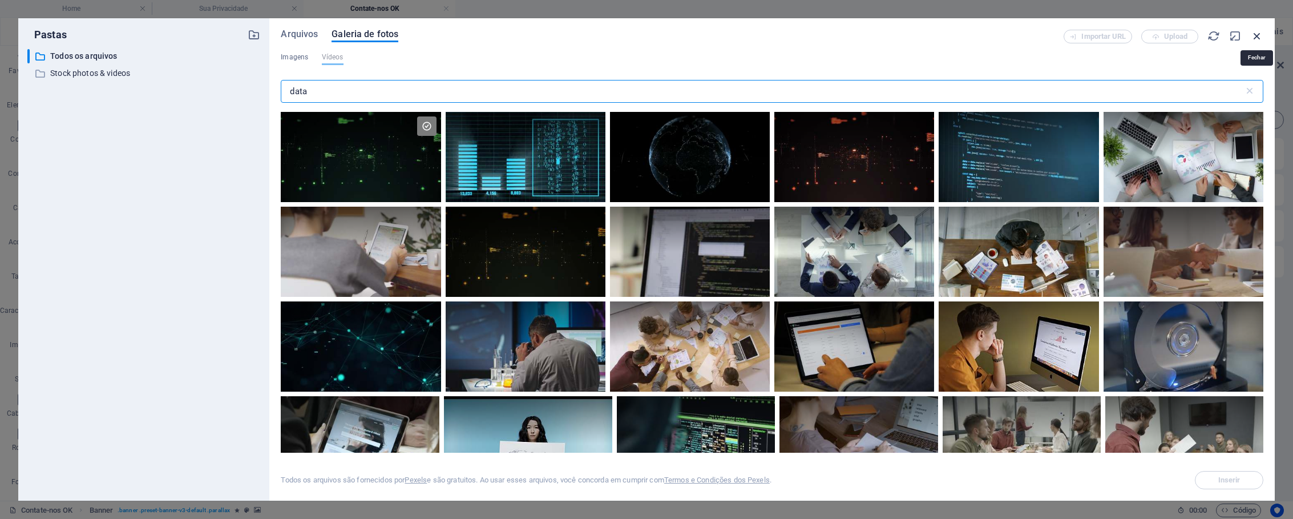
click at [1255, 38] on icon "button" at bounding box center [1257, 36] width 13 height 13
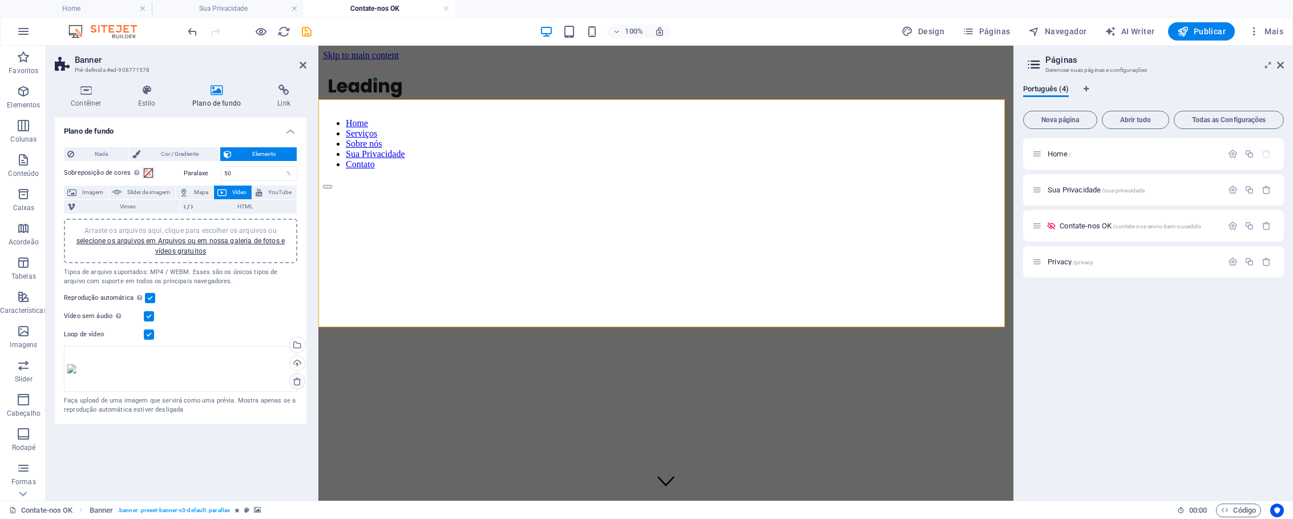
click at [299, 379] on icon at bounding box center [297, 381] width 9 height 9
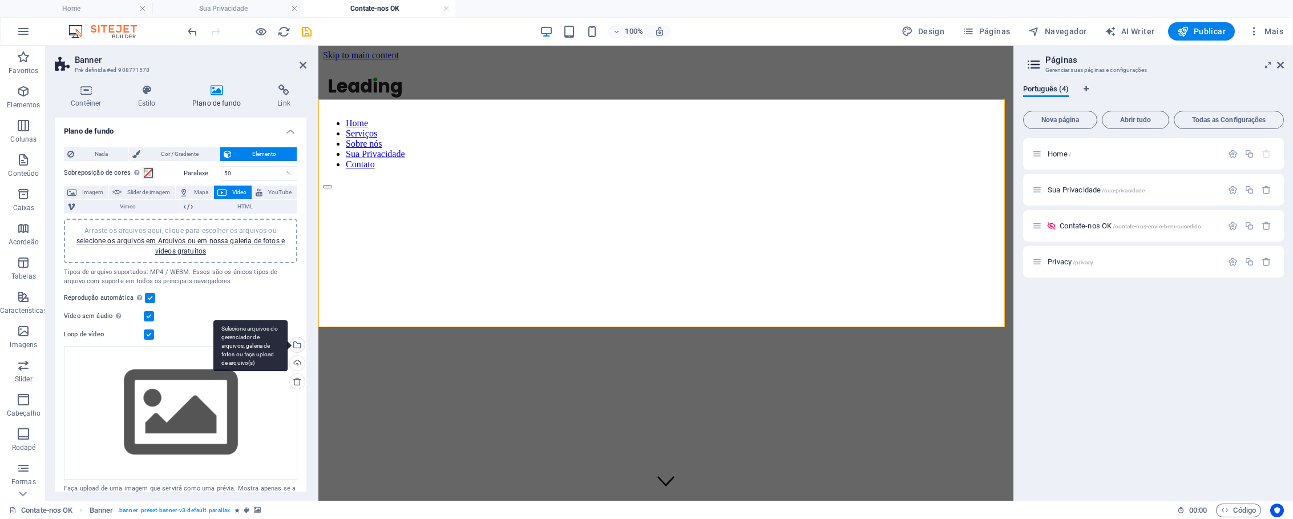
click at [298, 346] on div "Selecione arquivos do gerenciador de arquivos, galeria de fotos ou faça upload …" at bounding box center [296, 345] width 17 height 17
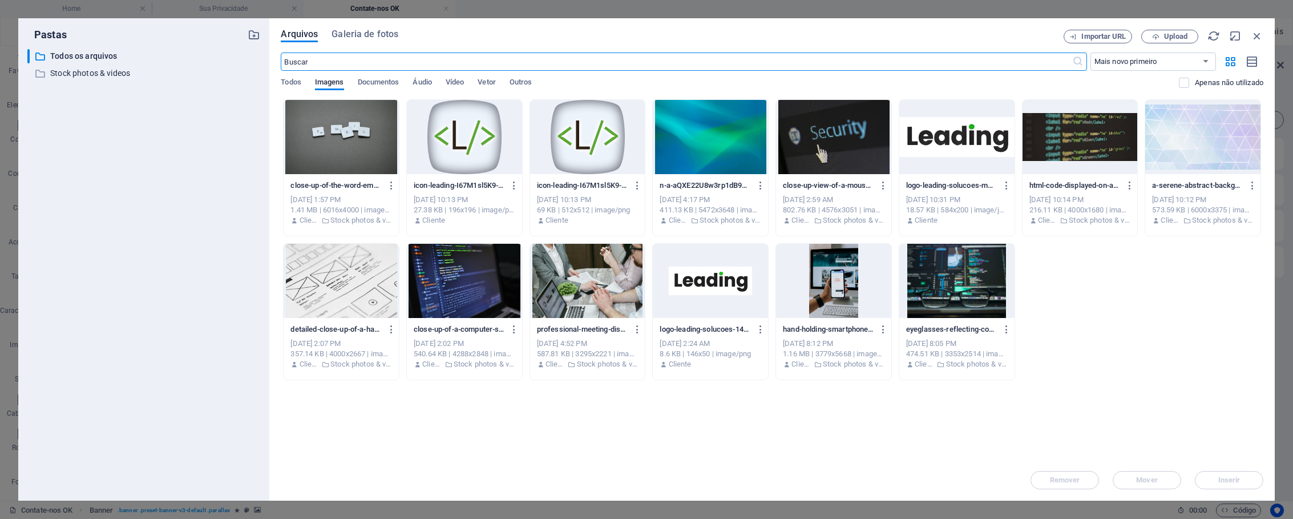
click at [739, 148] on div at bounding box center [710, 137] width 115 height 74
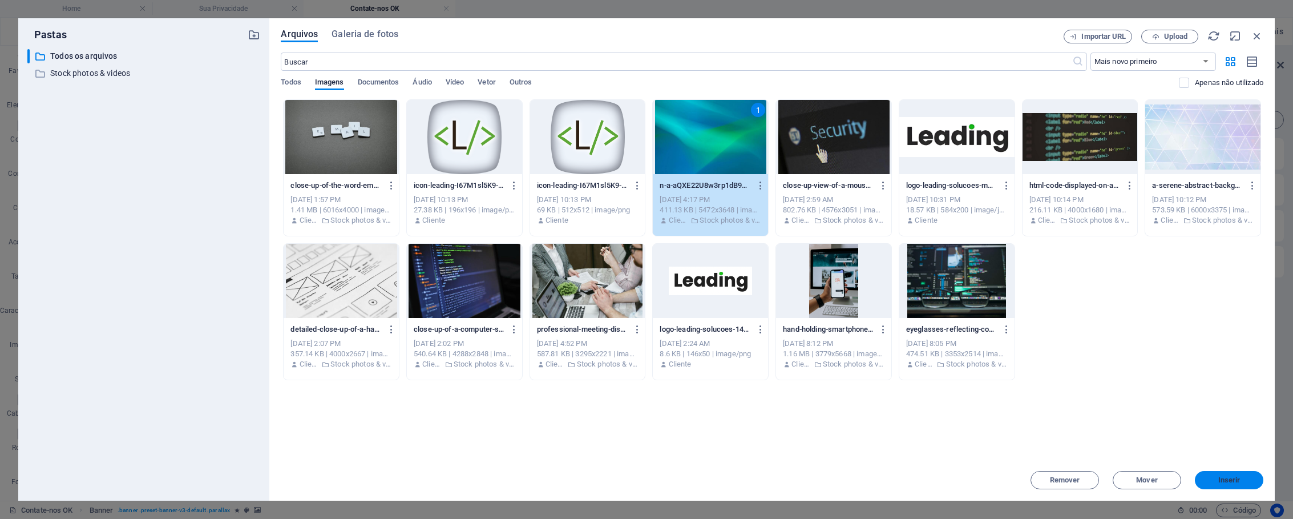
click at [1234, 479] on span "Inserir" at bounding box center [1230, 480] width 22 height 7
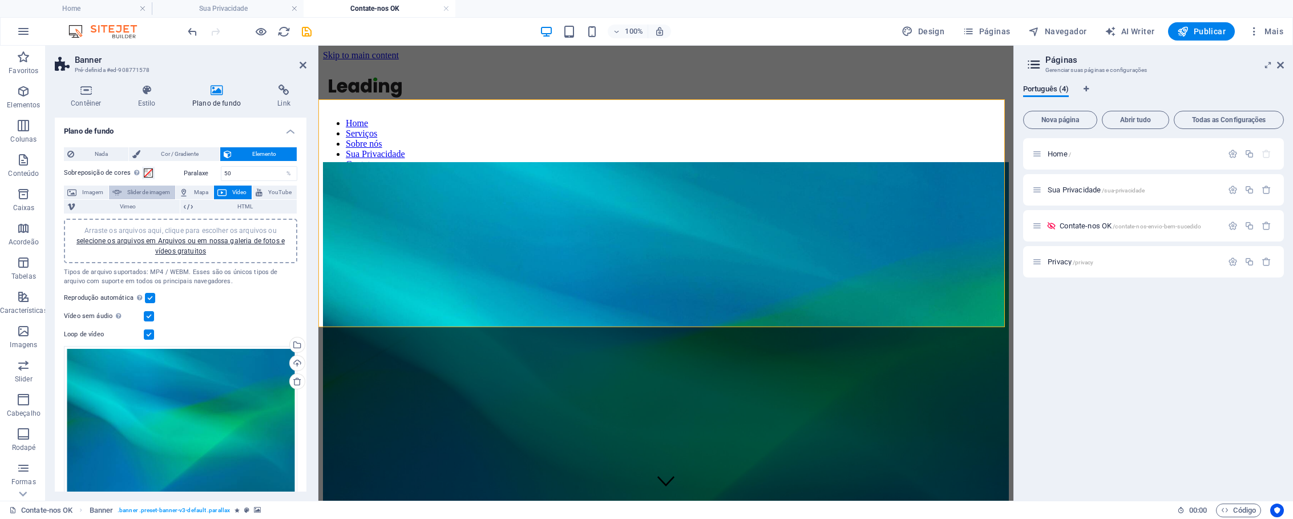
click at [139, 195] on span "Slider de imagem" at bounding box center [148, 193] width 47 height 14
select select "ms"
select select "s"
select select "progressive"
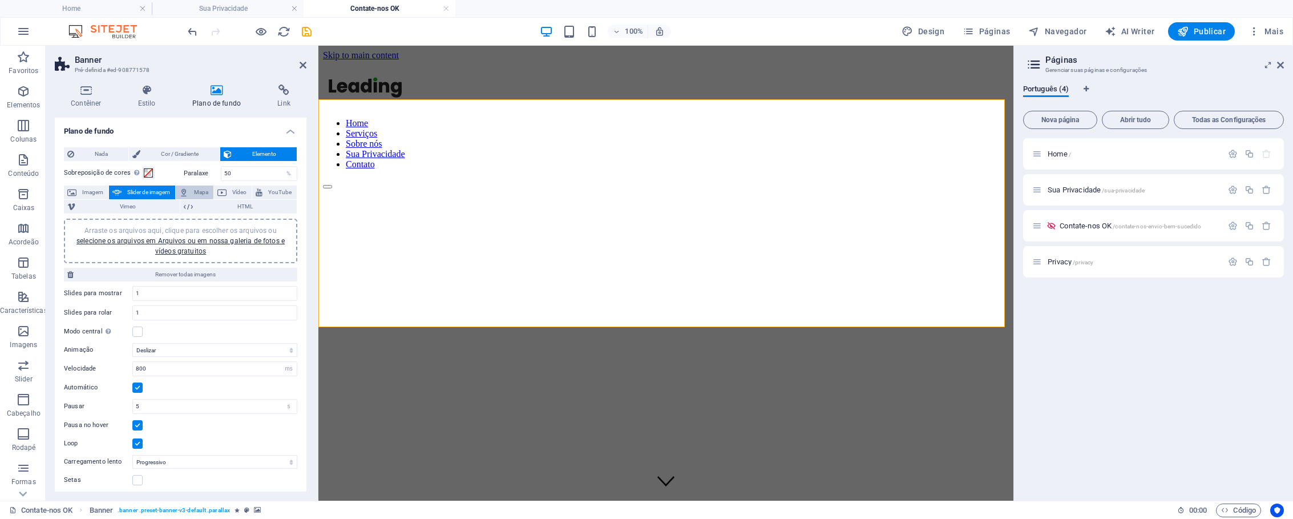
click at [196, 196] on span "Mapa" at bounding box center [201, 193] width 18 height 14
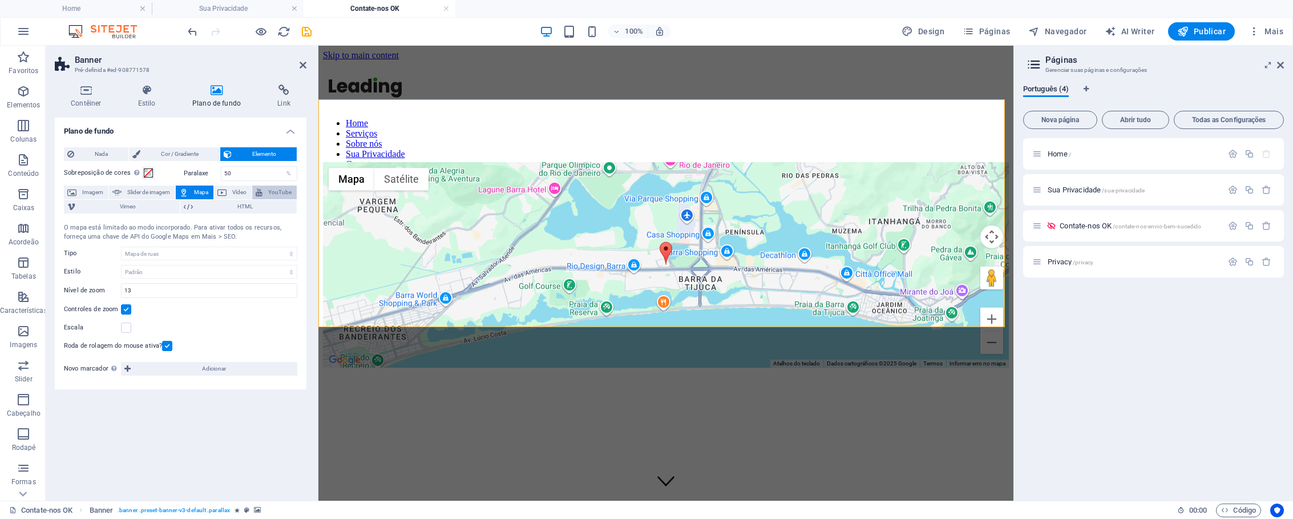
click at [271, 192] on span "YouTube" at bounding box center [279, 193] width 27 height 14
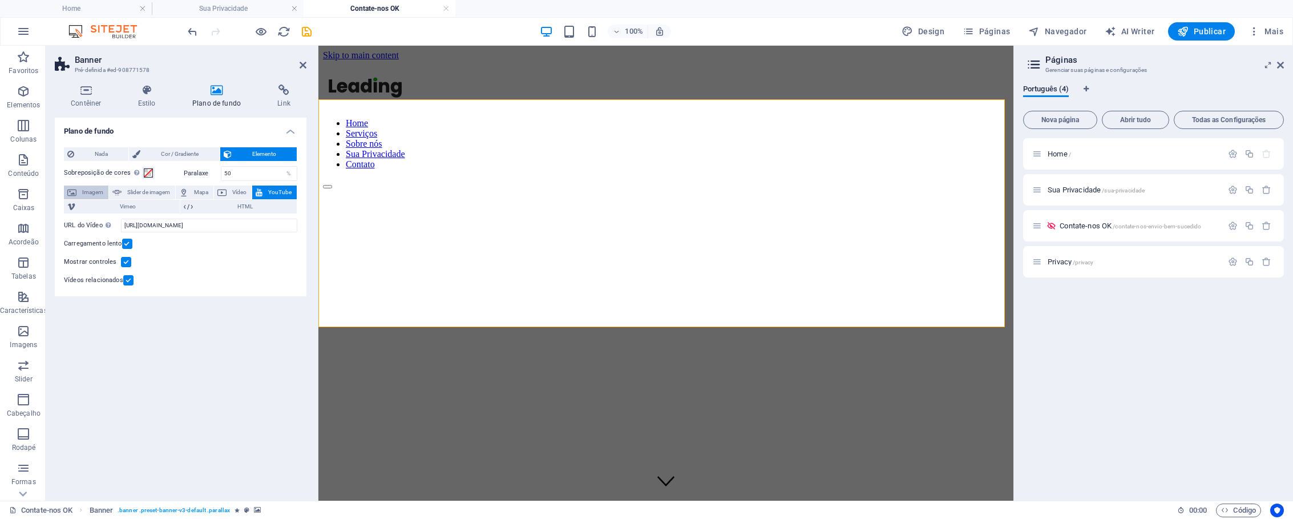
click at [95, 196] on span "Imagem" at bounding box center [92, 193] width 25 height 14
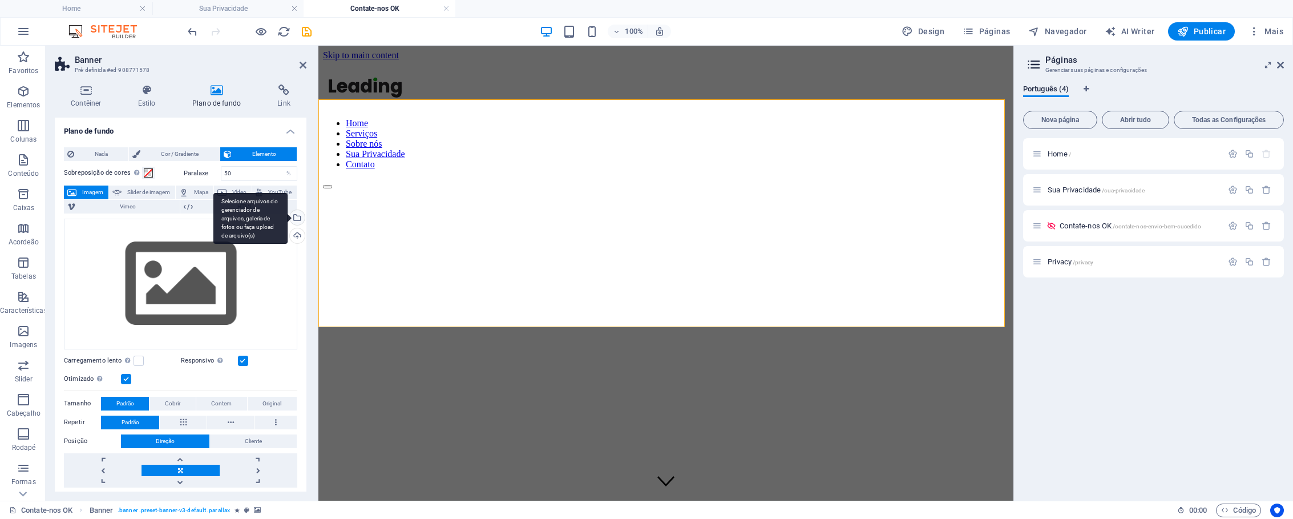
click at [296, 218] on div "Selecione arquivos do gerenciador de arquivos, galeria de fotos ou faça upload …" at bounding box center [296, 218] width 17 height 17
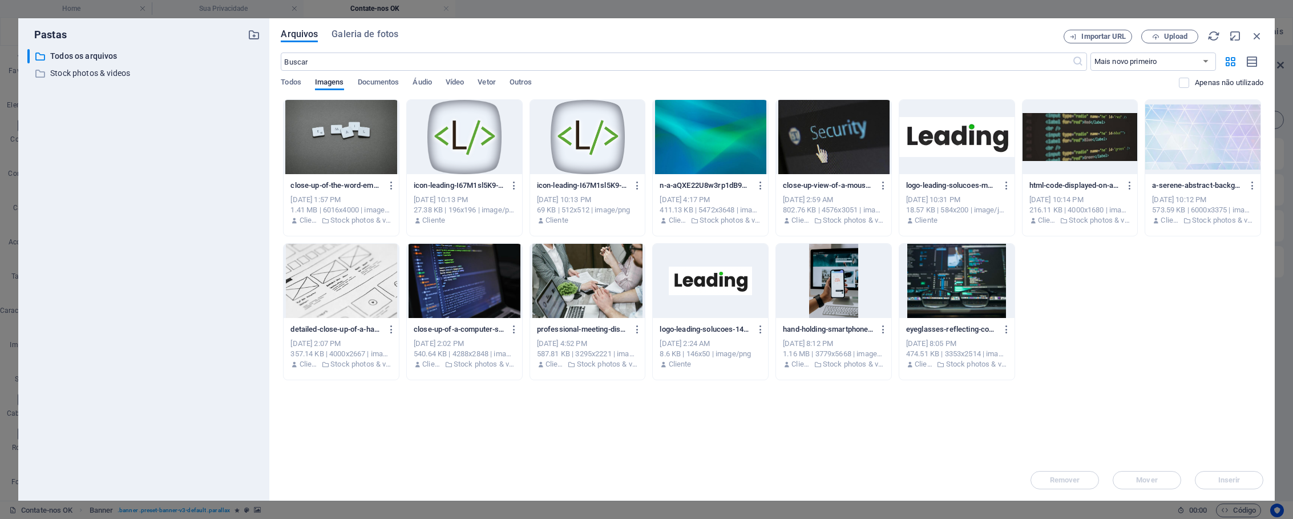
click at [695, 150] on div at bounding box center [710, 137] width 115 height 74
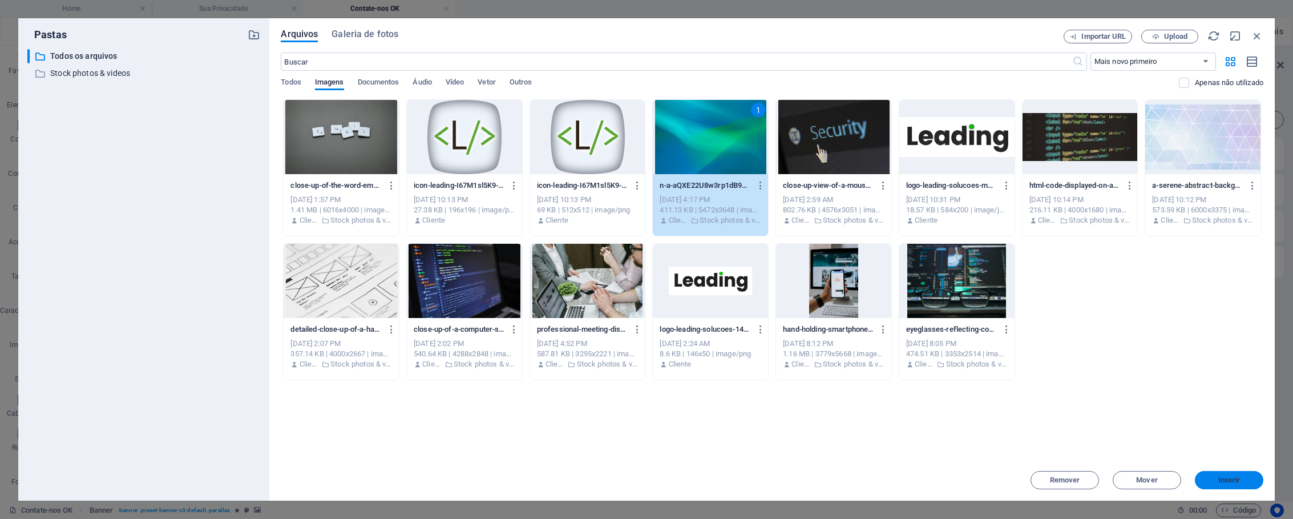
click at [1210, 475] on button "Inserir" at bounding box center [1229, 480] width 68 height 18
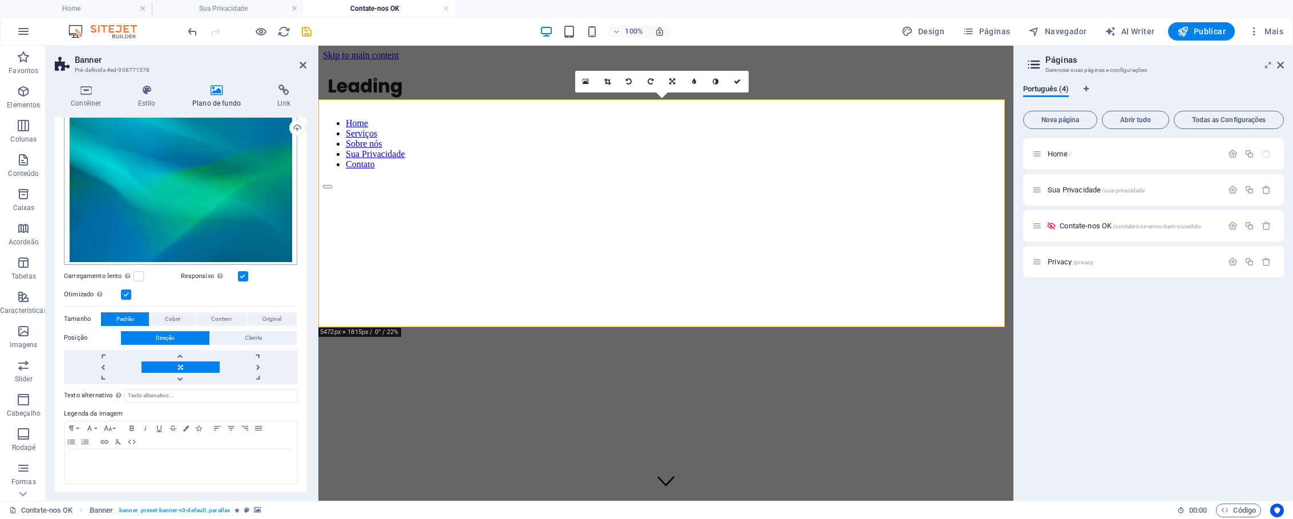
scroll to position [110, 0]
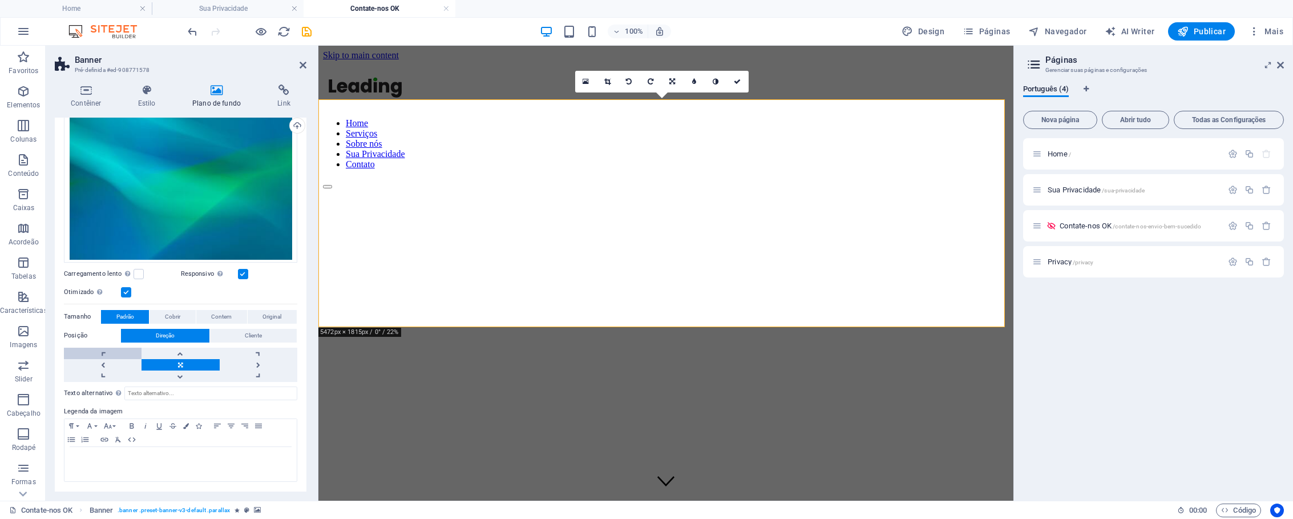
click at [115, 357] on link at bounding box center [103, 353] width 78 height 11
click at [220, 316] on span "Contem" at bounding box center [221, 317] width 21 height 14
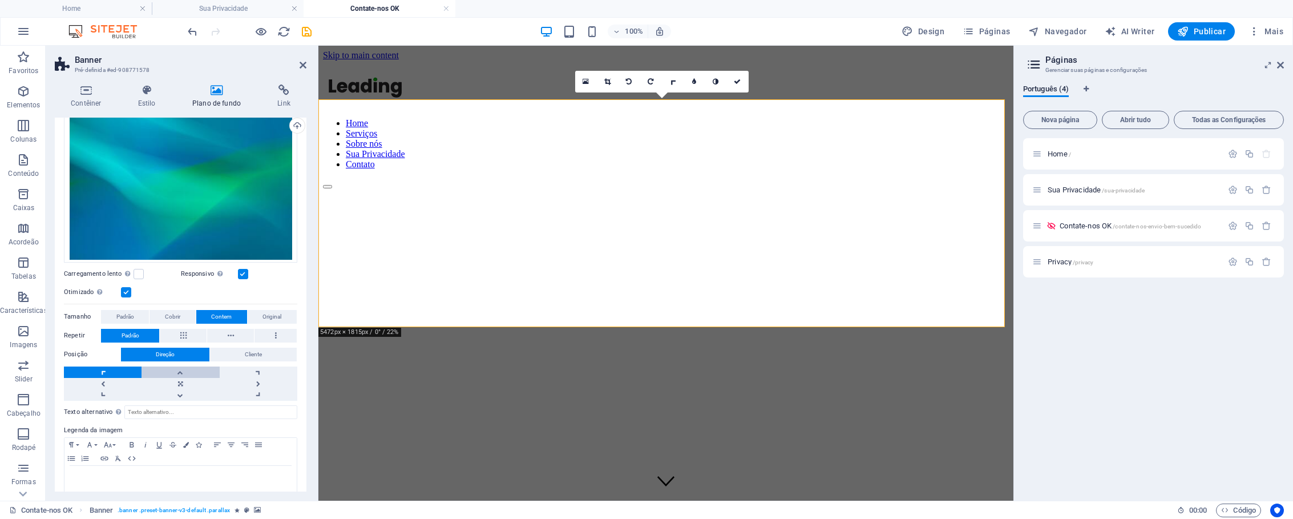
click at [188, 373] on link at bounding box center [181, 371] width 78 height 11
click at [242, 374] on link at bounding box center [259, 371] width 78 height 11
drag, startPoint x: 190, startPoint y: 370, endPoint x: 177, endPoint y: 370, distance: 13.1
click at [191, 370] on link at bounding box center [181, 371] width 78 height 11
click at [114, 372] on link at bounding box center [103, 371] width 78 height 11
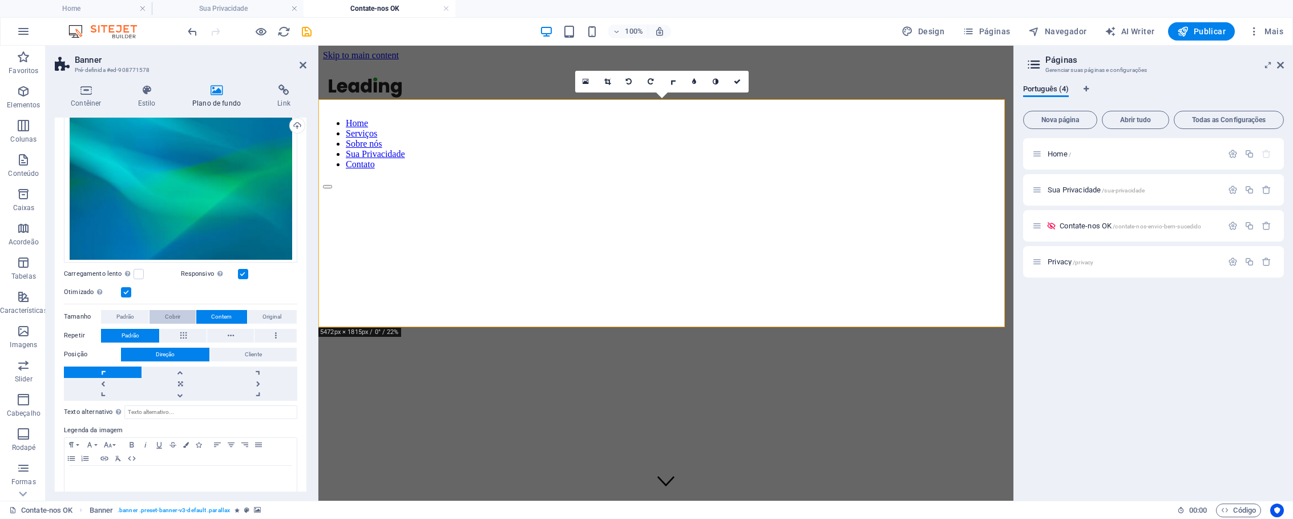
click at [171, 313] on span "Cobrir" at bounding box center [172, 317] width 15 height 14
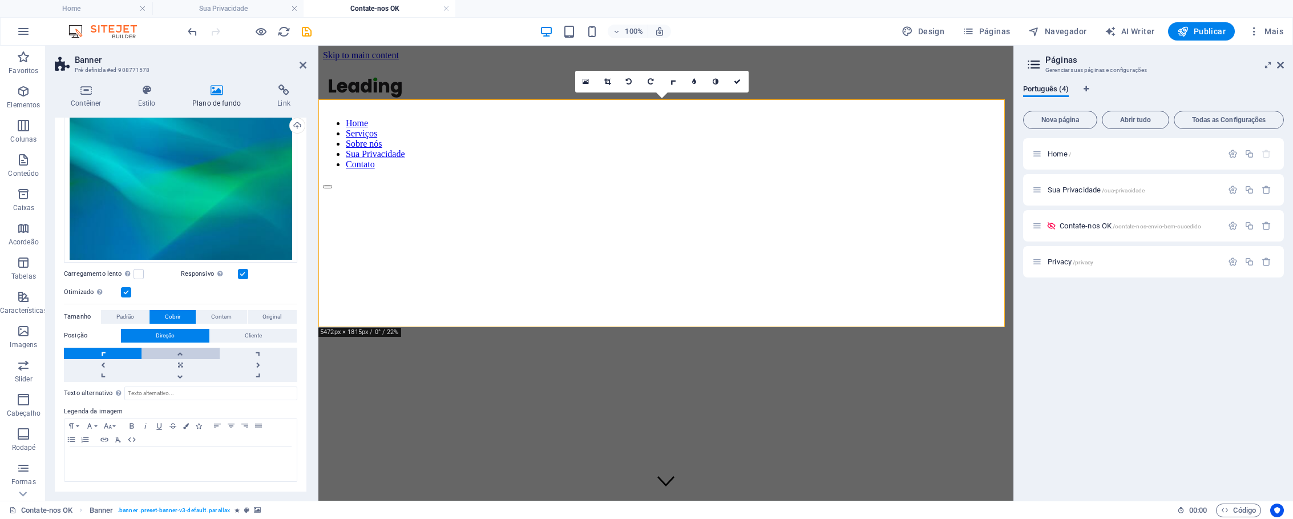
click at [191, 351] on link at bounding box center [181, 353] width 78 height 11
click at [243, 355] on link at bounding box center [259, 353] width 78 height 11
click at [259, 313] on button "Original" at bounding box center [272, 317] width 49 height 14
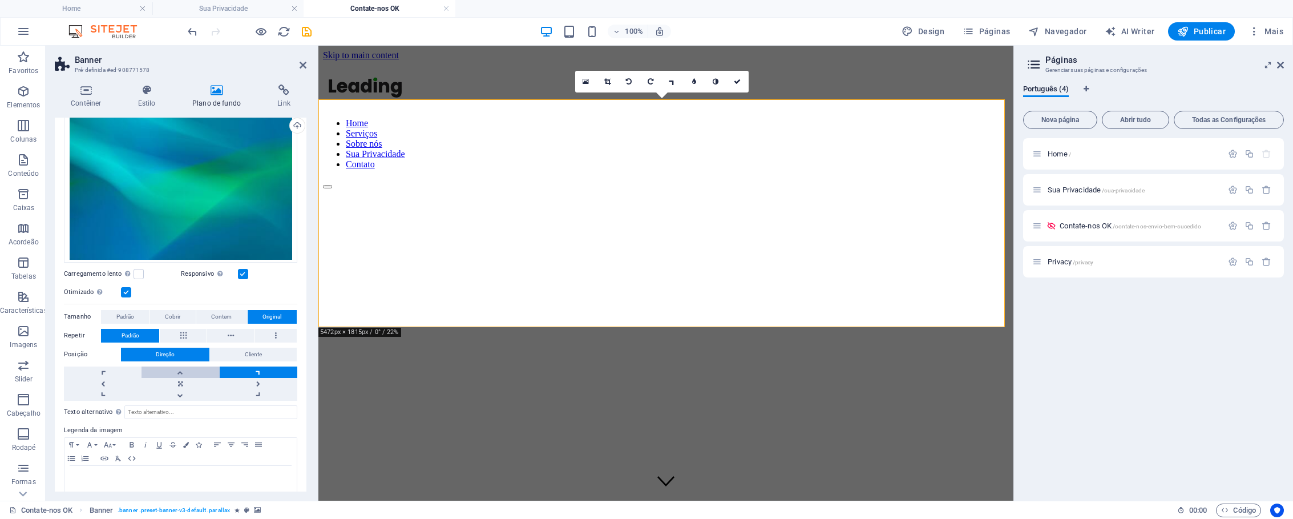
click at [182, 374] on link at bounding box center [181, 371] width 78 height 11
click at [179, 381] on link at bounding box center [181, 383] width 78 height 11
click at [138, 315] on button "Padrão" at bounding box center [125, 317] width 48 height 14
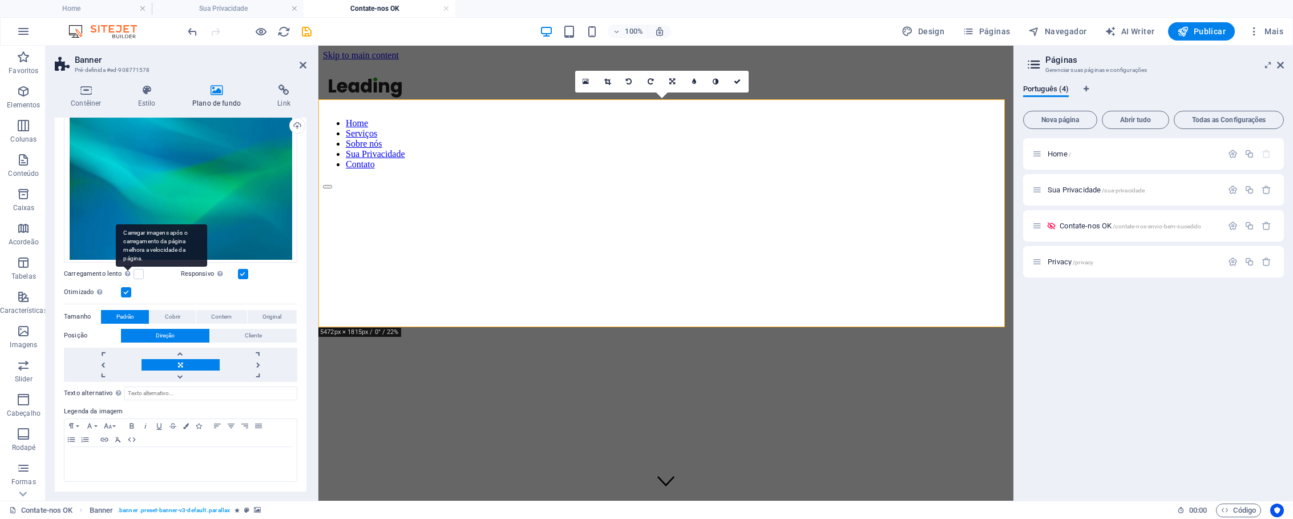
click at [126, 267] on div "Carregar imagens após o carregamento da página melhora a velocidade da página." at bounding box center [161, 245] width 91 height 43
click at [0, 0] on input "Carregamento lento Carregar imagens após o carregamento da página melhora a vel…" at bounding box center [0, 0] width 0 height 0
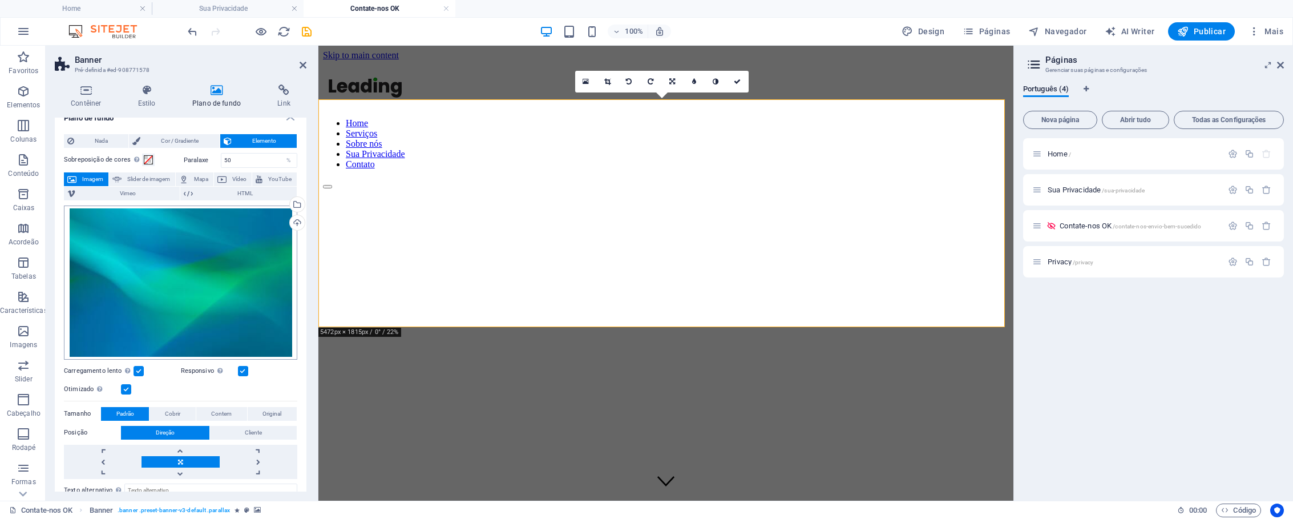
scroll to position [0, 0]
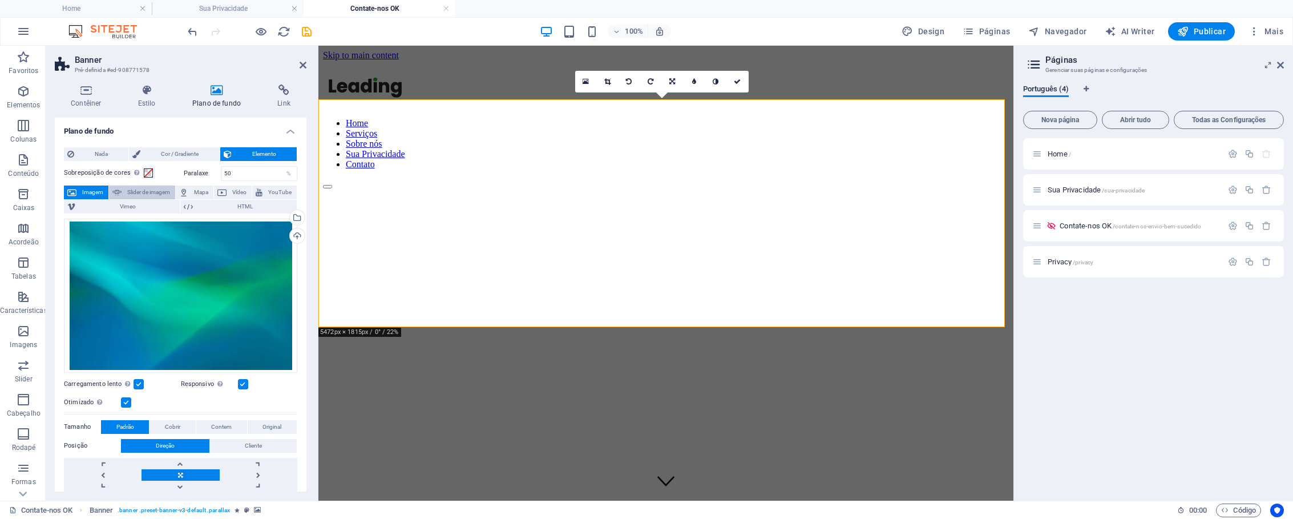
click at [160, 194] on span "Slider de imagem" at bounding box center [148, 193] width 47 height 14
select select "ms"
select select "s"
select select "progressive"
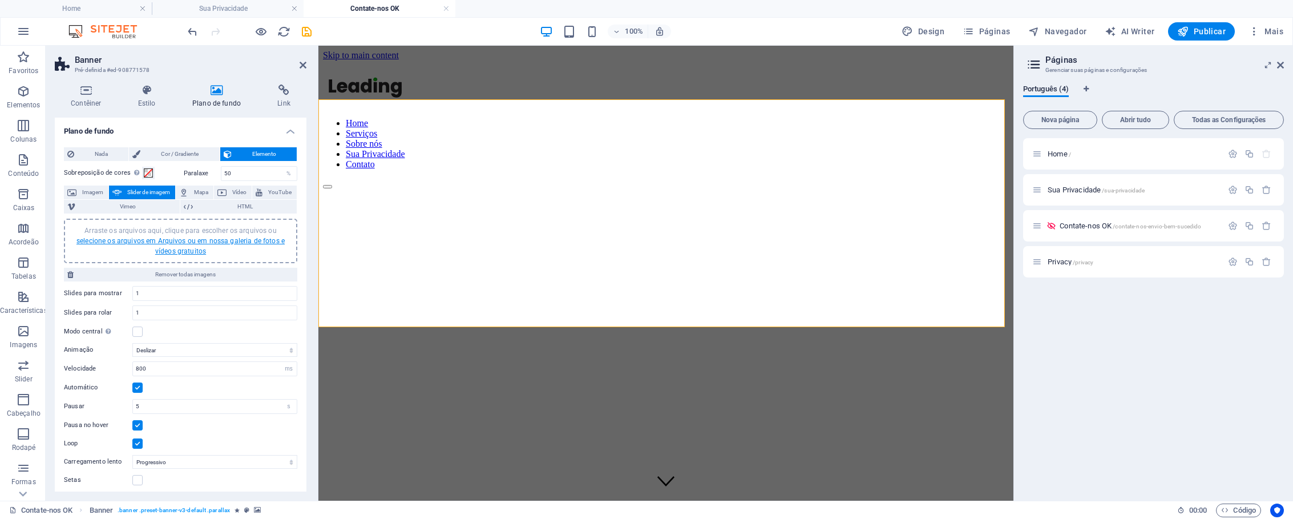
click at [224, 241] on link "selecione os arquivos em Arquivos ou em nossa galeria de fotos e vídeos gratuit…" at bounding box center [180, 246] width 208 height 18
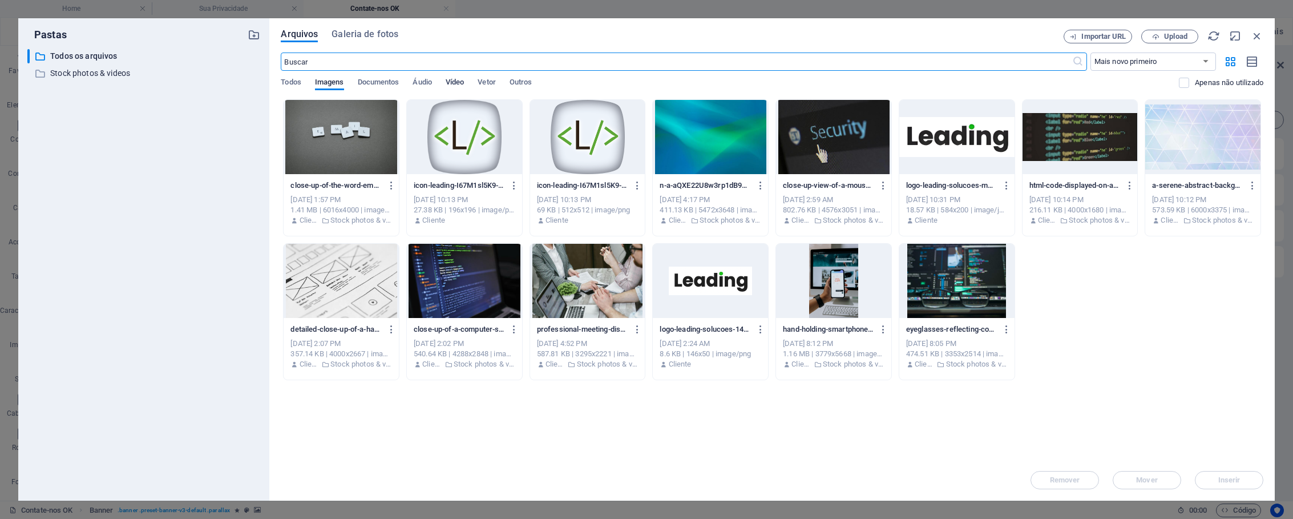
click at [461, 82] on span "Vídeo" at bounding box center [455, 83] width 18 height 16
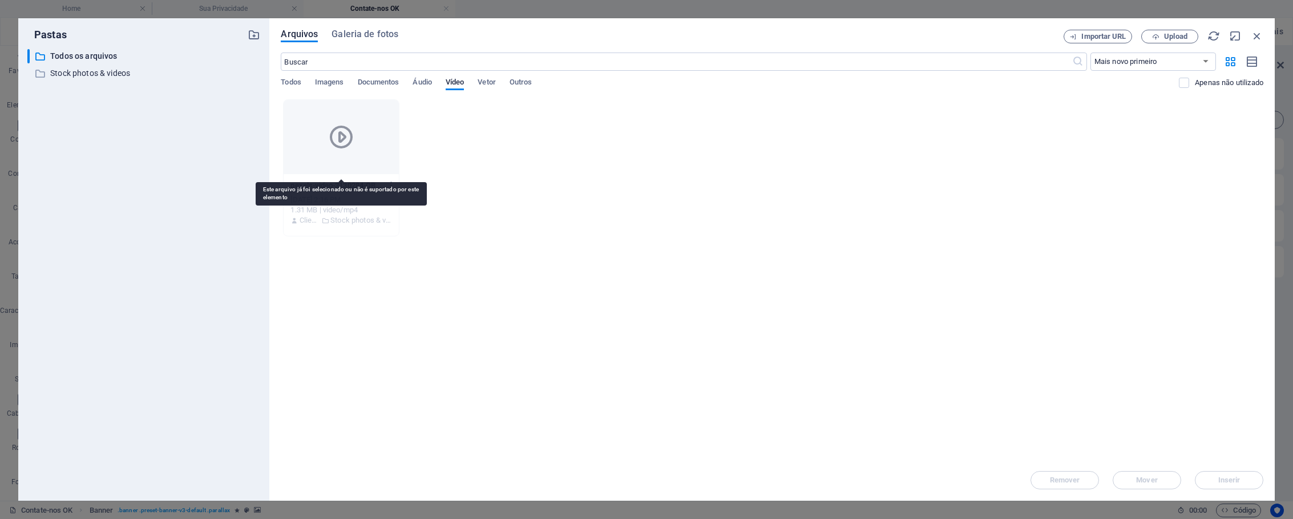
click at [345, 139] on icon at bounding box center [341, 136] width 27 height 27
click at [347, 139] on icon at bounding box center [341, 136] width 27 height 27
click at [381, 151] on div at bounding box center [341, 137] width 115 height 74
click at [695, 152] on div "pexels-video-3130284-QBwxqcWV1Etwd-TJIJhBPA.mp4 pexels-video-3130284-QBwxqcWV1E…" at bounding box center [772, 167] width 983 height 137
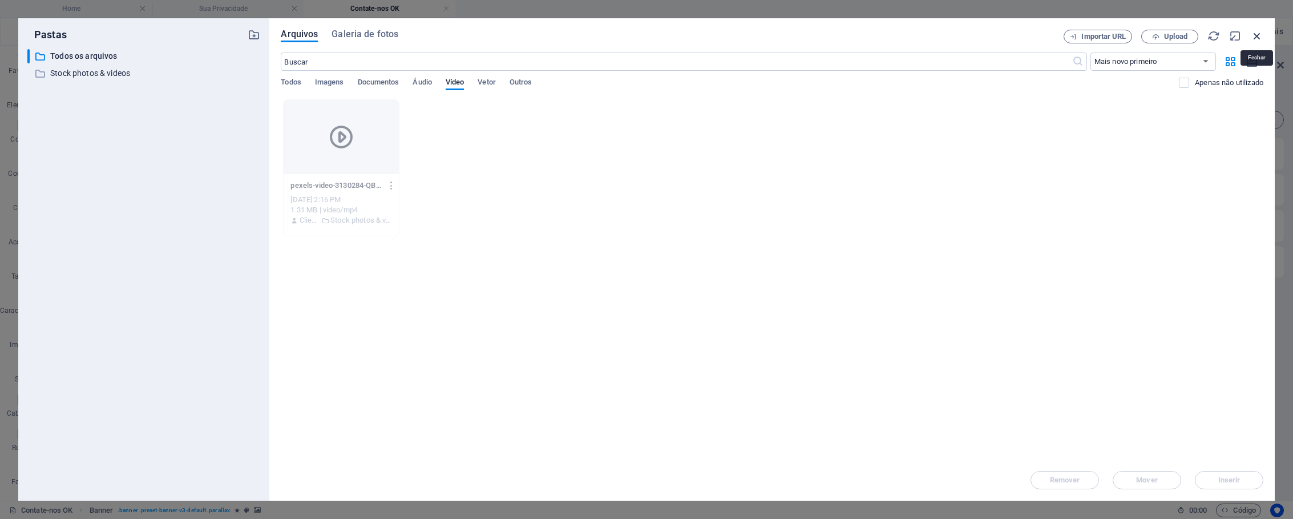
click at [1258, 38] on icon "button" at bounding box center [1257, 36] width 13 height 13
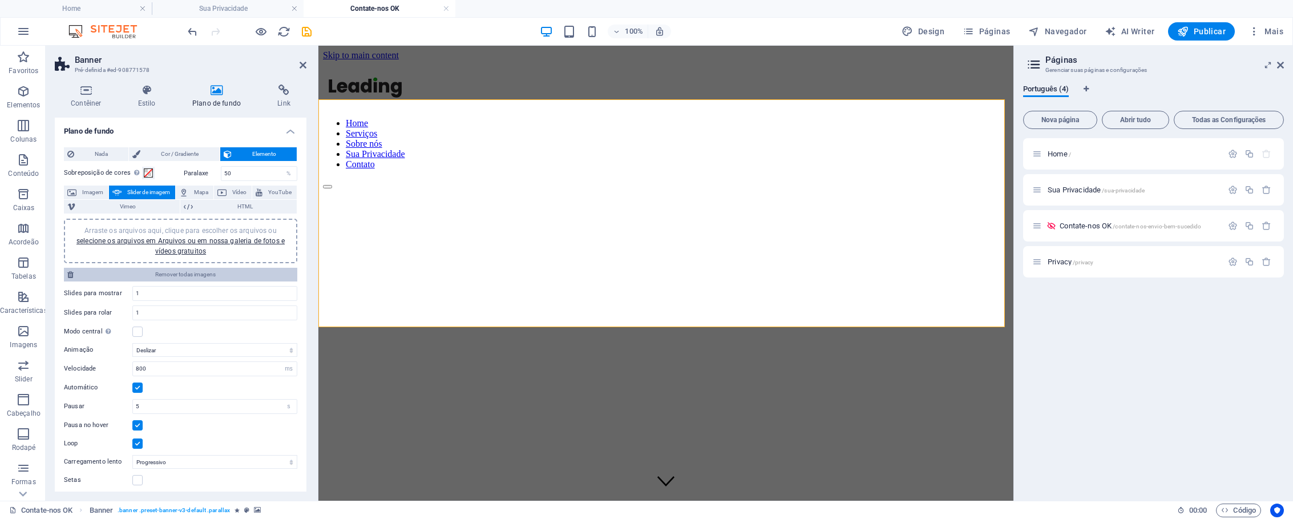
click at [227, 275] on span "Remover todas imagens" at bounding box center [185, 275] width 217 height 14
click at [228, 194] on button "Vídeo" at bounding box center [233, 193] width 38 height 14
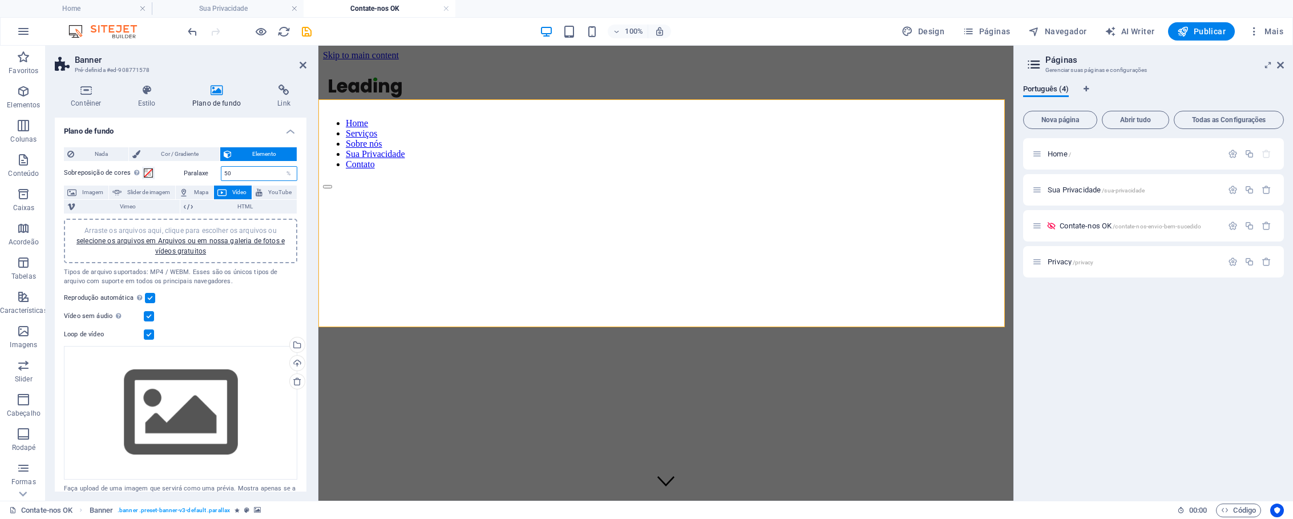
click at [255, 172] on input "50" at bounding box center [259, 174] width 76 height 14
type input "0"
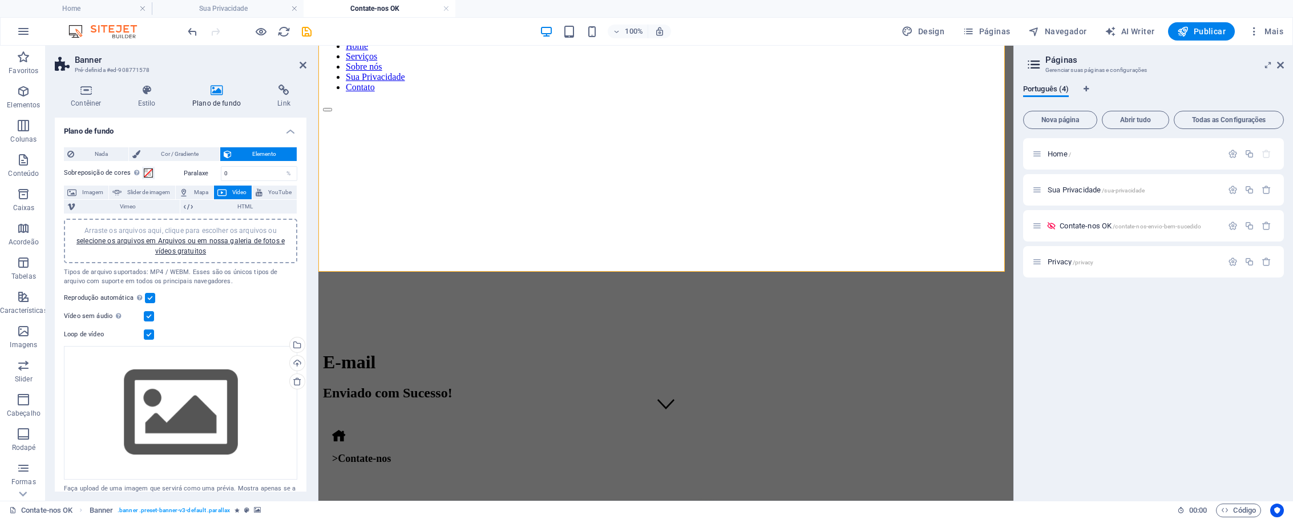
scroll to position [86, 0]
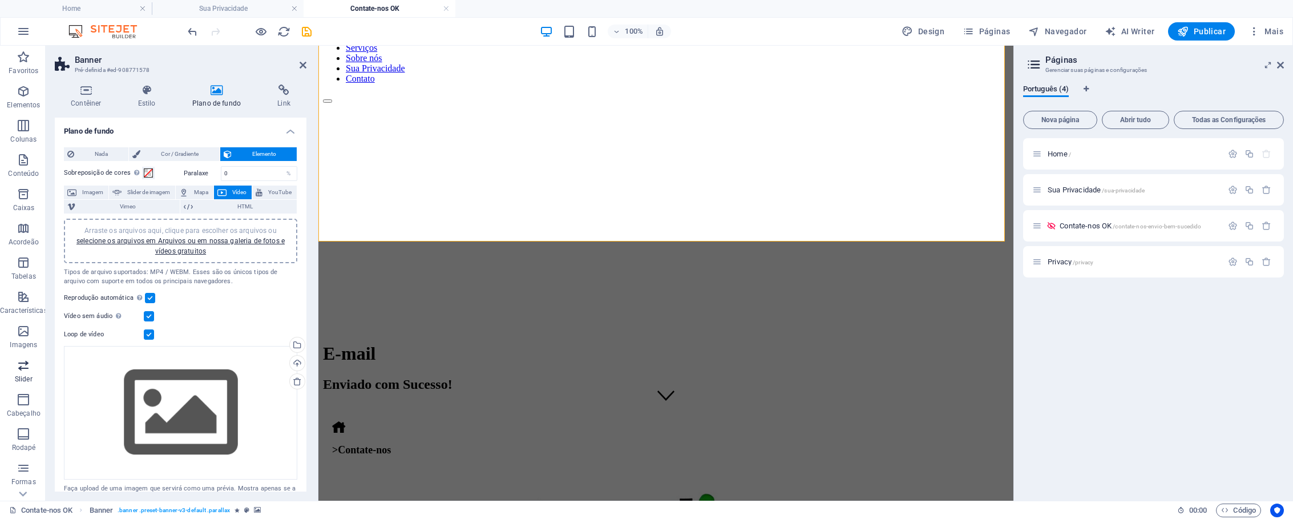
click at [28, 374] on p "Slider" at bounding box center [24, 378] width 18 height 9
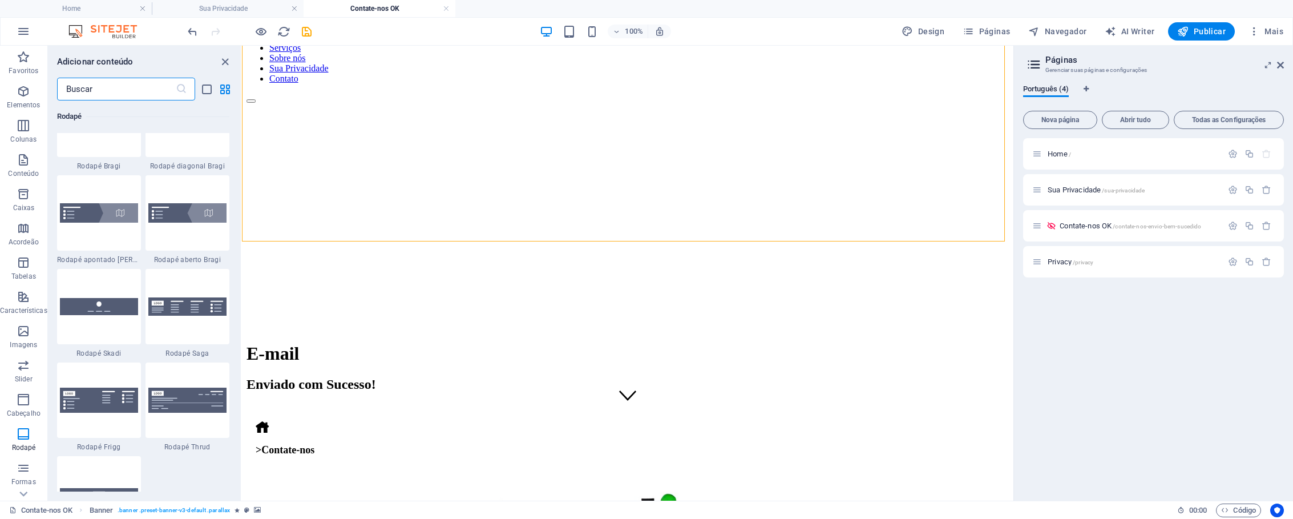
scroll to position [7959, 0]
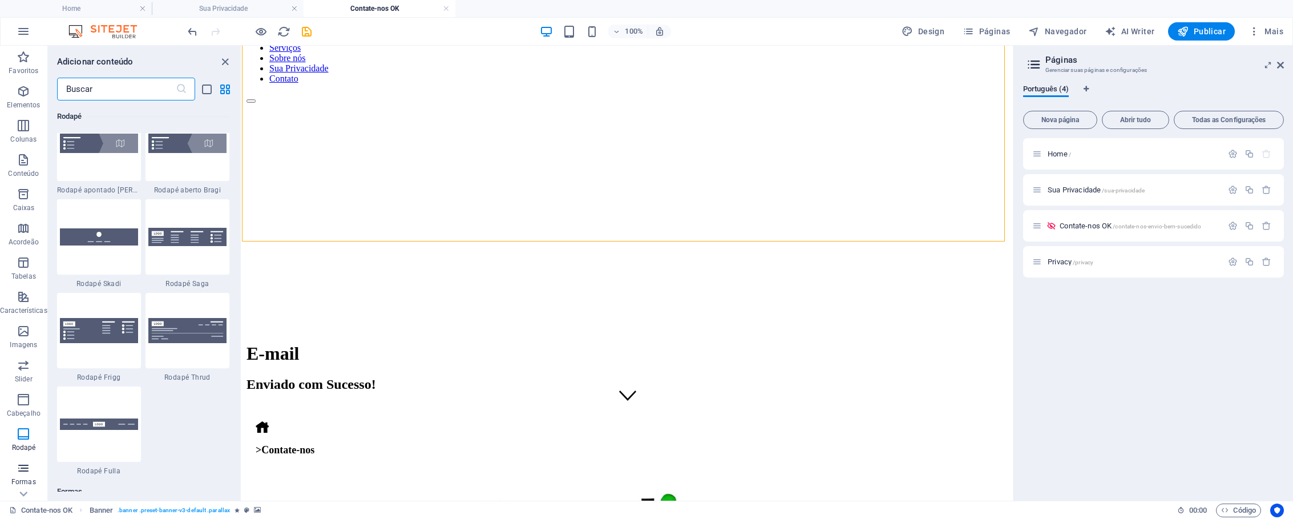
click at [29, 474] on icon "button" at bounding box center [24, 468] width 14 height 14
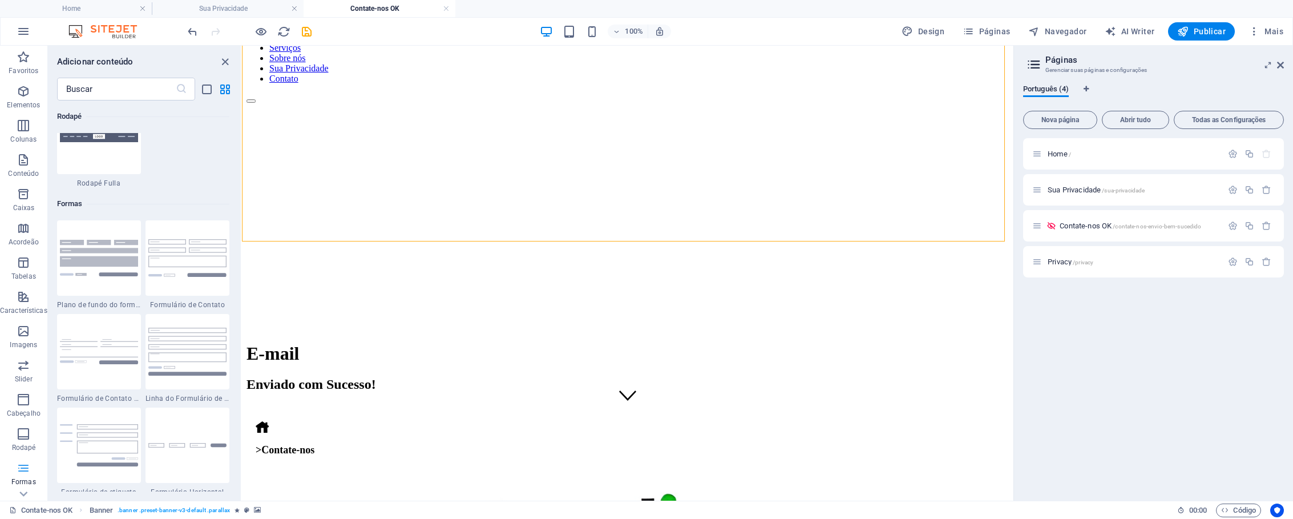
scroll to position [8334, 0]
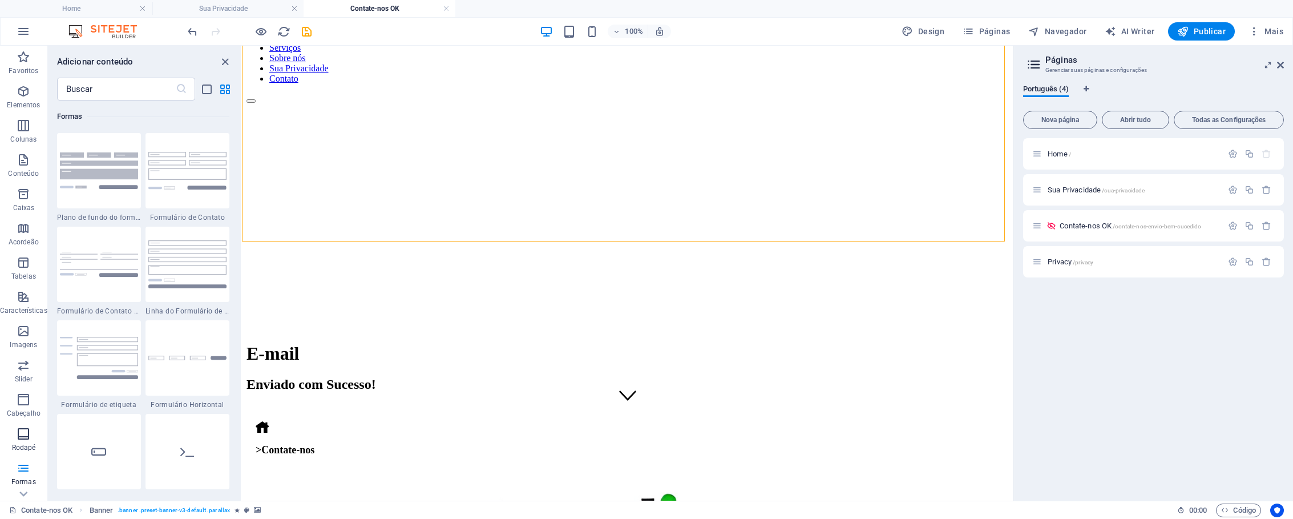
click at [24, 441] on span "Rodapé" at bounding box center [23, 440] width 47 height 27
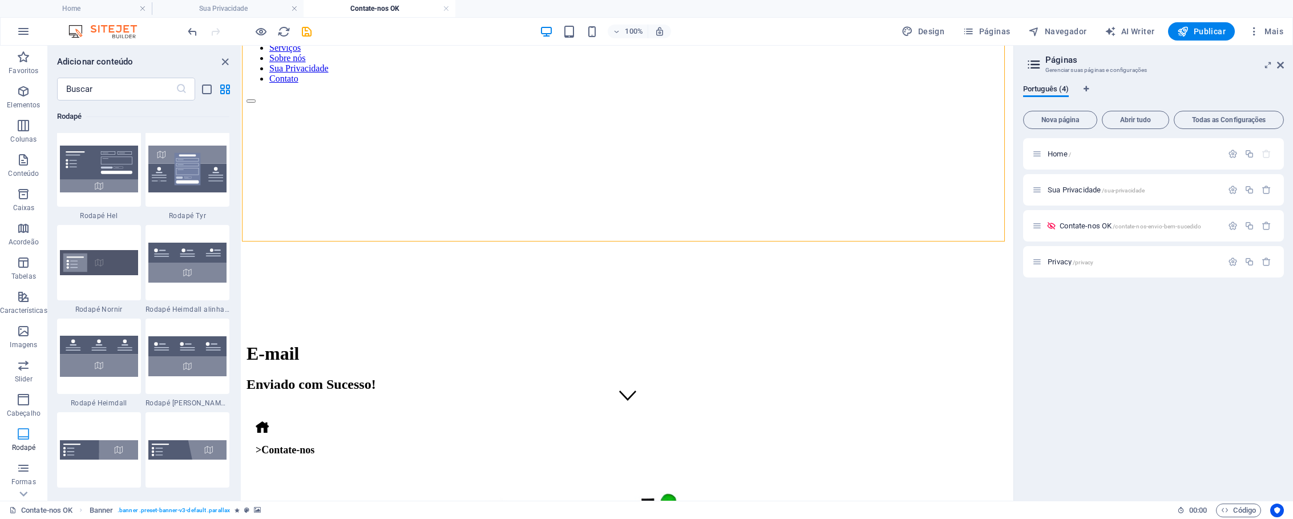
scroll to position [7557, 0]
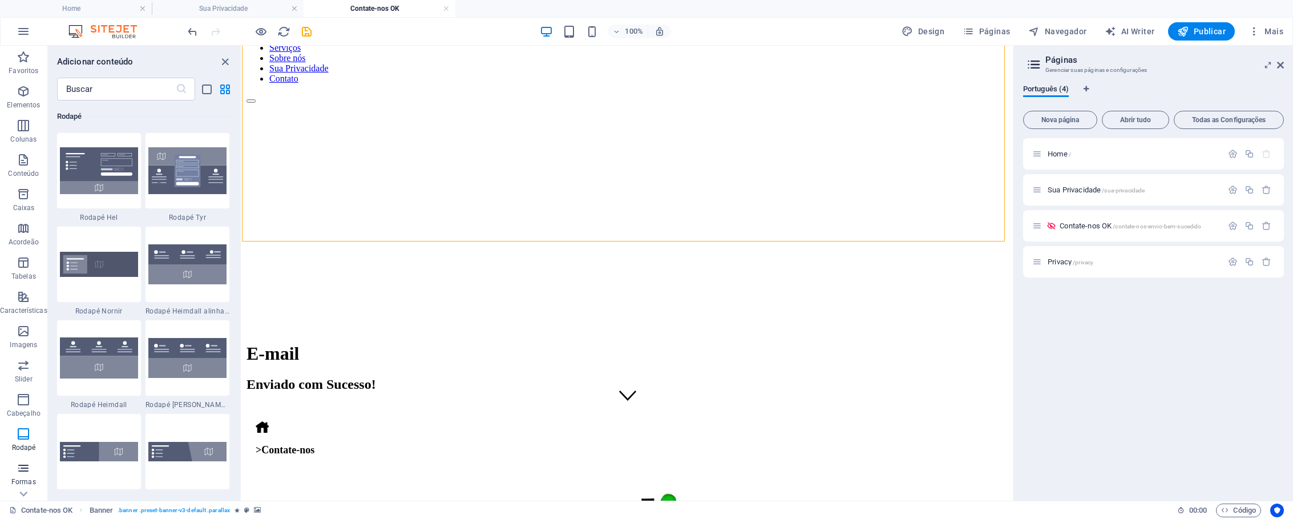
click at [25, 466] on icon "button" at bounding box center [24, 468] width 14 height 14
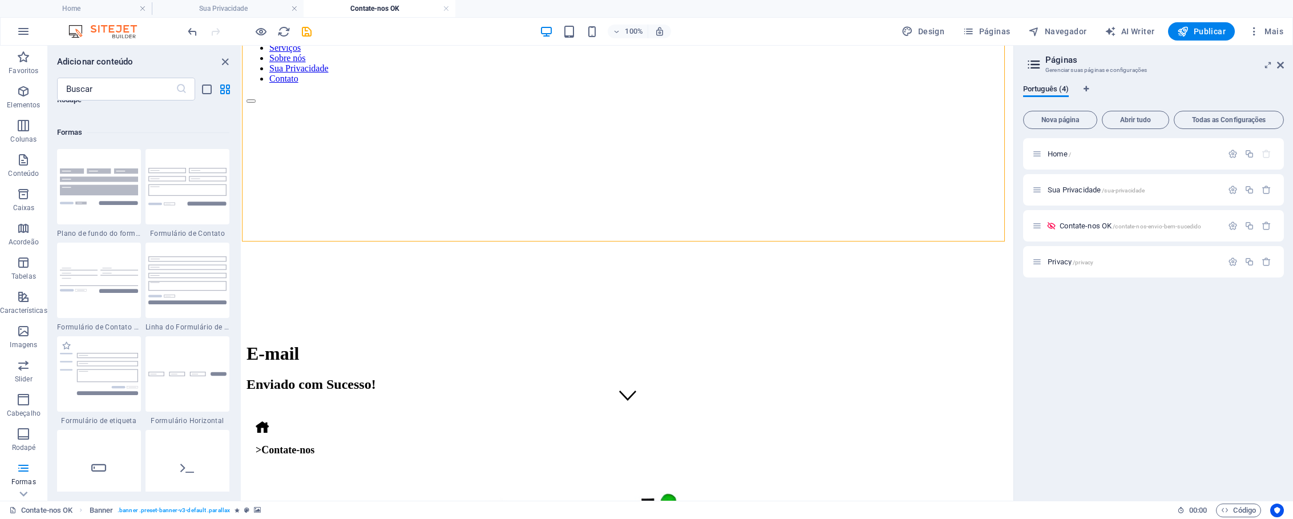
scroll to position [8334, 0]
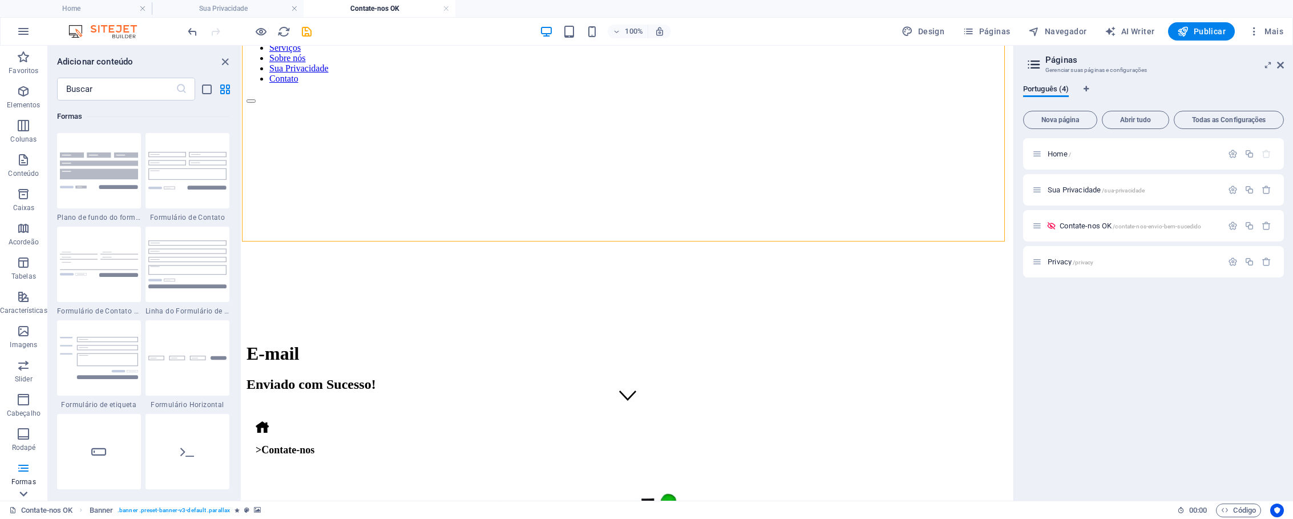
click at [28, 495] on icon at bounding box center [23, 494] width 16 height 16
click at [28, 448] on icon "button" at bounding box center [24, 444] width 14 height 14
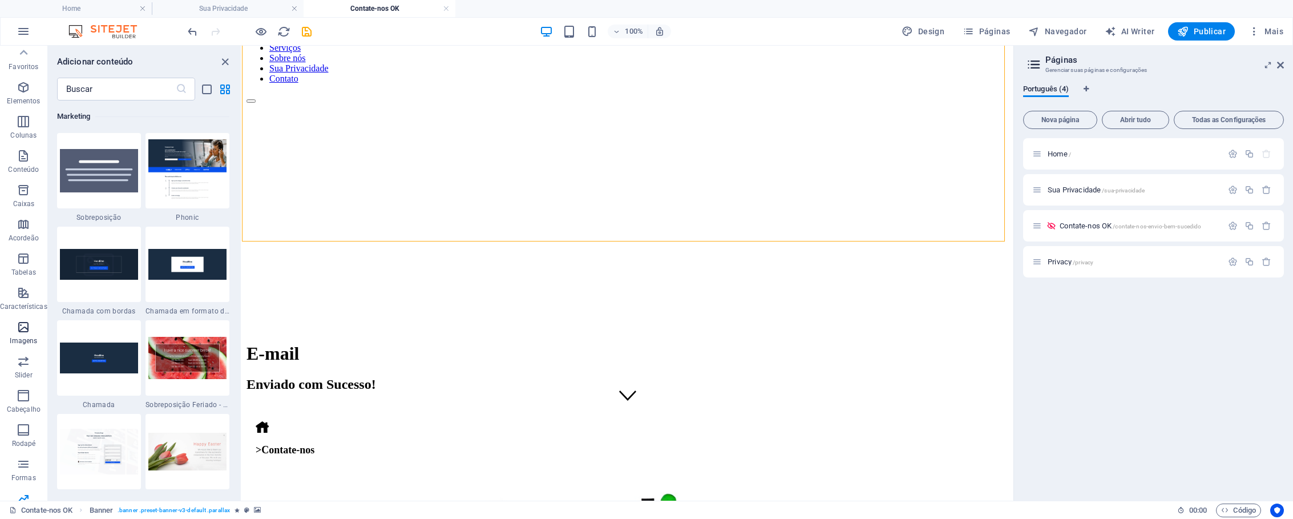
scroll to position [0, 0]
click at [23, 195] on icon "button" at bounding box center [24, 194] width 14 height 14
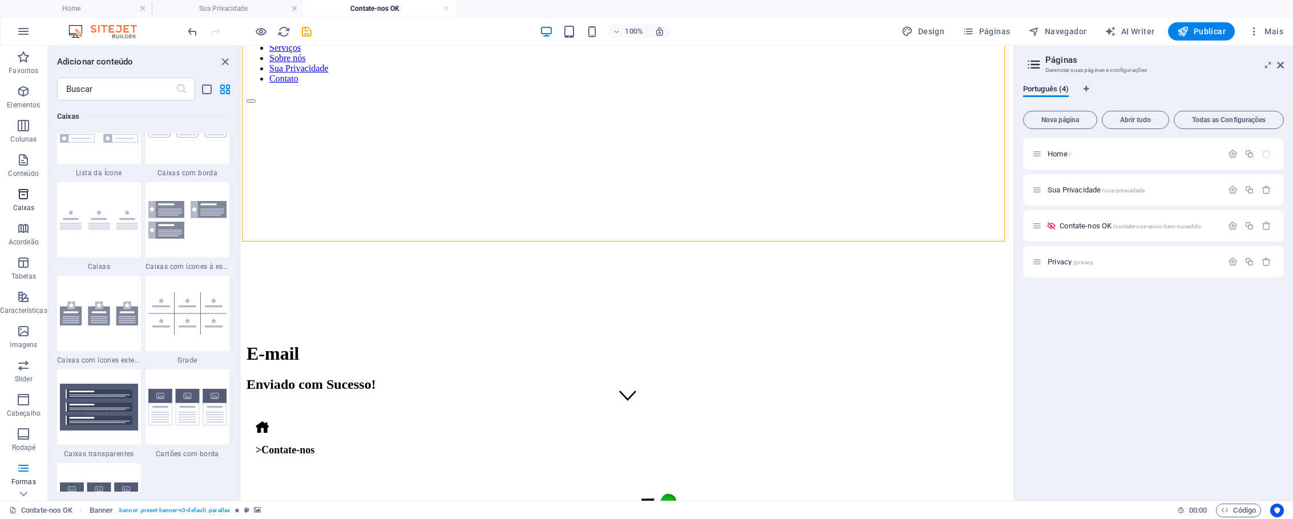
scroll to position [3149, 0]
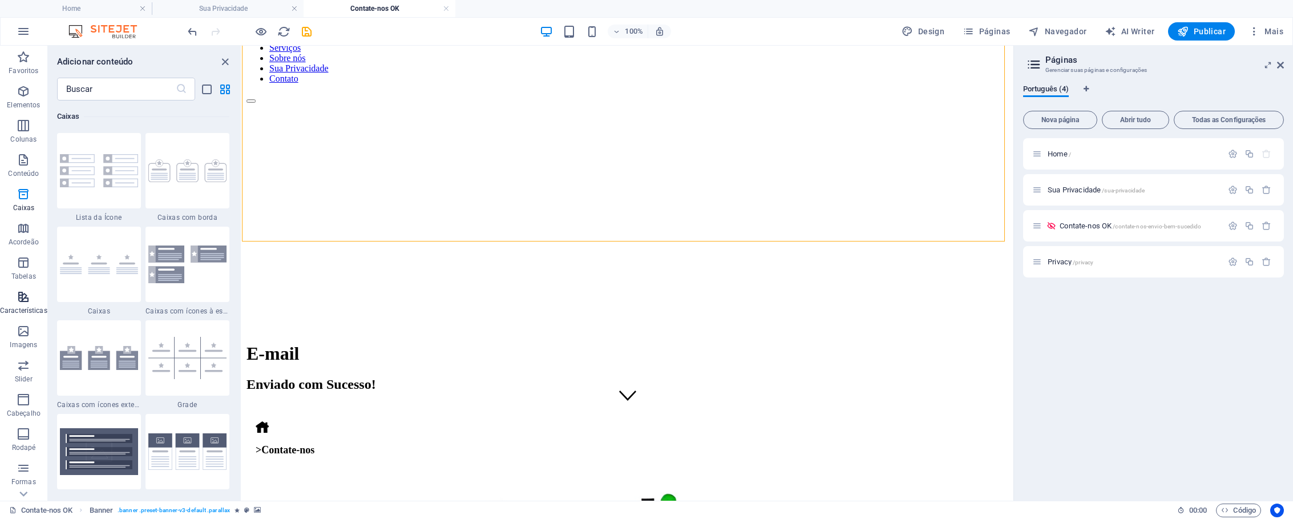
click at [27, 292] on icon "button" at bounding box center [24, 297] width 14 height 14
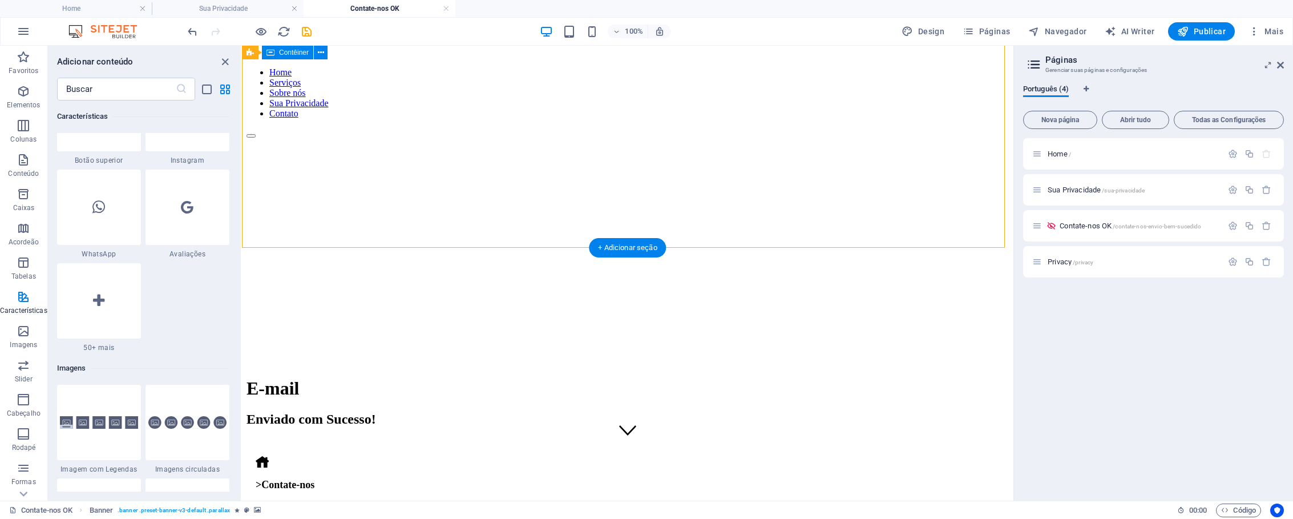
scroll to position [0, 0]
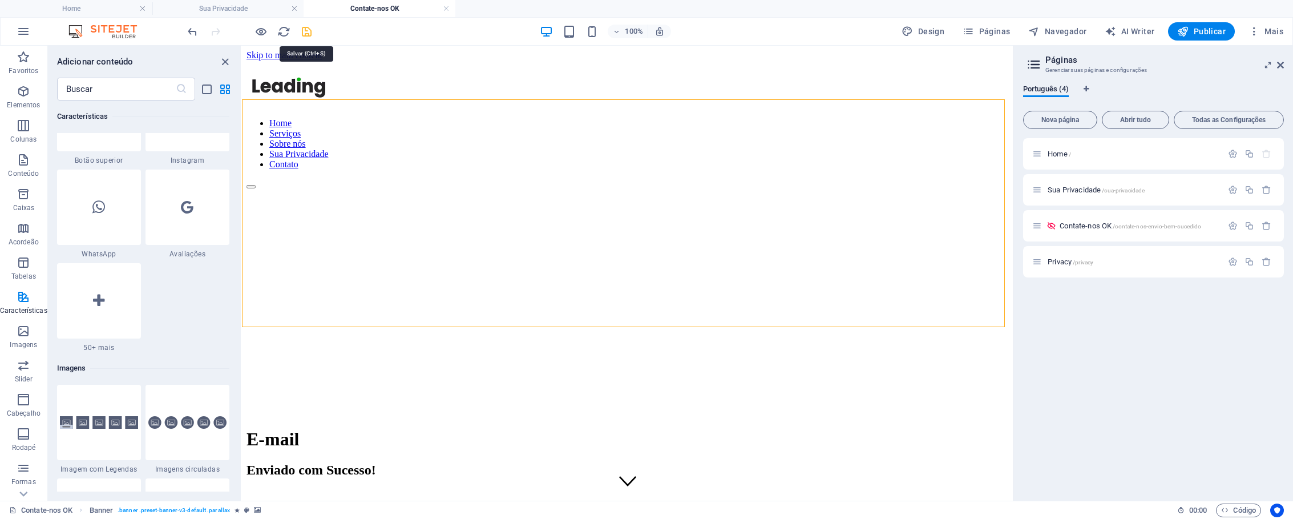
click at [309, 31] on icon "save" at bounding box center [306, 31] width 13 height 13
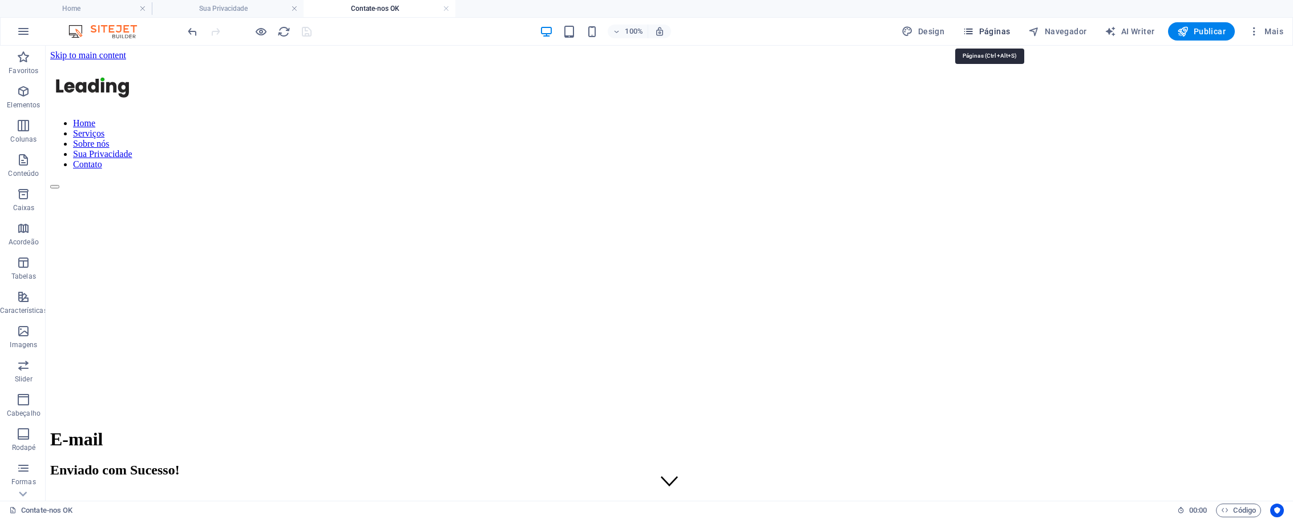
click at [994, 35] on span "Páginas" at bounding box center [986, 31] width 47 height 11
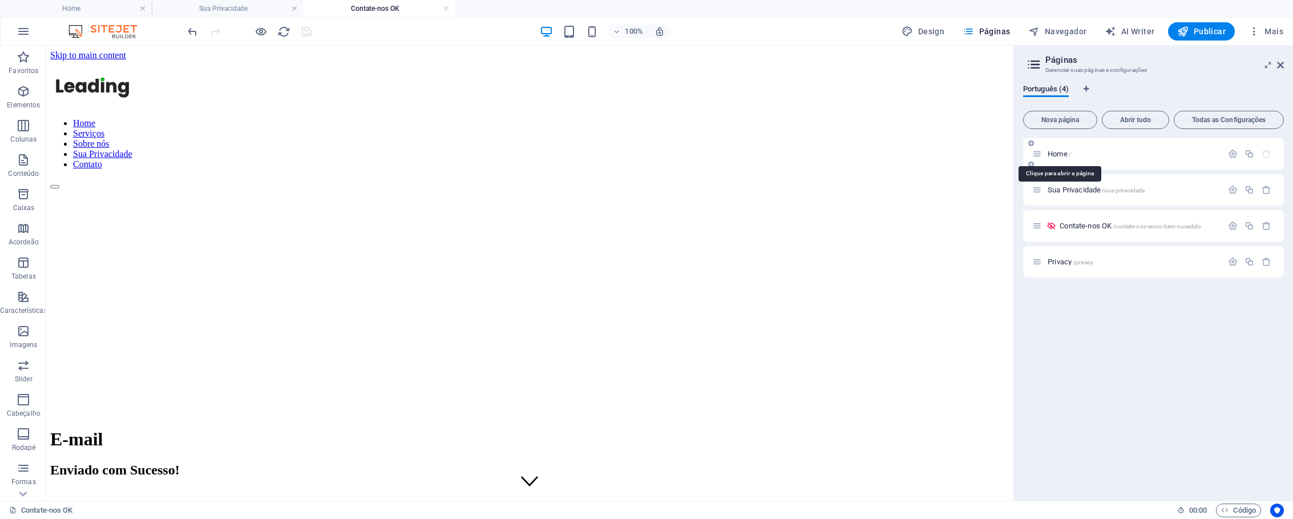
click at [1066, 155] on span "Home /" at bounding box center [1059, 154] width 23 height 9
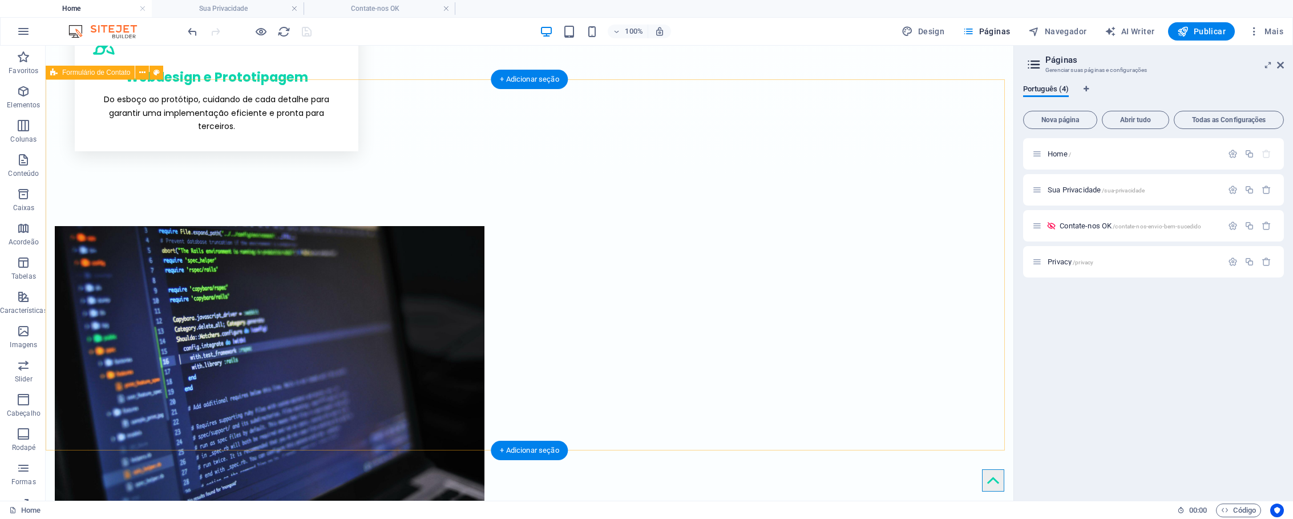
scroll to position [1650, 0]
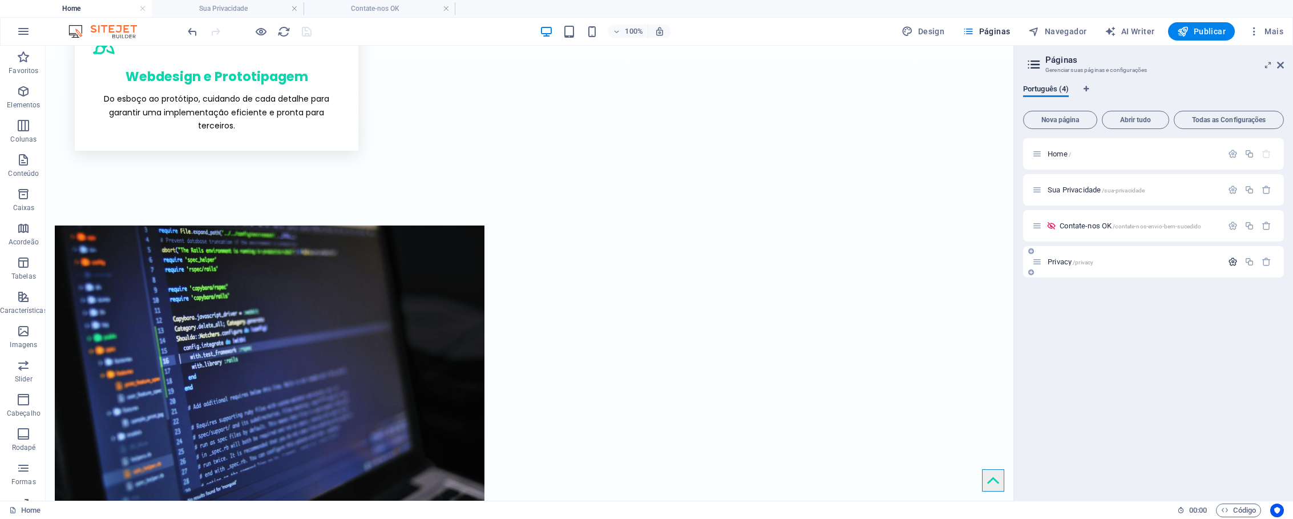
click at [1235, 261] on icon "button" at bounding box center [1233, 262] width 10 height 10
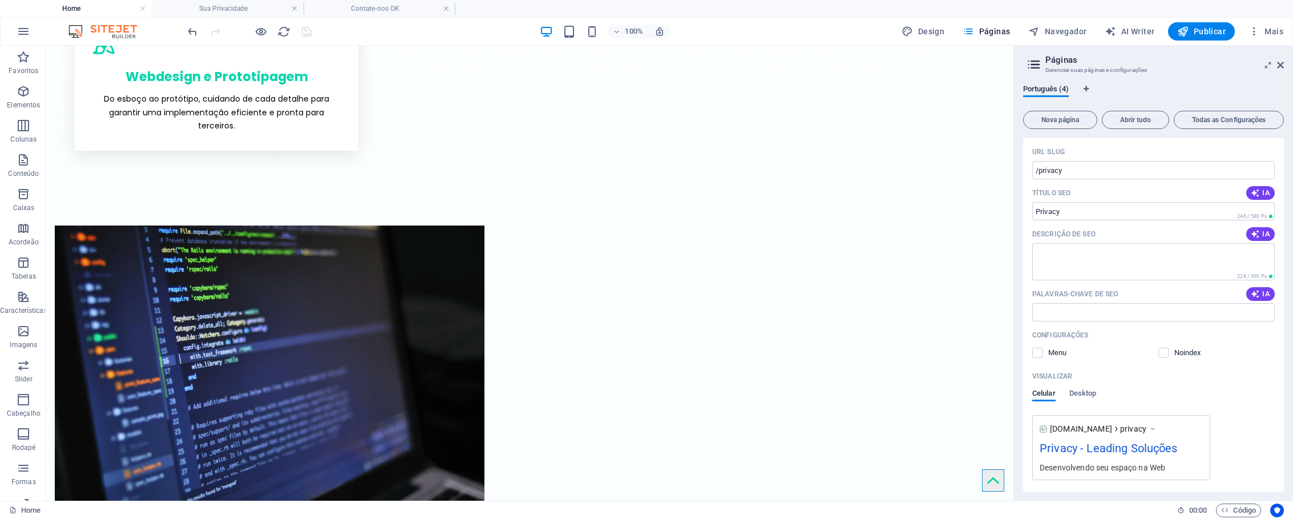
scroll to position [209, 0]
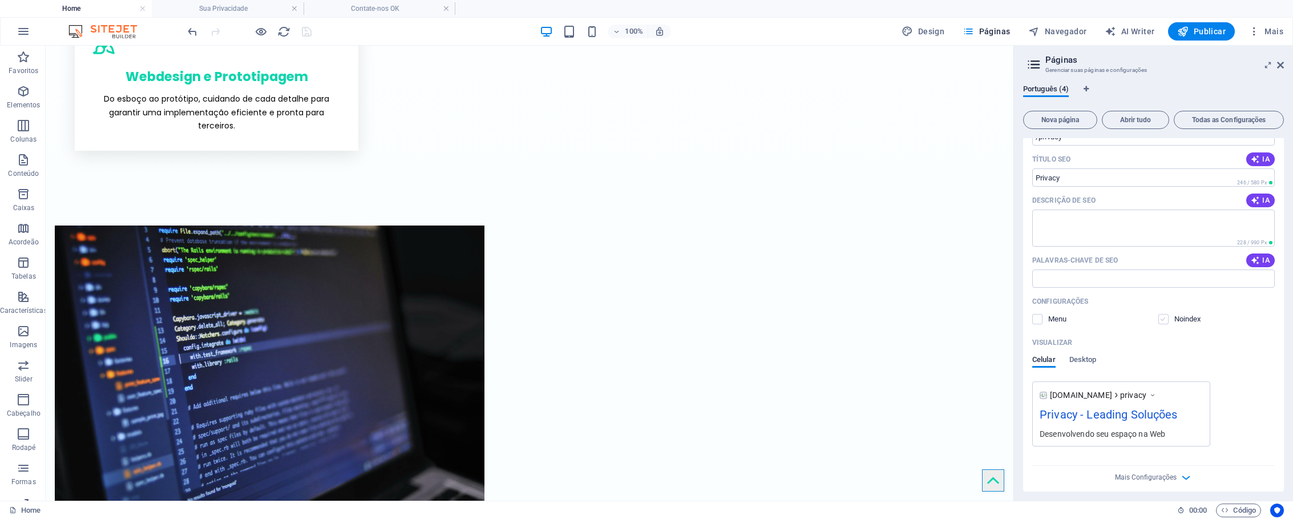
click at [1166, 319] on label at bounding box center [1164, 319] width 10 height 10
click at [0, 0] on input "checkbox" at bounding box center [0, 0] width 0 height 0
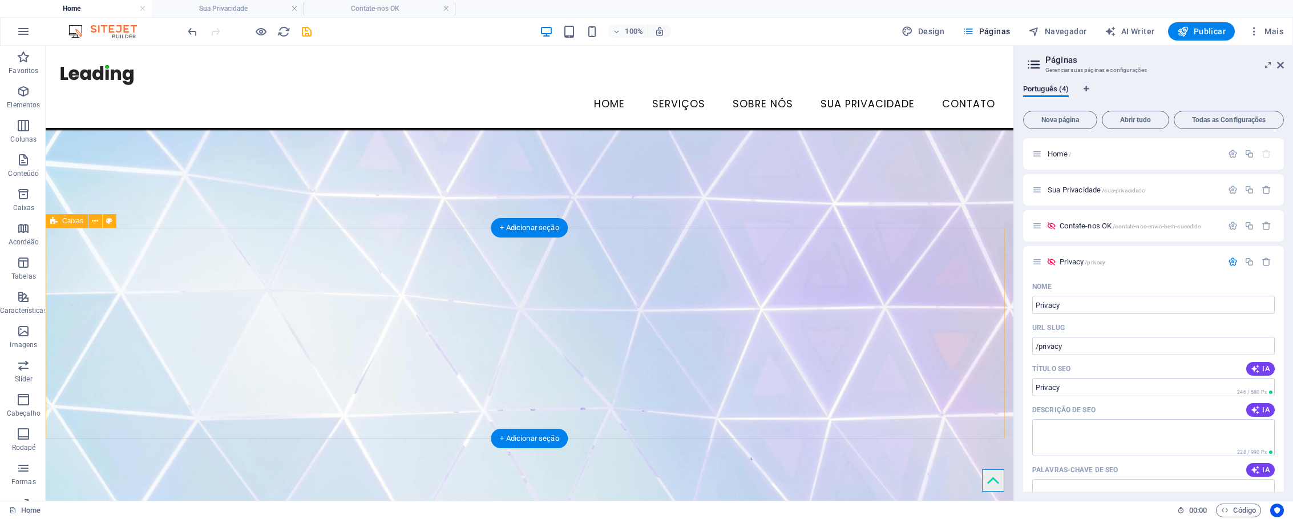
scroll to position [0, 0]
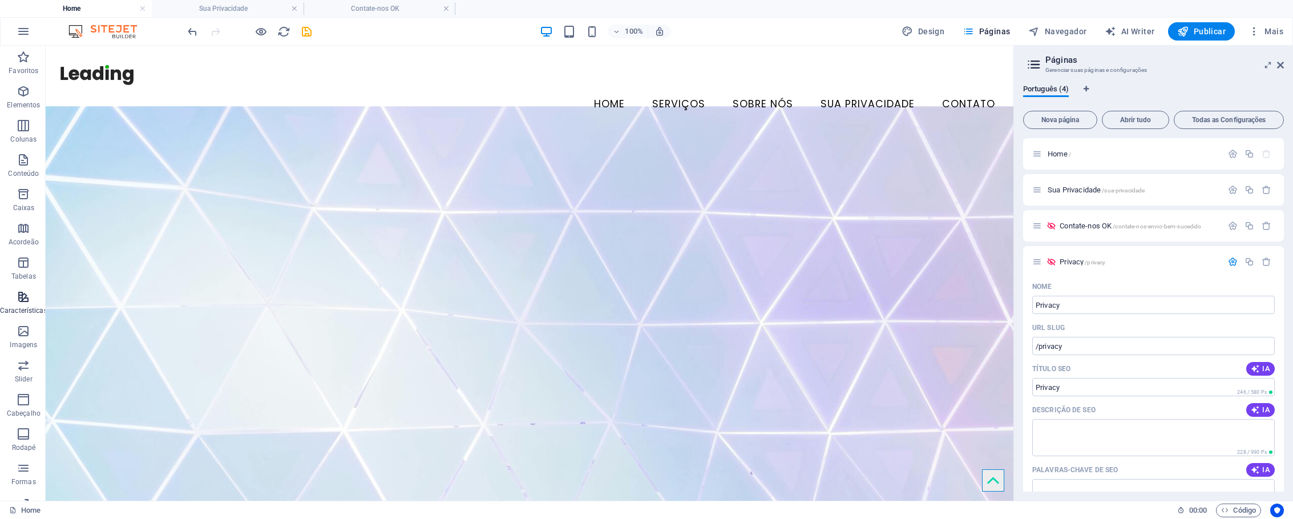
click at [25, 298] on icon "button" at bounding box center [24, 297] width 14 height 14
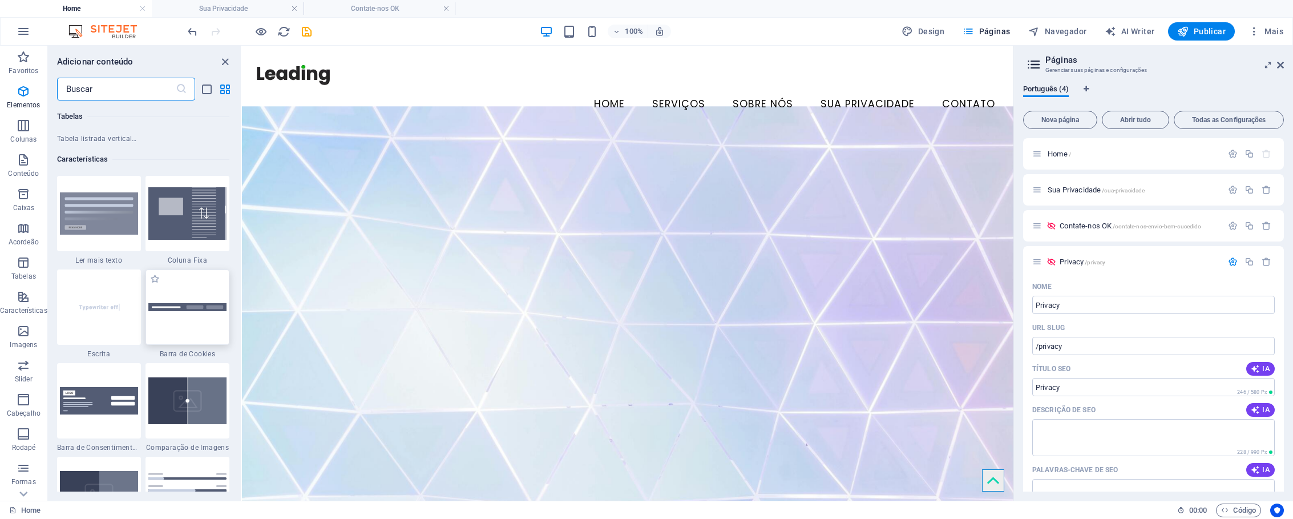
scroll to position [4450, 0]
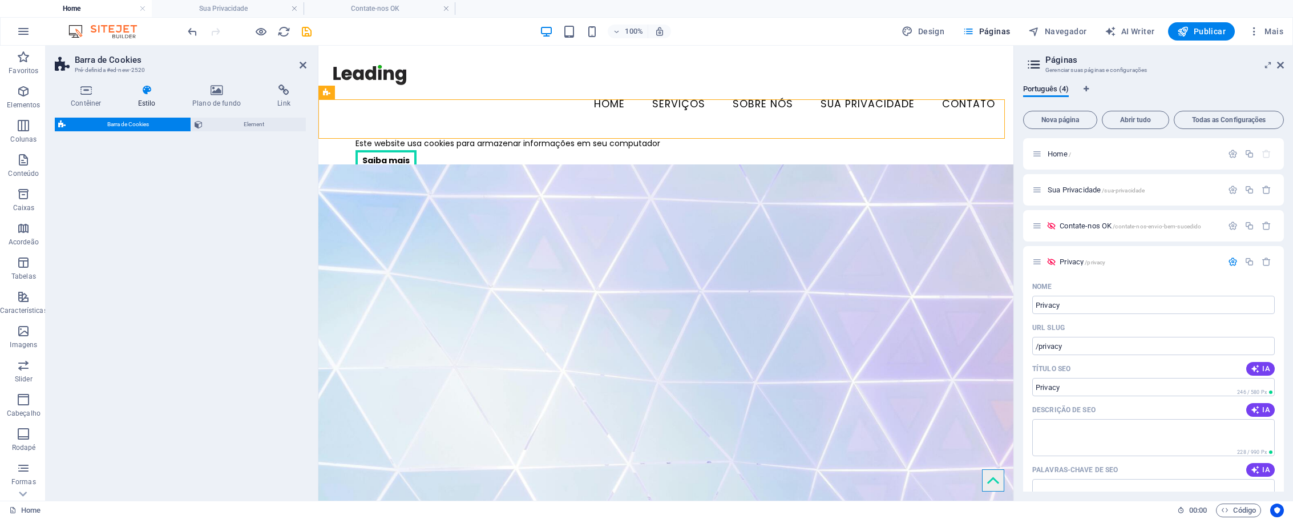
select select "px"
select select "rem"
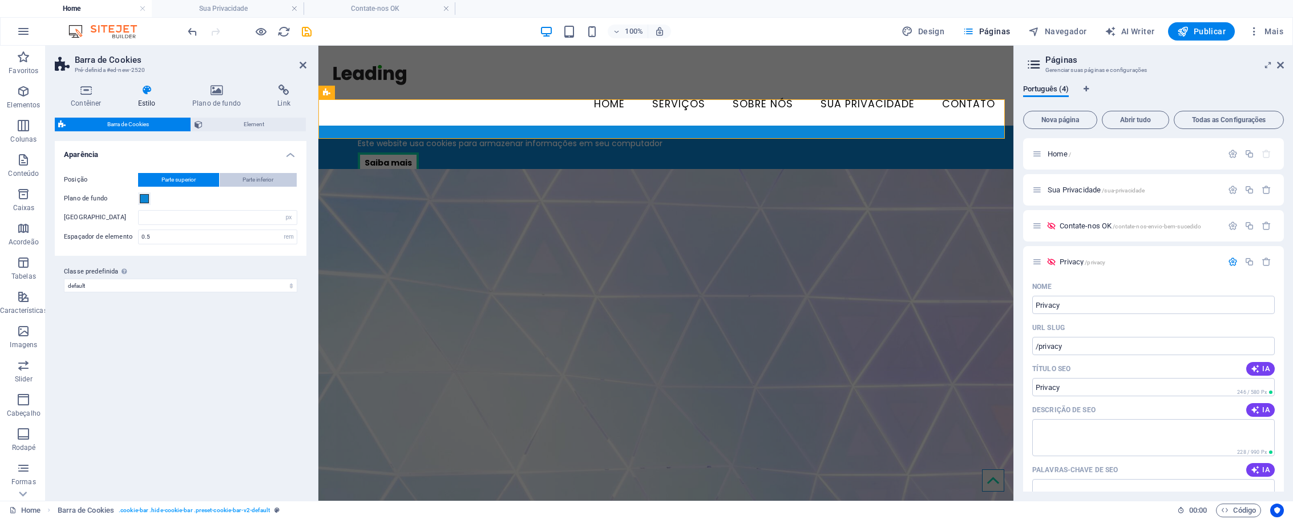
click at [243, 179] on span "Parte inferior" at bounding box center [258, 180] width 31 height 14
click at [194, 182] on span "Parte superior" at bounding box center [179, 180] width 34 height 14
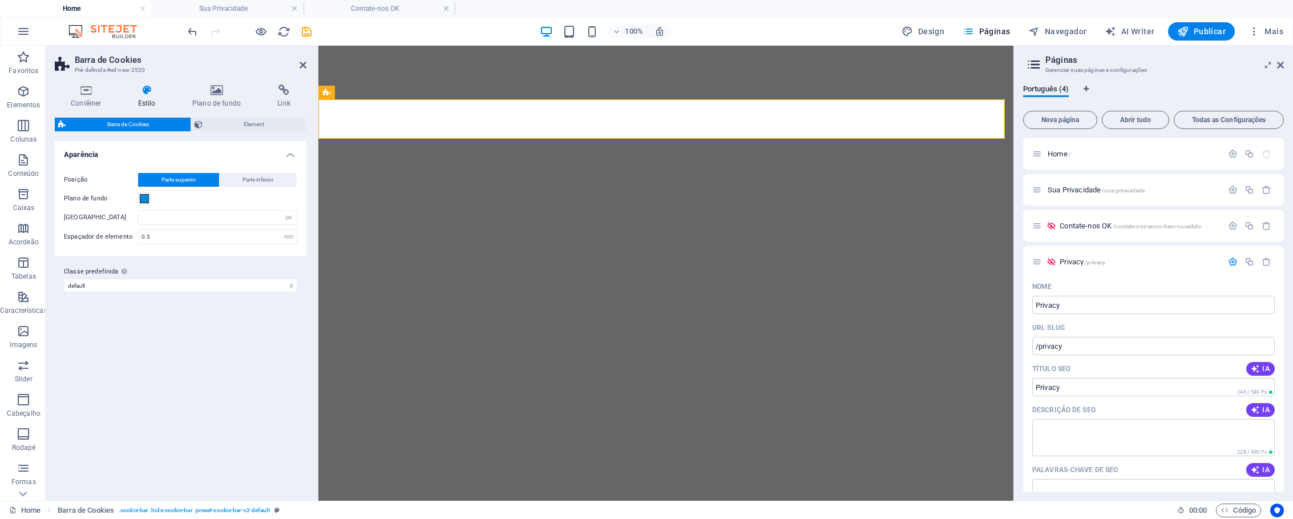
select select "px"
select select "rem"
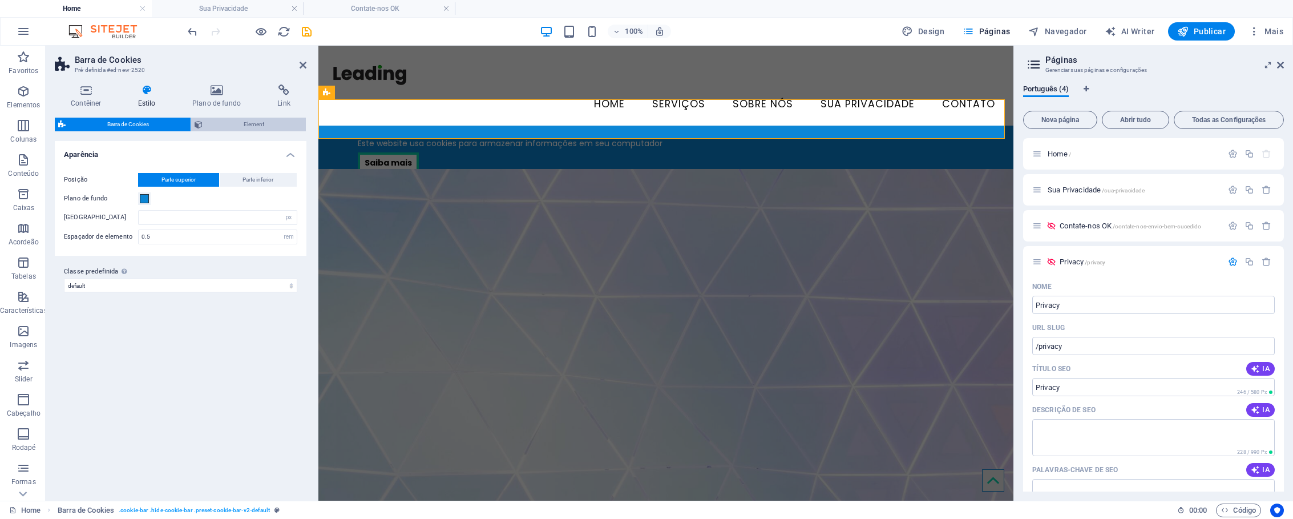
click at [225, 127] on span "Element" at bounding box center [254, 125] width 97 height 14
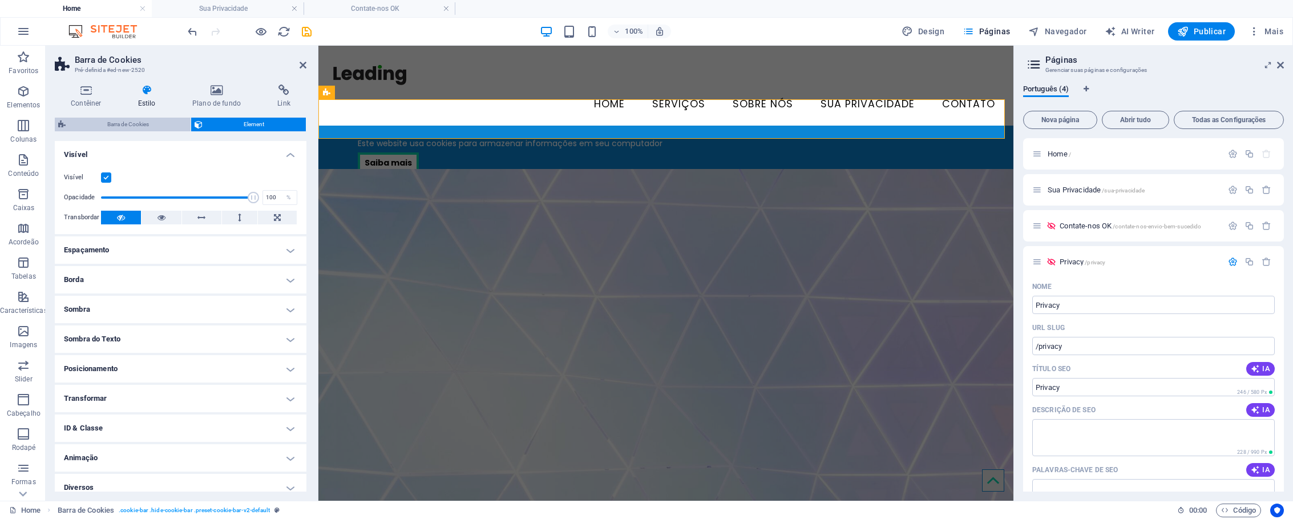
click at [163, 122] on span "Barra de Cookies" at bounding box center [128, 125] width 118 height 14
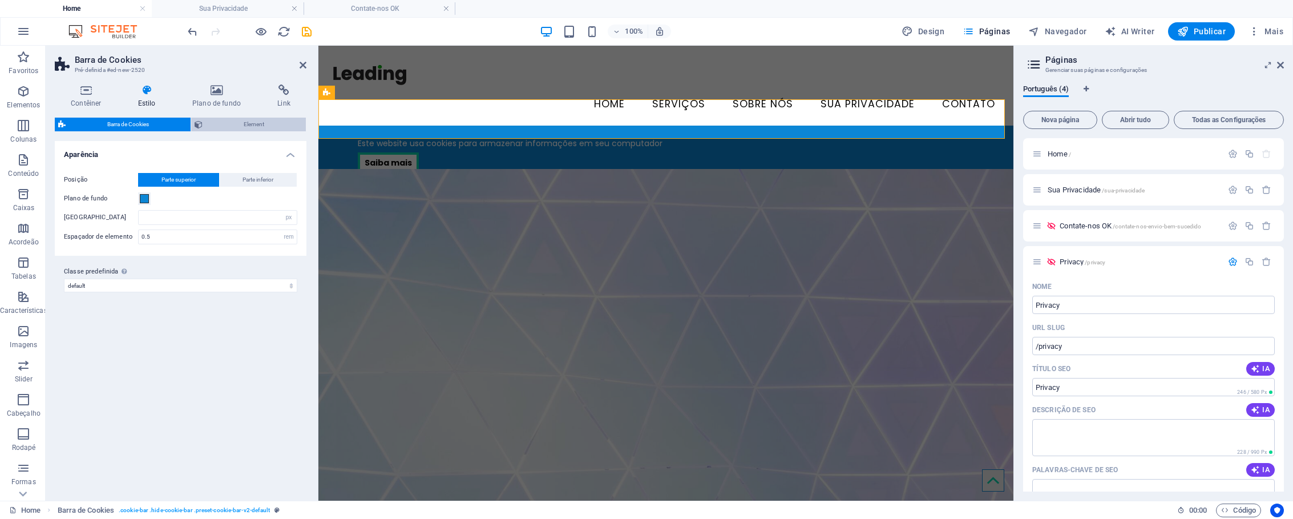
click at [222, 123] on span "Element" at bounding box center [254, 125] width 97 height 14
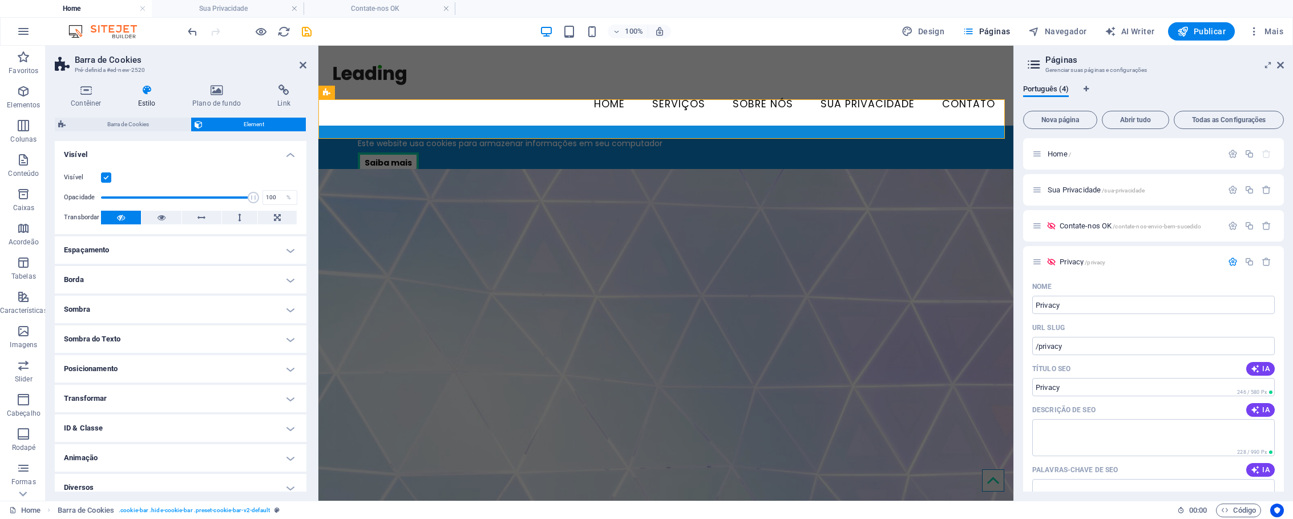
click at [124, 365] on h4 "Posicionamento" at bounding box center [181, 368] width 252 height 27
click at [229, 388] on span "Fixo" at bounding box center [233, 392] width 11 height 14
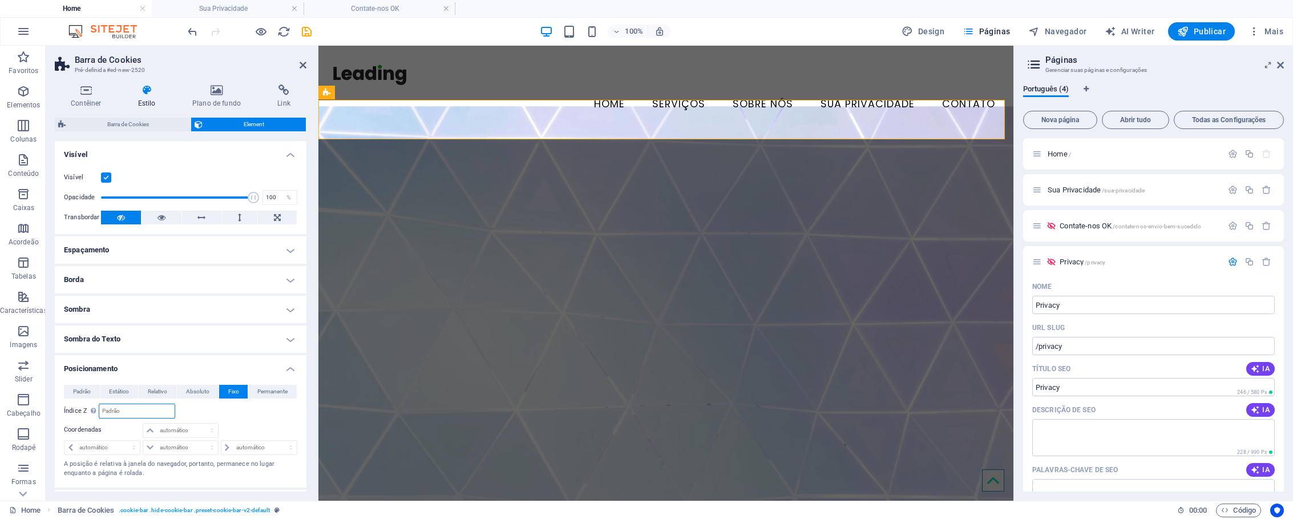
click at [123, 409] on input "number" at bounding box center [136, 411] width 75 height 14
type input "9999"
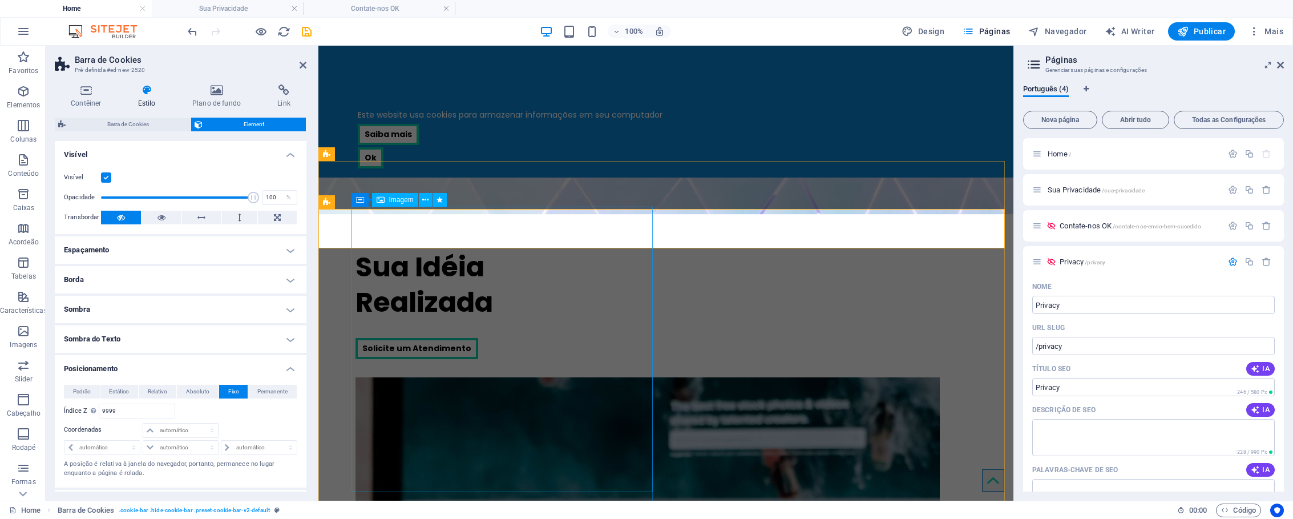
scroll to position [42, 0]
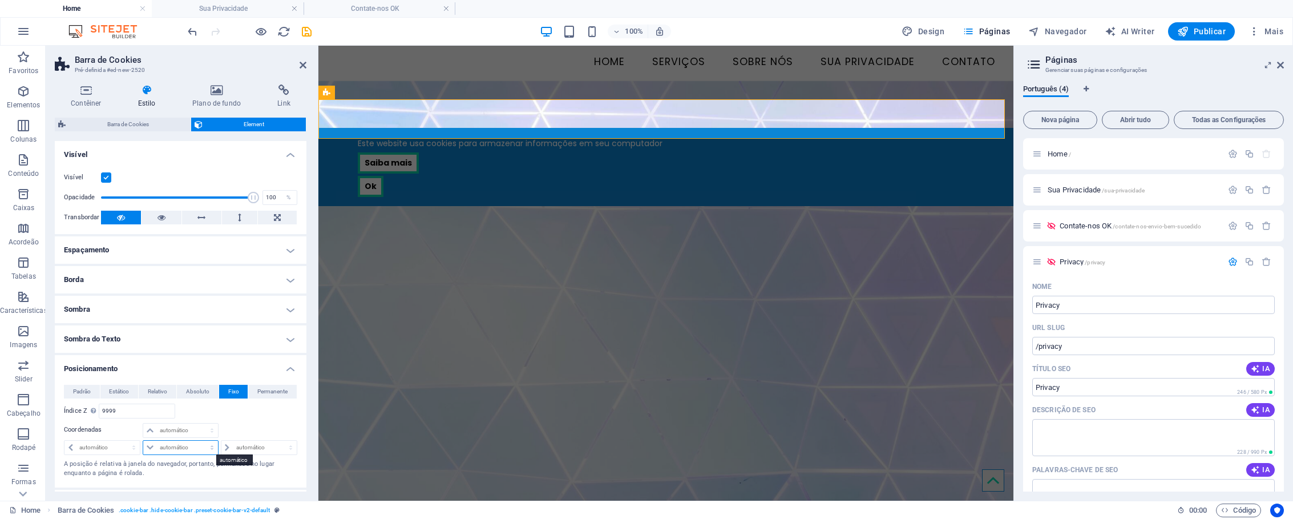
click at [172, 444] on select "automático px rem % em" at bounding box center [180, 448] width 74 height 14
click at [158, 126] on span "Barra de Cookies" at bounding box center [128, 125] width 118 height 14
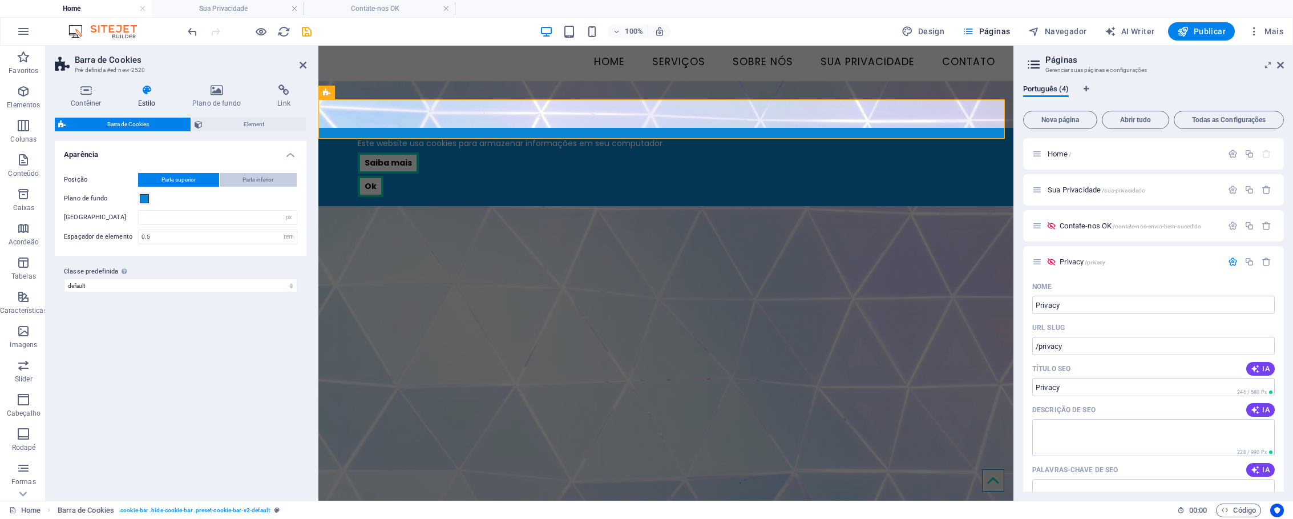
click at [240, 180] on button "Parte inferior" at bounding box center [259, 180] width 78 height 14
click at [194, 180] on span "Parte superior" at bounding box center [179, 180] width 34 height 14
click at [245, 179] on span "Parte inferior" at bounding box center [258, 180] width 31 height 14
click at [242, 127] on span "Element" at bounding box center [254, 125] width 97 height 14
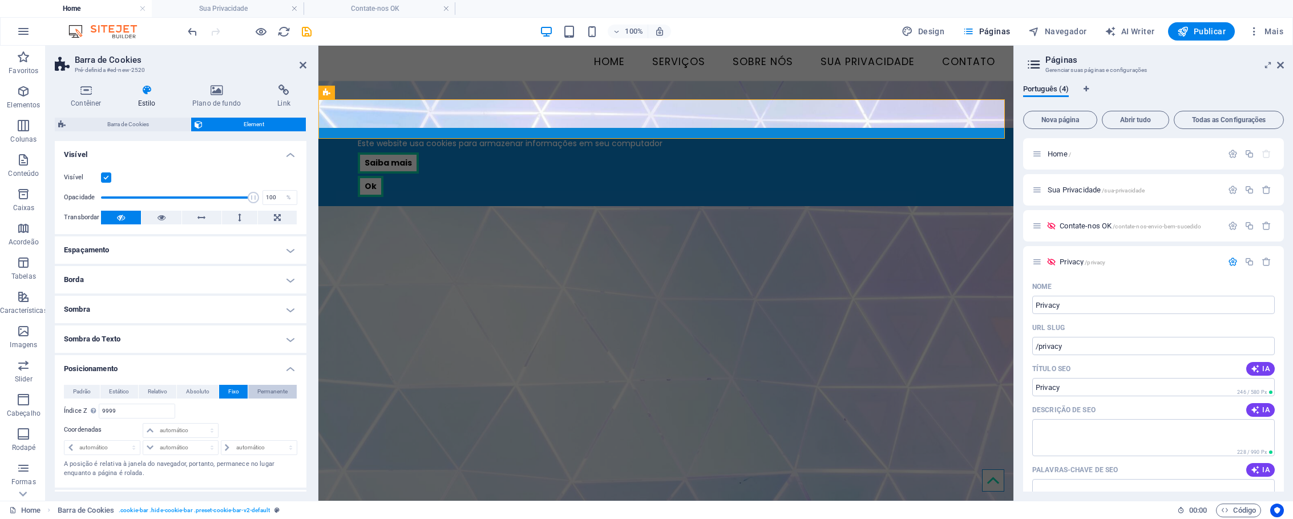
click at [267, 393] on span "Permanente" at bounding box center [272, 392] width 30 height 14
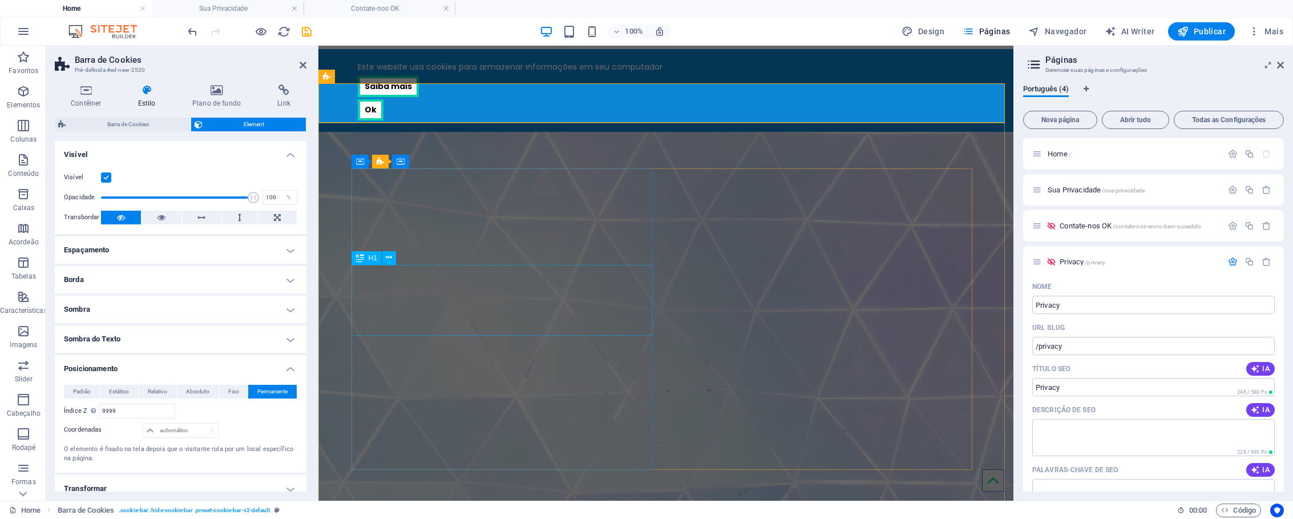
scroll to position [0, 0]
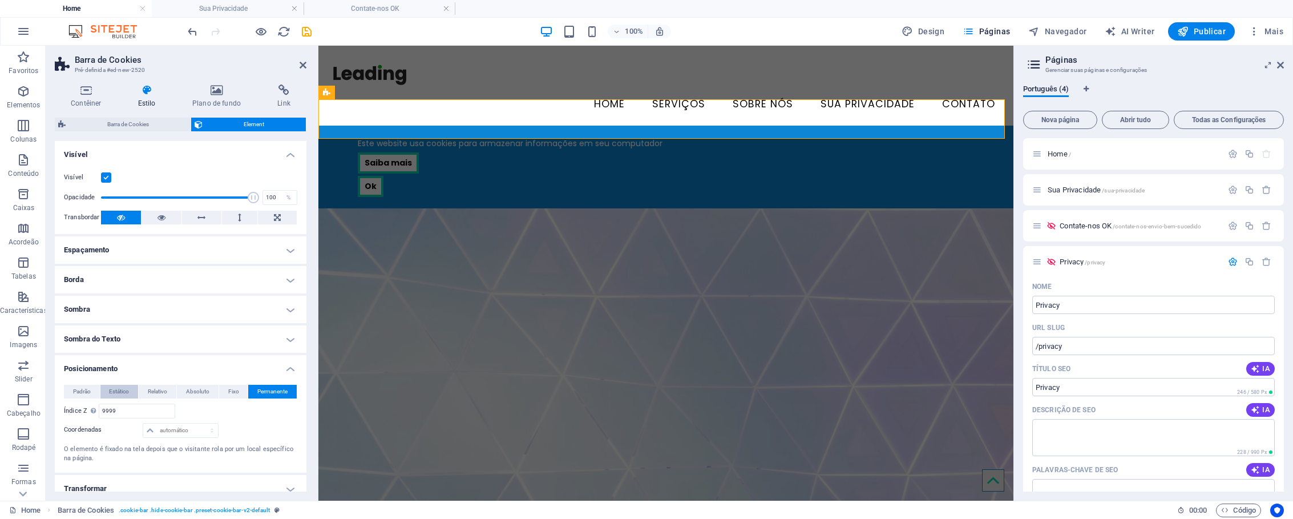
click at [119, 393] on span "Estático" at bounding box center [119, 392] width 20 height 14
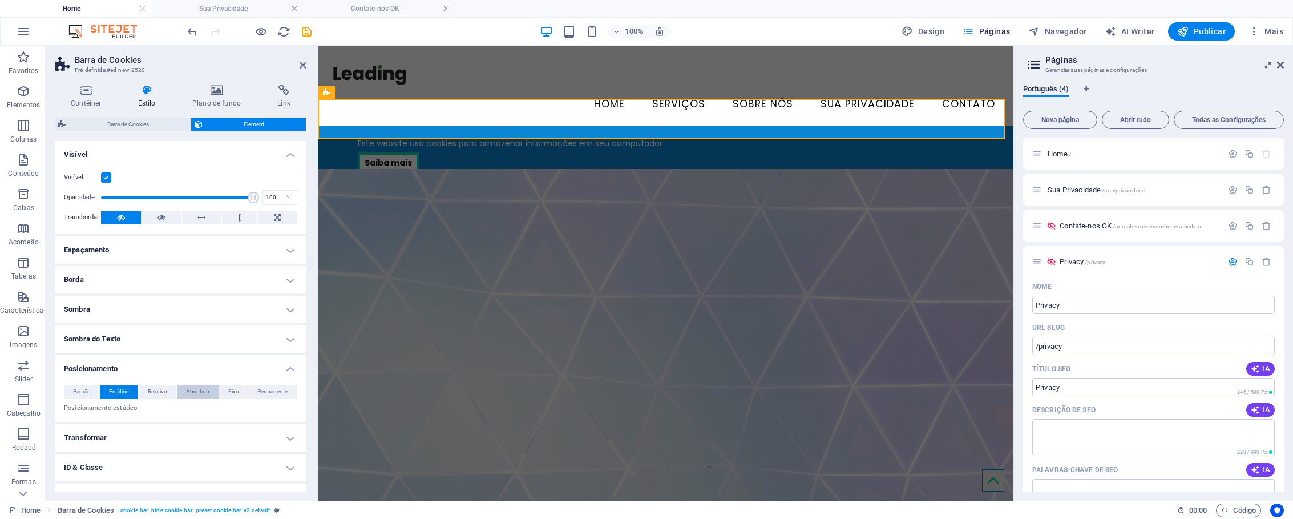
click at [189, 392] on span "Absoluto" at bounding box center [197, 392] width 23 height 14
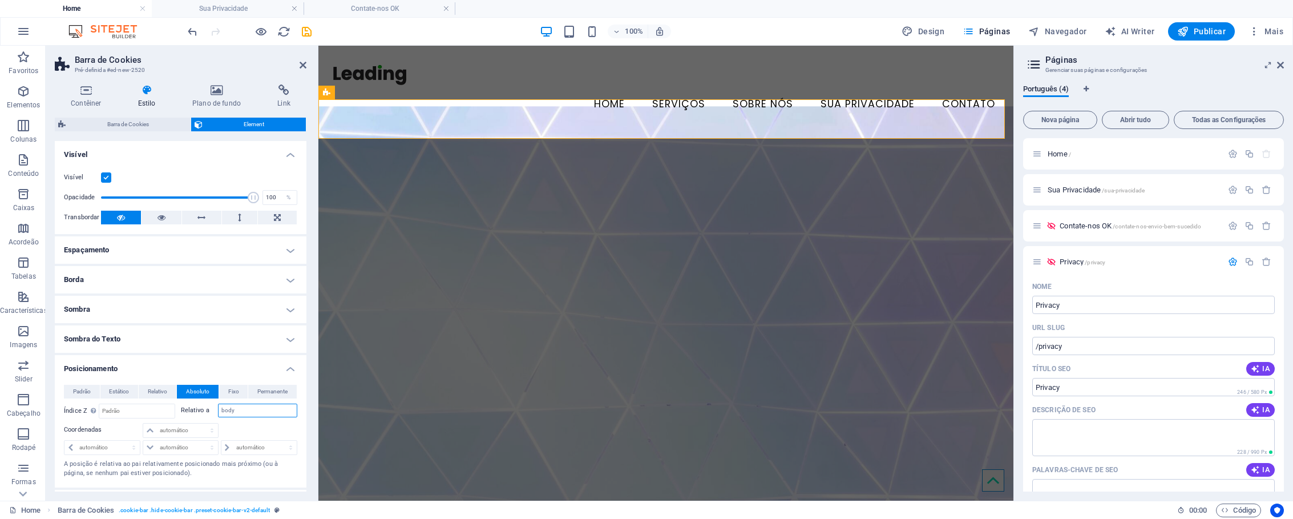
click at [239, 411] on input "body" at bounding box center [258, 411] width 80 height 14
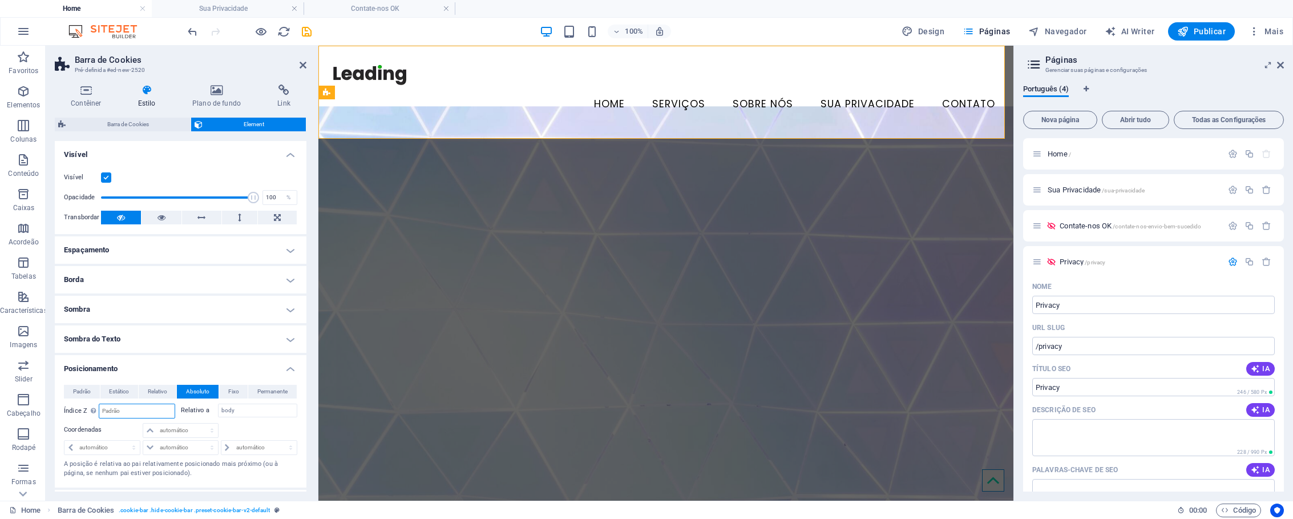
click at [166, 410] on input "number" at bounding box center [136, 411] width 75 height 14
type input "9999"
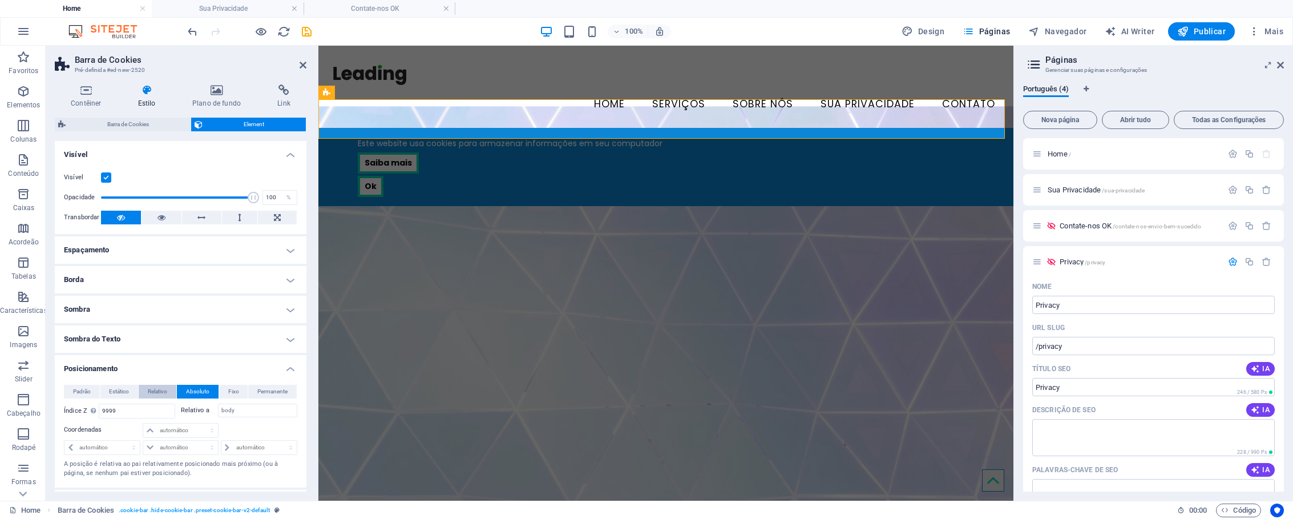
click at [162, 392] on span "Relativo" at bounding box center [157, 392] width 19 height 14
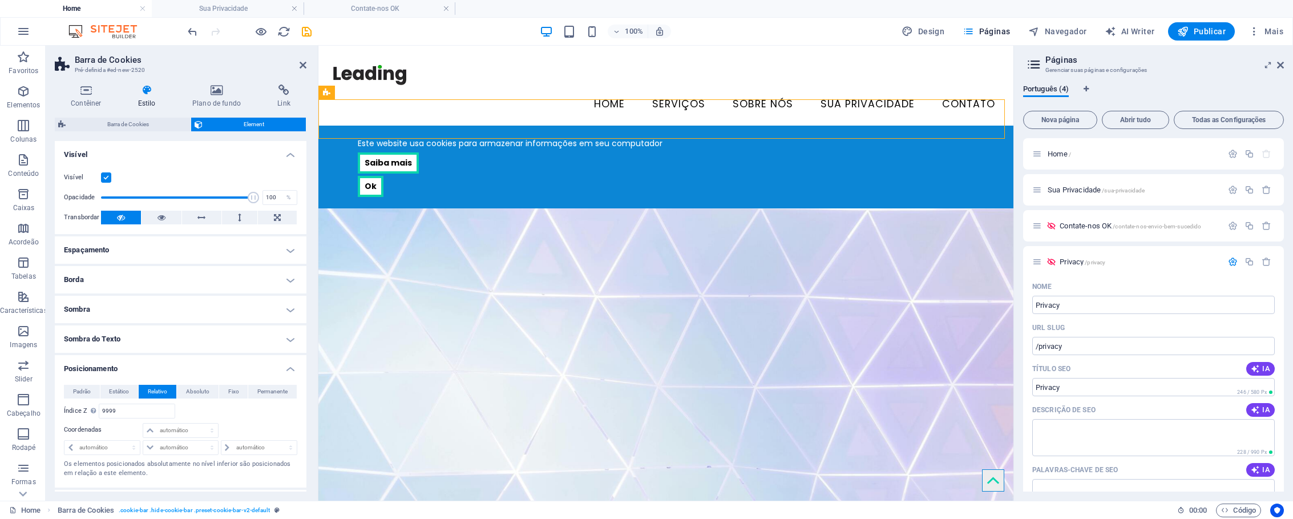
drag, startPoint x: 673, startPoint y: 138, endPoint x: 345, endPoint y: 114, distance: 328.5
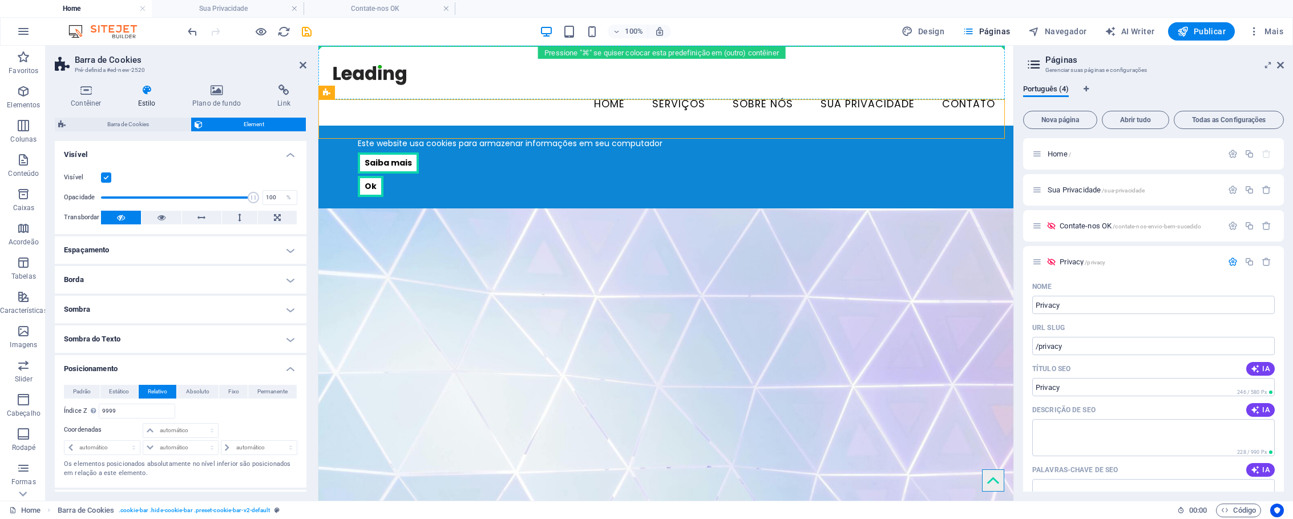
drag, startPoint x: 668, startPoint y: 139, endPoint x: 350, endPoint y: 63, distance: 326.9
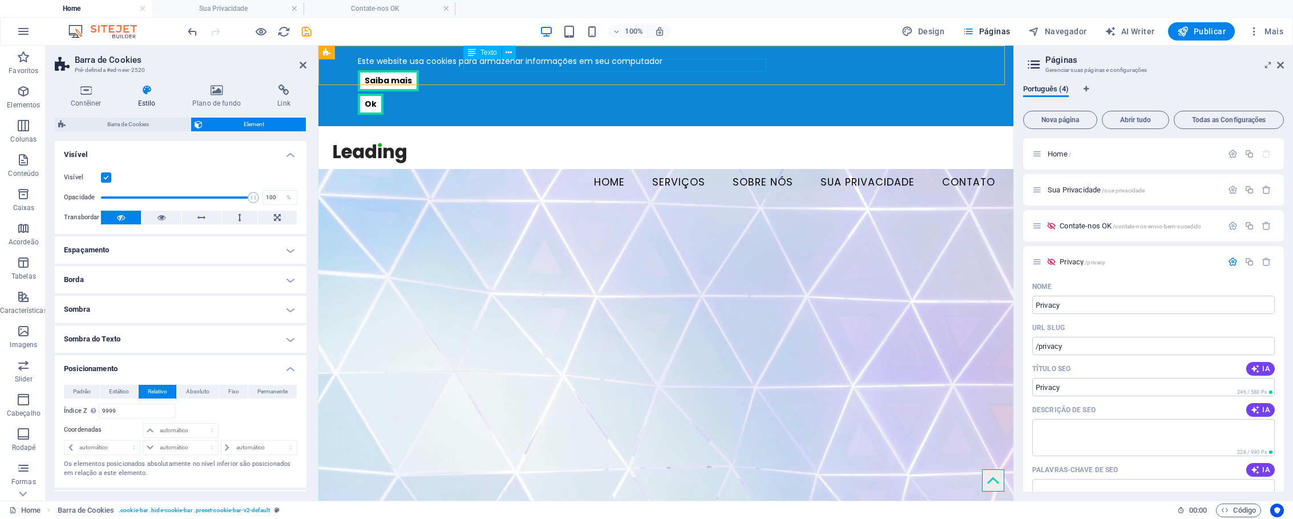
click at [539, 66] on div "Este website usa cookies para armazenar informações em seu computador" at bounding box center [666, 61] width 616 height 13
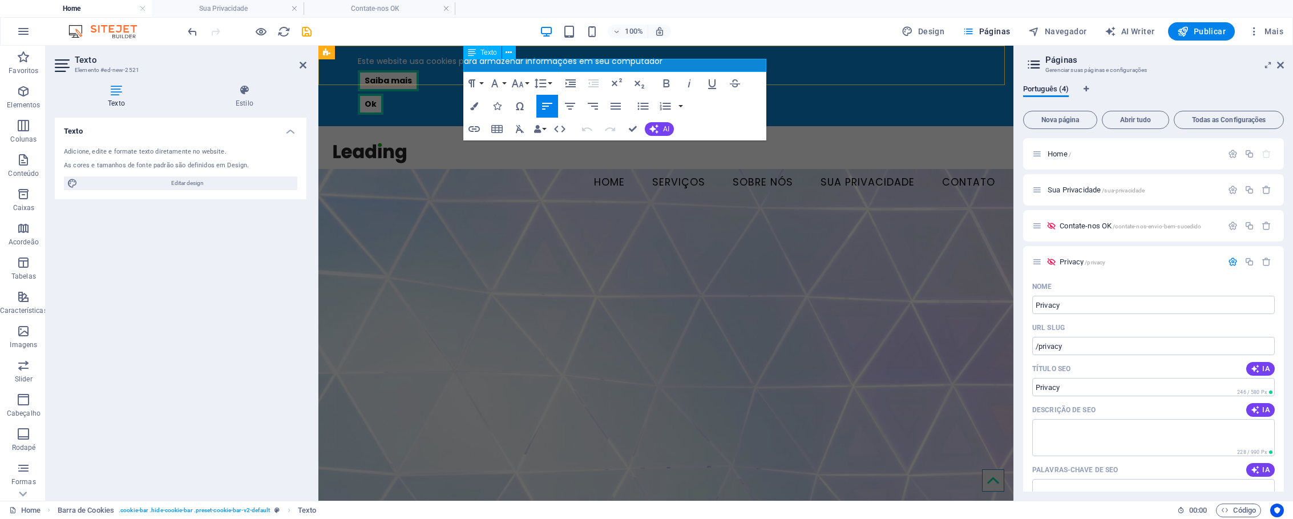
click at [544, 67] on p "Este website usa cookies para armazenar informações em seu computador" at bounding box center [666, 61] width 616 height 13
click at [685, 85] on icon "button" at bounding box center [690, 83] width 14 height 14
click at [793, 70] on div "Saiba mais" at bounding box center [666, 80] width 616 height 21
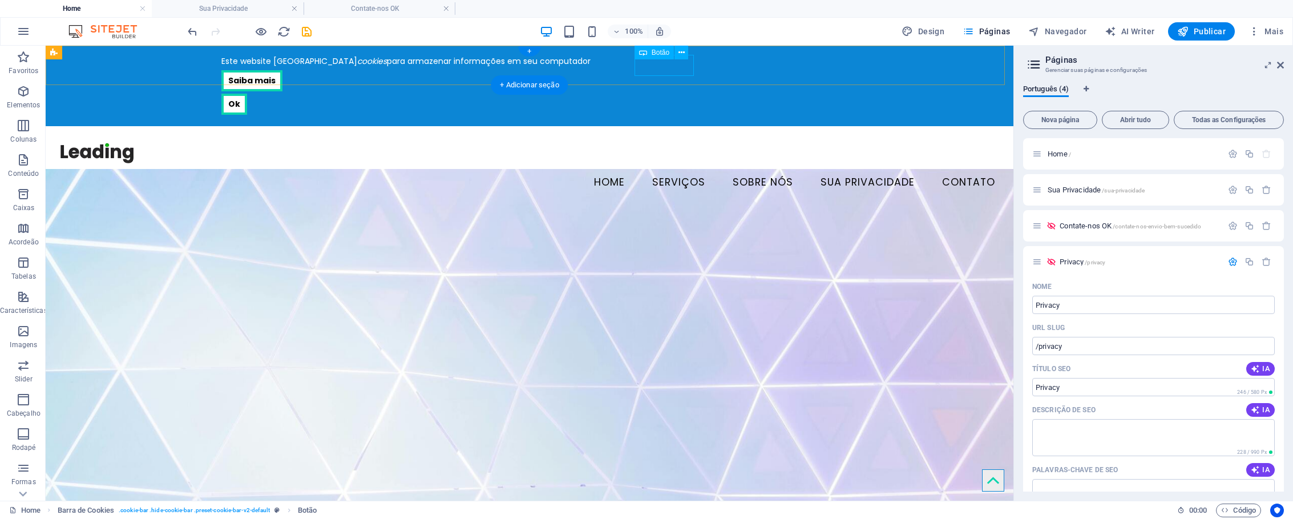
click at [663, 70] on div "Saiba mais" at bounding box center [529, 80] width 616 height 21
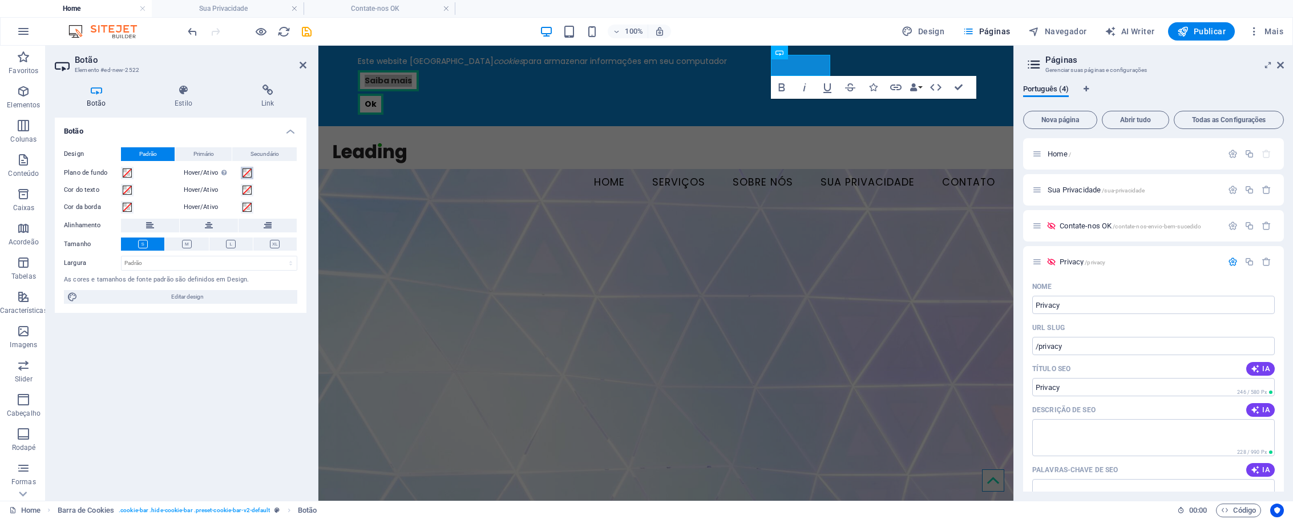
click at [249, 172] on span at bounding box center [247, 172] width 9 height 9
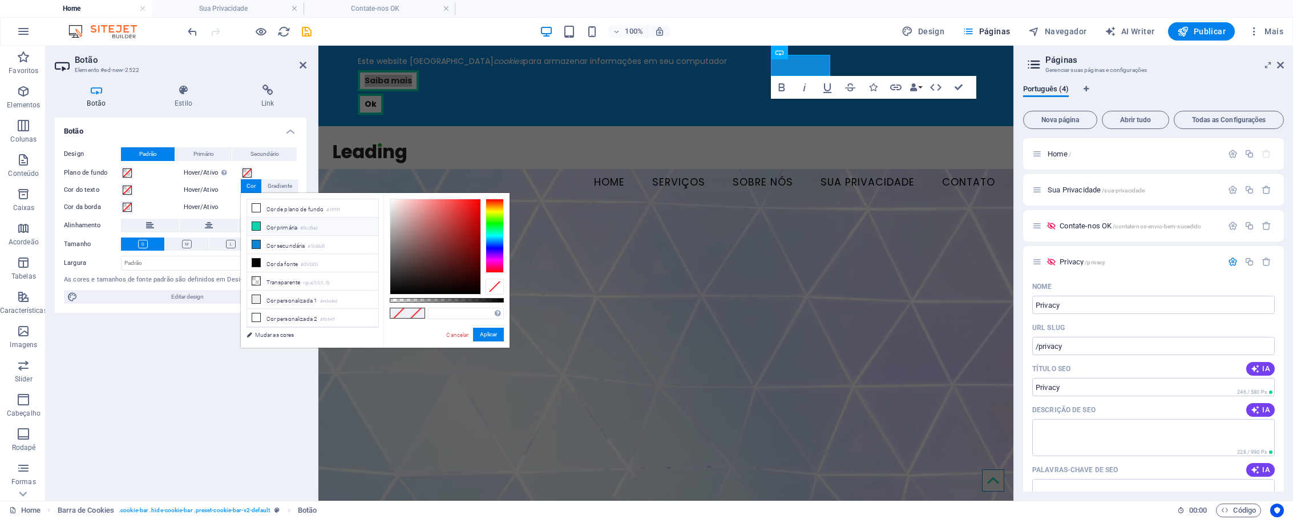
click at [264, 226] on li "Cor primária #0cd5ad" at bounding box center [312, 226] width 131 height 18
type input "#0cd5ad"
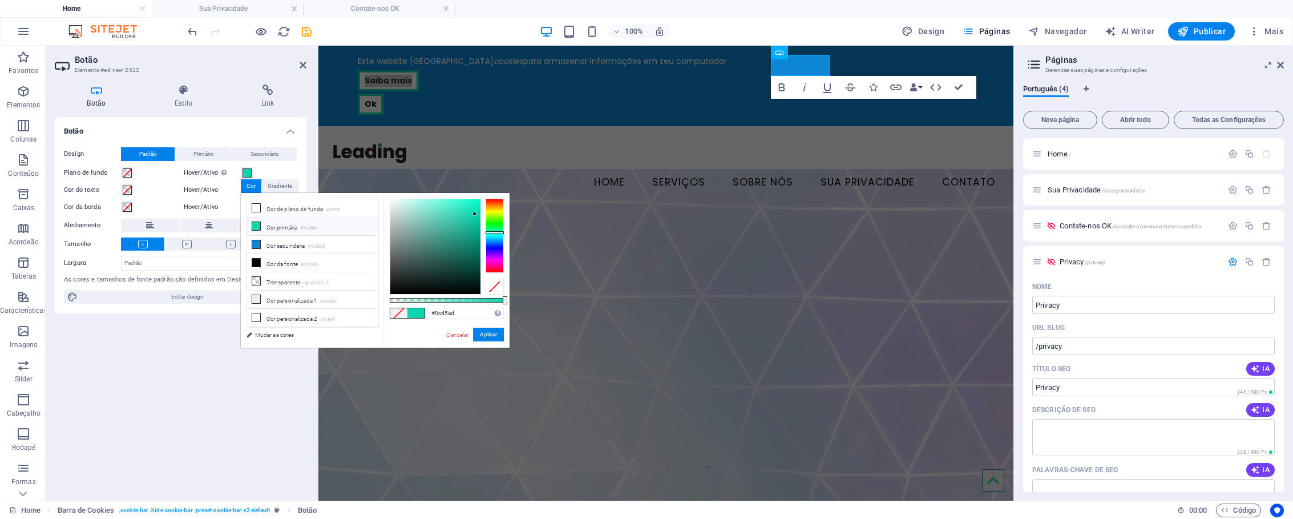
click at [268, 168] on div "Hover/Ativo Mude para o modo de visualização para testar o estado ativo/hover" at bounding box center [241, 173] width 114 height 14
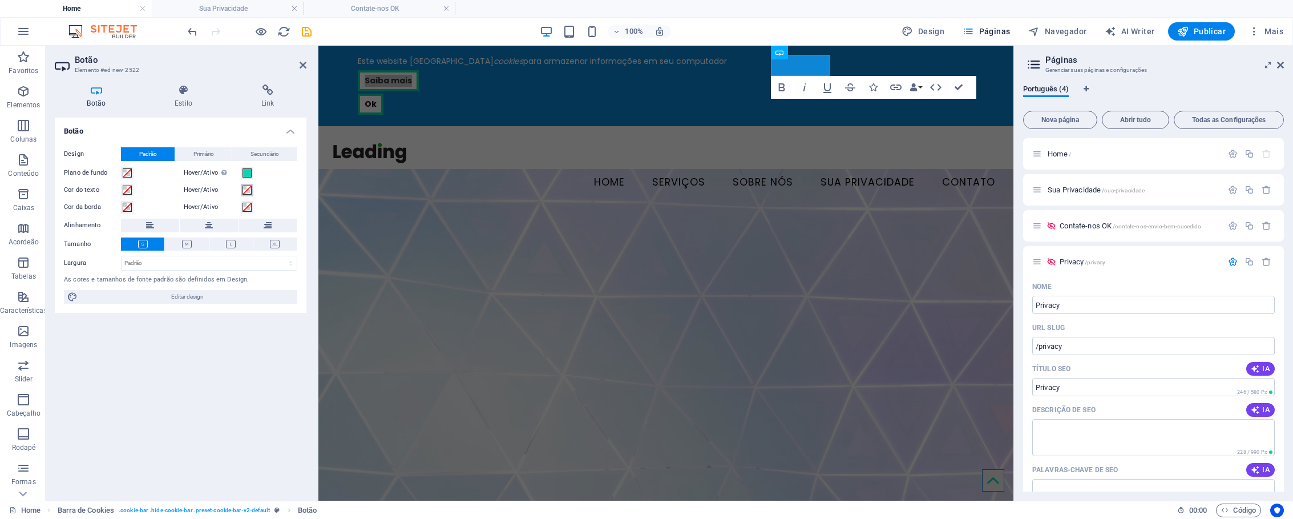
click at [247, 189] on span at bounding box center [247, 190] width 9 height 9
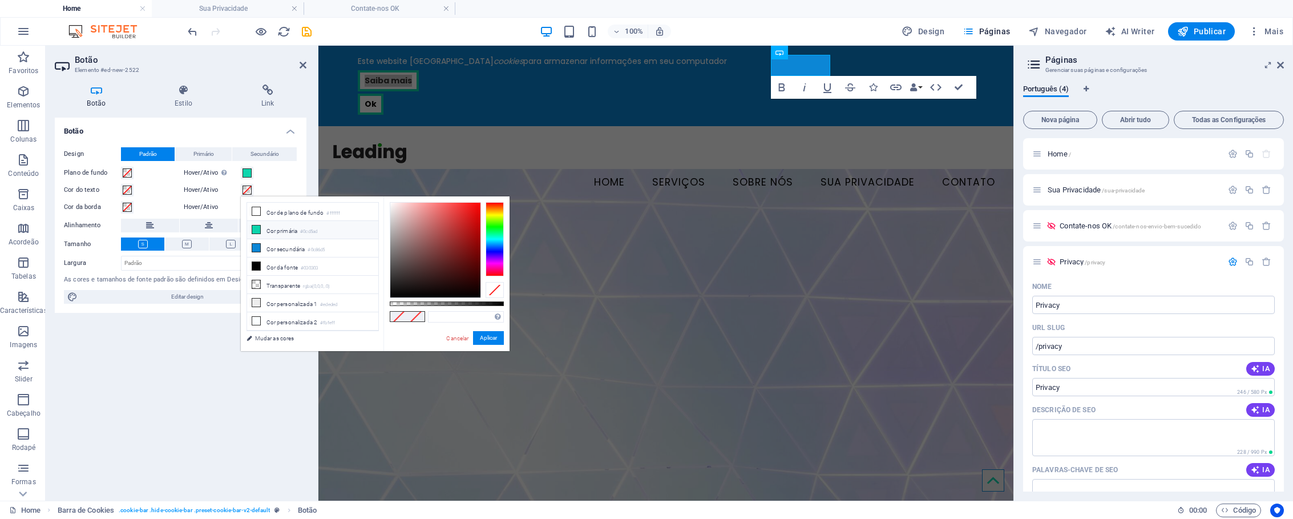
click at [277, 230] on li "Cor primária #0cd5ad" at bounding box center [312, 230] width 131 height 18
type input "#0cd5ad"
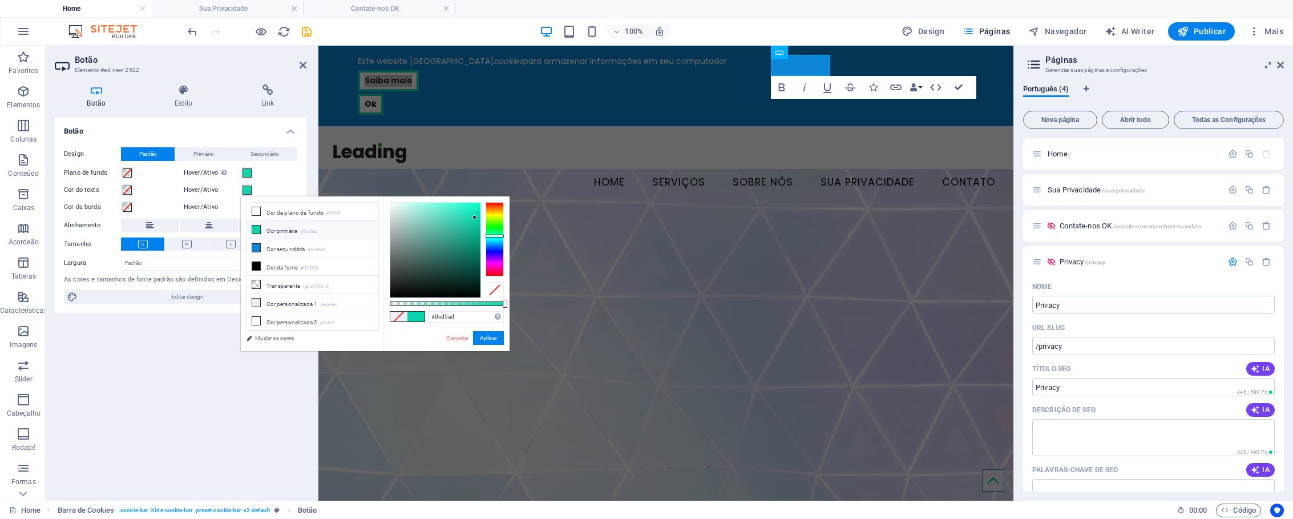
click at [266, 192] on div "Hover/Ativo" at bounding box center [241, 190] width 114 height 14
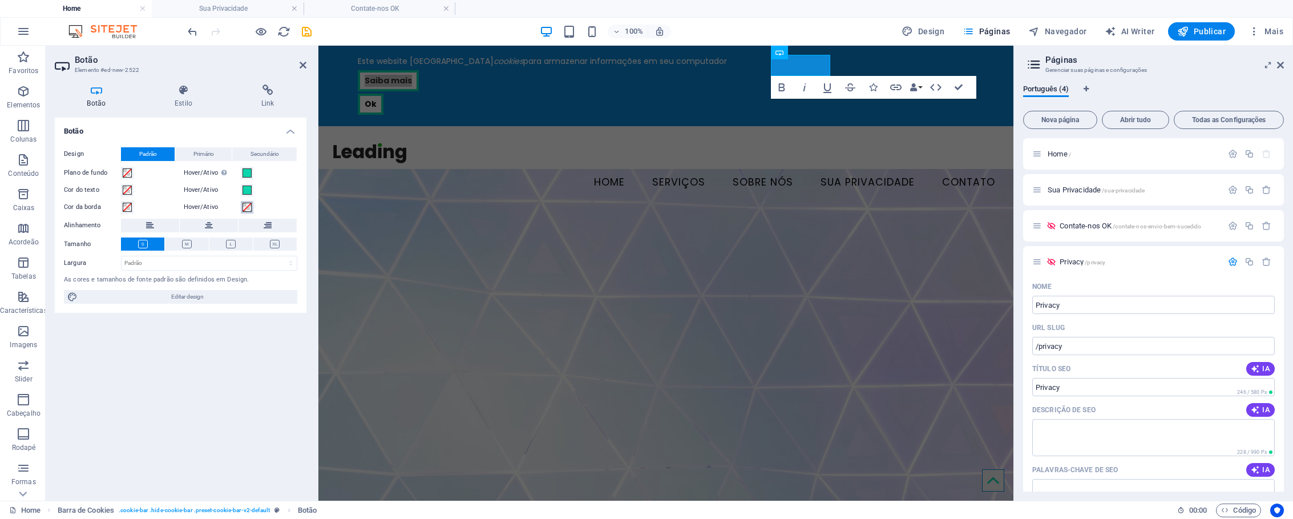
click at [246, 206] on span at bounding box center [247, 207] width 9 height 9
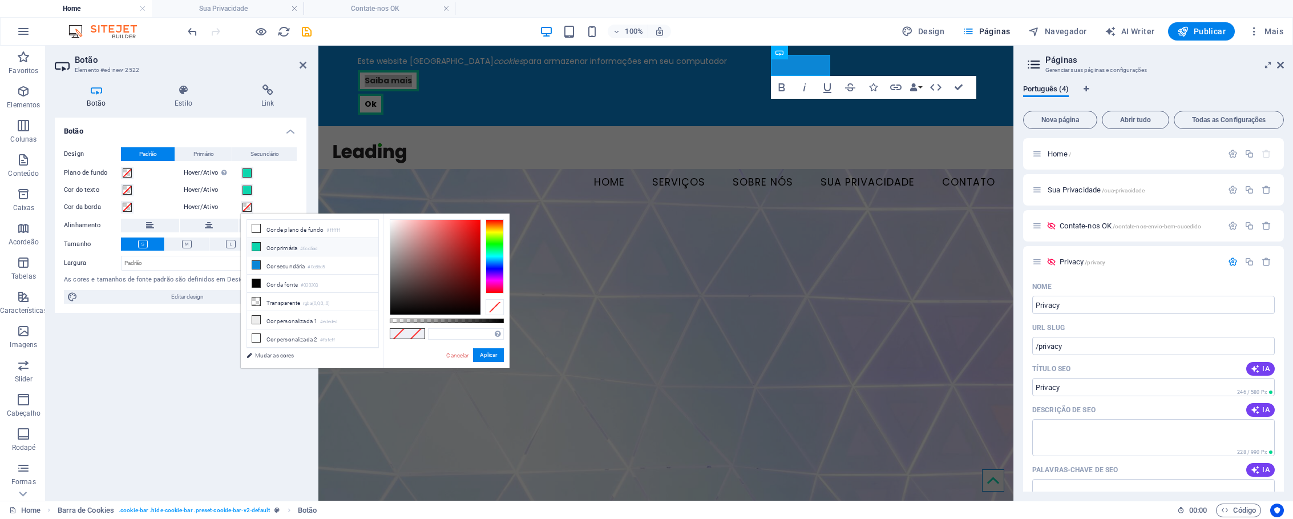
click at [283, 251] on li "Cor primária #0cd5ad" at bounding box center [312, 247] width 131 height 18
type input "#0cd5ad"
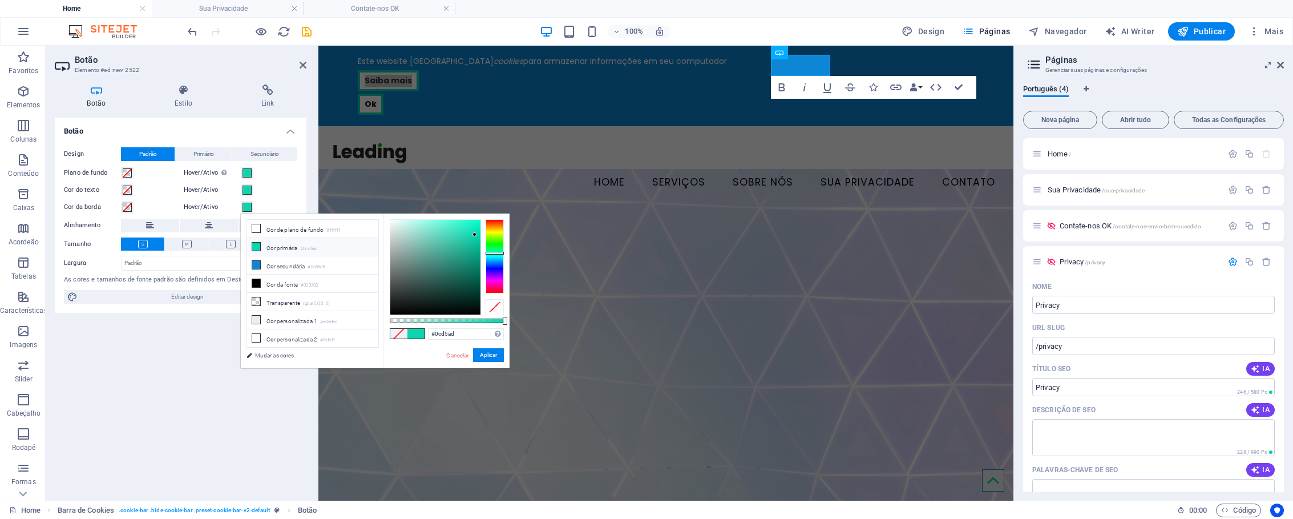
click at [285, 198] on div "Hover/Ativo" at bounding box center [239, 190] width 117 height 17
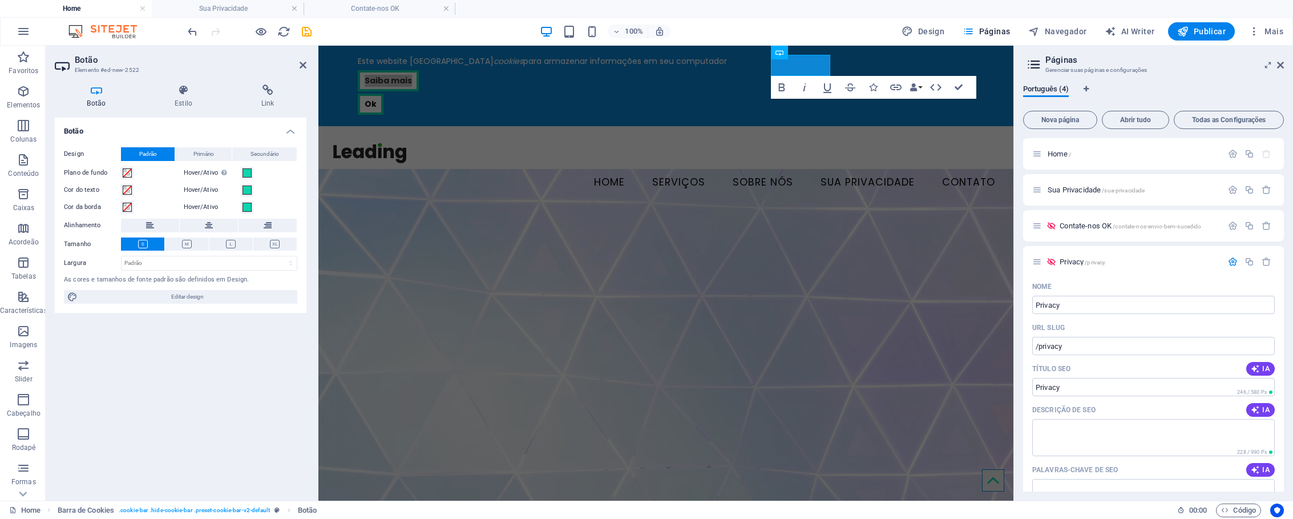
click at [280, 187] on div "Hover/Ativo" at bounding box center [241, 190] width 114 height 14
click at [248, 188] on span at bounding box center [247, 190] width 9 height 9
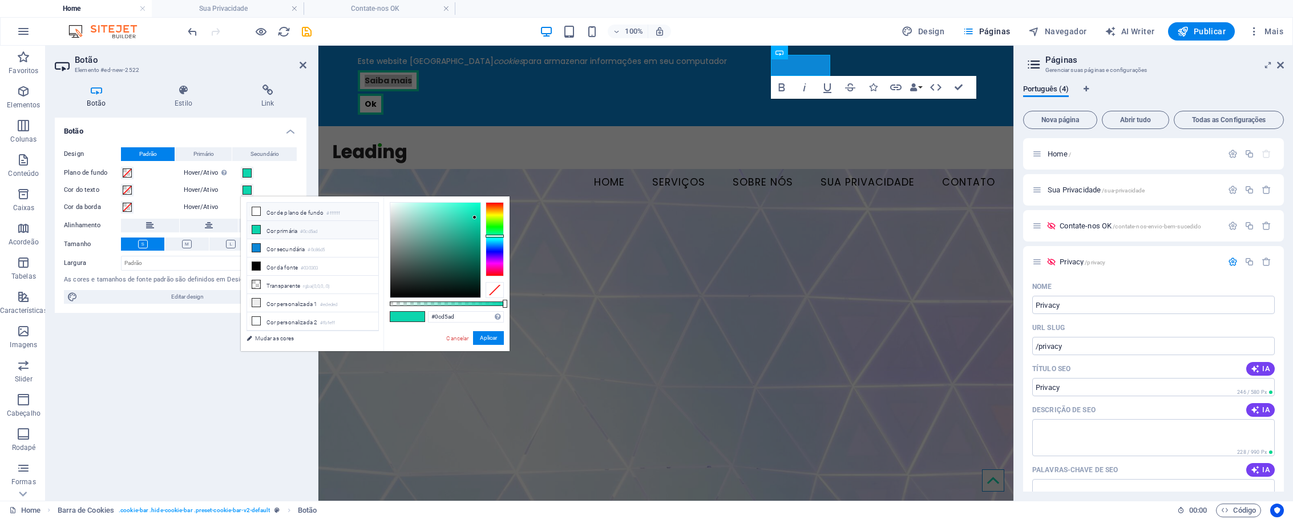
click at [271, 209] on li "Cor de plano de fundo #ffffff" at bounding box center [312, 212] width 131 height 18
type input "#ffffff"
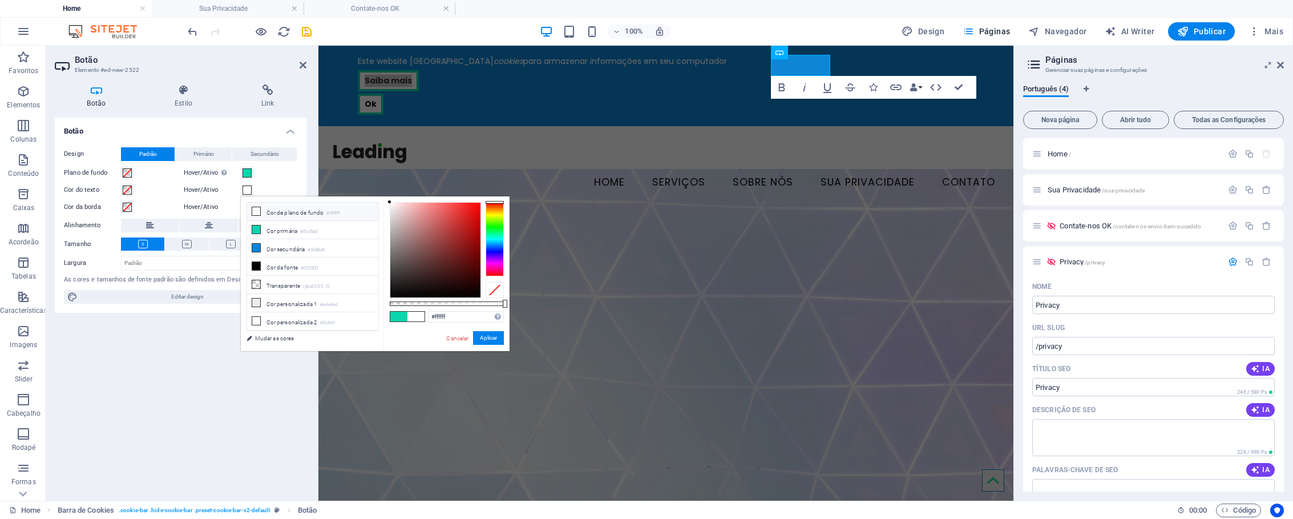
click at [271, 187] on div "Hover/Ativo" at bounding box center [241, 190] width 114 height 14
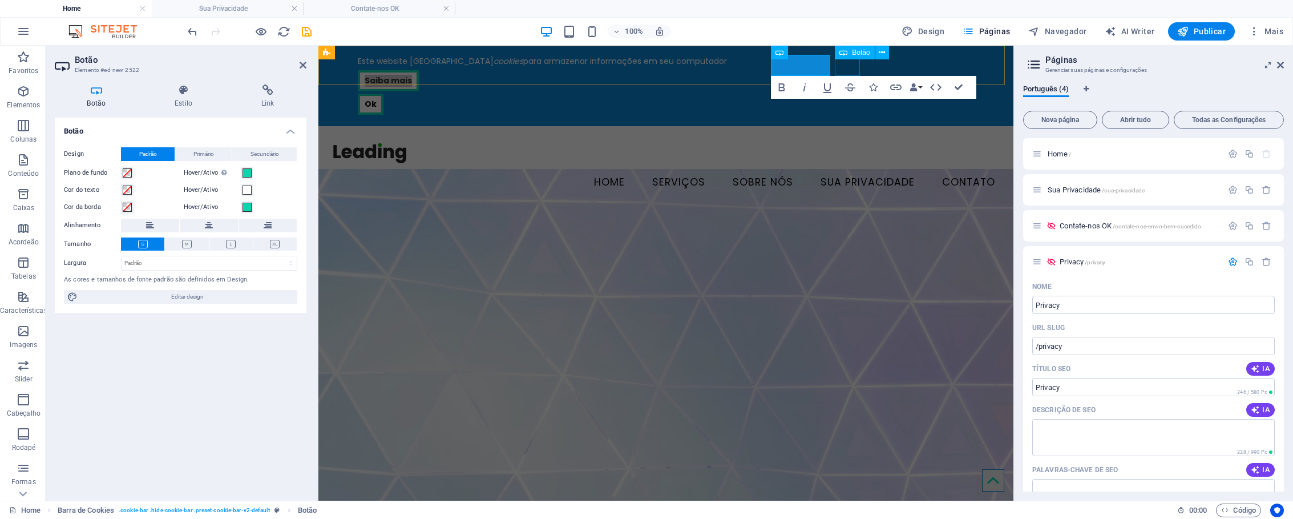
click at [851, 94] on div "Ok" at bounding box center [666, 104] width 616 height 21
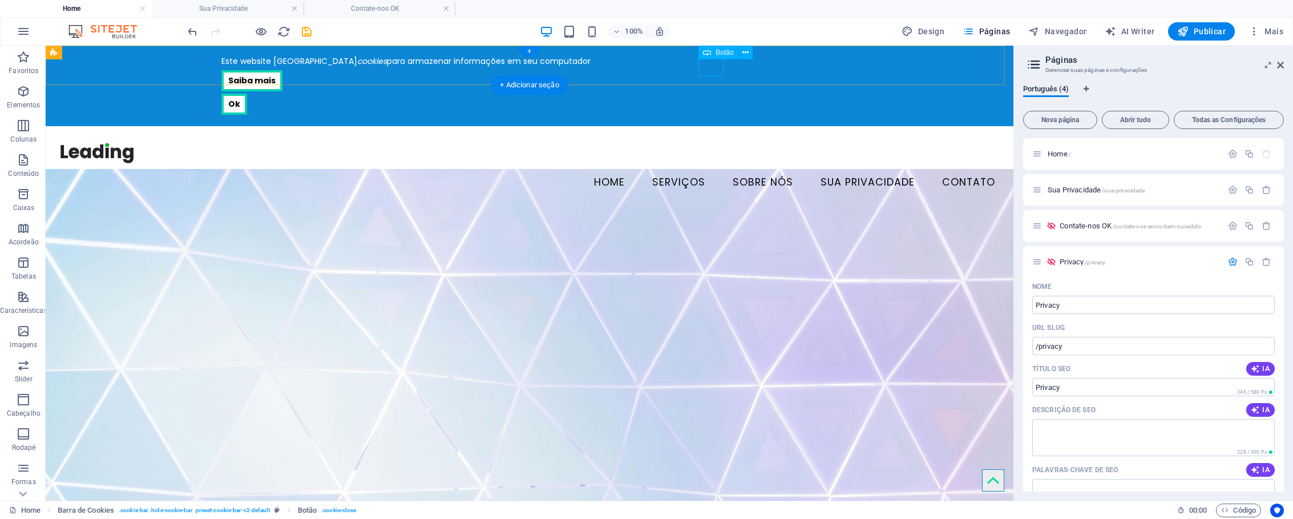
click at [714, 94] on div "Ok" at bounding box center [529, 104] width 616 height 21
click at [719, 55] on span "Botão" at bounding box center [725, 52] width 18 height 7
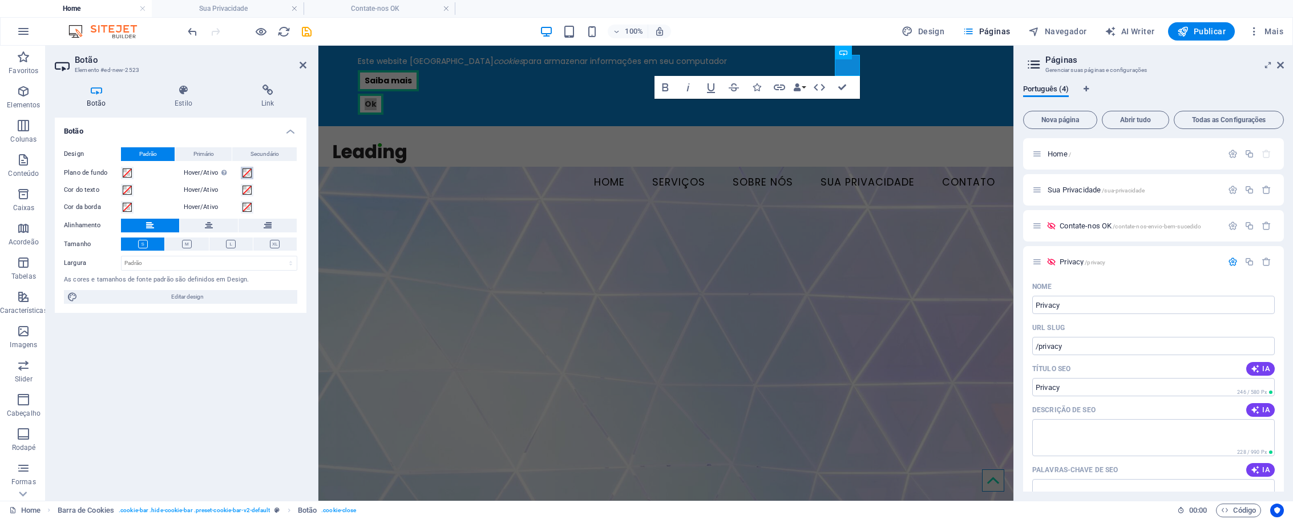
click at [249, 173] on span at bounding box center [247, 172] width 9 height 9
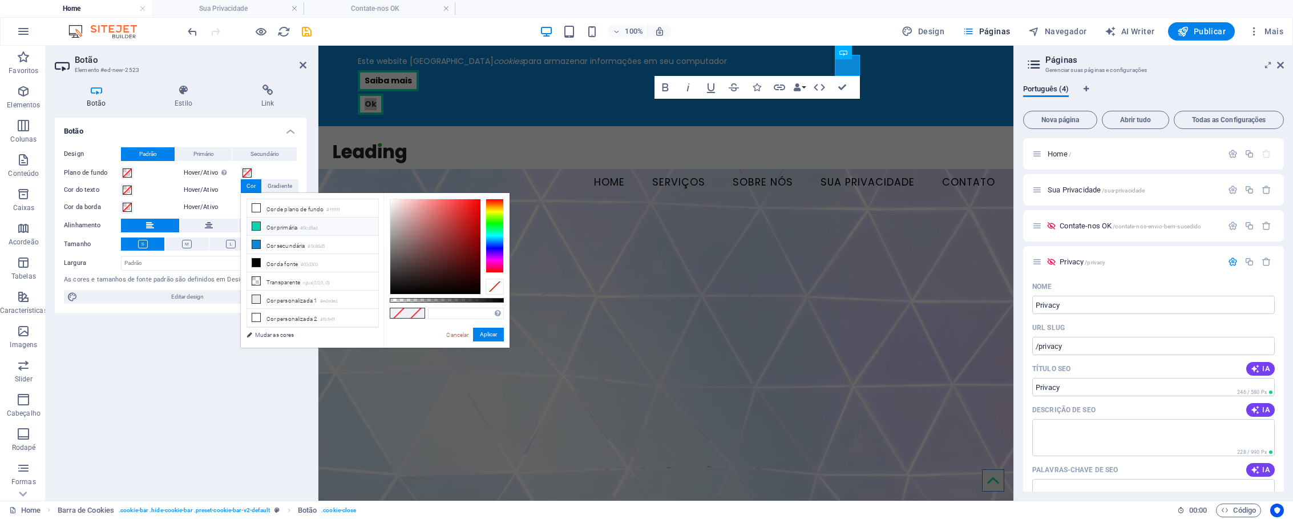
click at [272, 227] on li "Cor primária #0cd5ad" at bounding box center [312, 226] width 131 height 18
type input "#0cd5ad"
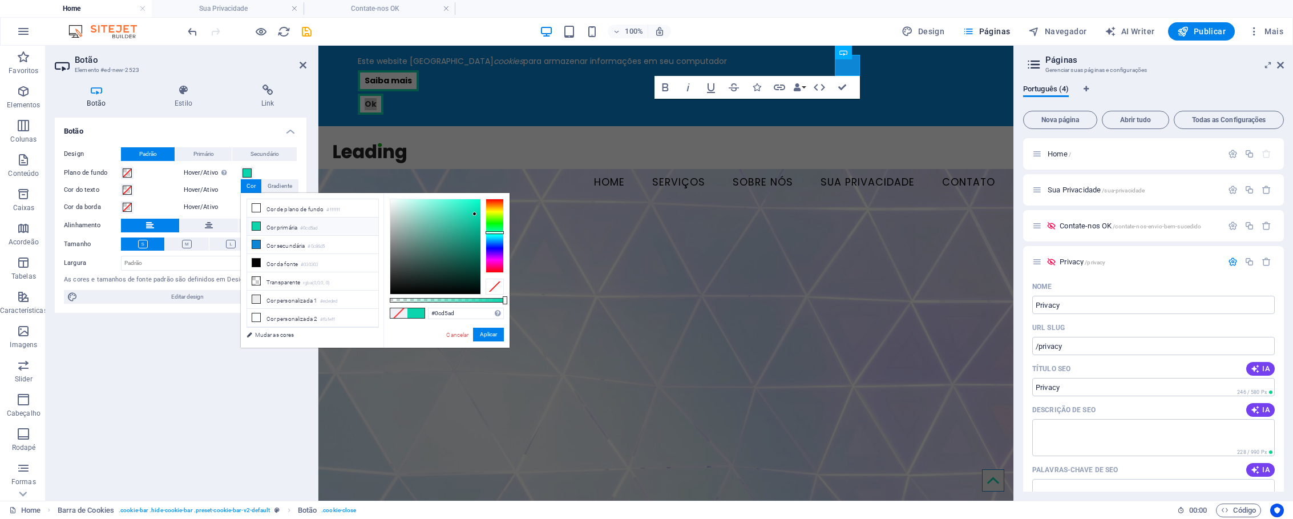
click at [272, 166] on div "Hover/Ativo Mude para o modo de visualização para testar o estado ativo/hover" at bounding box center [241, 173] width 114 height 14
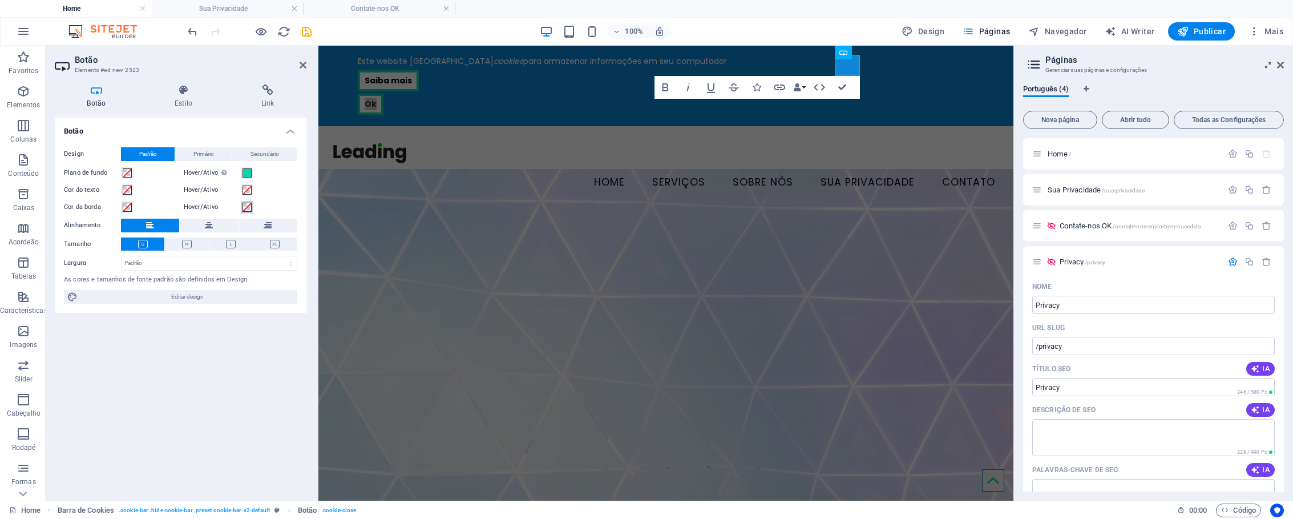
click at [248, 208] on span at bounding box center [247, 207] width 9 height 9
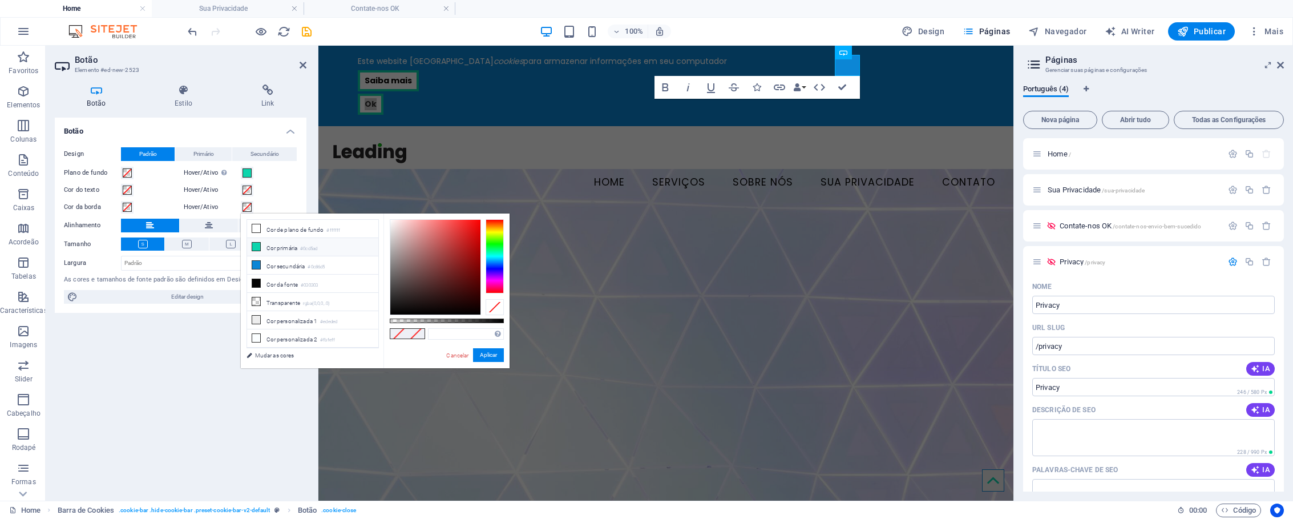
click at [262, 245] on li "Cor primária #0cd5ad" at bounding box center [312, 247] width 131 height 18
type input "#0cd5ad"
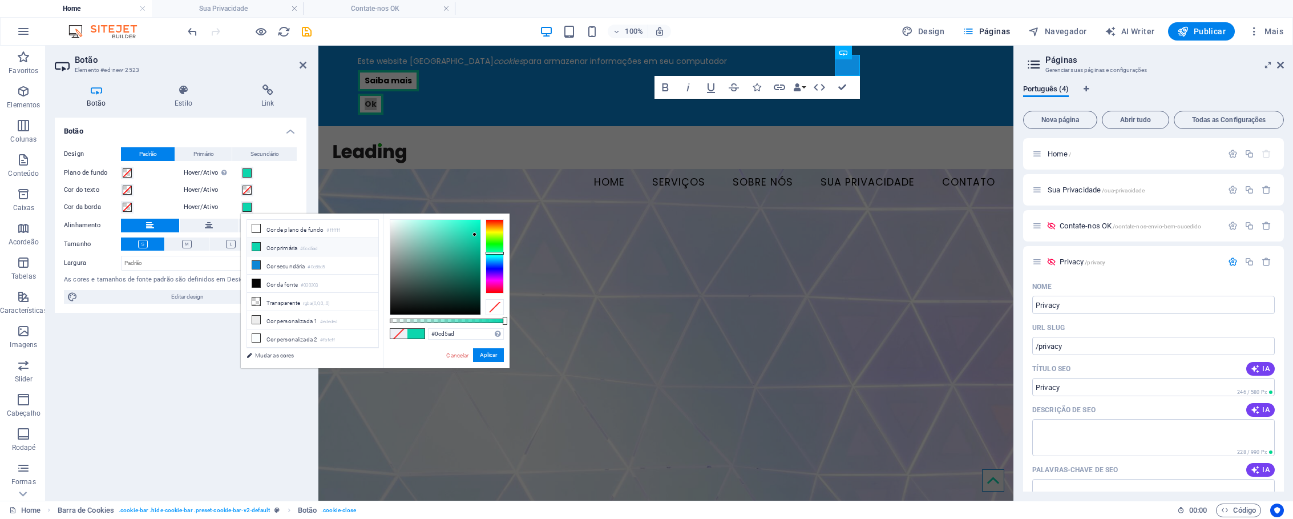
click at [281, 188] on div "Hover/Ativo" at bounding box center [241, 190] width 114 height 14
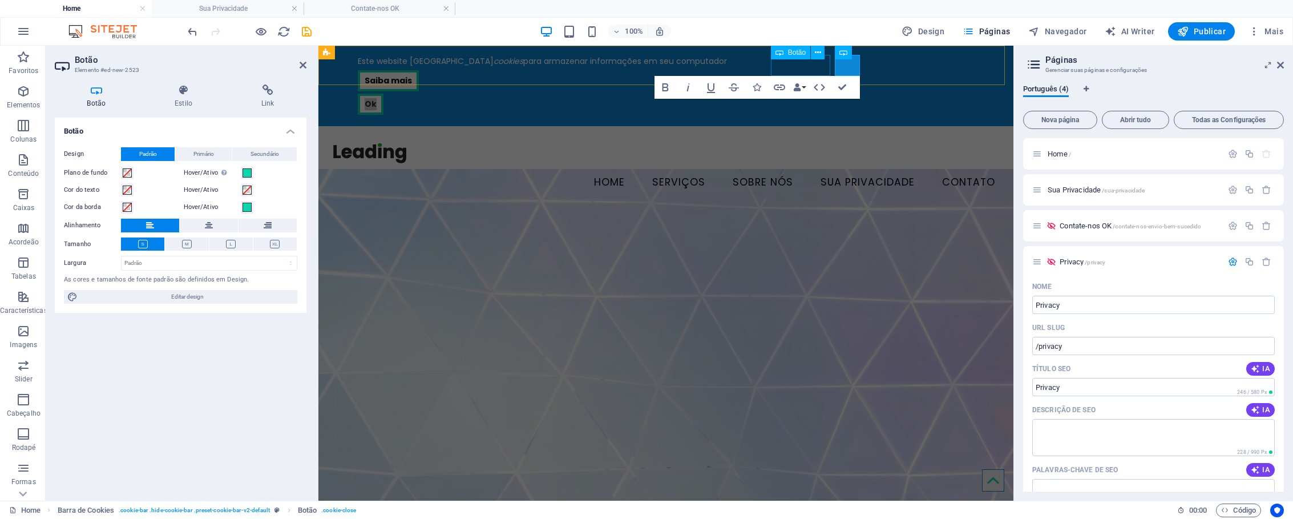
click at [800, 70] on div "Saiba mais" at bounding box center [666, 80] width 616 height 21
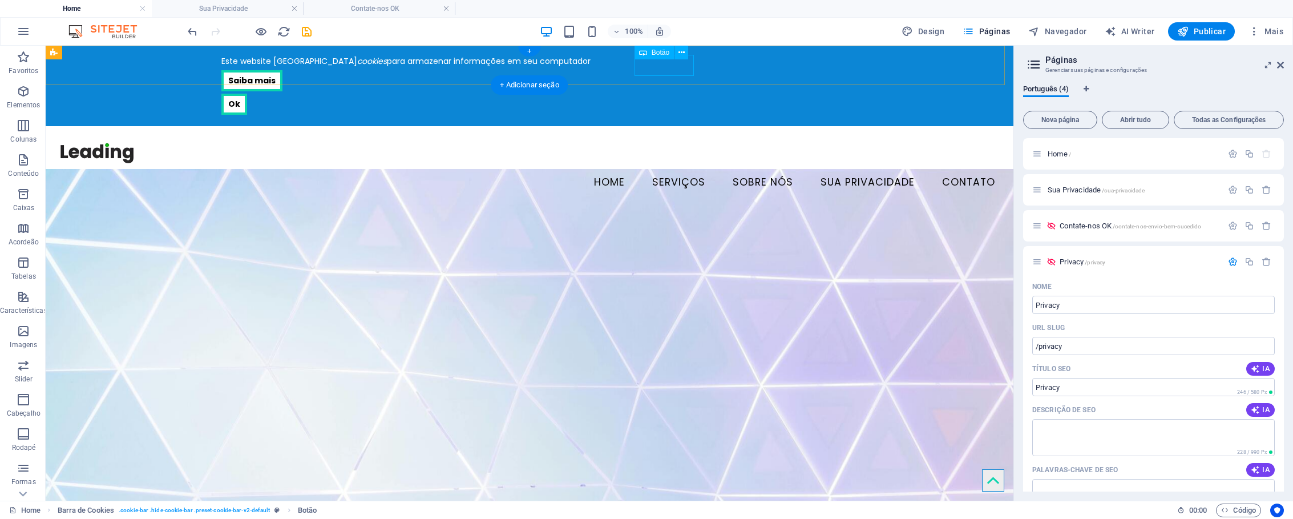
click at [656, 70] on div "Saiba mais" at bounding box center [529, 80] width 616 height 21
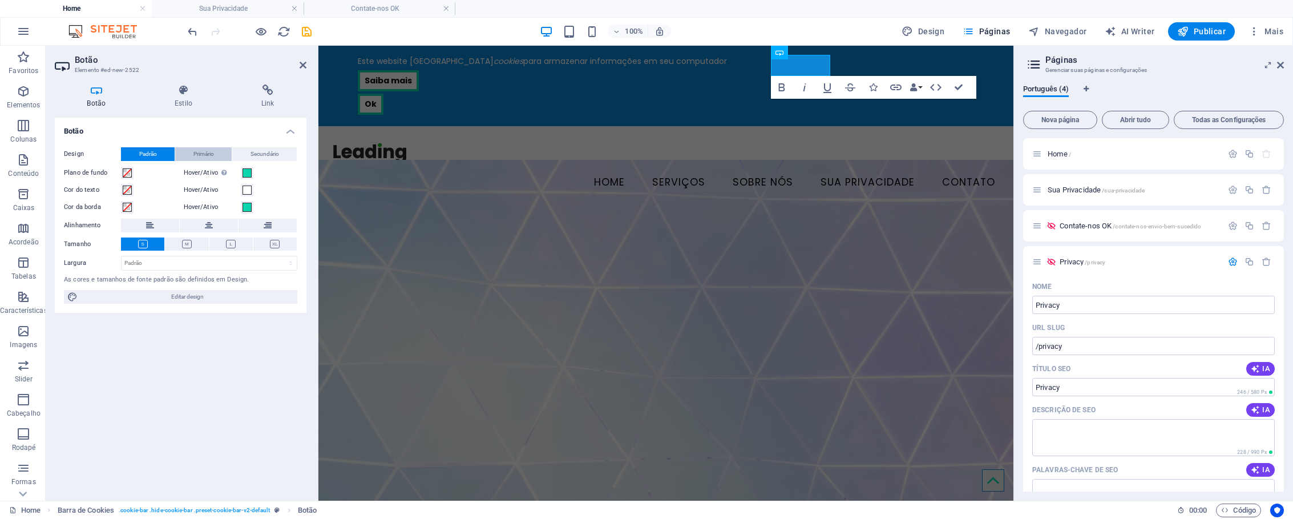
click at [221, 152] on button "Primário" at bounding box center [203, 154] width 57 height 14
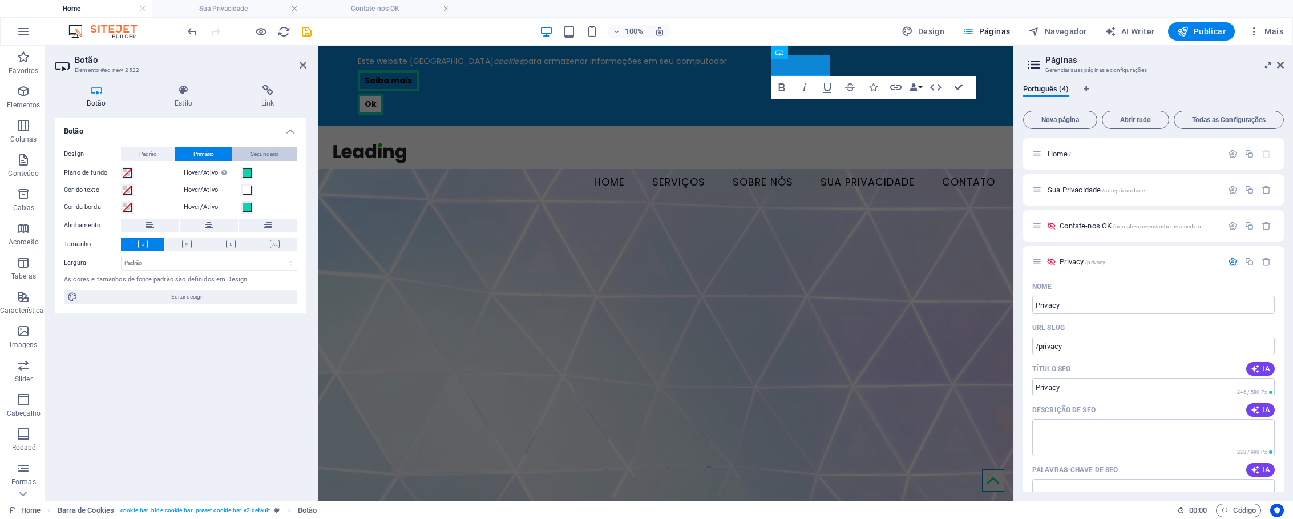
click at [256, 154] on span "Secundário" at bounding box center [265, 154] width 29 height 14
drag, startPoint x: 214, startPoint y: 154, endPoint x: 198, endPoint y: 155, distance: 16.0
click at [214, 155] on span "Primário" at bounding box center [204, 154] width 21 height 14
click at [153, 155] on span "Padrão" at bounding box center [148, 154] width 18 height 14
click at [191, 95] on icon at bounding box center [184, 89] width 82 height 11
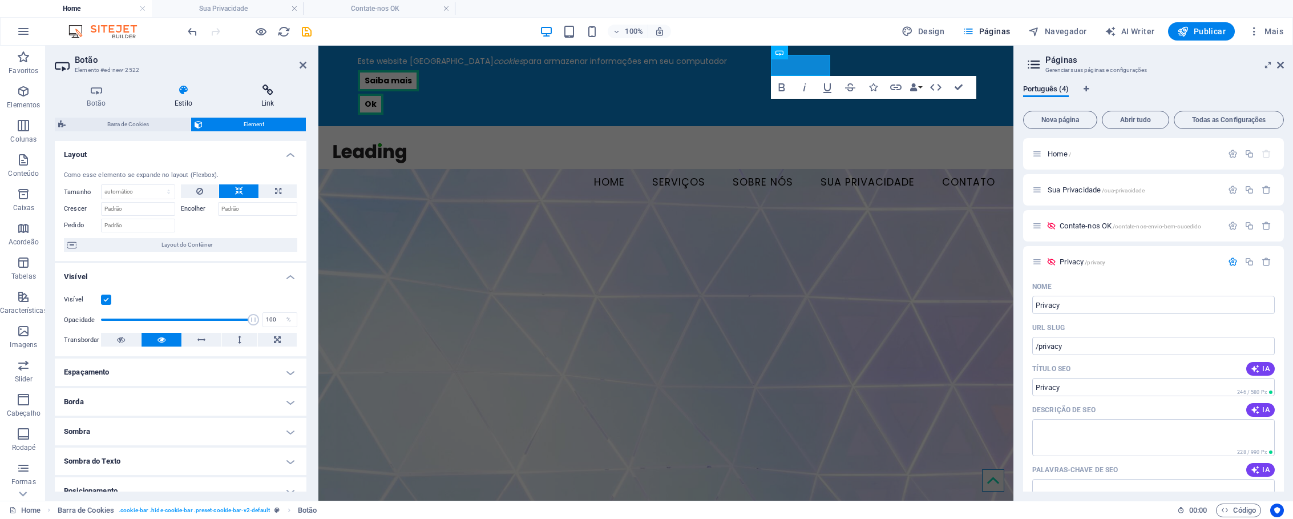
click at [275, 93] on icon at bounding box center [268, 89] width 78 height 11
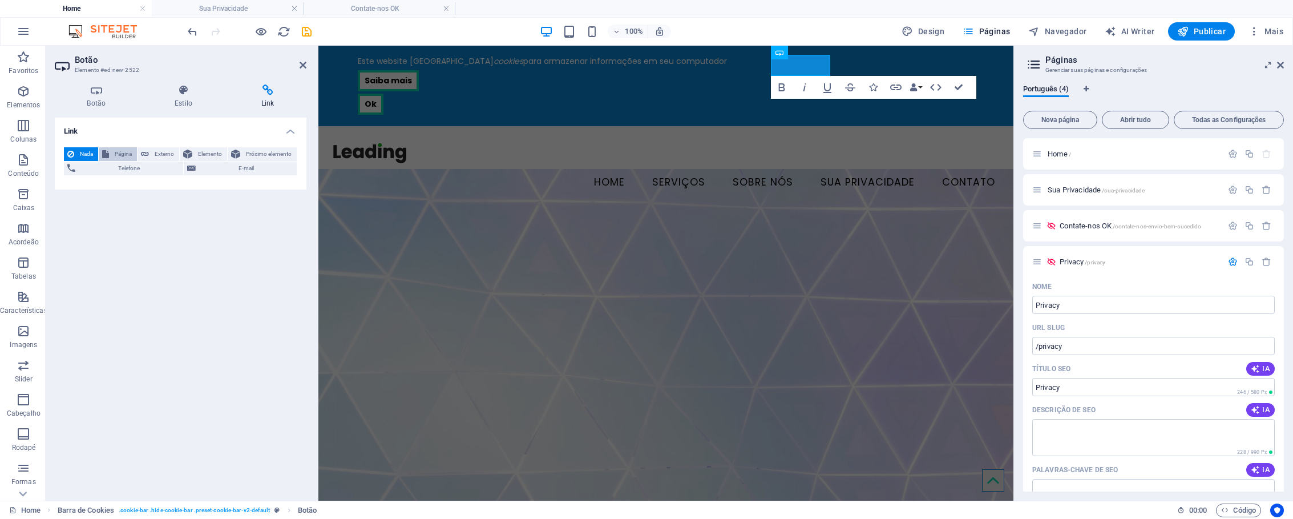
click at [126, 152] on span "Página" at bounding box center [122, 154] width 21 height 14
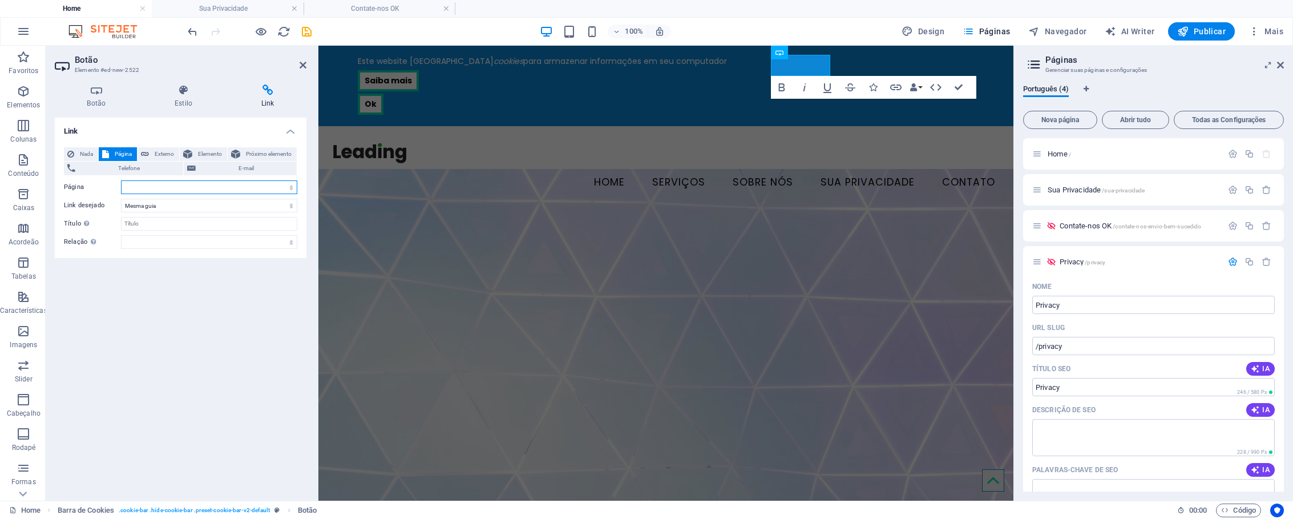
click at [198, 190] on select "Home Sua Privacidade Contate-nos OK Privacy" at bounding box center [209, 187] width 176 height 14
select select "1"
click at [121, 180] on select "Home Sua Privacidade Contate-nos OK Privacy" at bounding box center [209, 187] width 176 height 14
click at [293, 205] on select "Nova guia Mesma guia Sobreposição" at bounding box center [209, 206] width 176 height 14
select select "blank"
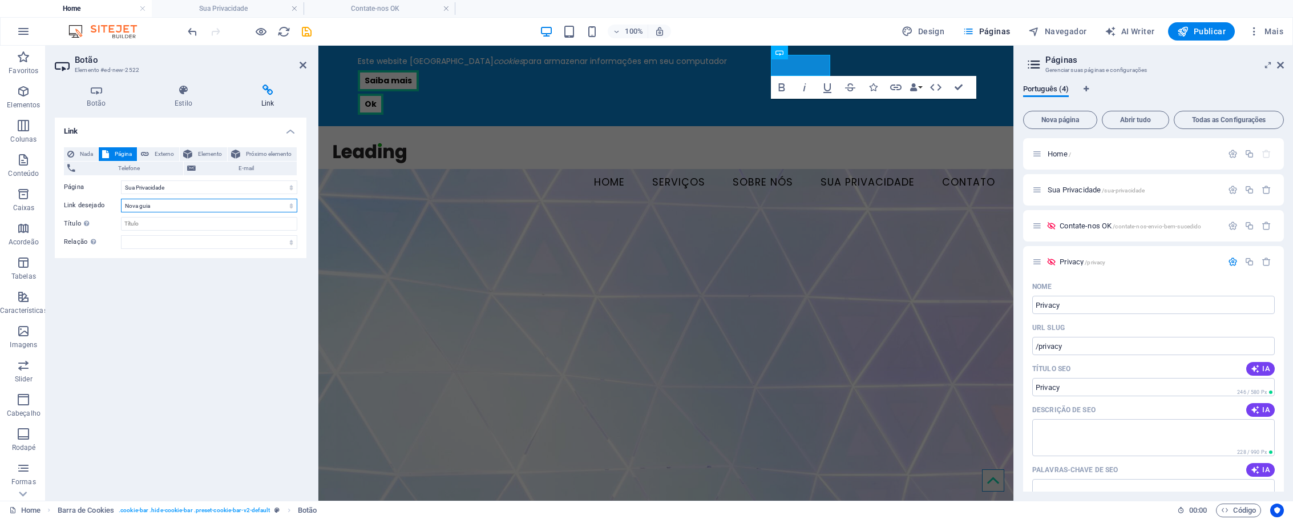
click at [121, 199] on select "Nova guia Mesma guia Sobreposição" at bounding box center [209, 206] width 176 height 14
click at [849, 94] on div "Ok" at bounding box center [666, 104] width 616 height 21
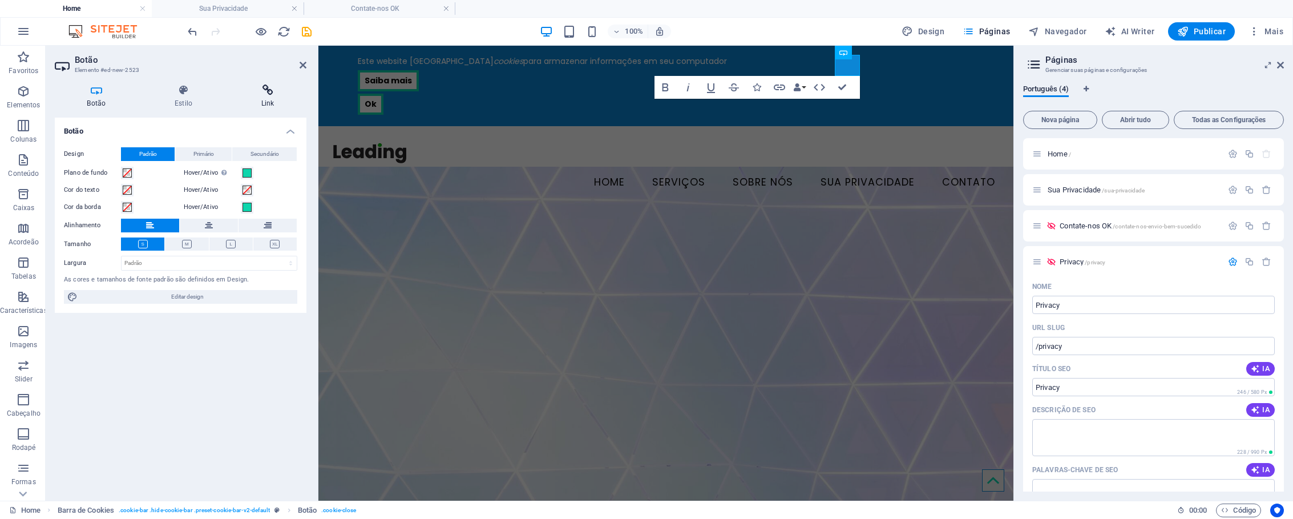
click at [264, 96] on h4 "Link" at bounding box center [268, 96] width 78 height 24
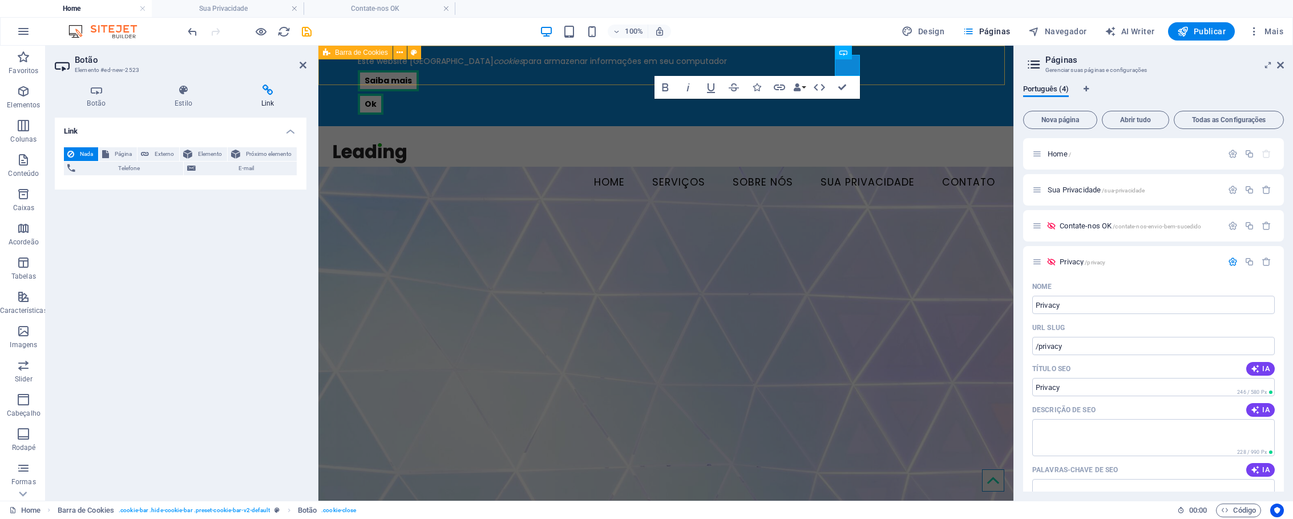
click at [976, 71] on div "Este website usa cookies para armazenar informações em seu computador Saiba mai…" at bounding box center [666, 84] width 695 height 83
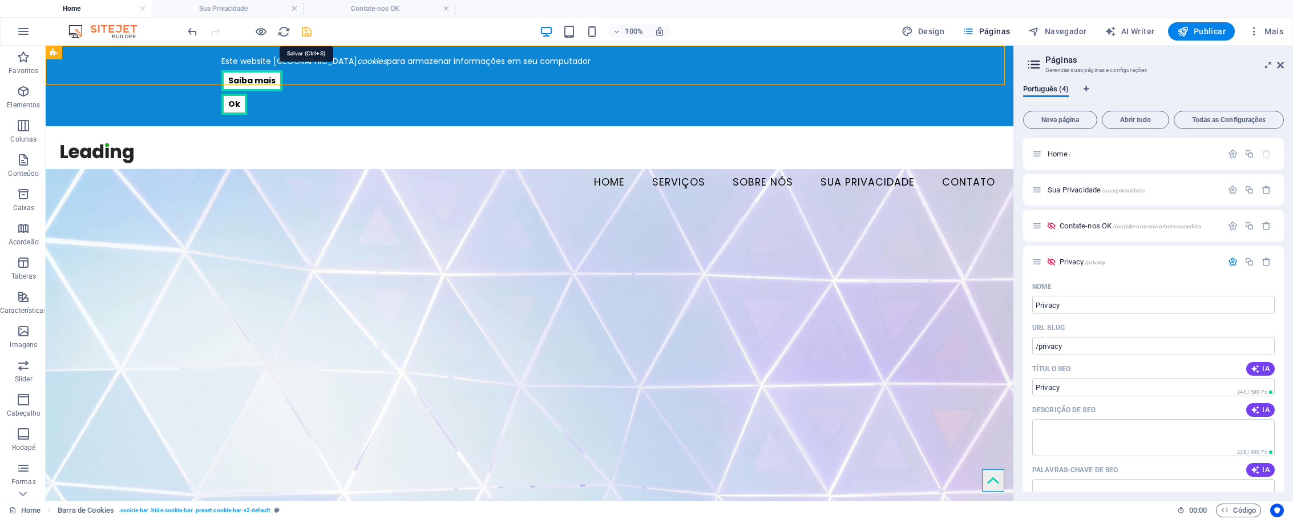
click at [310, 29] on icon "save" at bounding box center [306, 31] width 13 height 13
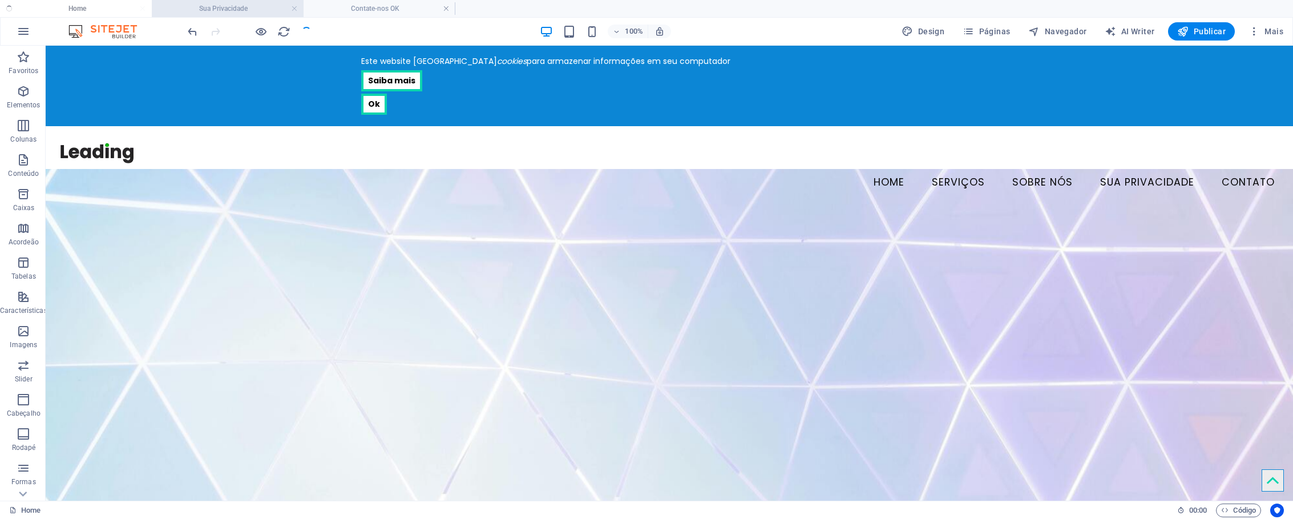
click at [244, 14] on h4 "Sua Privacidade" at bounding box center [228, 8] width 152 height 13
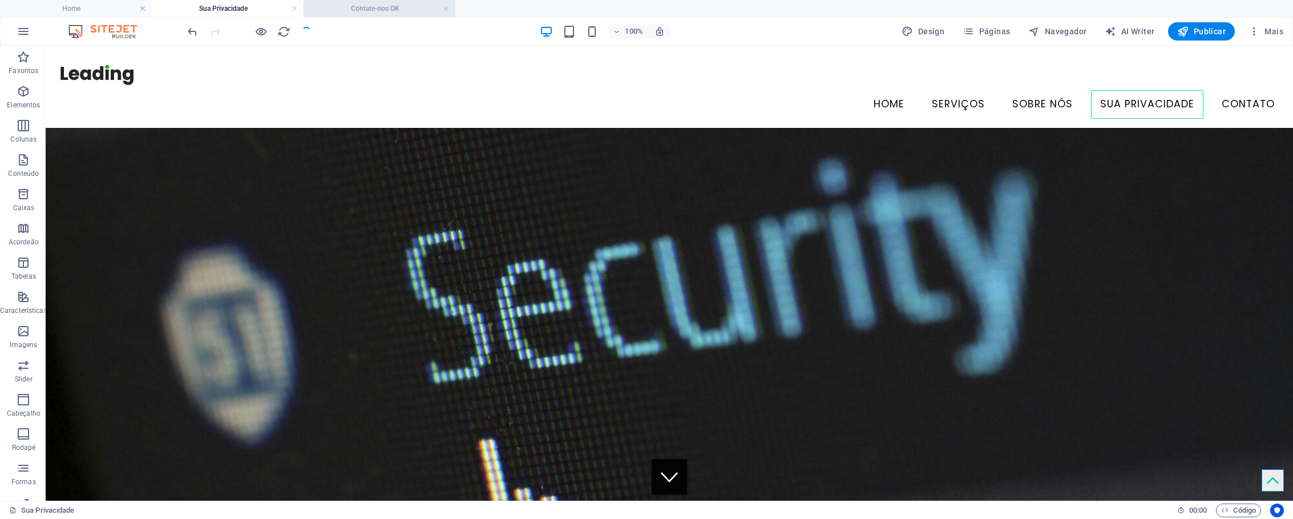
click at [365, 13] on h4 "Contate-nos OK" at bounding box center [380, 8] width 152 height 13
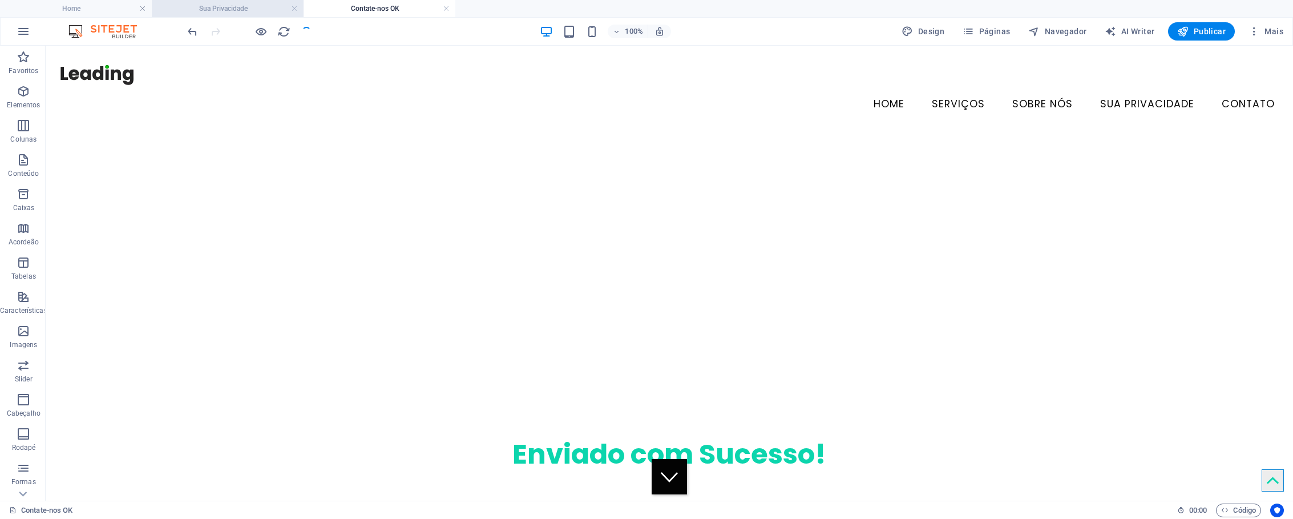
click at [241, 16] on li "Sua Privacidade" at bounding box center [228, 8] width 152 height 17
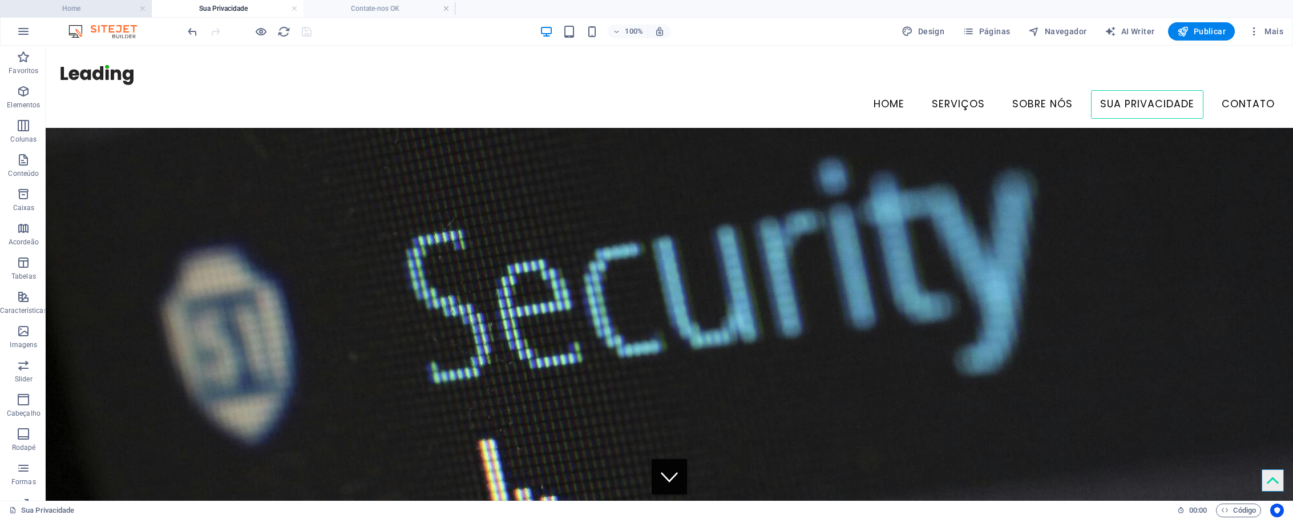
click at [114, 11] on h4 "Home" at bounding box center [76, 8] width 152 height 13
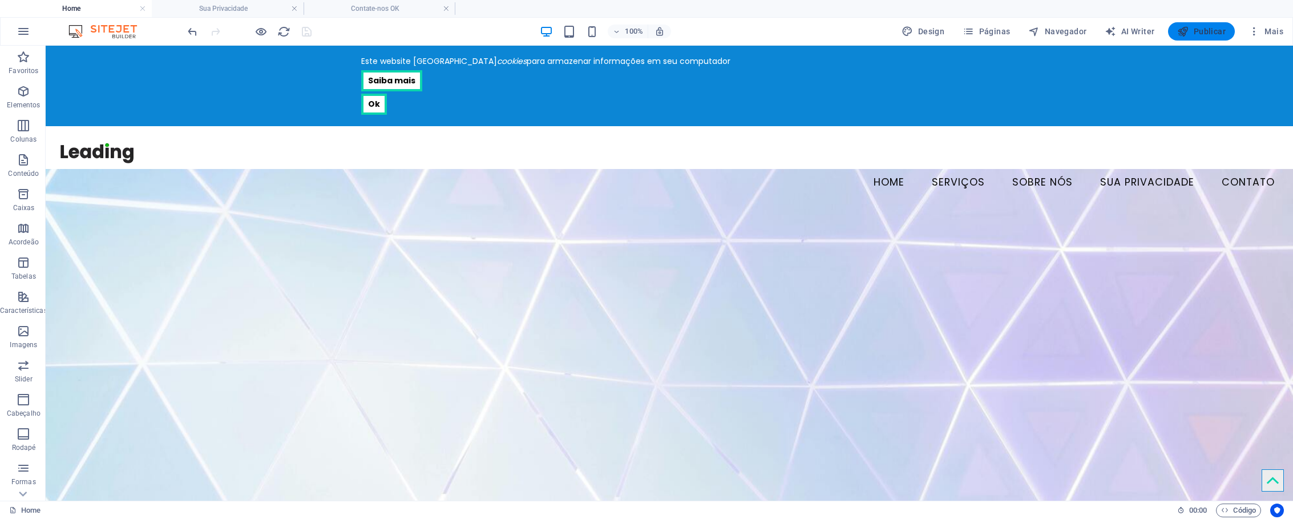
click at [1214, 38] on button "Publicar" at bounding box center [1201, 31] width 67 height 18
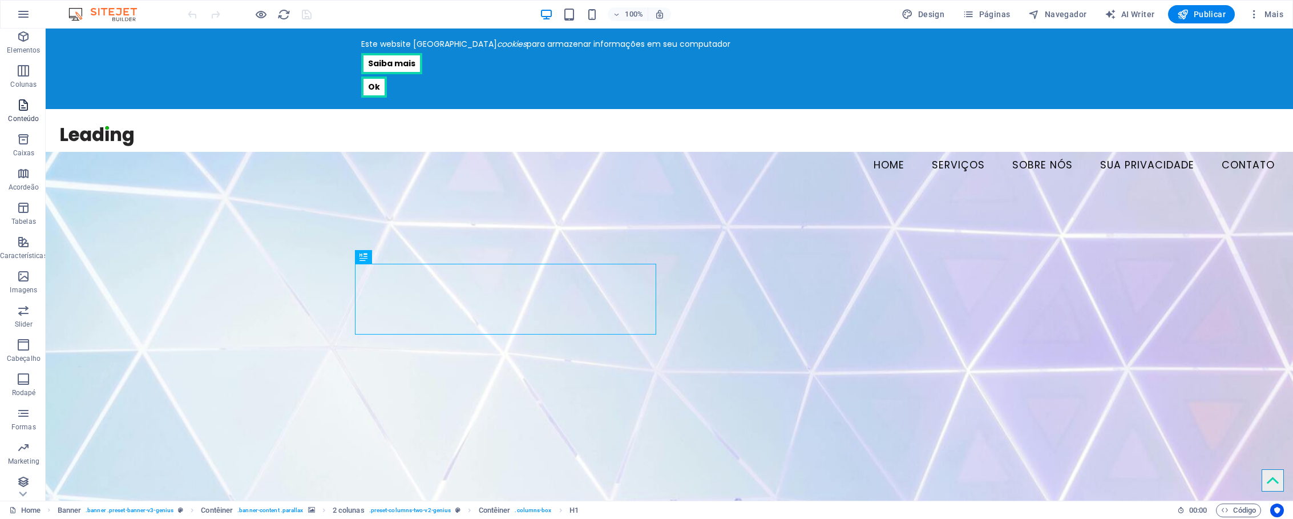
scroll to position [42, 0]
click at [29, 241] on icon "button" at bounding box center [24, 238] width 14 height 14
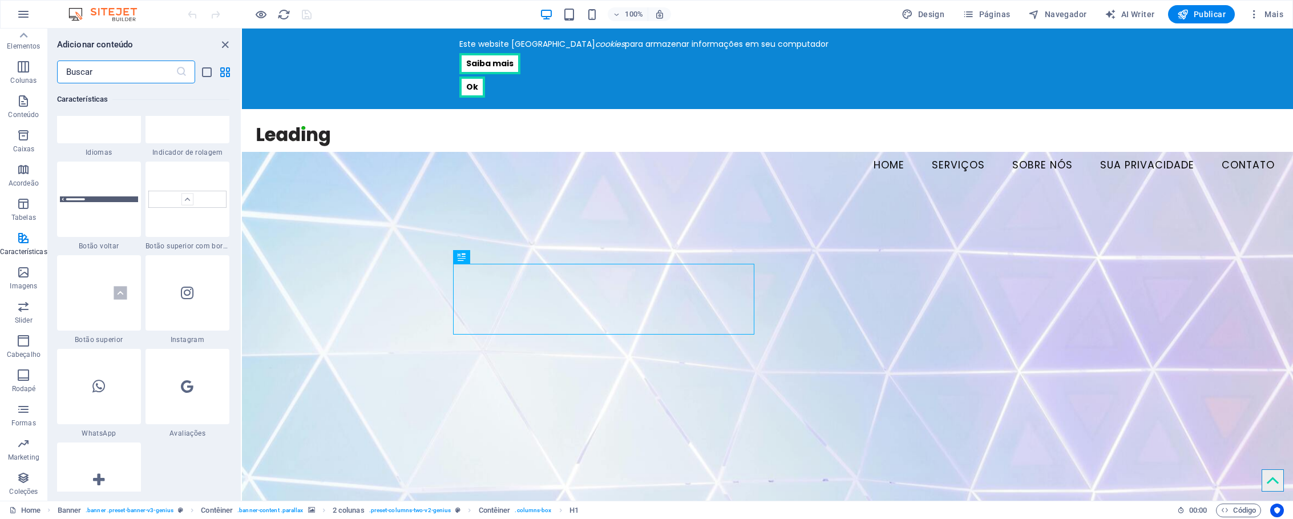
scroll to position [5571, 0]
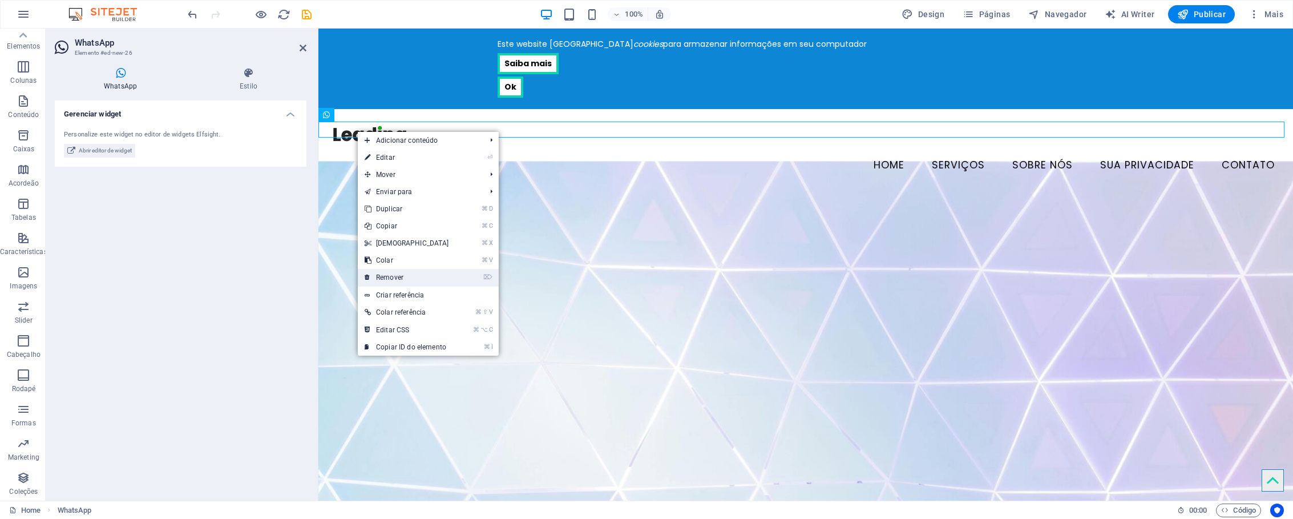
click at [426, 277] on link "⌦ Remover" at bounding box center [407, 277] width 98 height 17
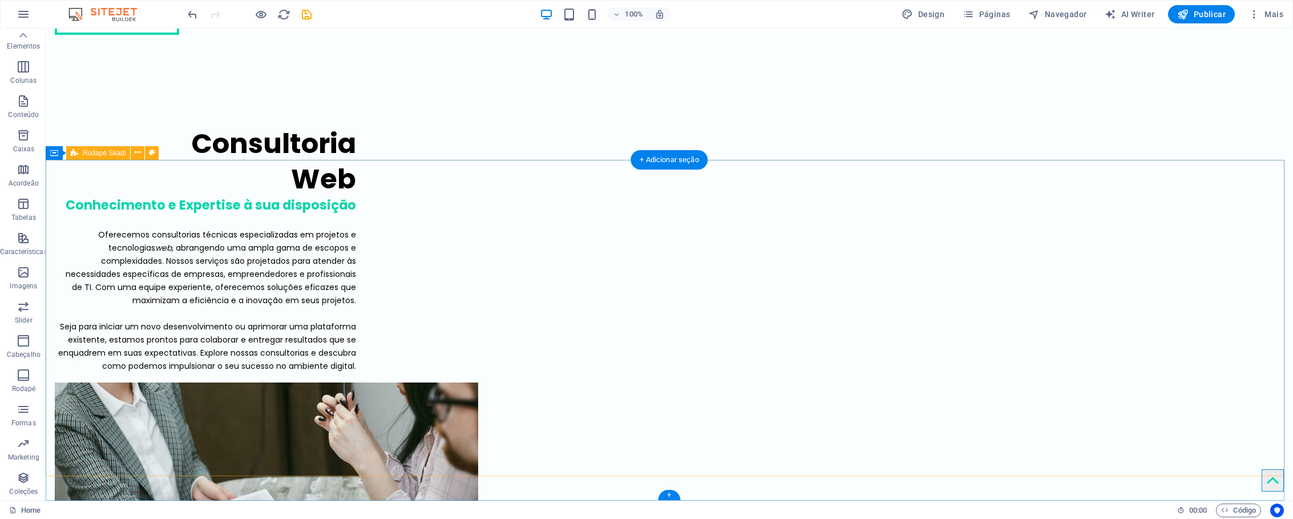
scroll to position [2658, 0]
